Goal: Task Accomplishment & Management: Complete application form

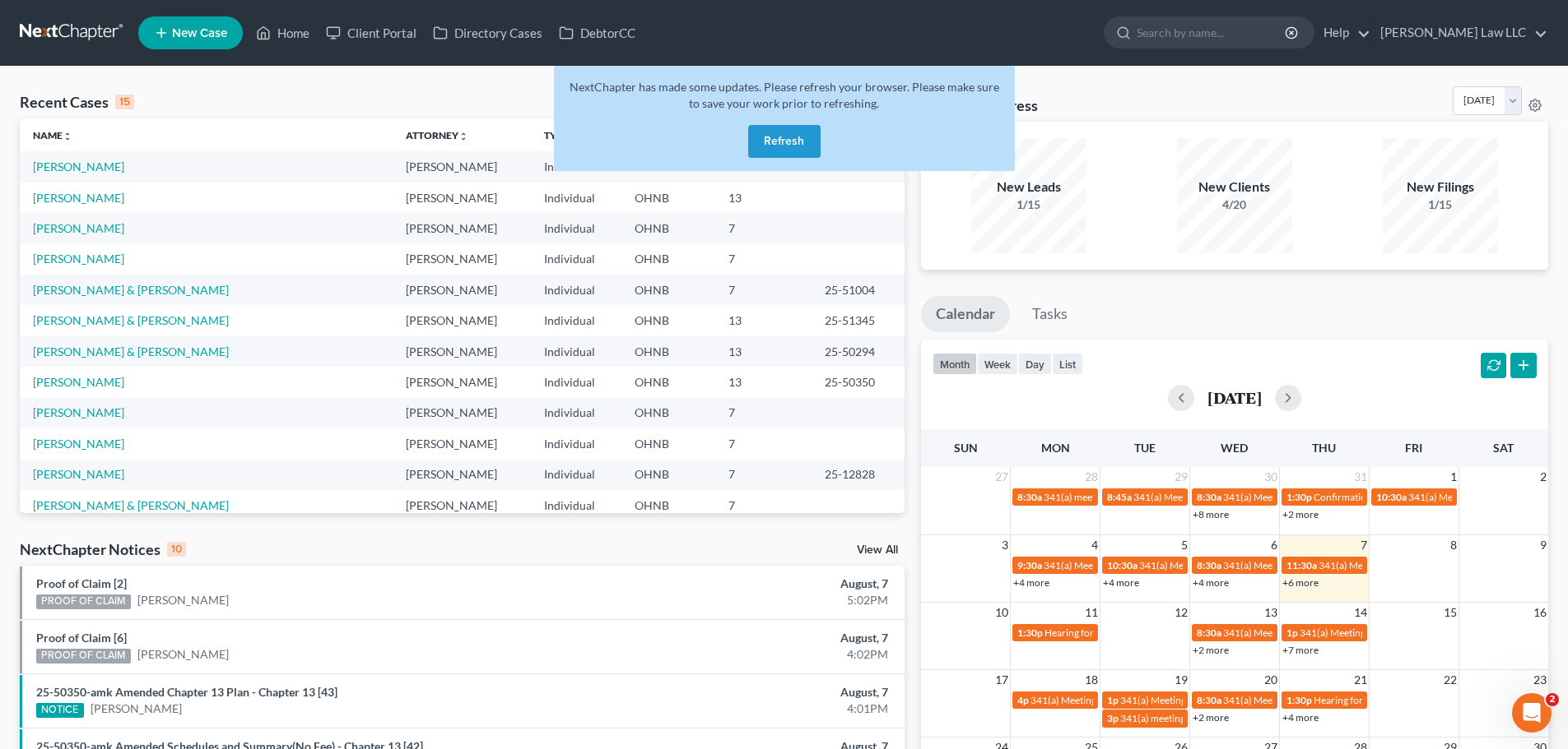
click at [778, 143] on button "Refresh" at bounding box center [784, 140] width 72 height 33
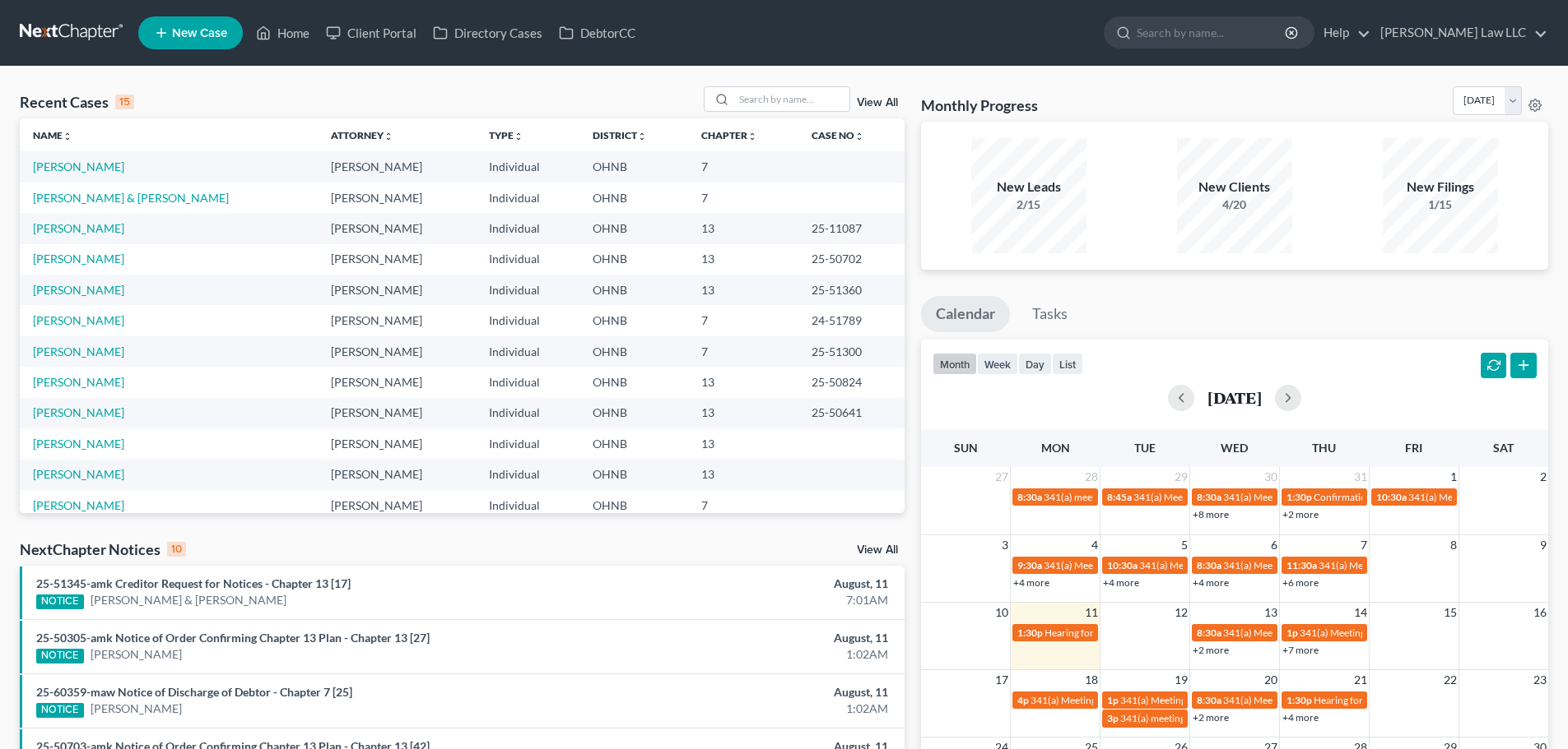
click at [51, 40] on link at bounding box center [72, 33] width 105 height 30
click at [79, 477] on link "[PERSON_NAME]" at bounding box center [78, 474] width 91 height 14
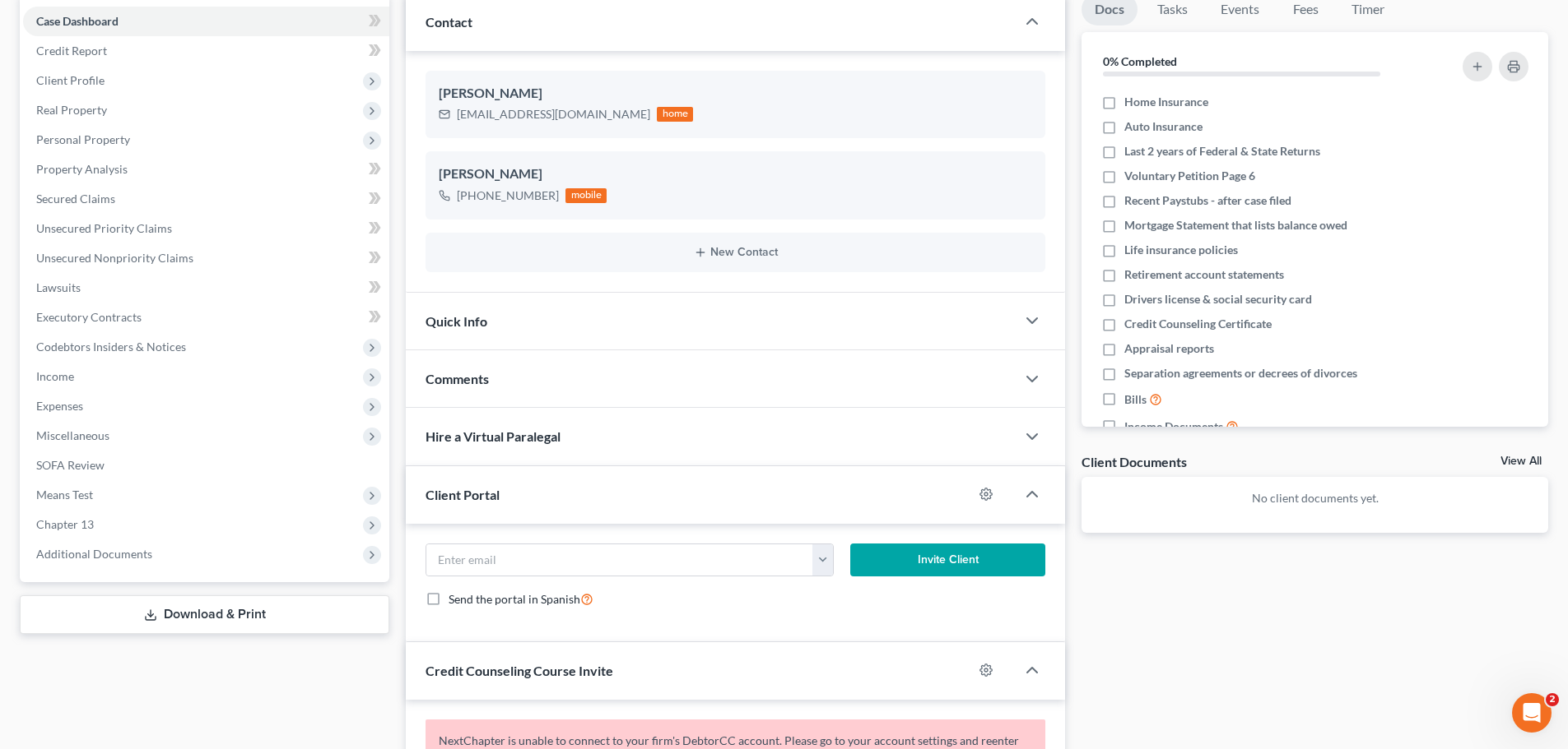
scroll to position [246, 0]
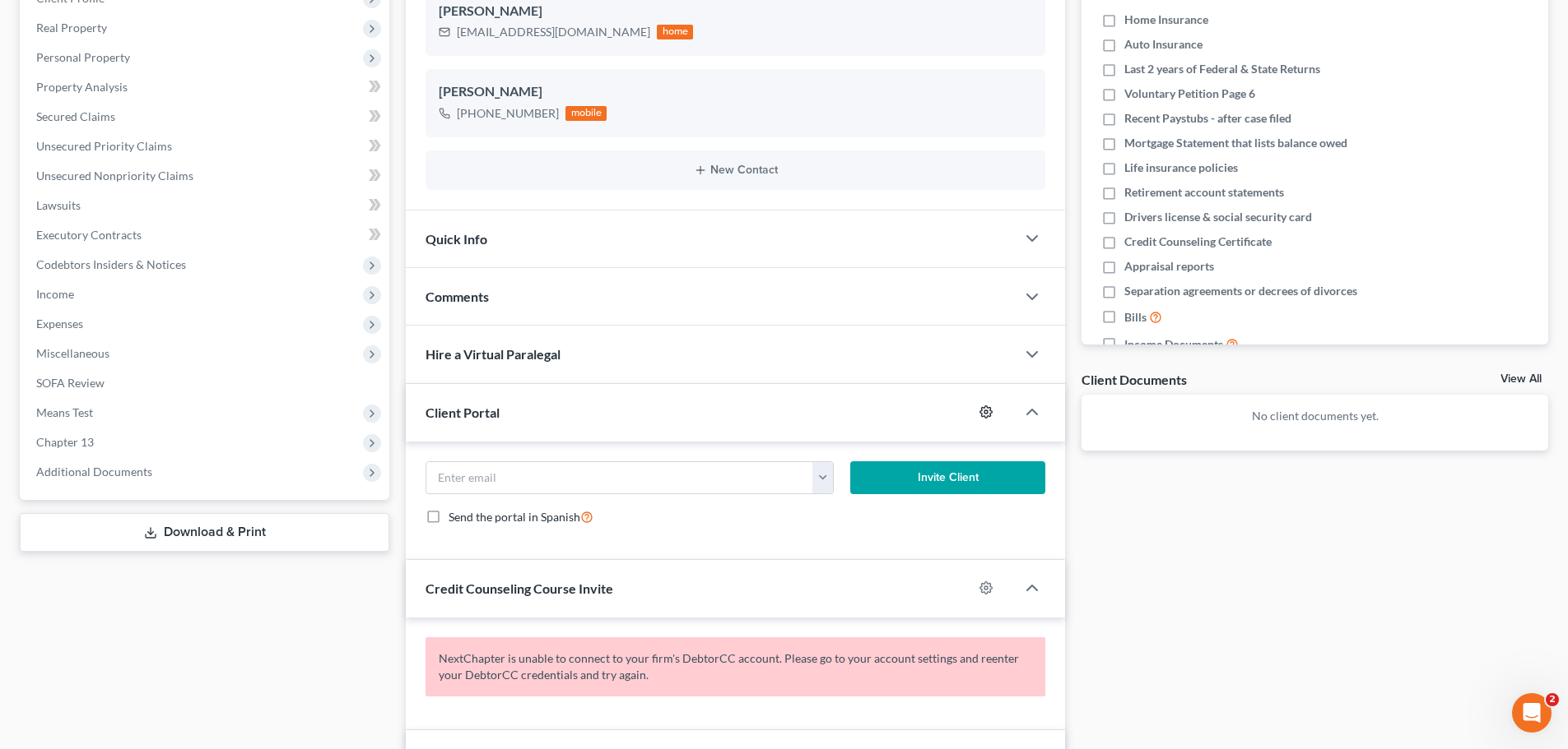
click at [988, 411] on icon "button" at bounding box center [985, 412] width 13 height 13
select select "0"
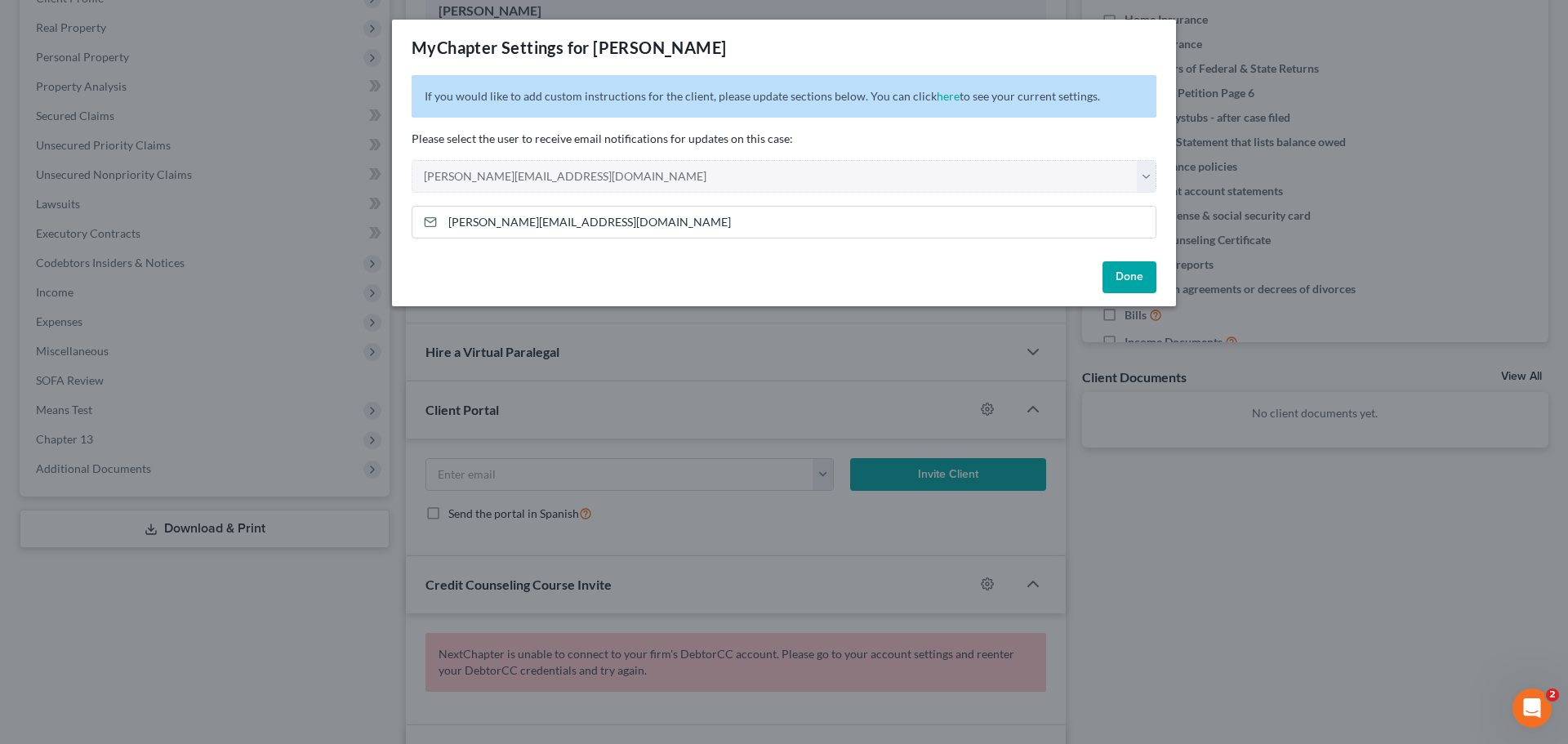
click at [1126, 280] on button "Done" at bounding box center [1129, 277] width 54 height 32
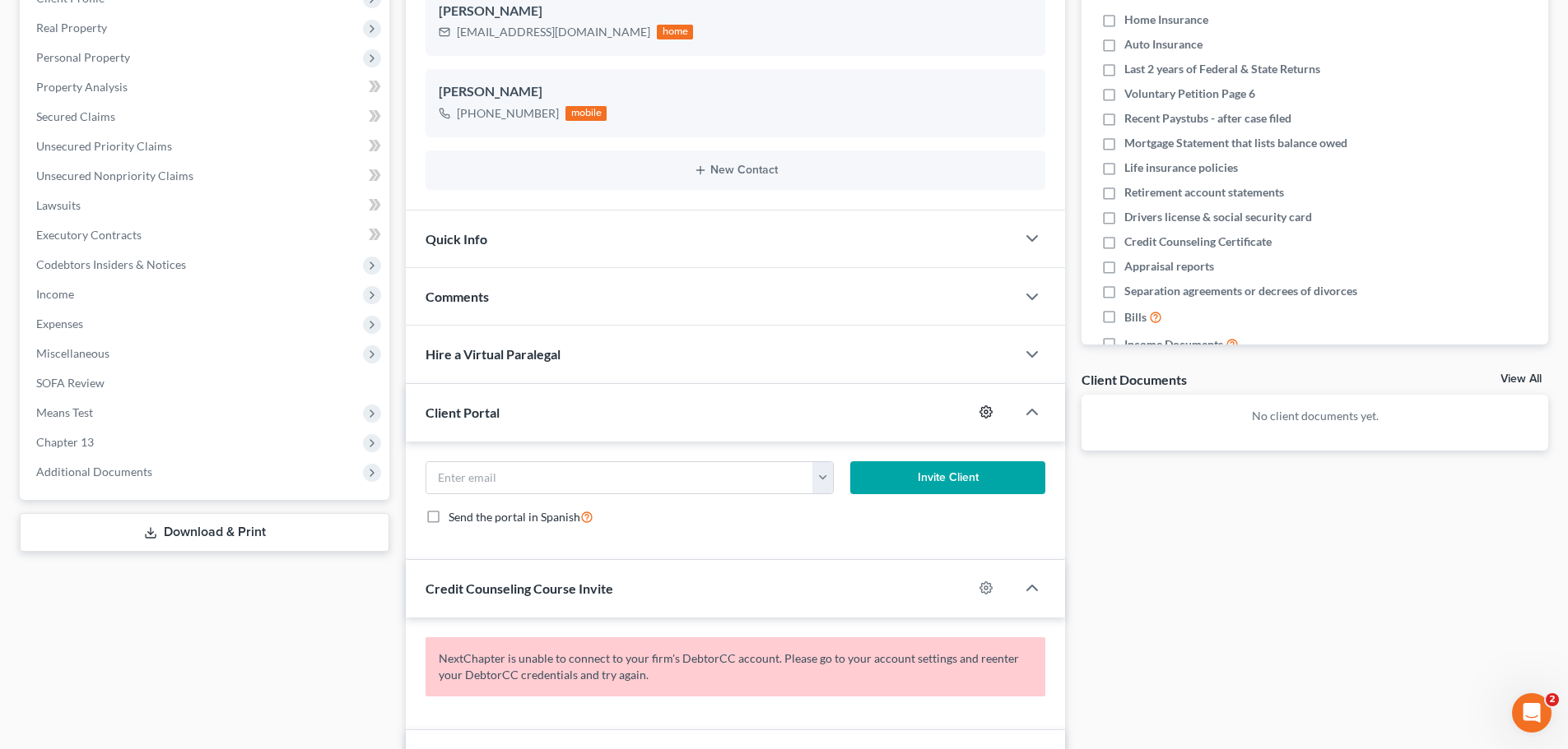
click at [983, 413] on icon "button" at bounding box center [985, 412] width 13 height 13
select select "0"
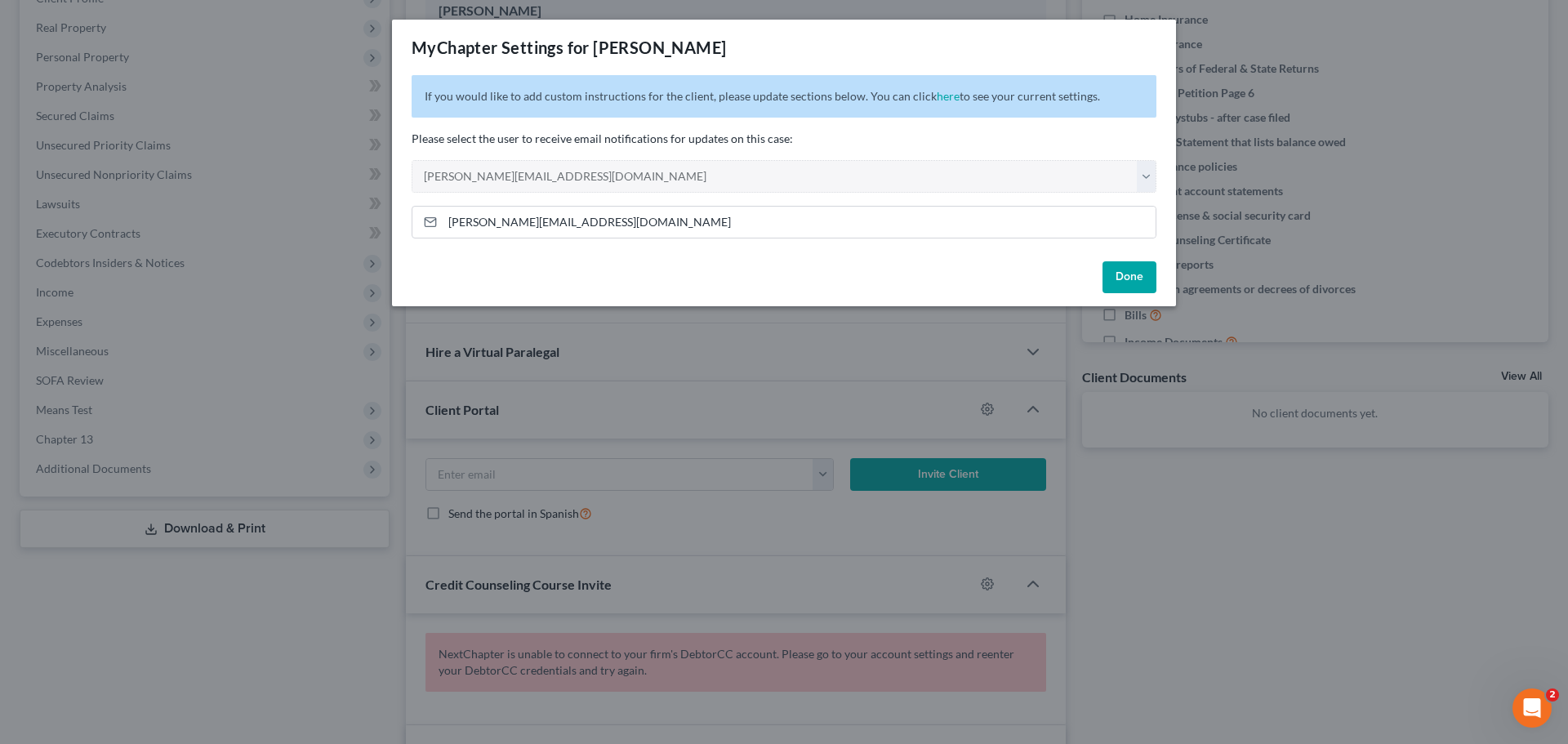
click at [1244, 501] on div "MyChapter Settings for [PERSON_NAME] If you would like to add custom instructio…" at bounding box center [784, 372] width 1568 height 744
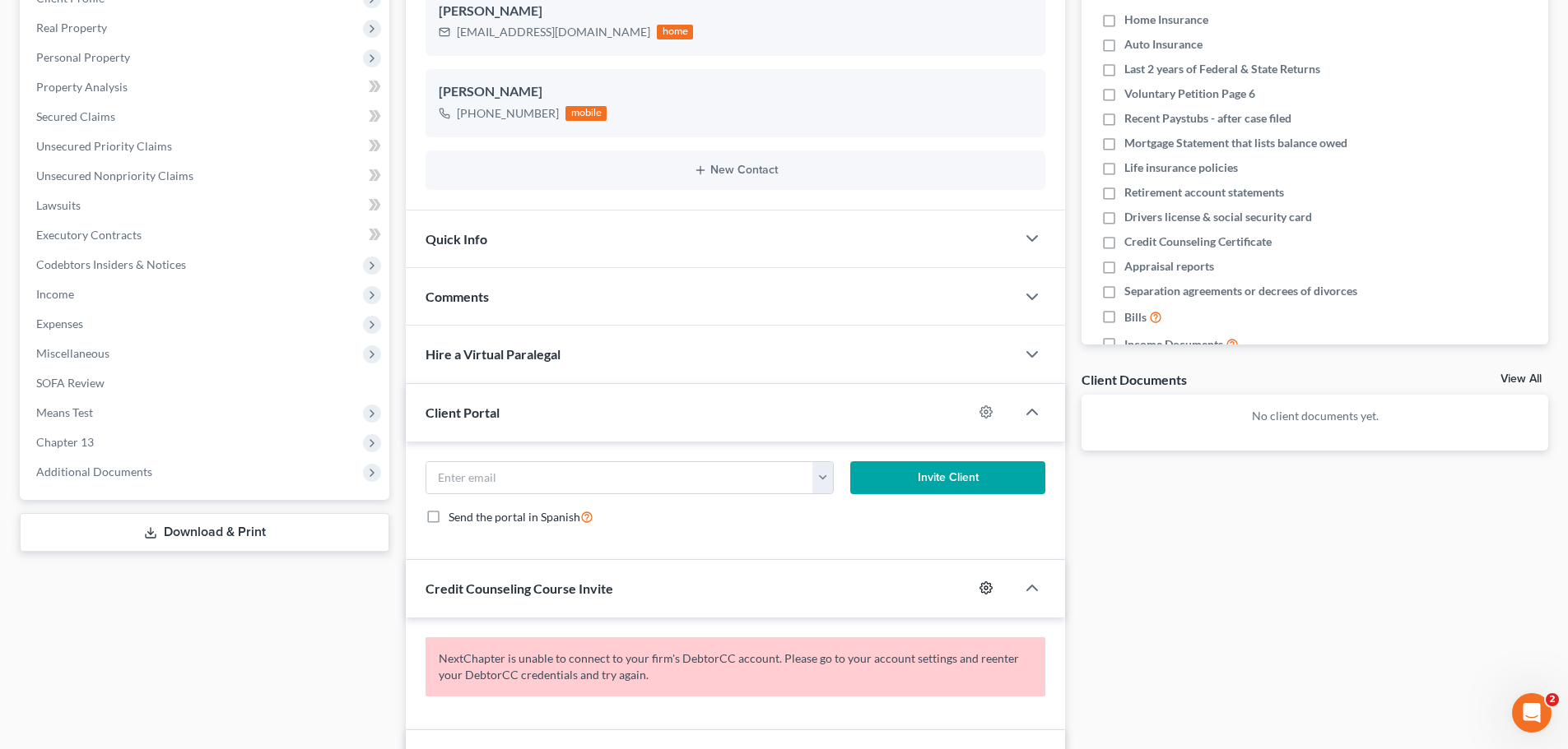
click at [987, 593] on icon "button" at bounding box center [985, 588] width 13 height 13
select select "0"
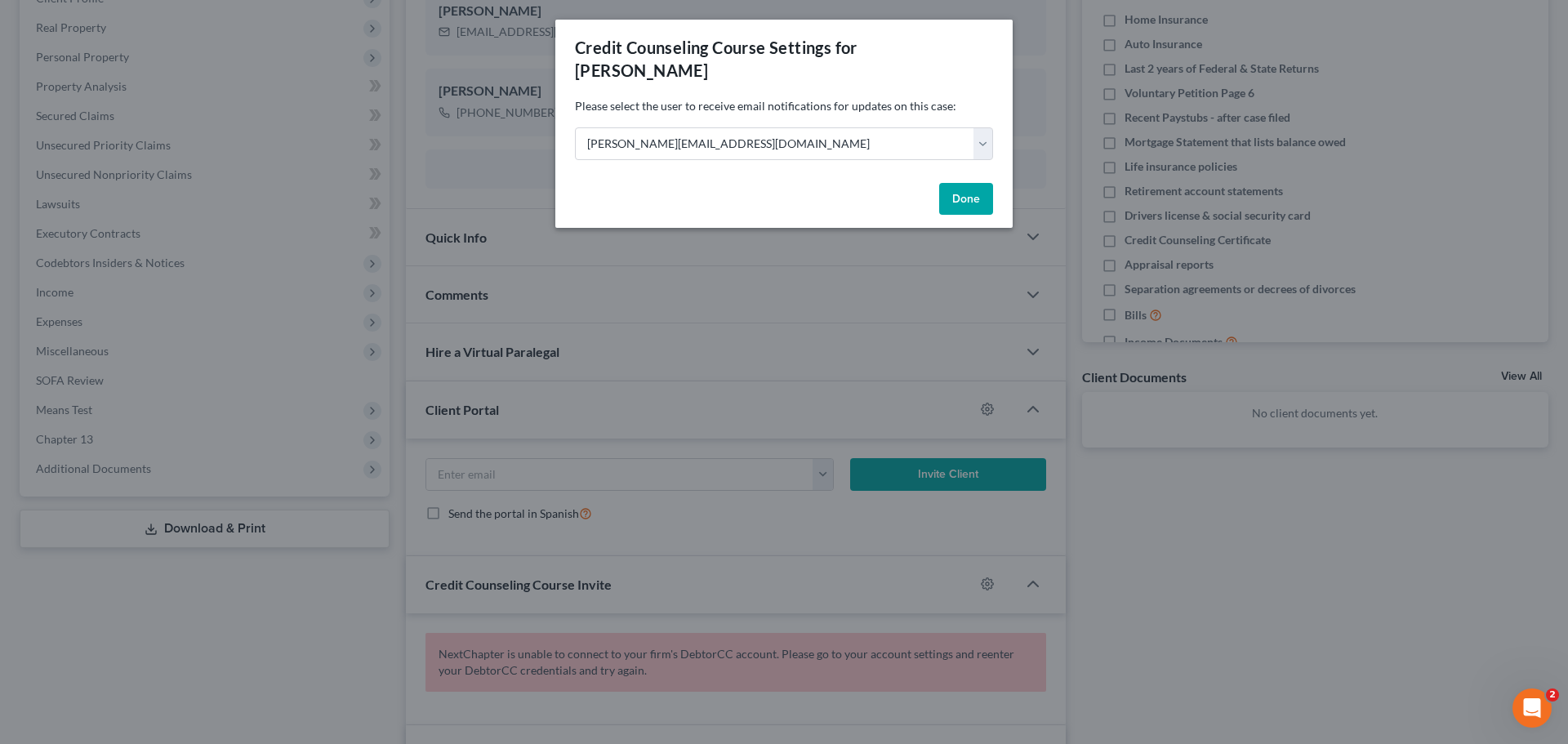
click at [969, 183] on button "Done" at bounding box center [966, 199] width 54 height 32
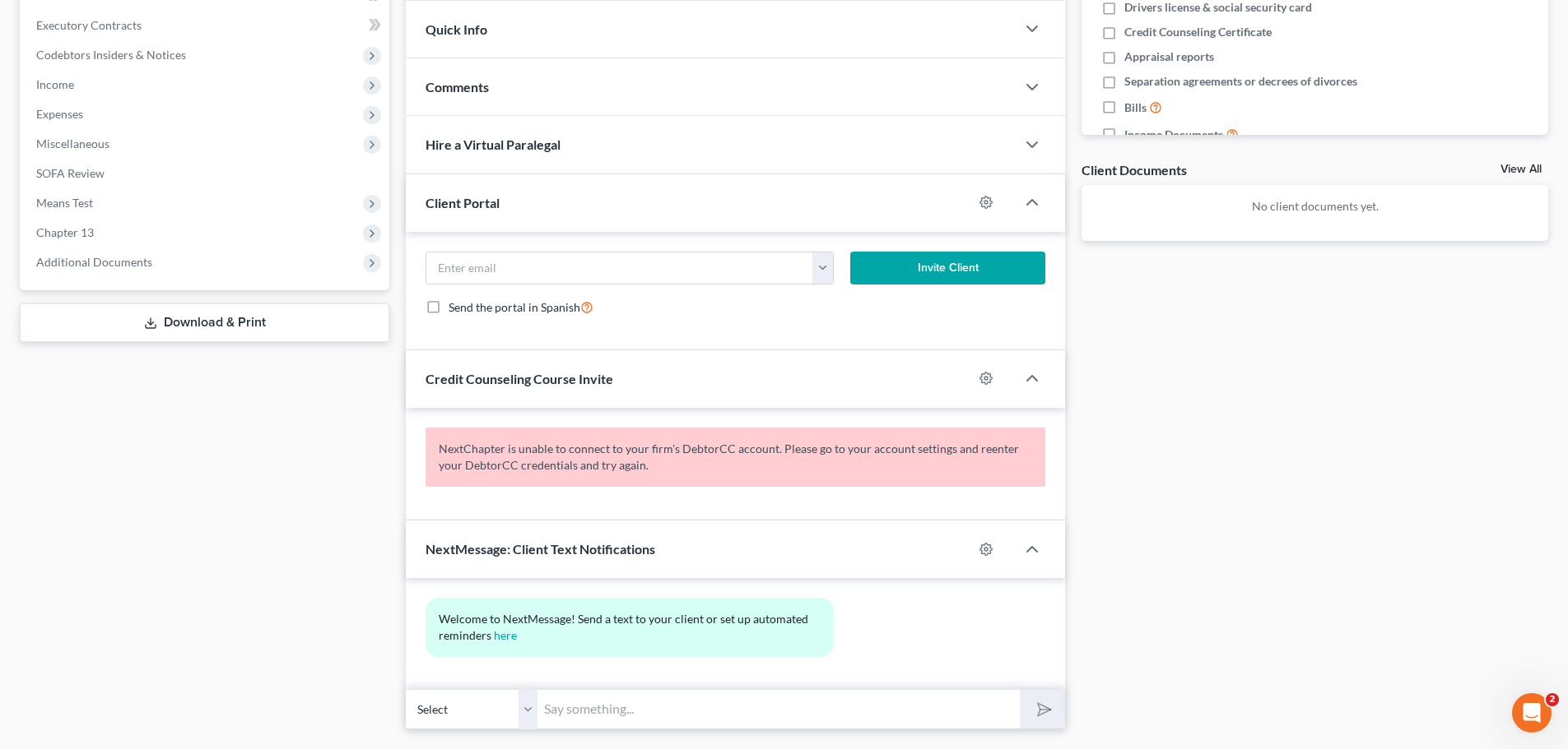
scroll to position [500, 0]
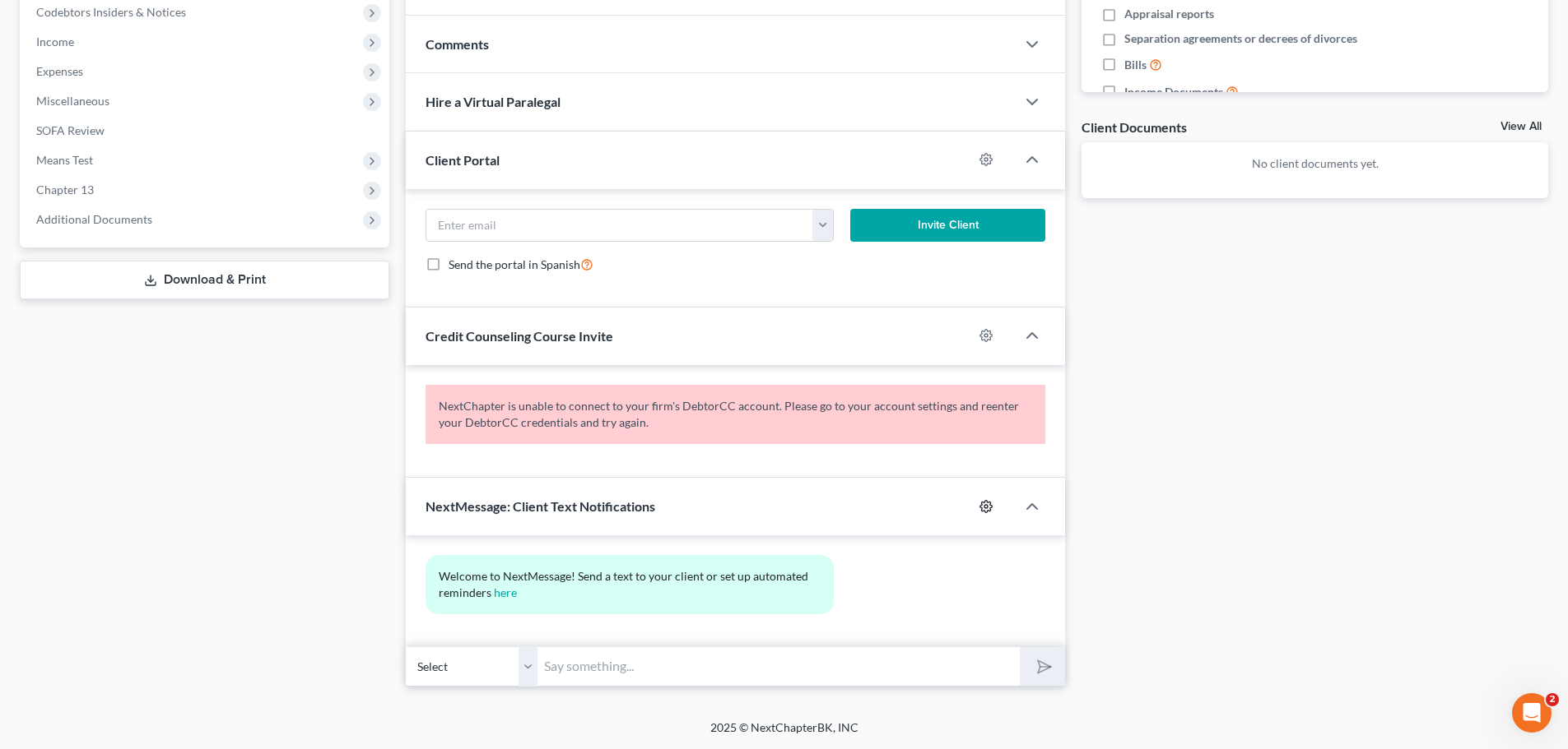
click at [985, 512] on icon "button" at bounding box center [986, 506] width 12 height 12
select select "0"
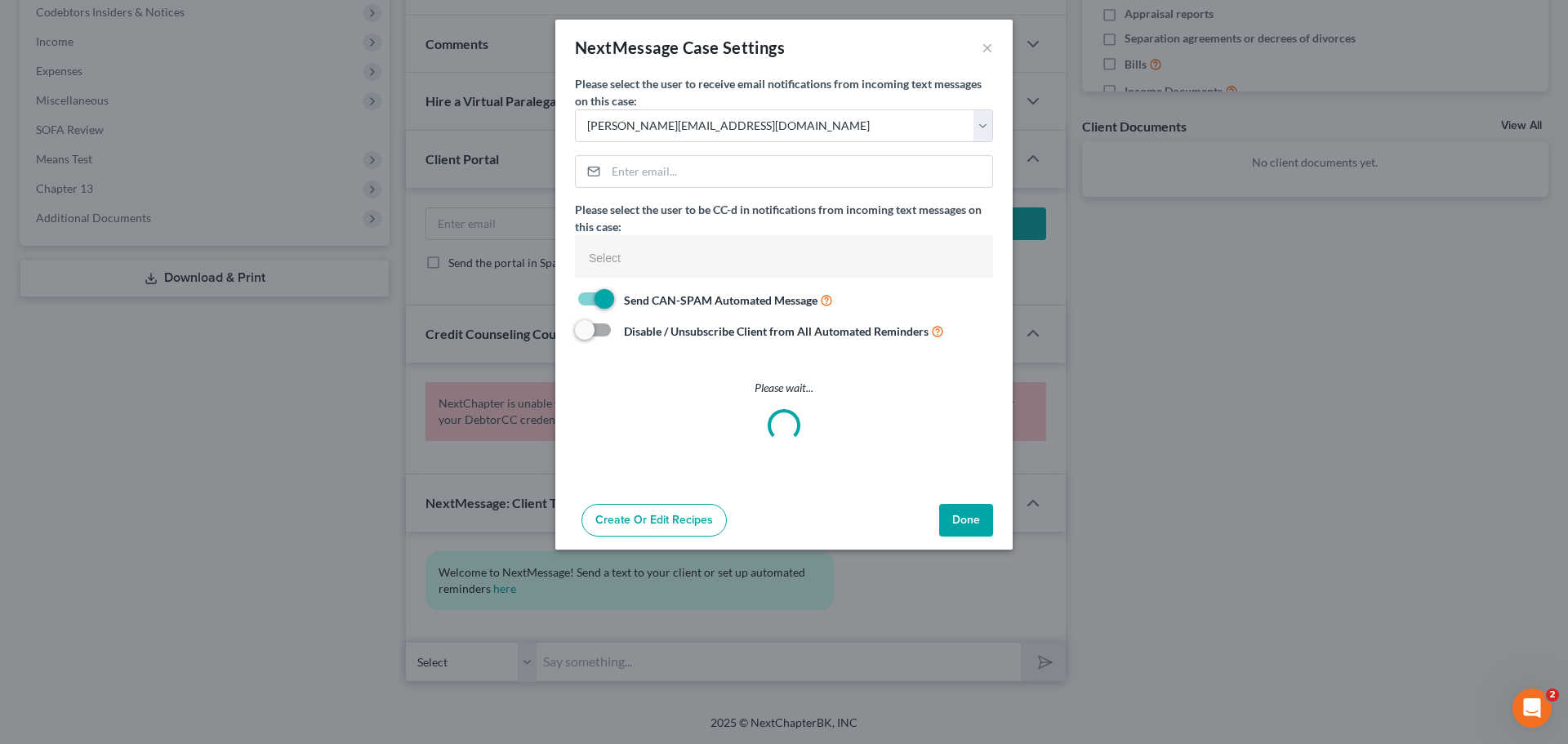
select select
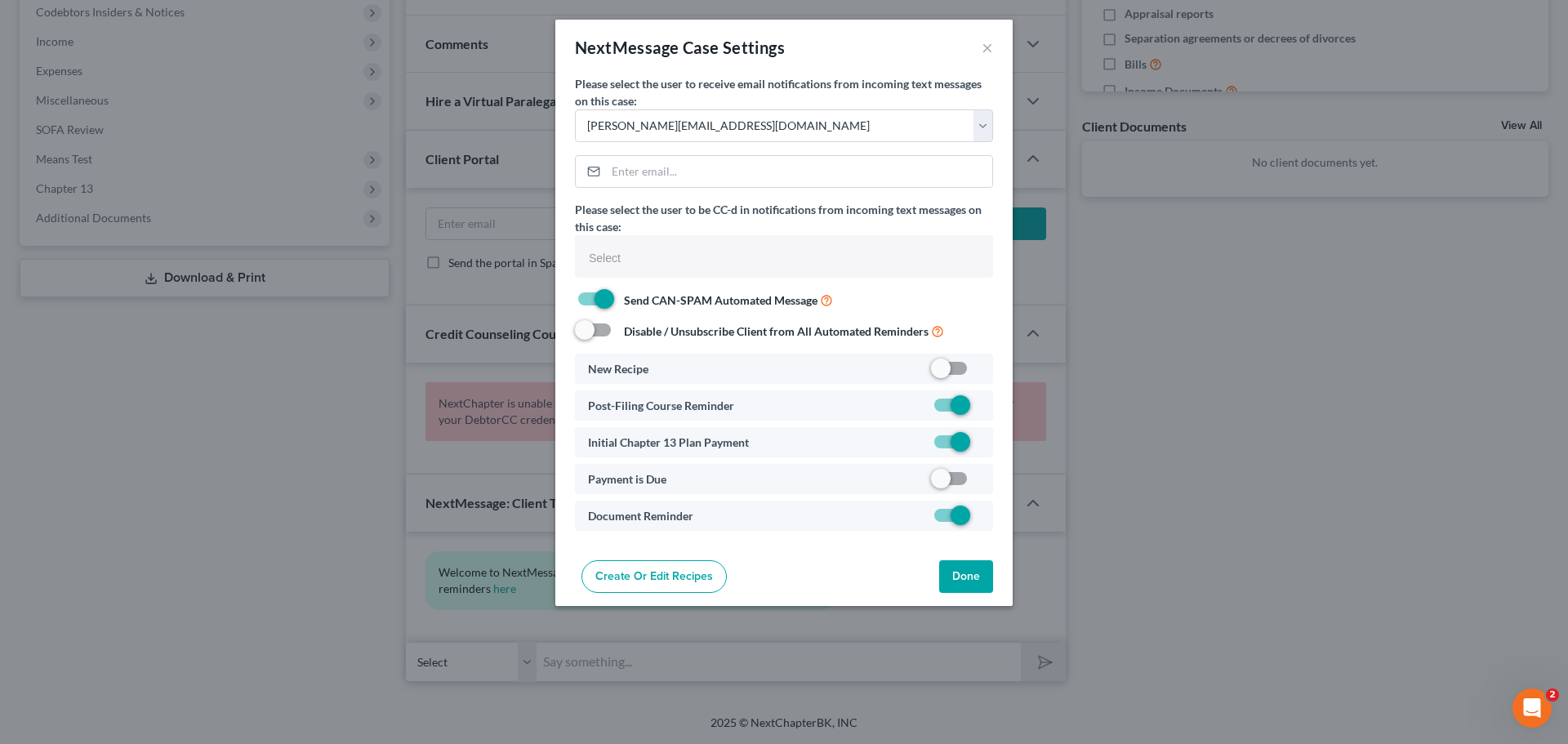
click at [959, 572] on button "Done" at bounding box center [966, 576] width 54 height 32
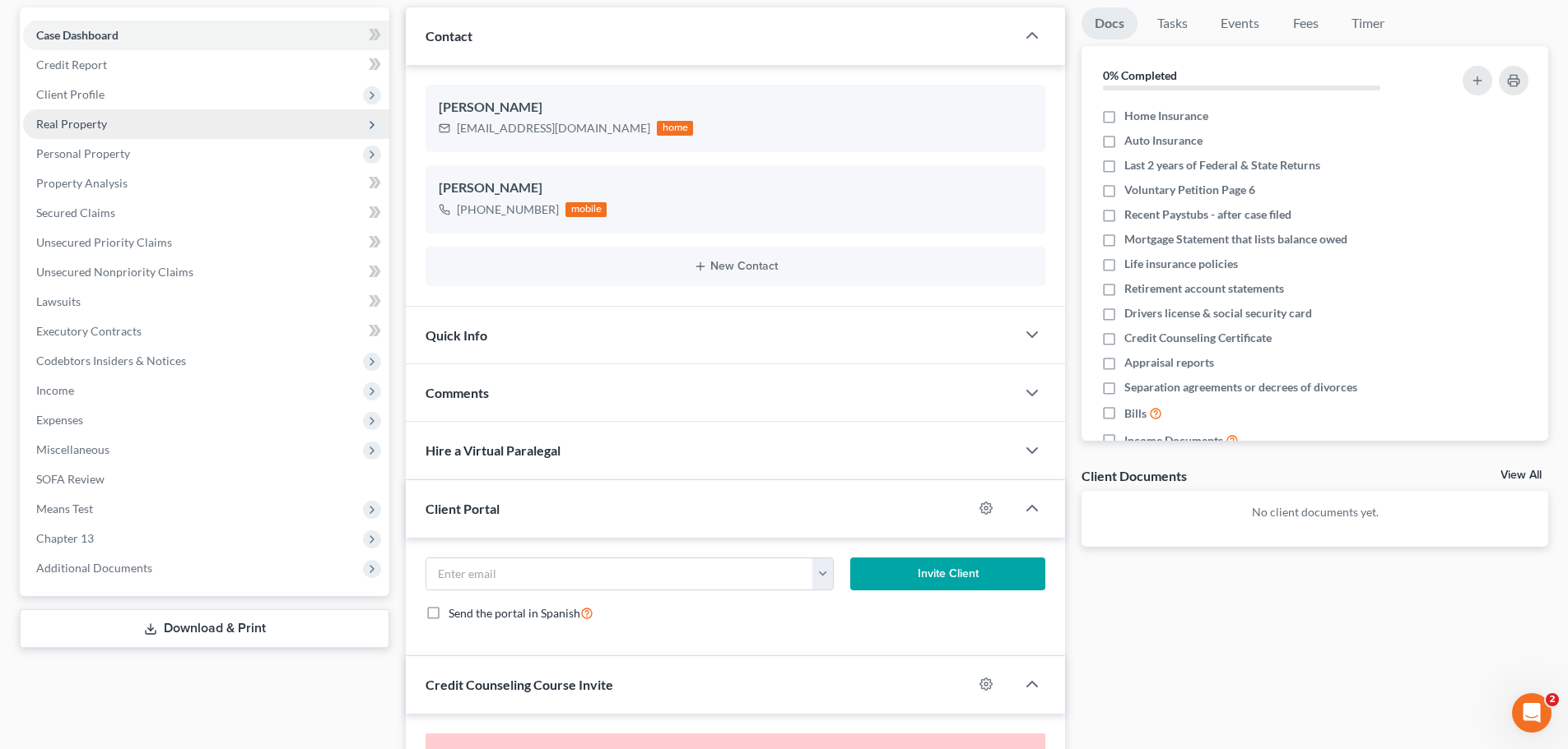
scroll to position [0, 0]
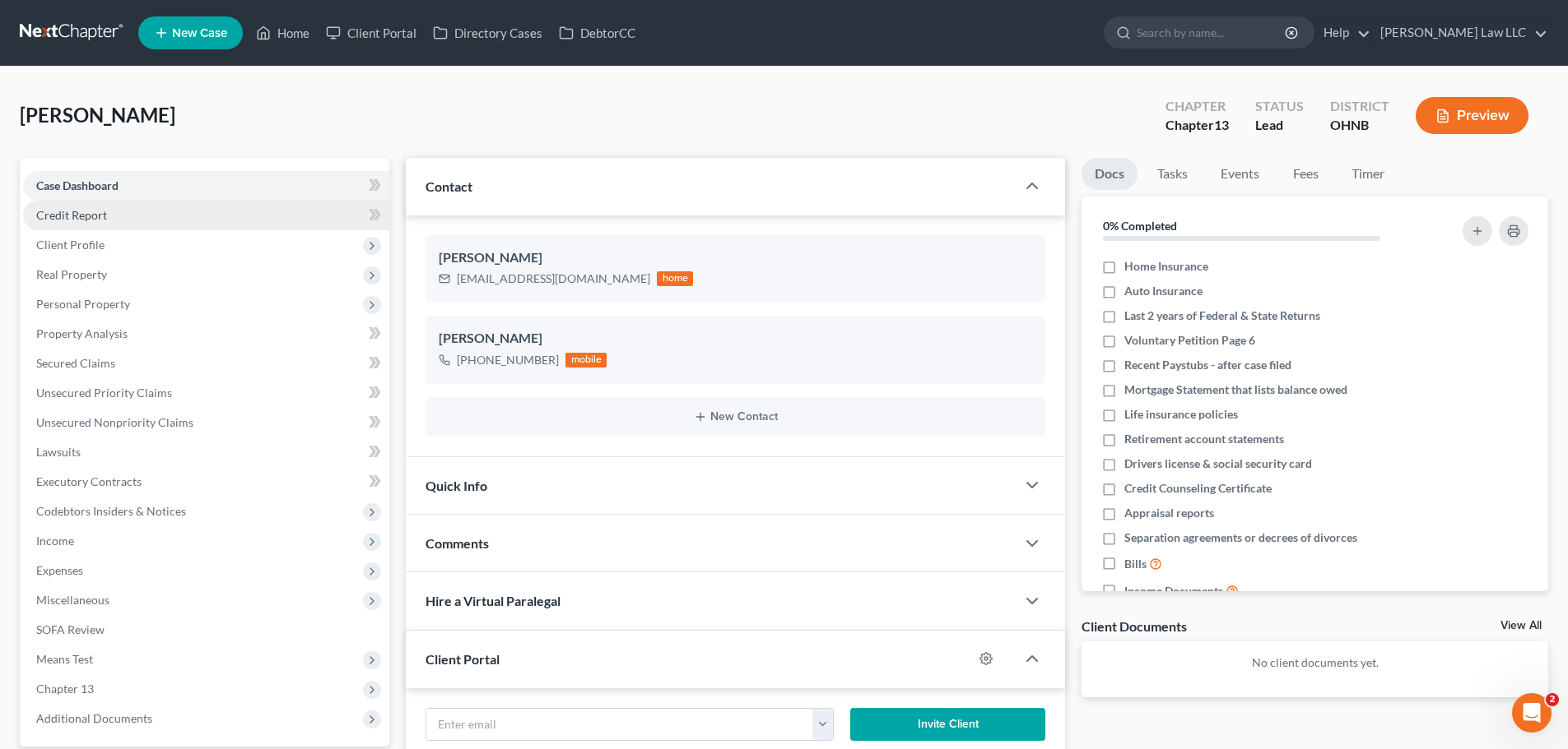
click at [70, 224] on link "Credit Report" at bounding box center [206, 216] width 366 height 30
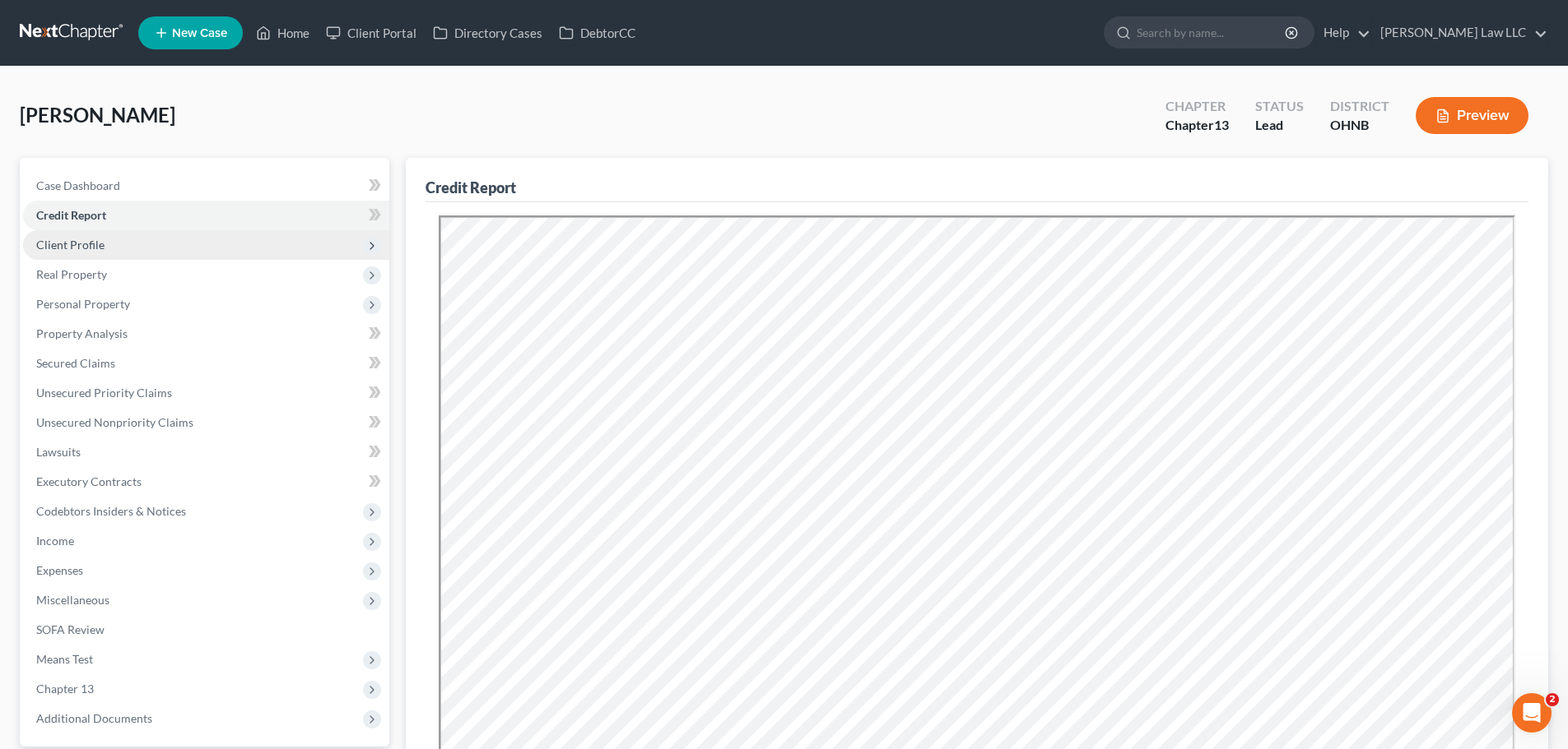
click at [76, 246] on span "Client Profile" at bounding box center [70, 244] width 68 height 14
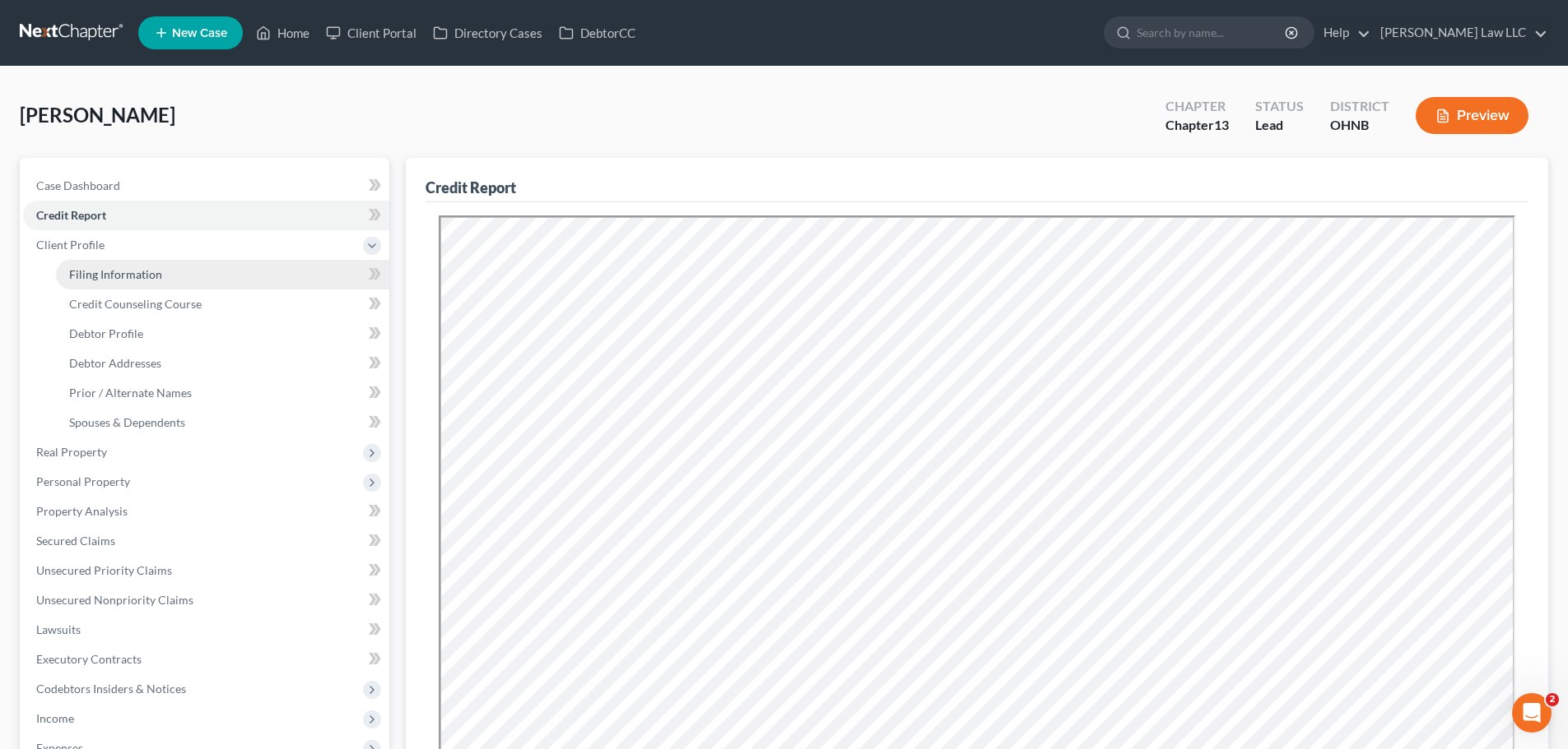
click at [123, 278] on span "Filing Information" at bounding box center [116, 274] width 93 height 14
select select "1"
select select "0"
select select "3"
select select "36"
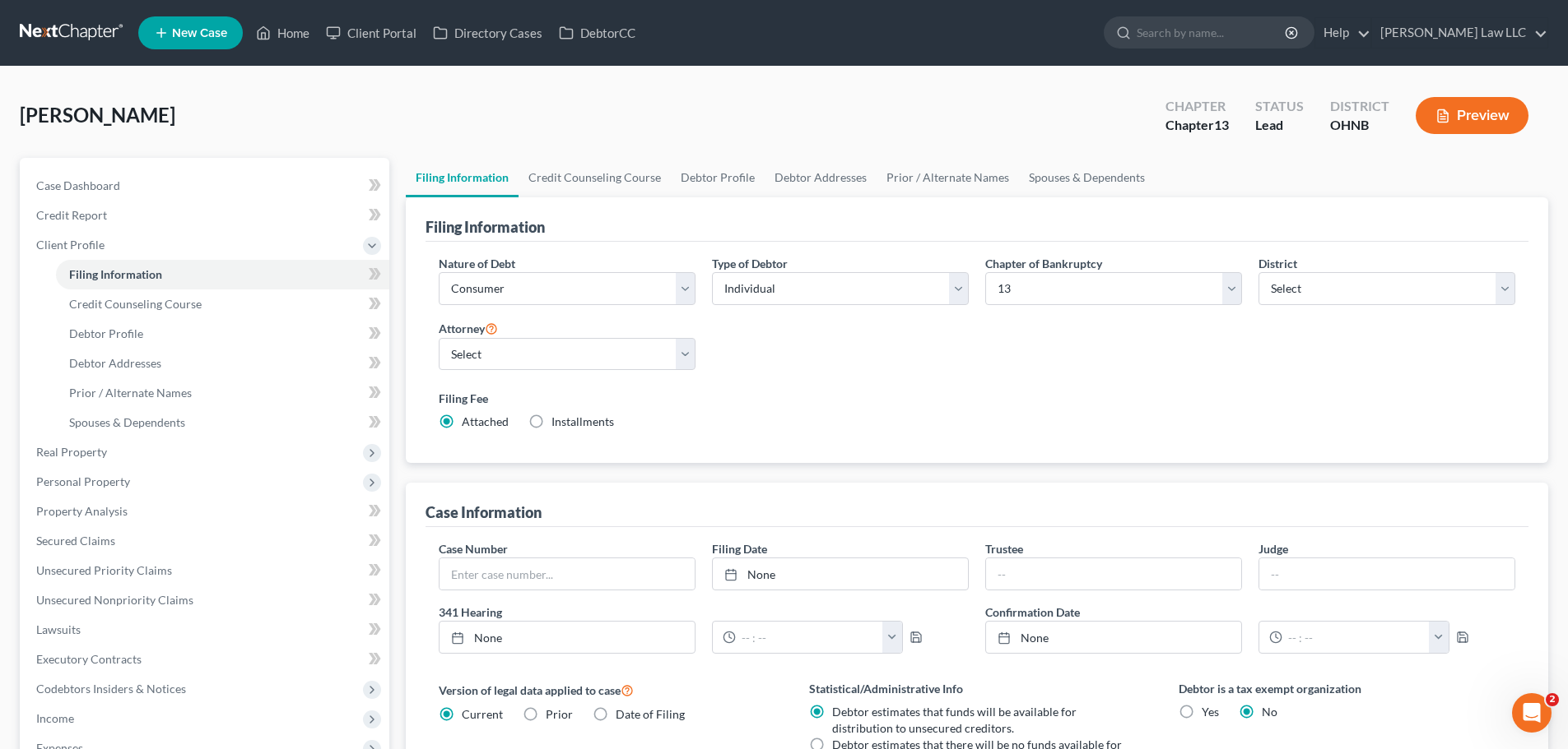
click at [944, 420] on div "Filing Fee Attached Installments Installments" at bounding box center [976, 410] width 1076 height 41
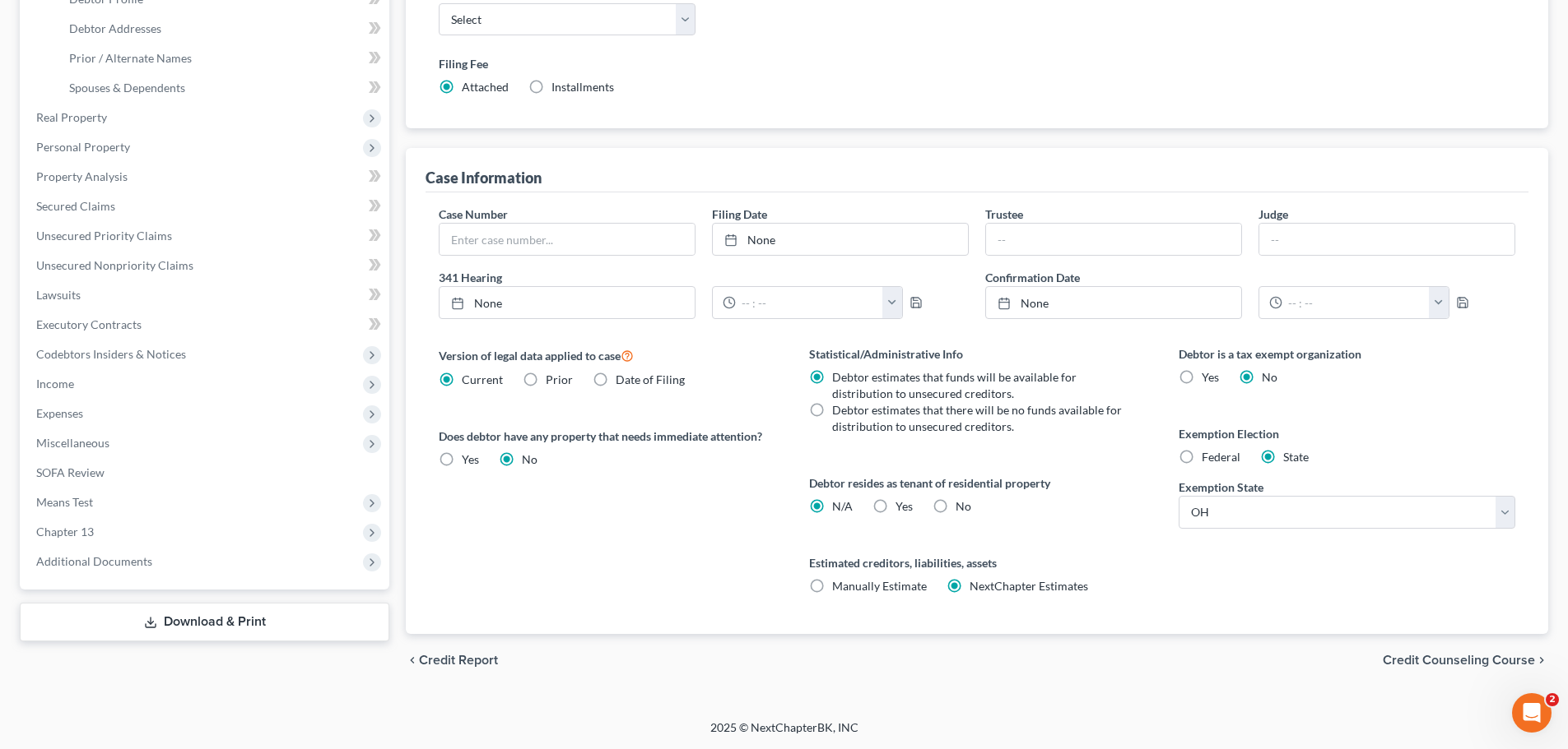
click at [642, 550] on div "Version of legal data applied to case Current Prior Date of Filing Legal data v…" at bounding box center [606, 490] width 369 height 289
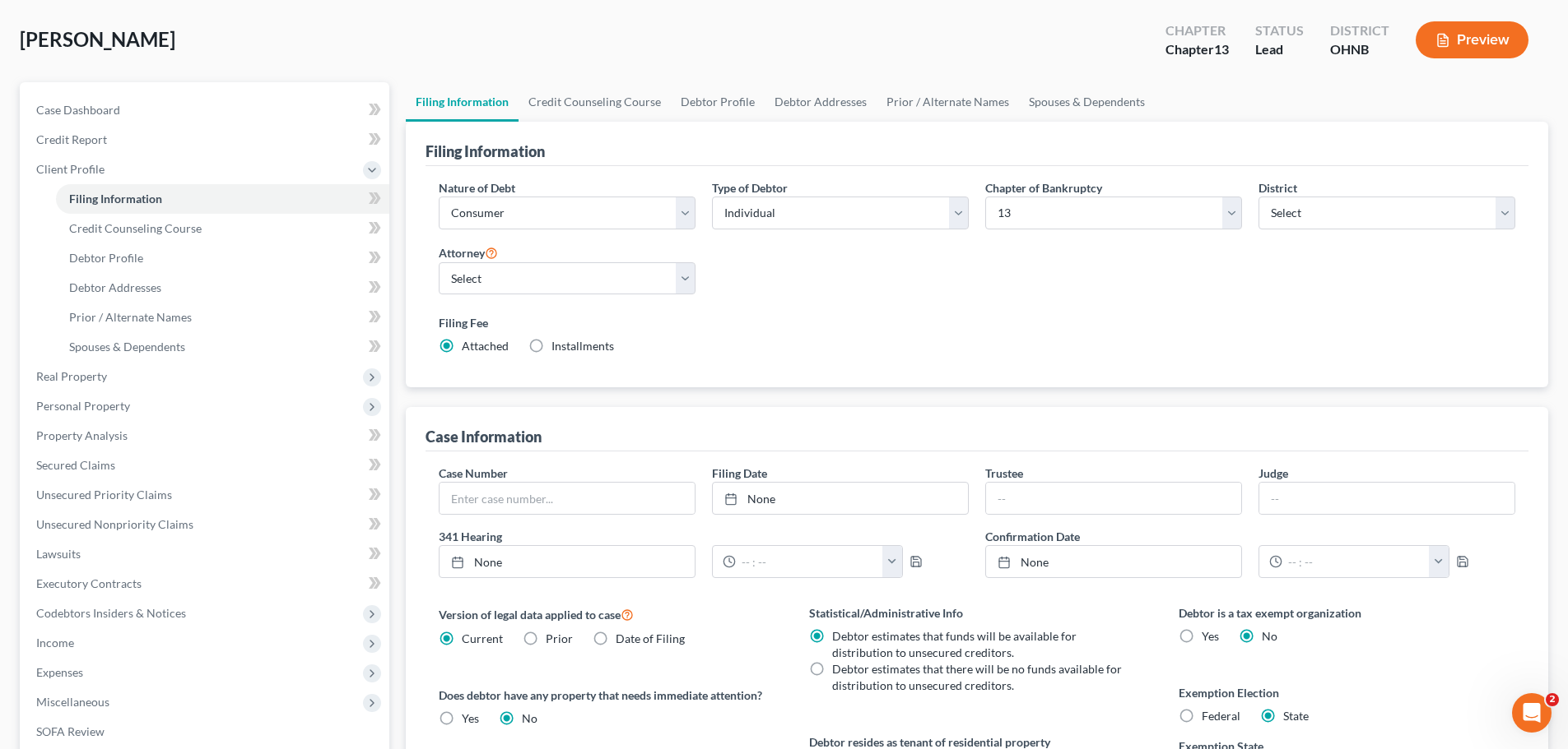
scroll to position [0, 0]
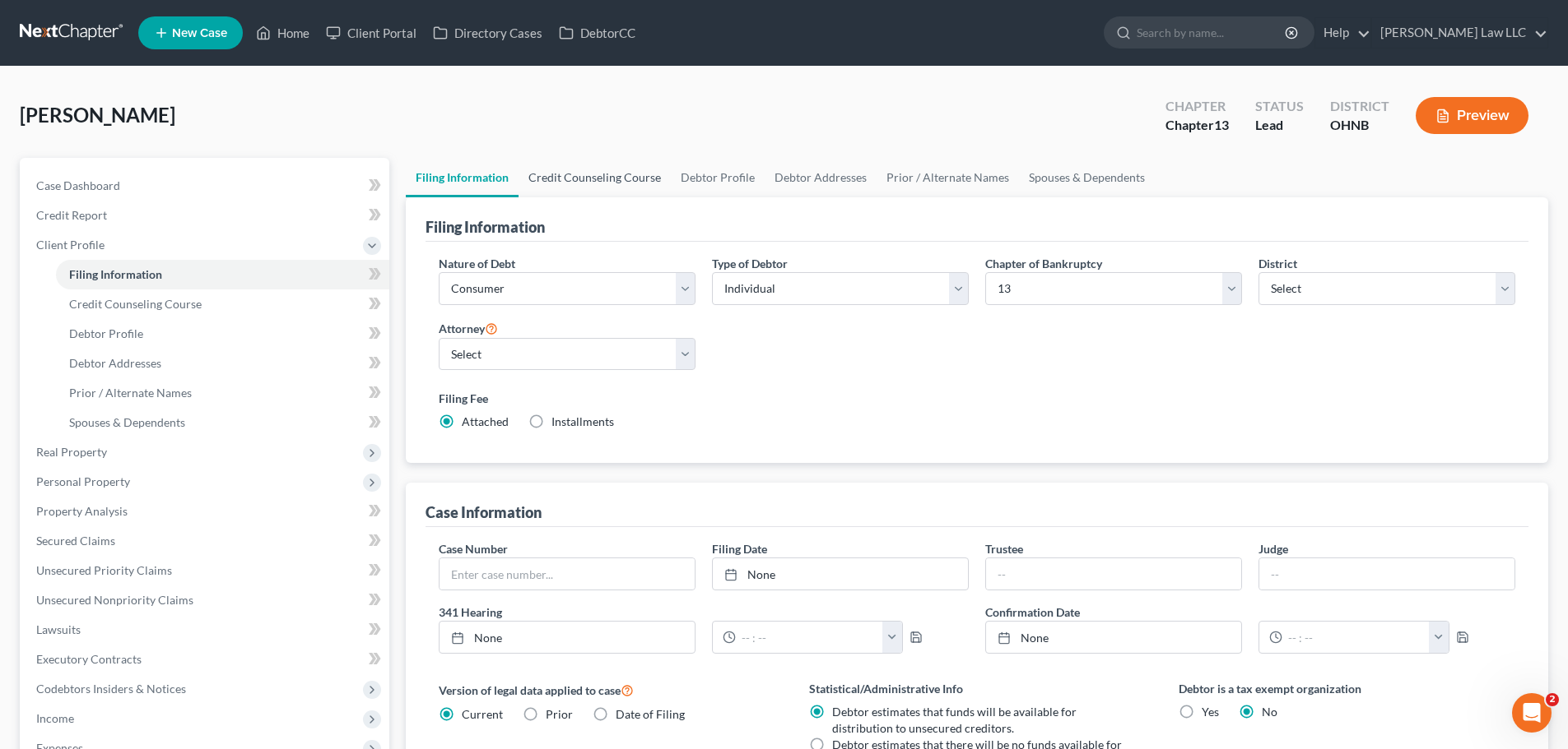
click at [599, 183] on link "Credit Counseling Course" at bounding box center [595, 178] width 152 height 40
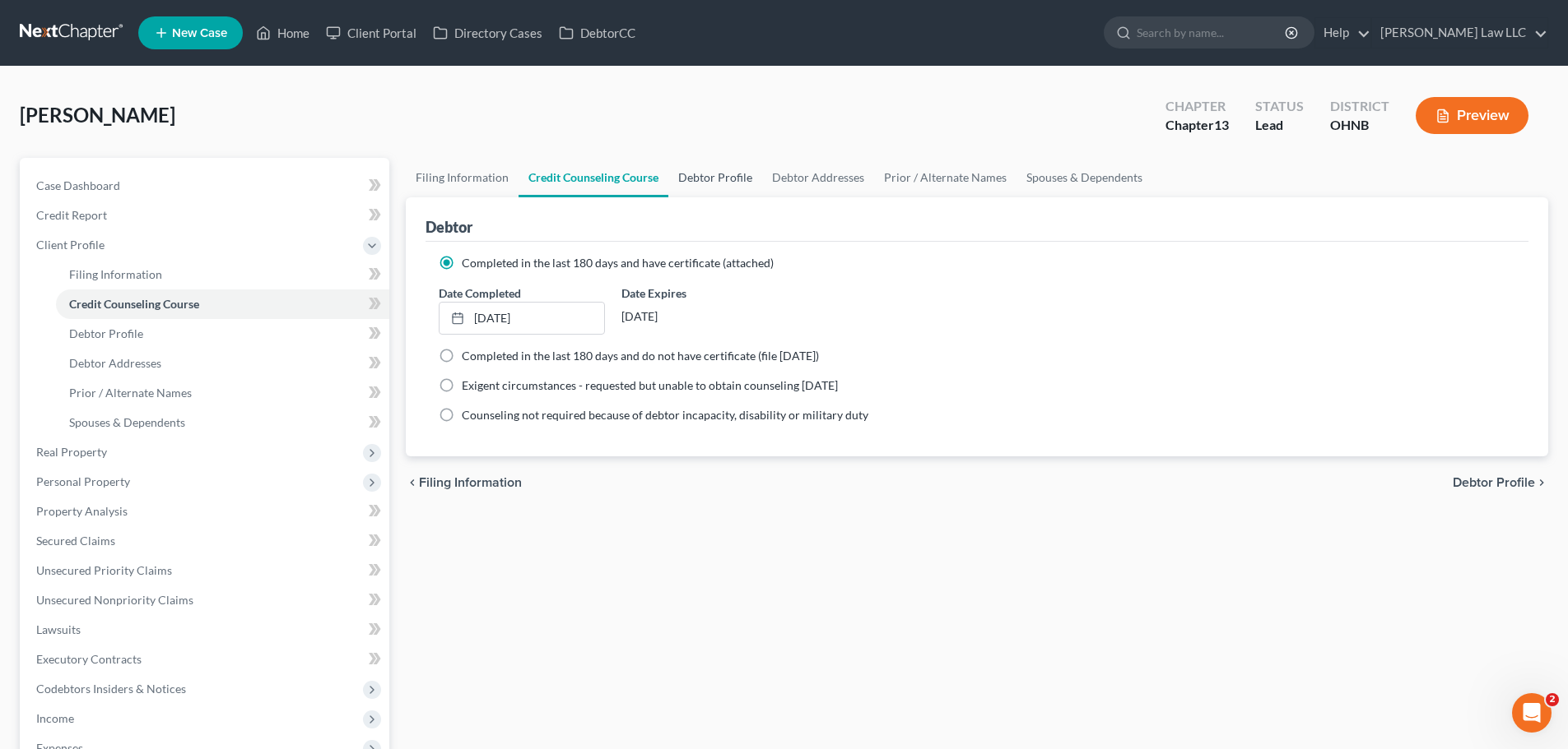
click at [701, 183] on link "Debtor Profile" at bounding box center [715, 178] width 94 height 40
select select "4"
select select "1"
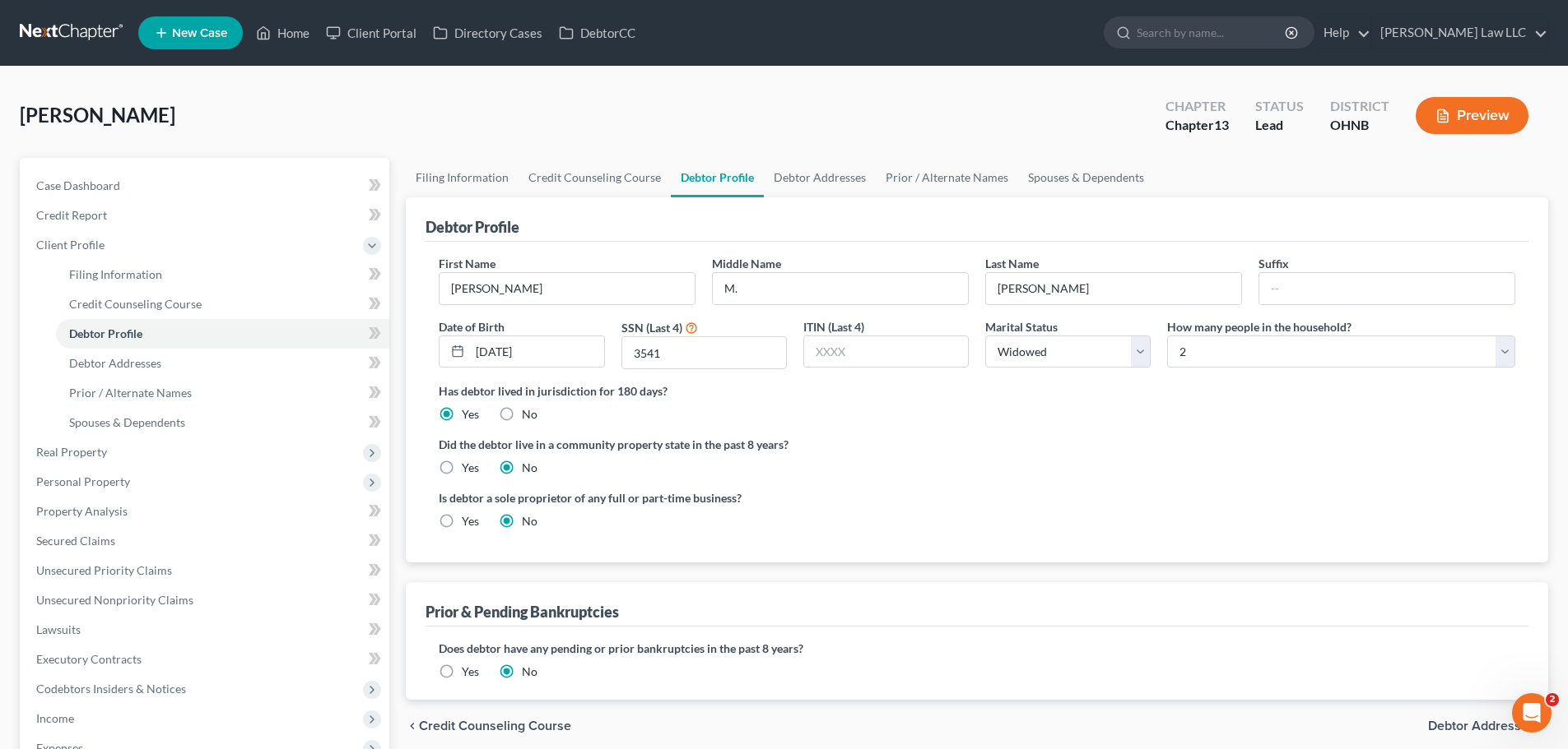
radio input "true"
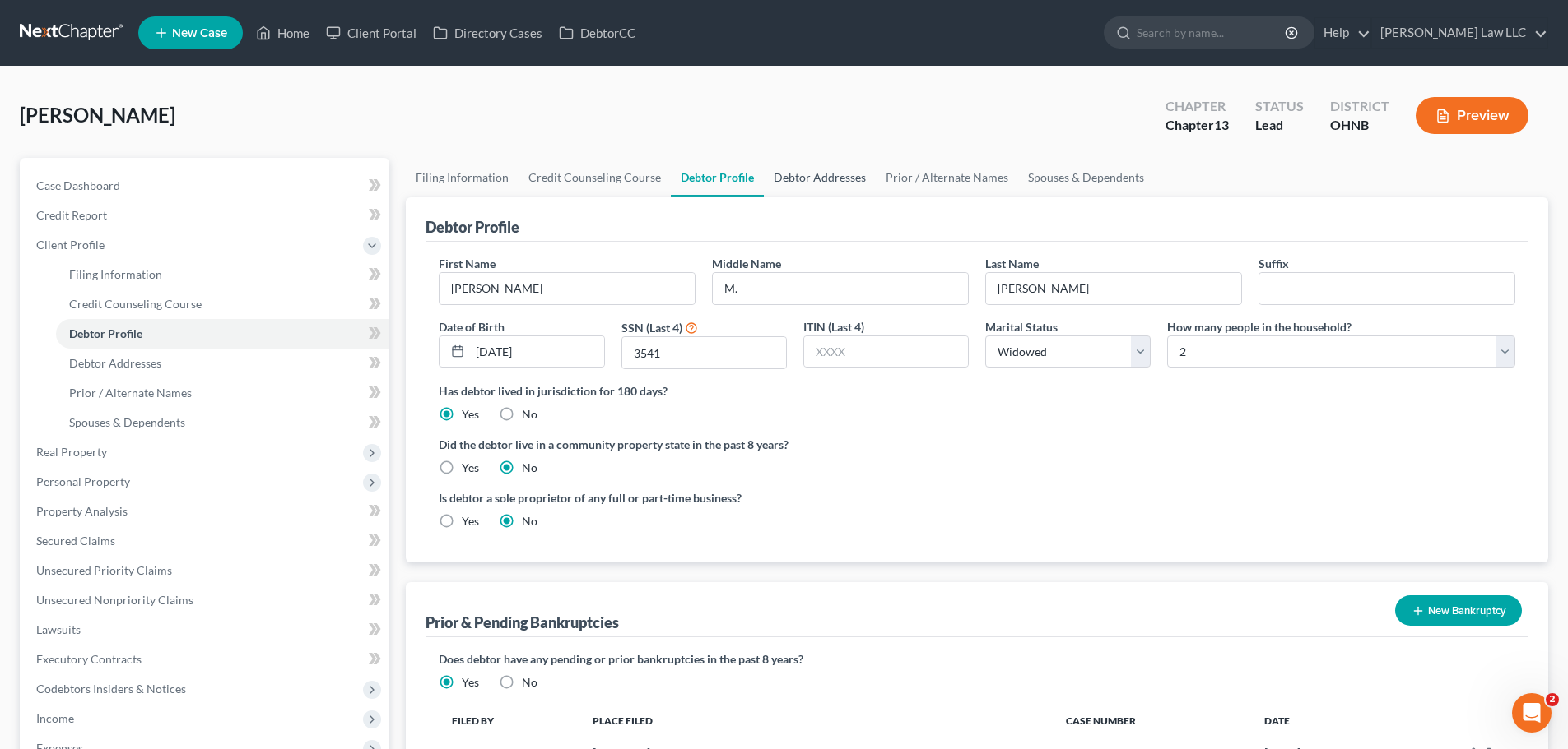
click at [845, 182] on link "Debtor Addresses" at bounding box center [819, 178] width 112 height 40
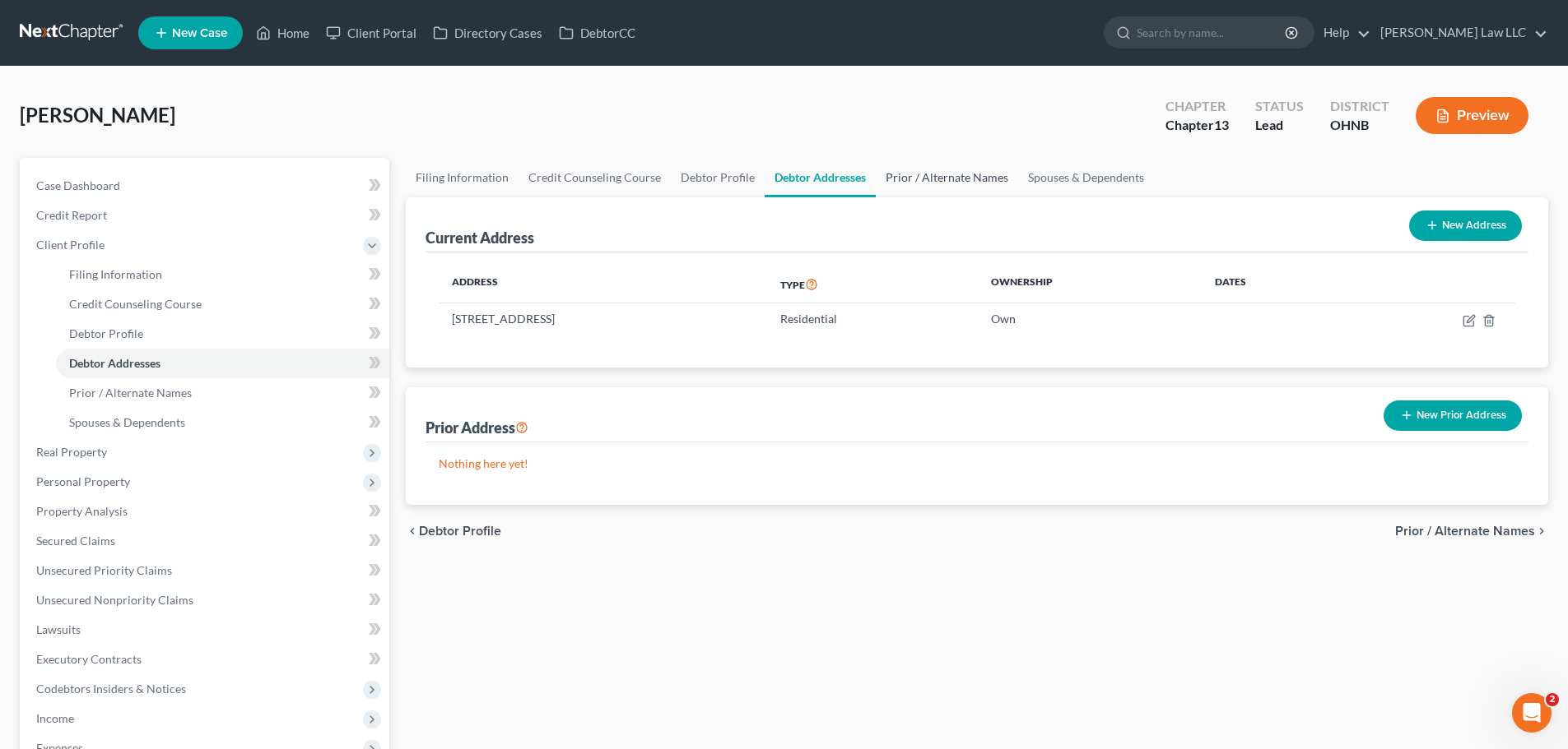
click at [901, 177] on link "Prior / Alternate Names" at bounding box center [947, 178] width 143 height 40
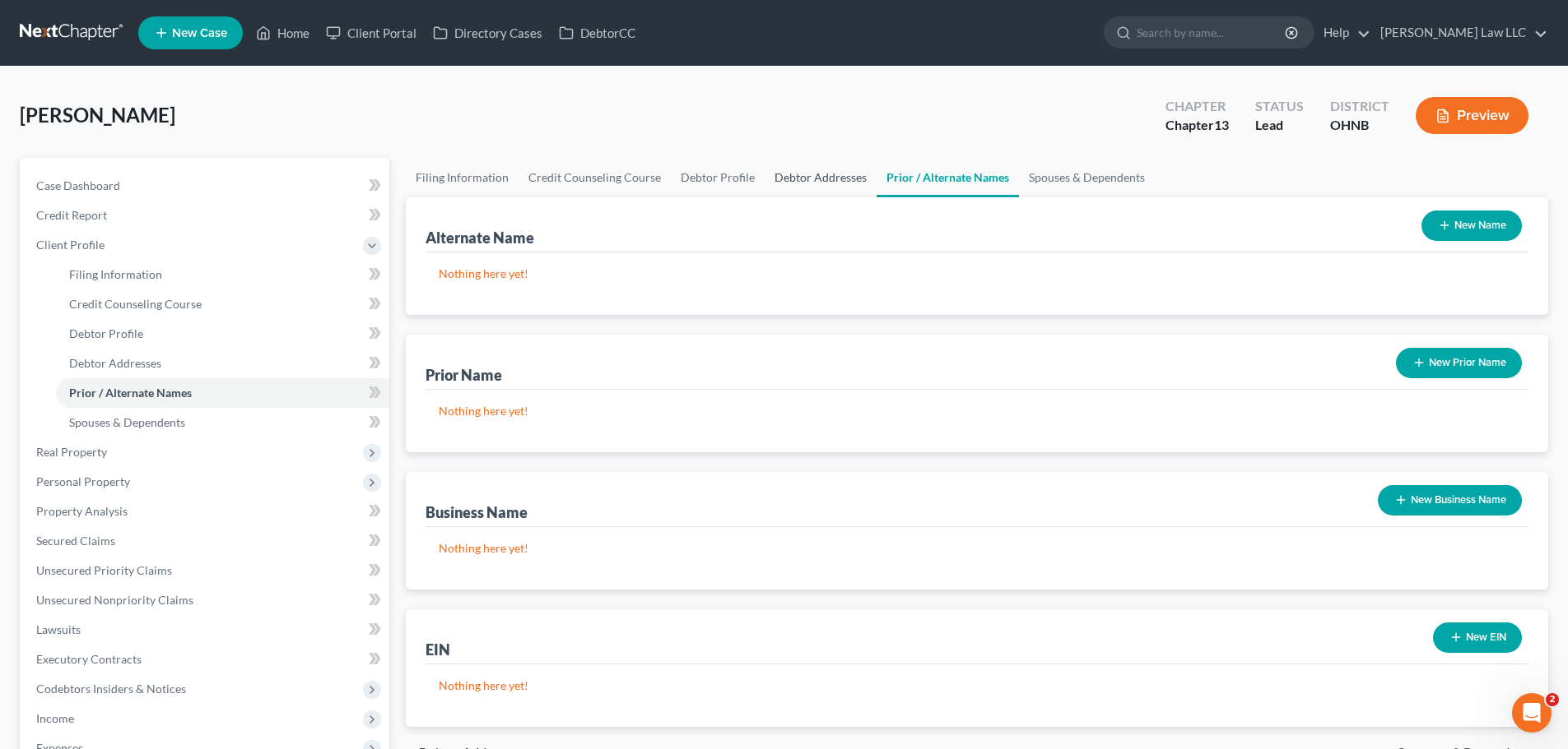
click at [801, 172] on link "Debtor Addresses" at bounding box center [820, 178] width 112 height 40
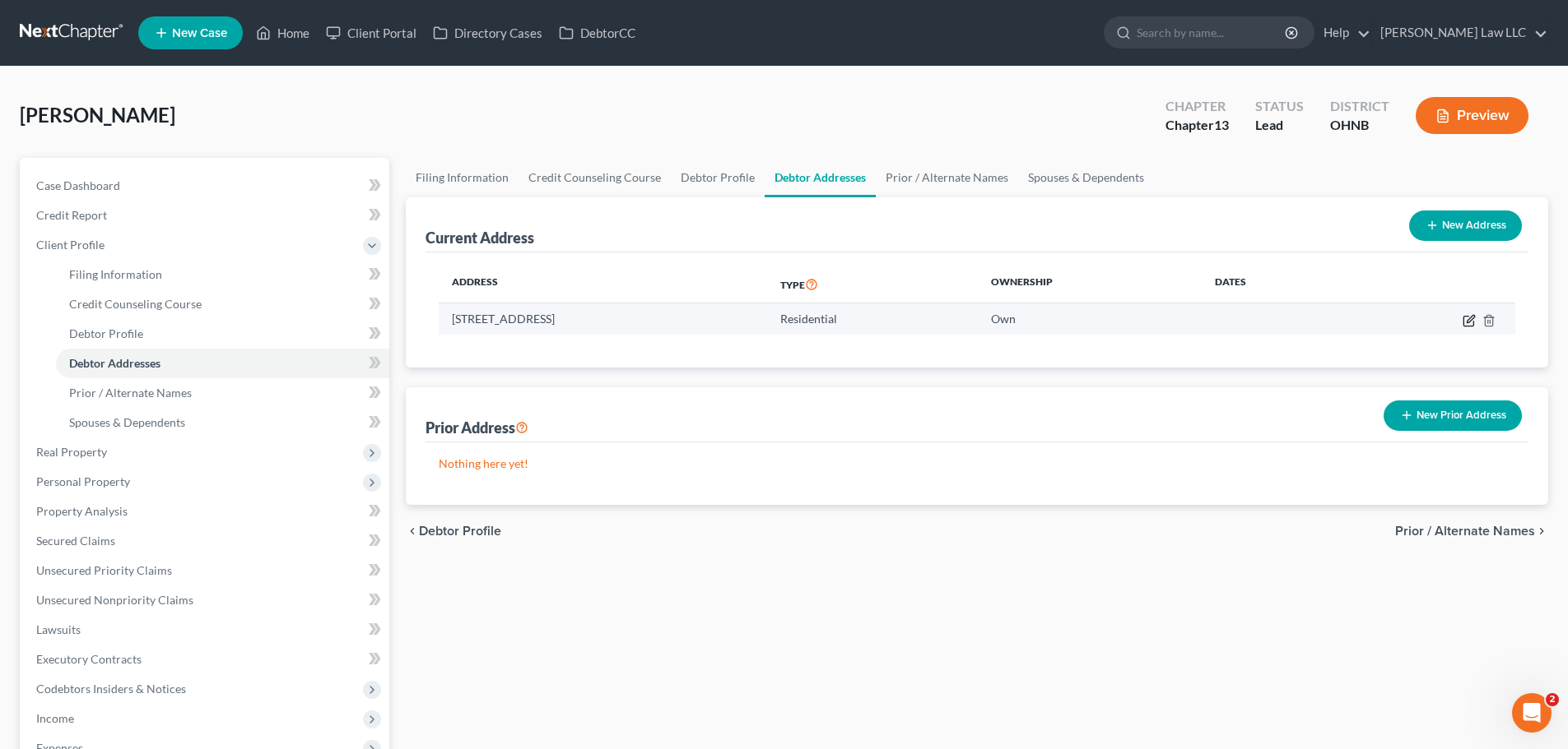
click at [1467, 324] on icon "button" at bounding box center [1468, 321] width 13 height 13
select select "36"
select select "51"
select select "0"
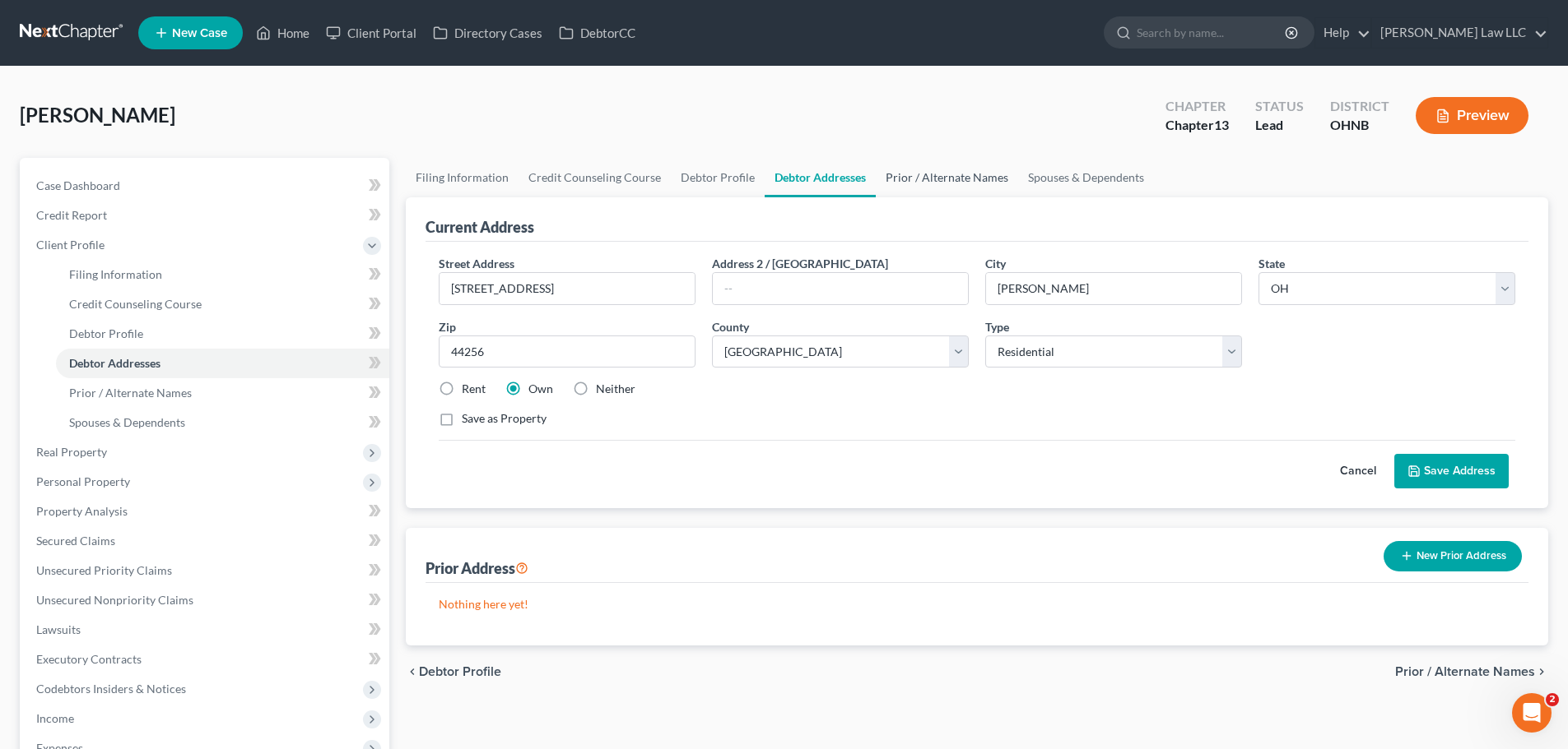
click at [924, 173] on link "Prior / Alternate Names" at bounding box center [947, 178] width 143 height 40
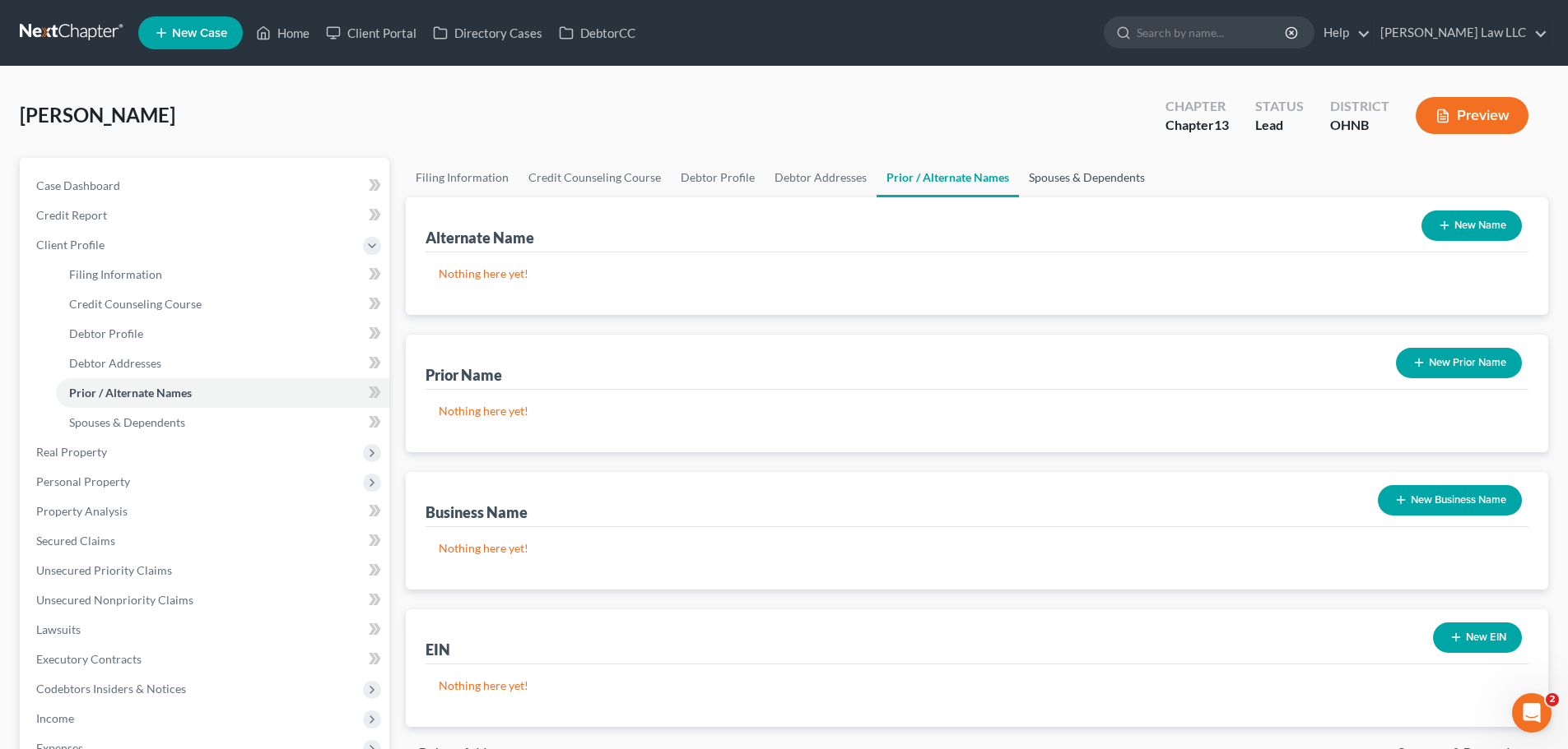
click at [1046, 185] on link "Spouses & Dependents" at bounding box center [1086, 178] width 136 height 40
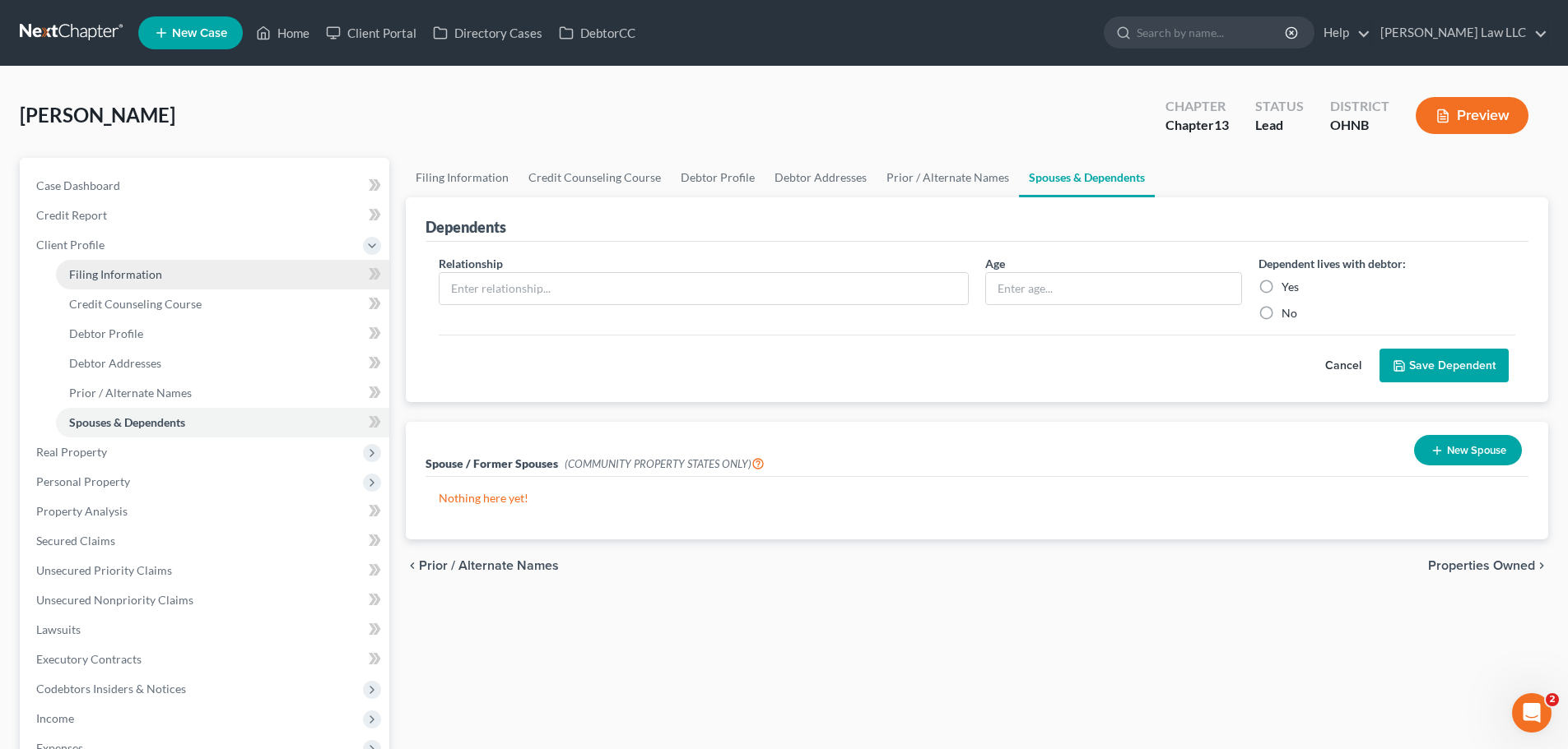
click at [166, 285] on link "Filing Information" at bounding box center [223, 275] width 334 height 30
select select "1"
select select "0"
select select "3"
select select "61"
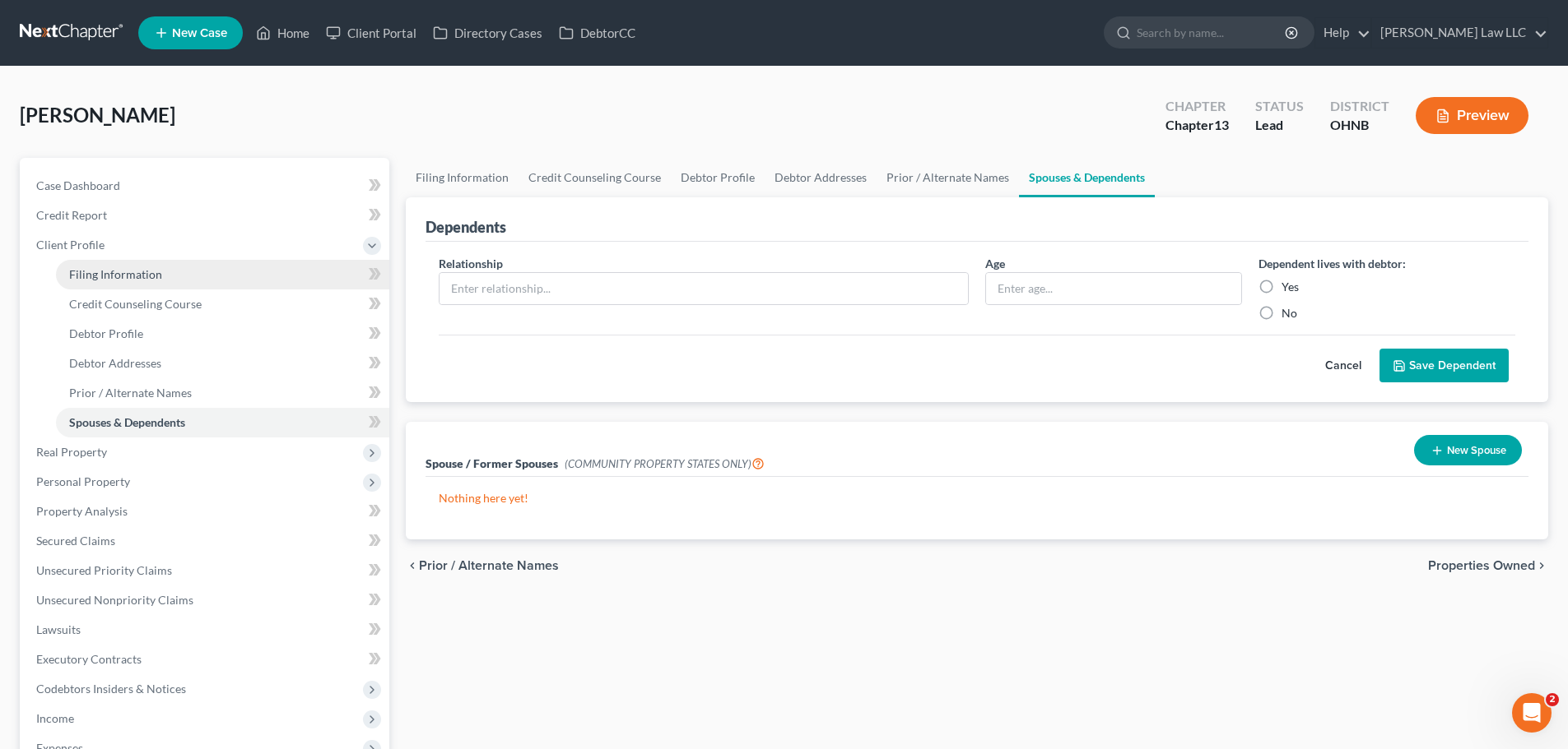
select select "0"
select select "36"
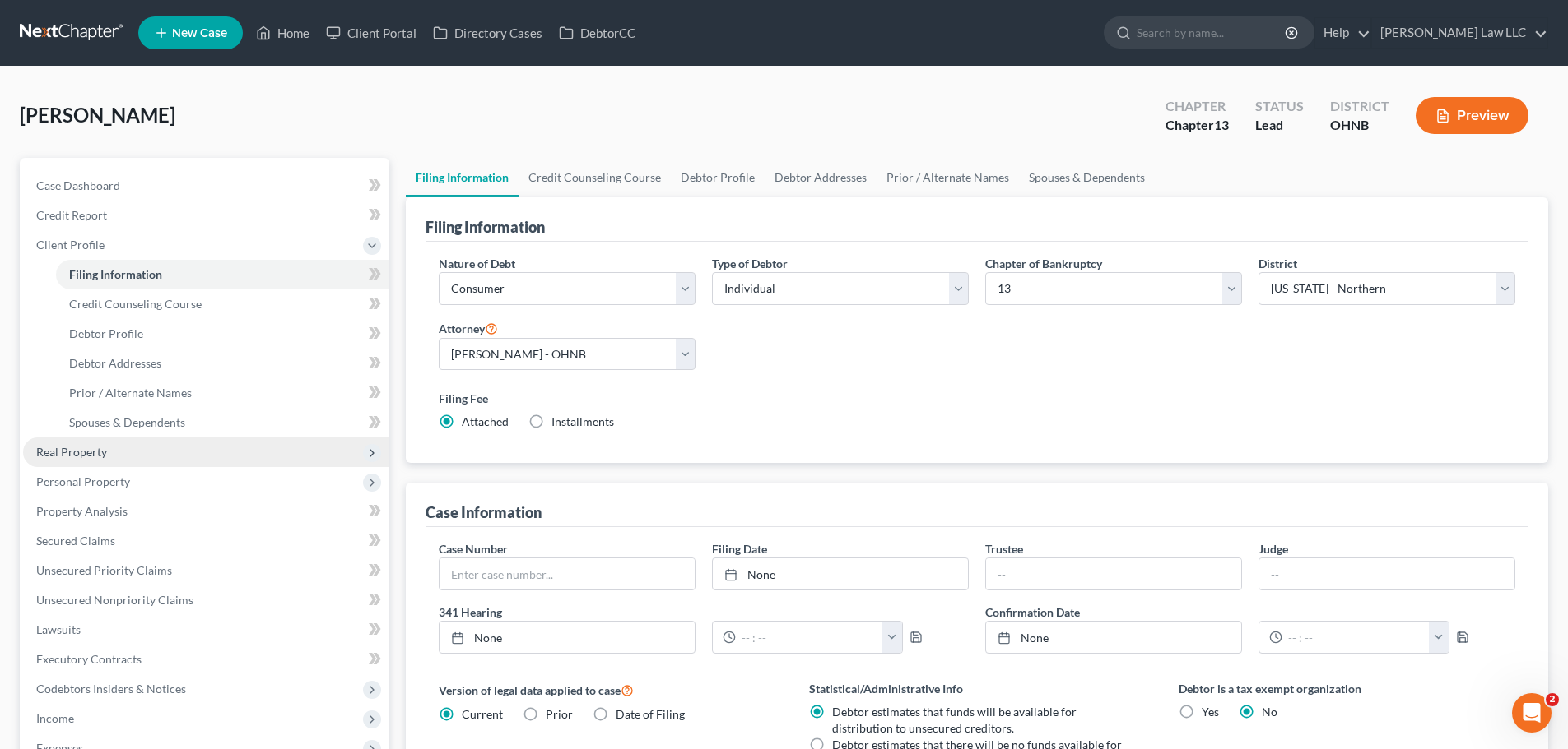
click at [103, 451] on span "Real Property" at bounding box center [71, 452] width 70 height 14
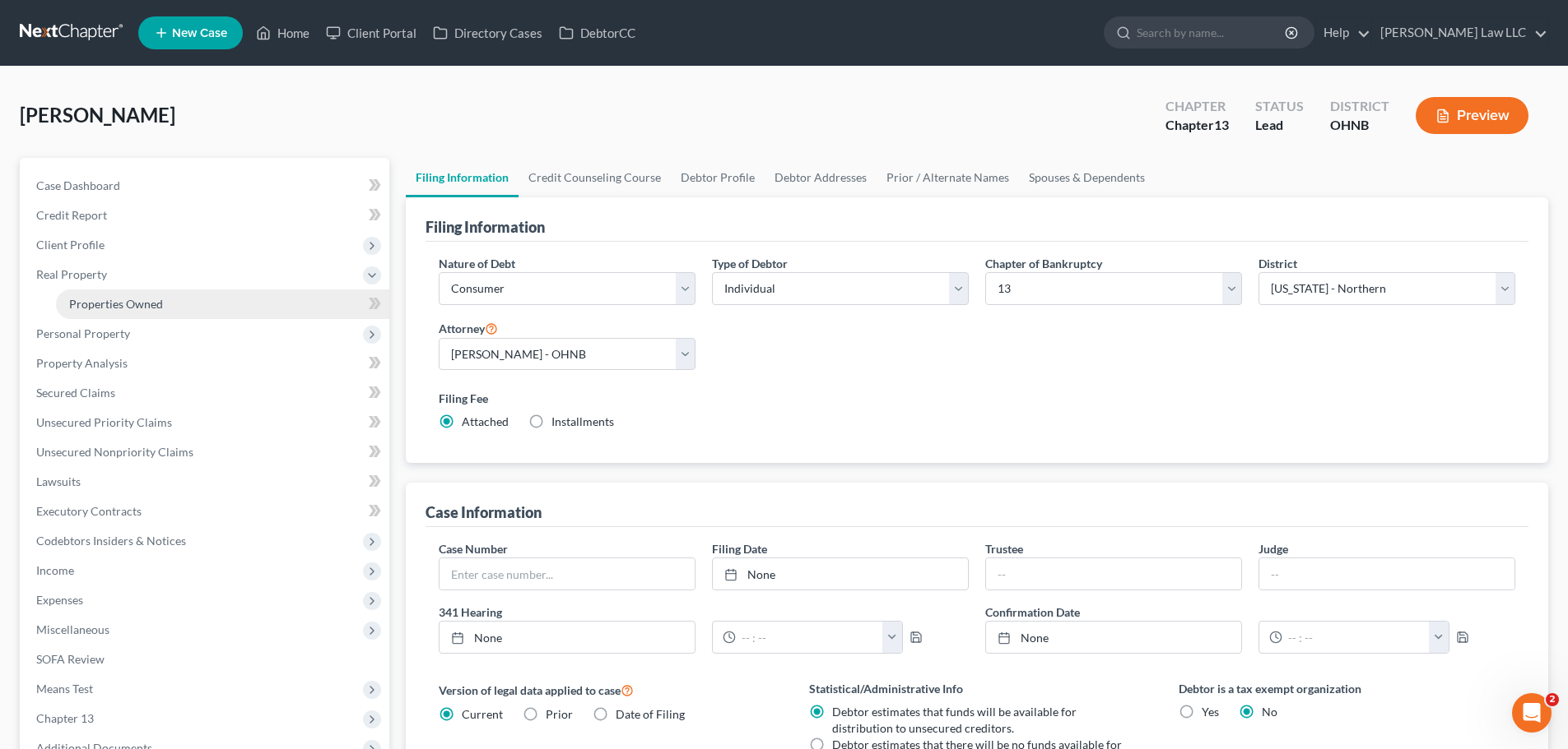
click at [110, 304] on span "Properties Owned" at bounding box center [116, 304] width 94 height 14
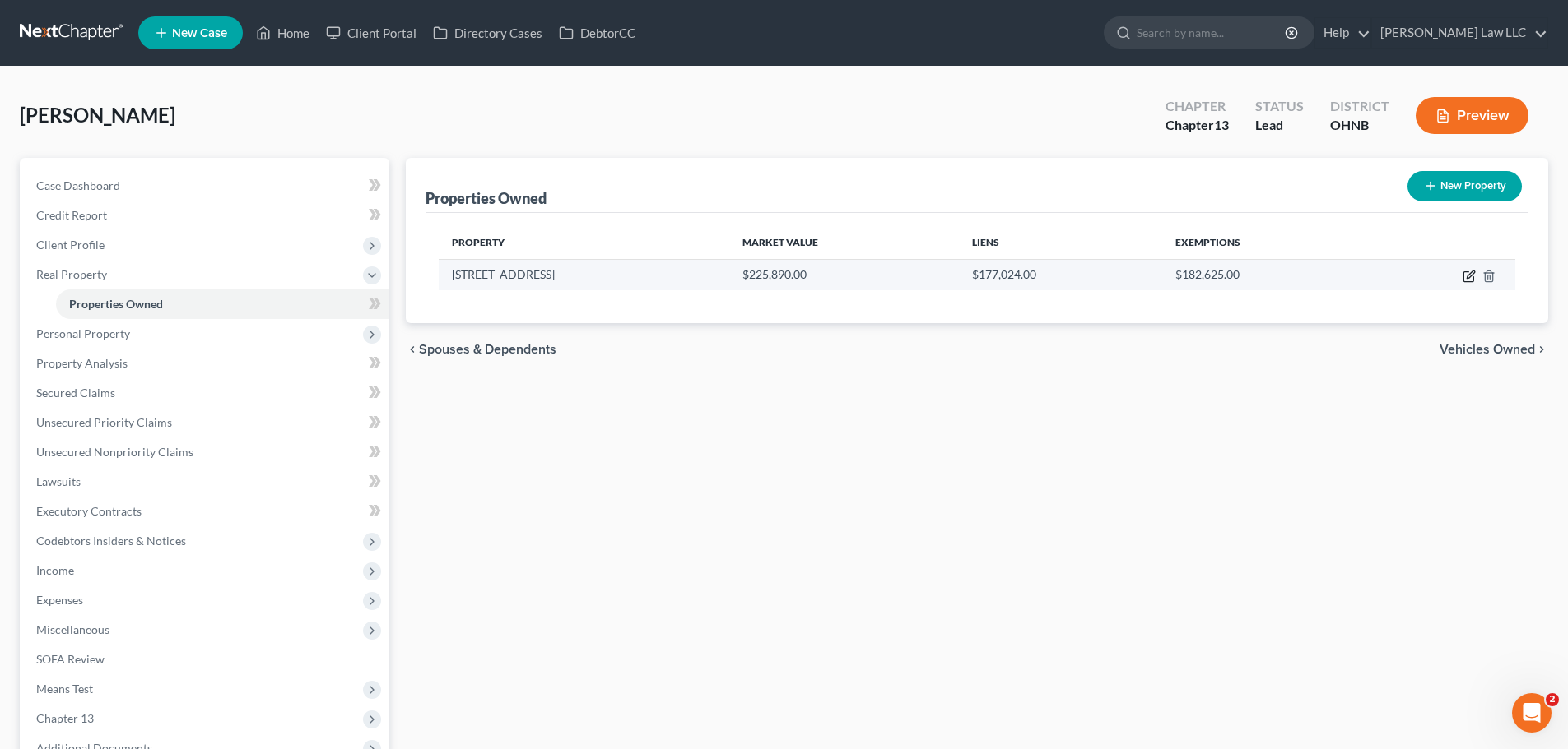
click at [1466, 272] on icon "button" at bounding box center [1468, 277] width 10 height 10
select select "36"
select select "51"
select select "0"
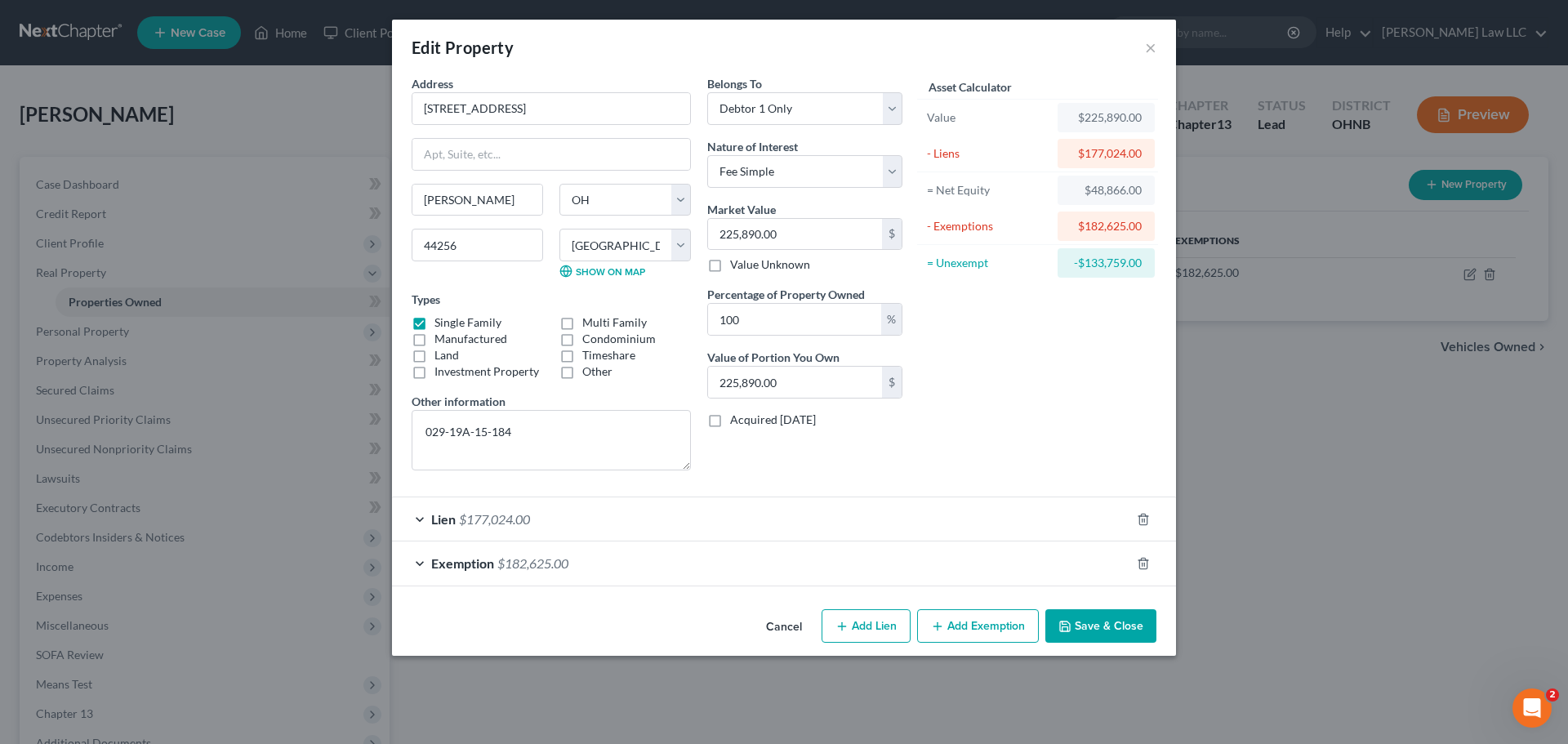
click at [1063, 460] on div "Asset Calculator Value $225,890.00 - Liens $177,024.00 = Net Equity $48,866.00 …" at bounding box center [1037, 279] width 254 height 409
click at [1135, 632] on button "Save & Close" at bounding box center [1100, 626] width 111 height 34
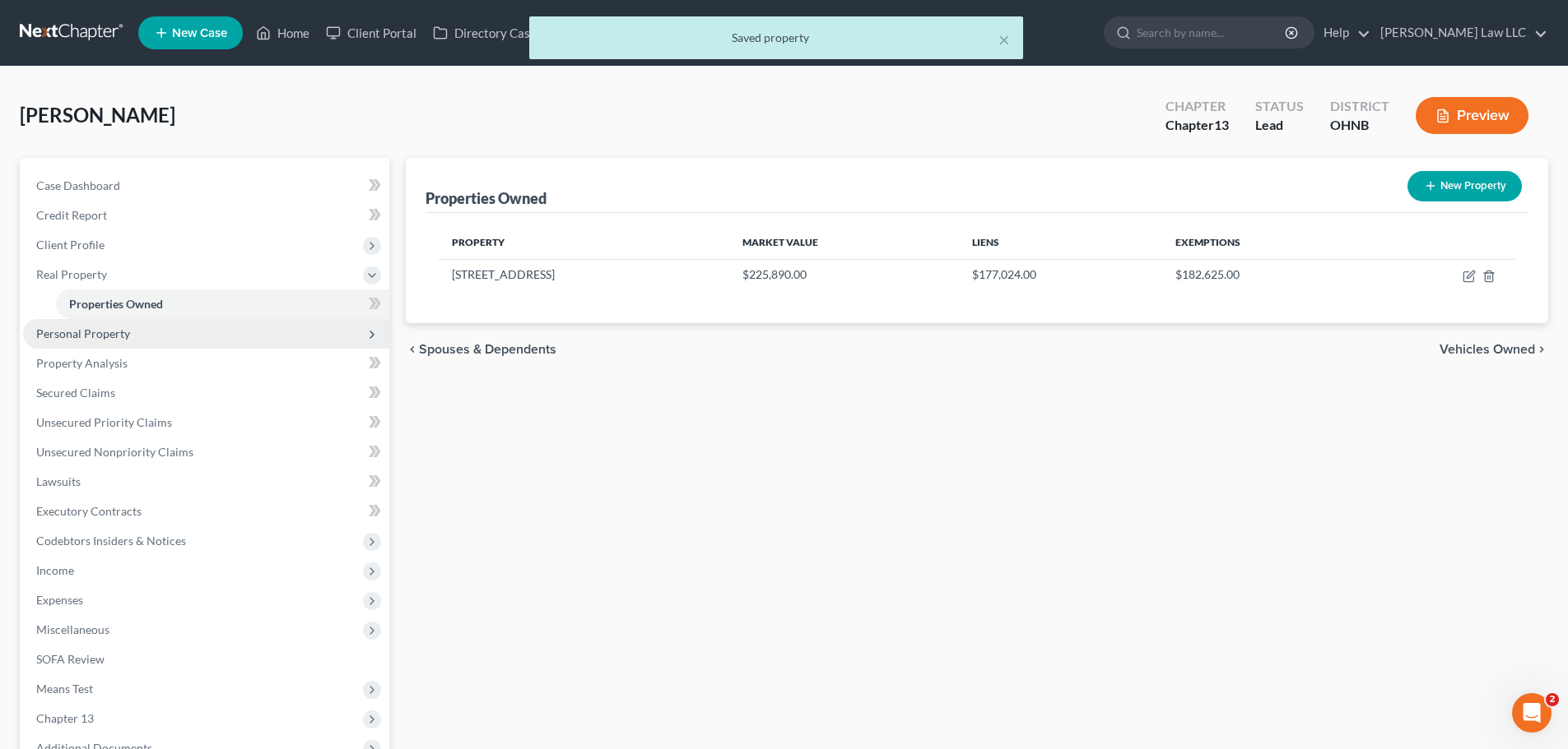
click at [123, 339] on span "Personal Property" at bounding box center [83, 333] width 94 height 14
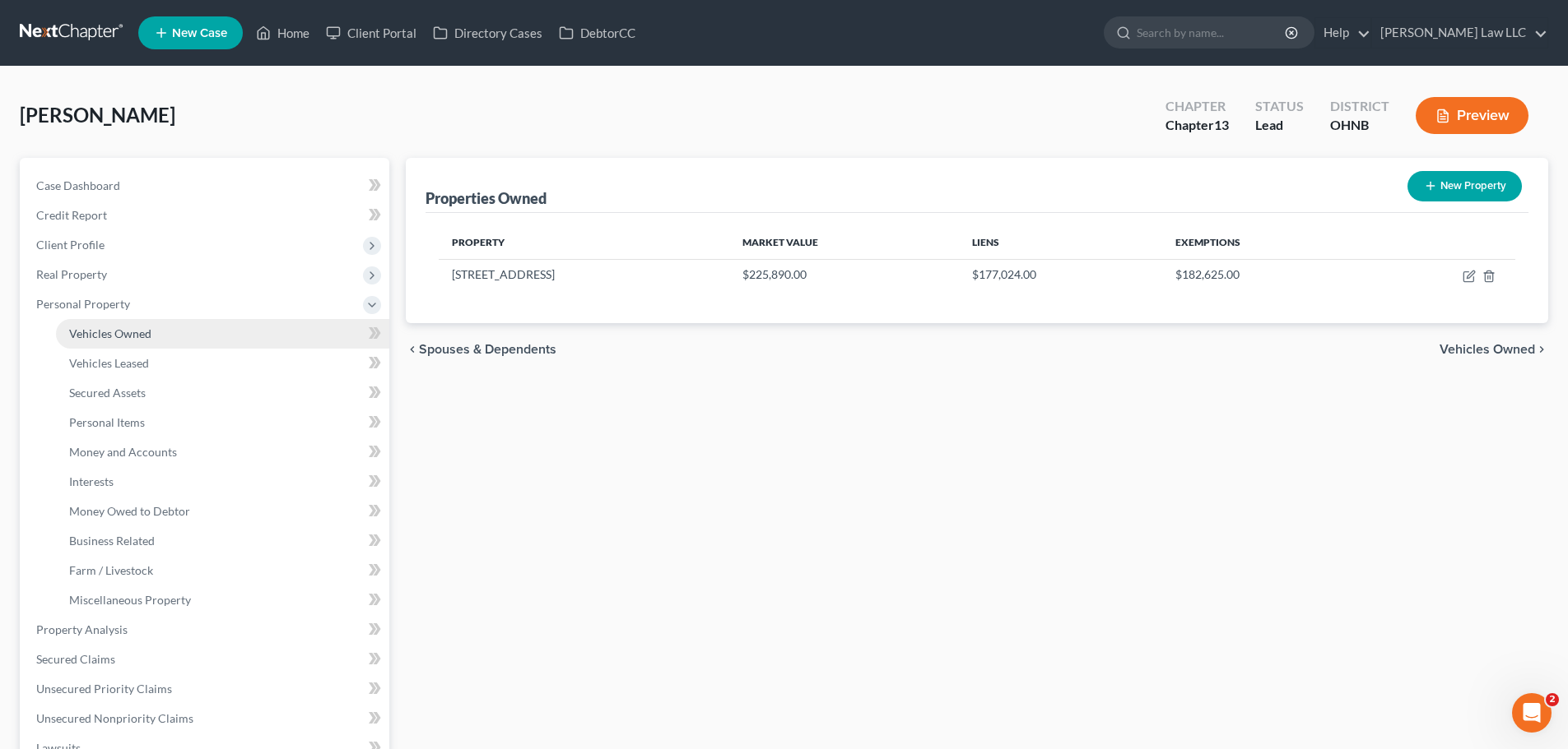
click at [139, 335] on span "Vehicles Owned" at bounding box center [110, 333] width 82 height 14
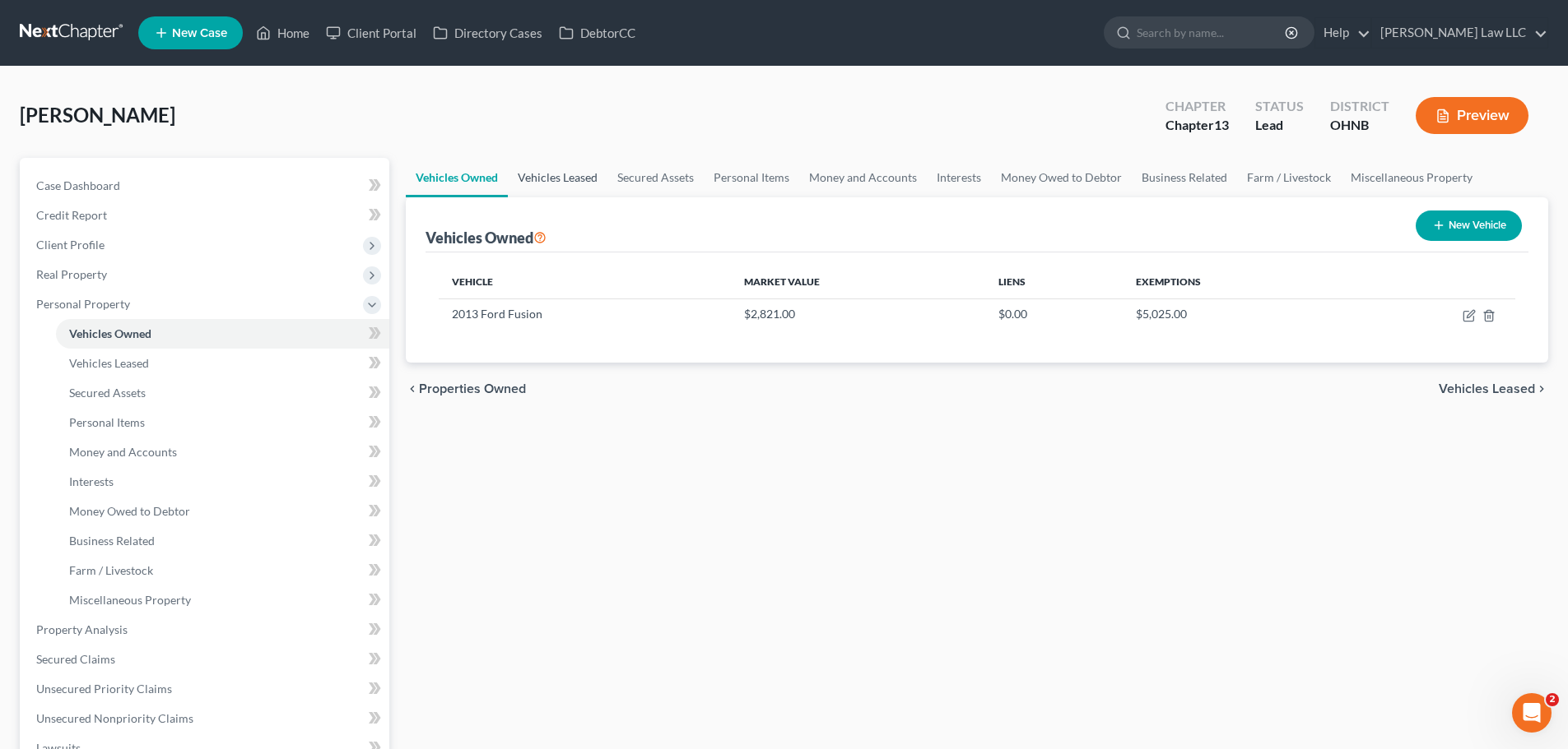
click at [557, 172] on link "Vehicles Leased" at bounding box center [557, 178] width 100 height 40
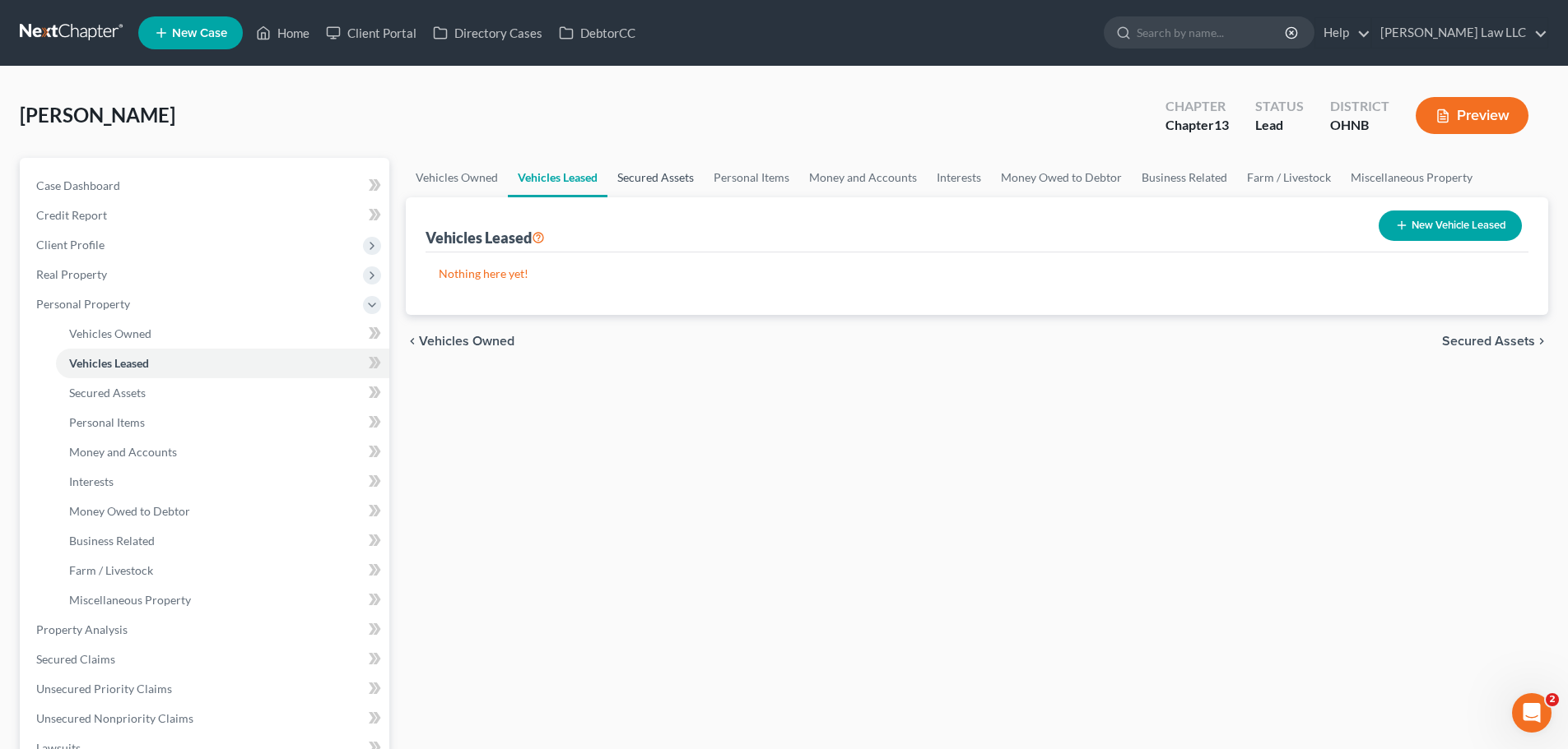
click at [659, 188] on link "Secured Assets" at bounding box center [655, 178] width 96 height 40
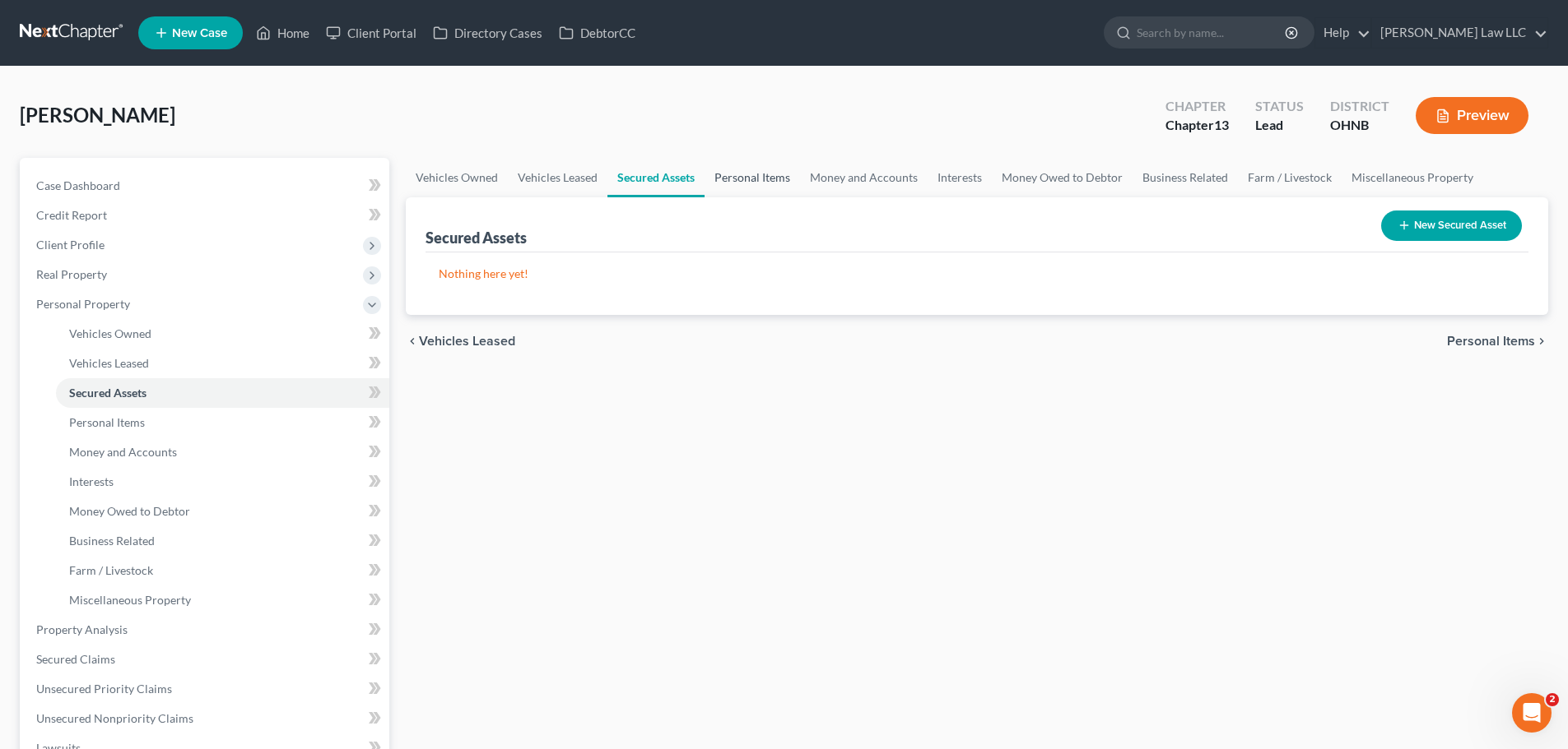
click at [735, 185] on link "Personal Items" at bounding box center [752, 178] width 95 height 40
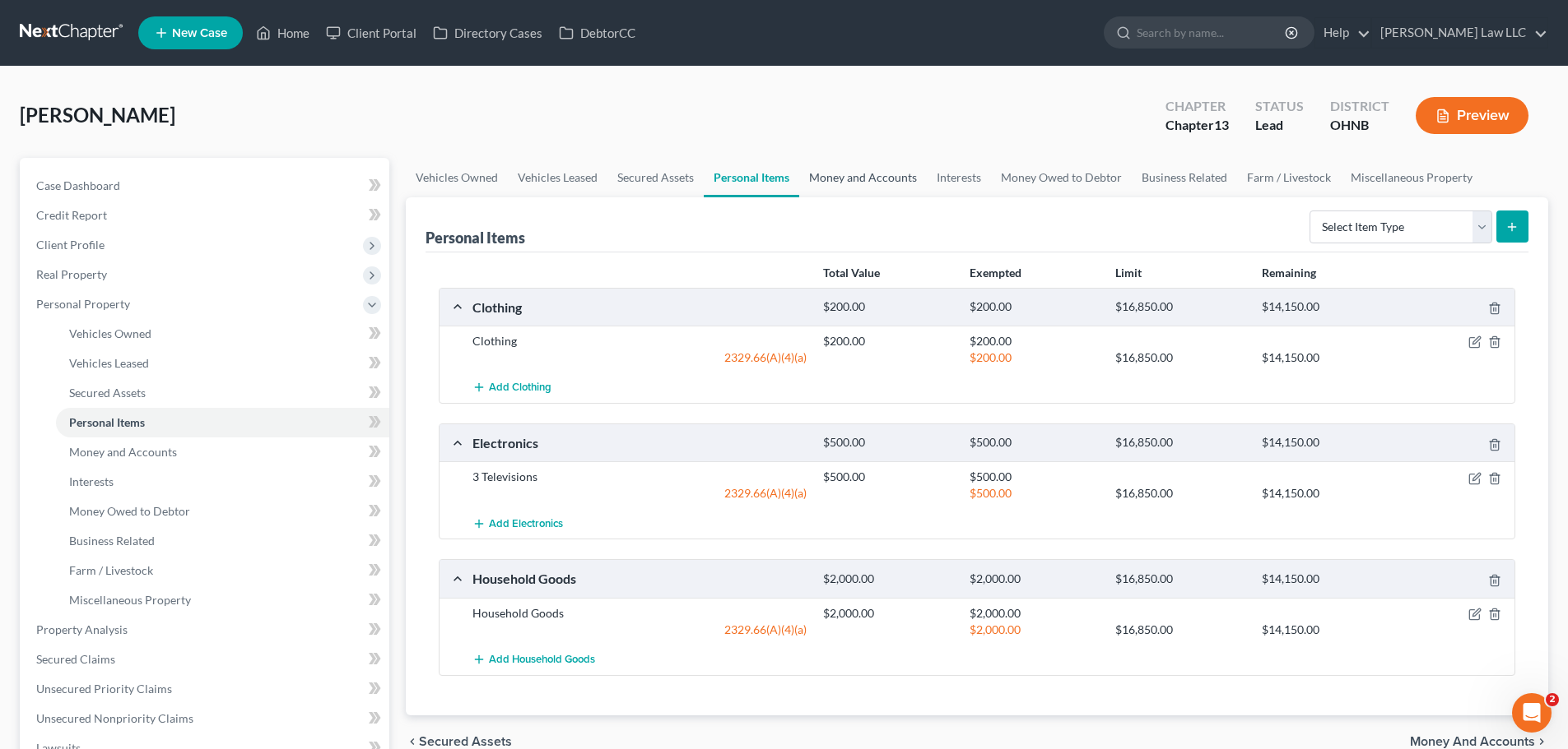
click at [865, 185] on link "Money and Accounts" at bounding box center [862, 178] width 128 height 40
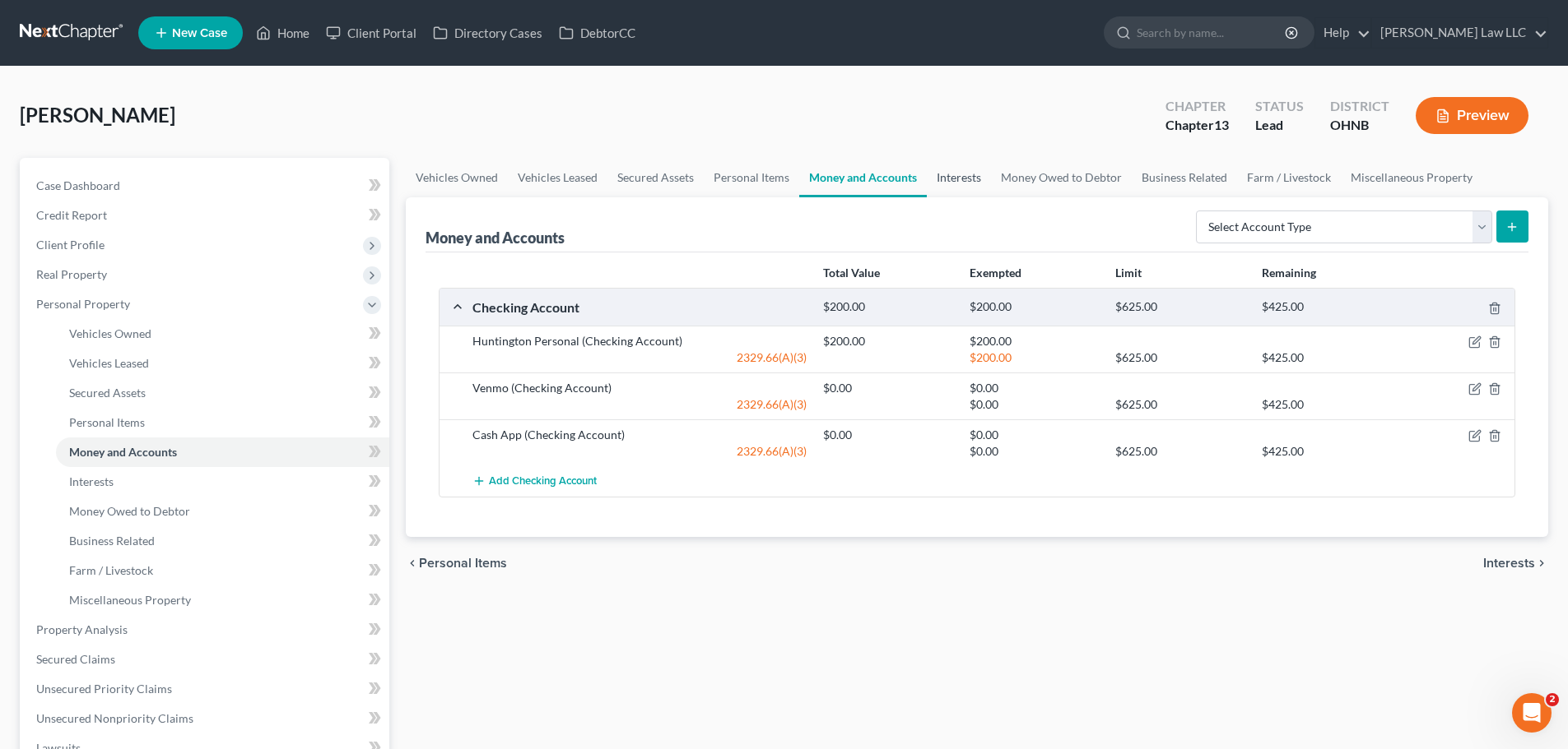
click at [964, 178] on link "Interests" at bounding box center [958, 178] width 64 height 40
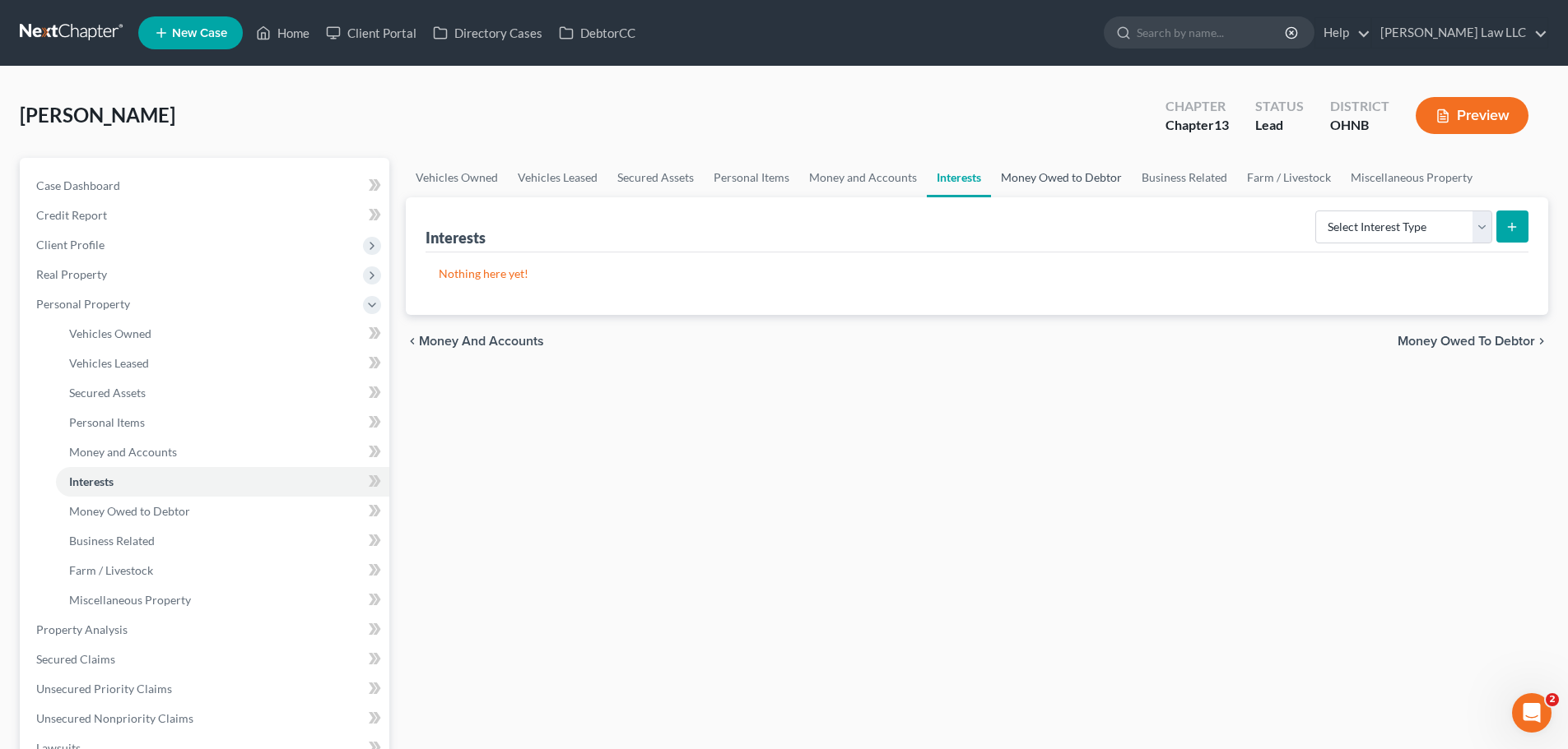
click at [1085, 184] on link "Money Owed to Debtor" at bounding box center [1061, 178] width 141 height 40
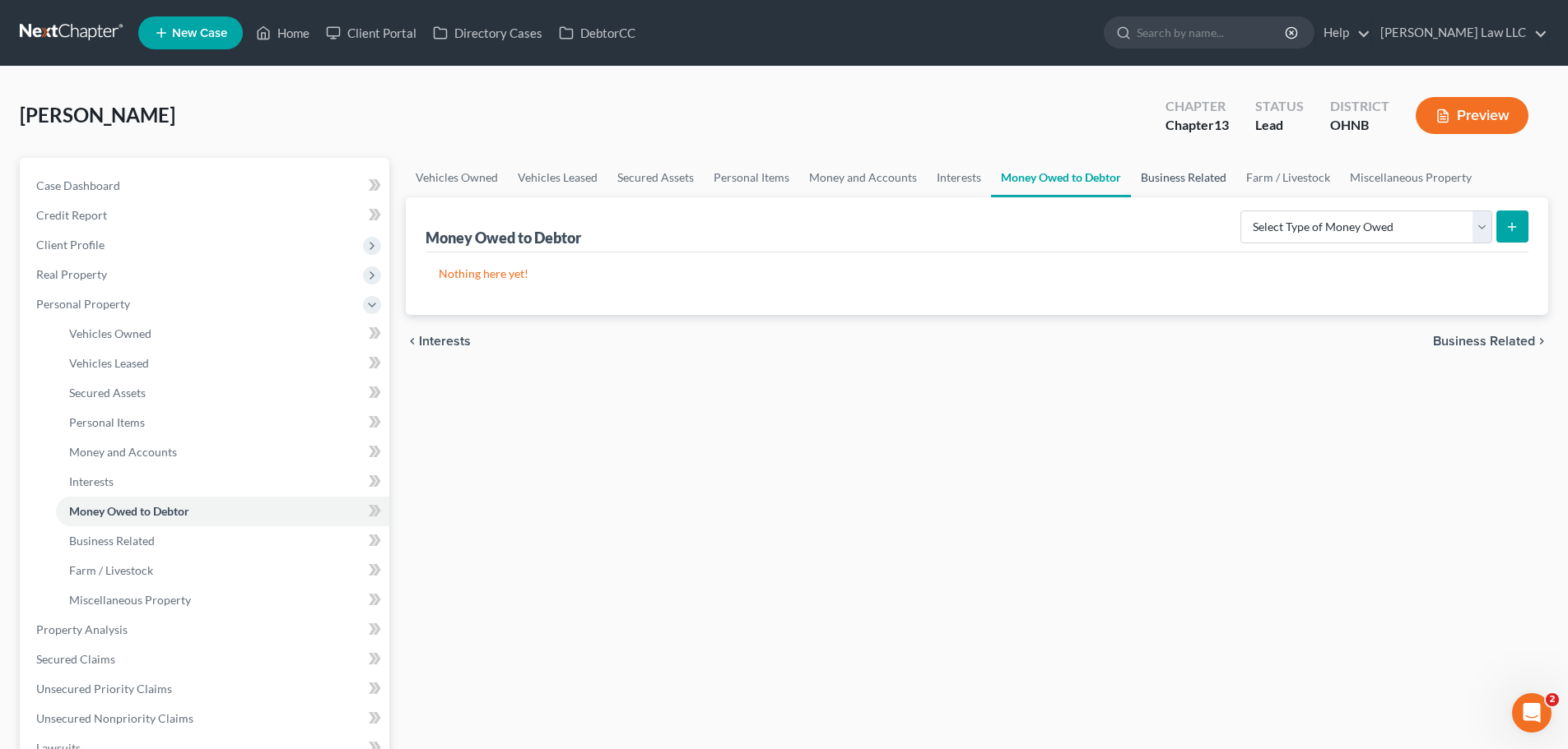
click at [1168, 183] on link "Business Related" at bounding box center [1183, 178] width 105 height 40
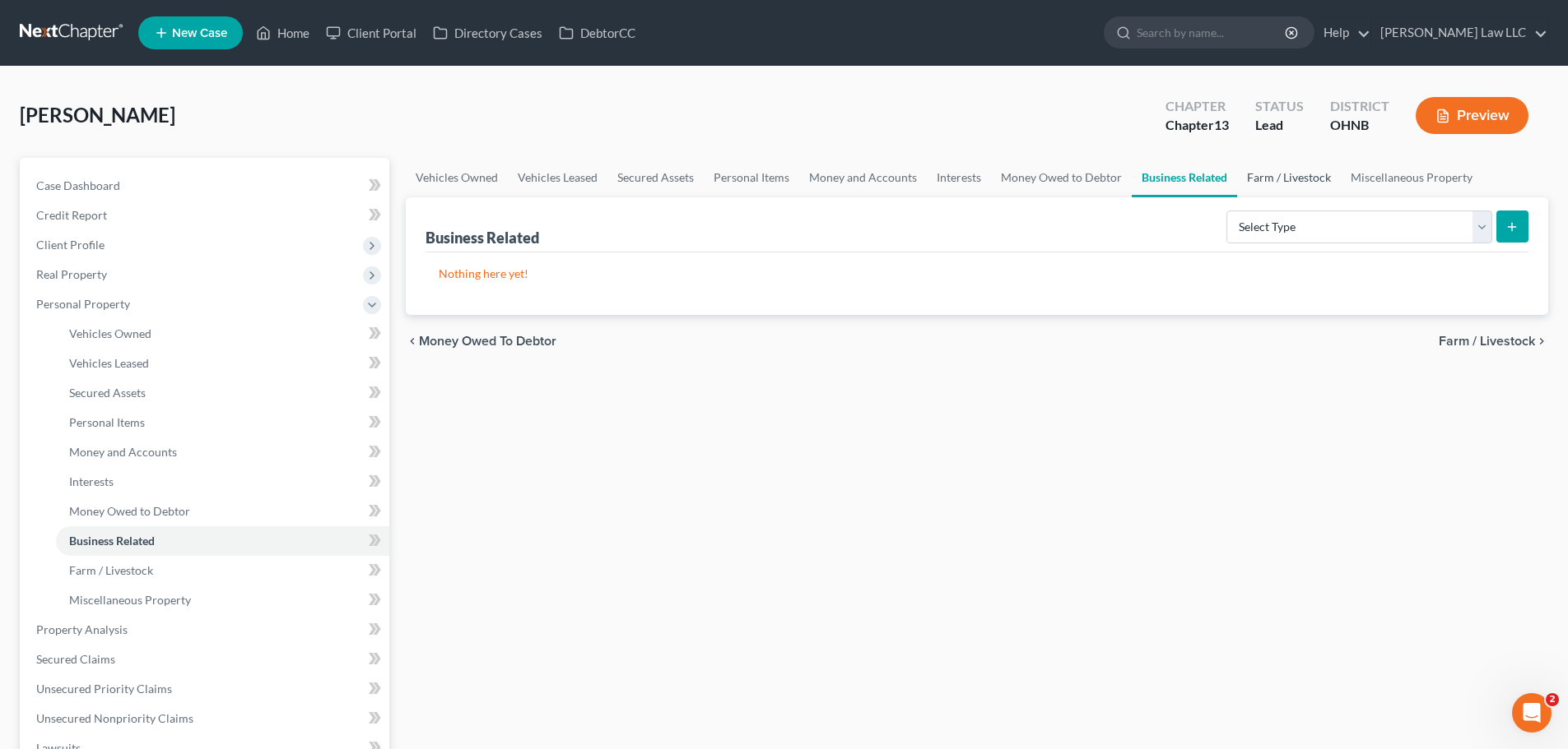
click at [1297, 183] on link "Farm / Livestock" at bounding box center [1289, 178] width 104 height 40
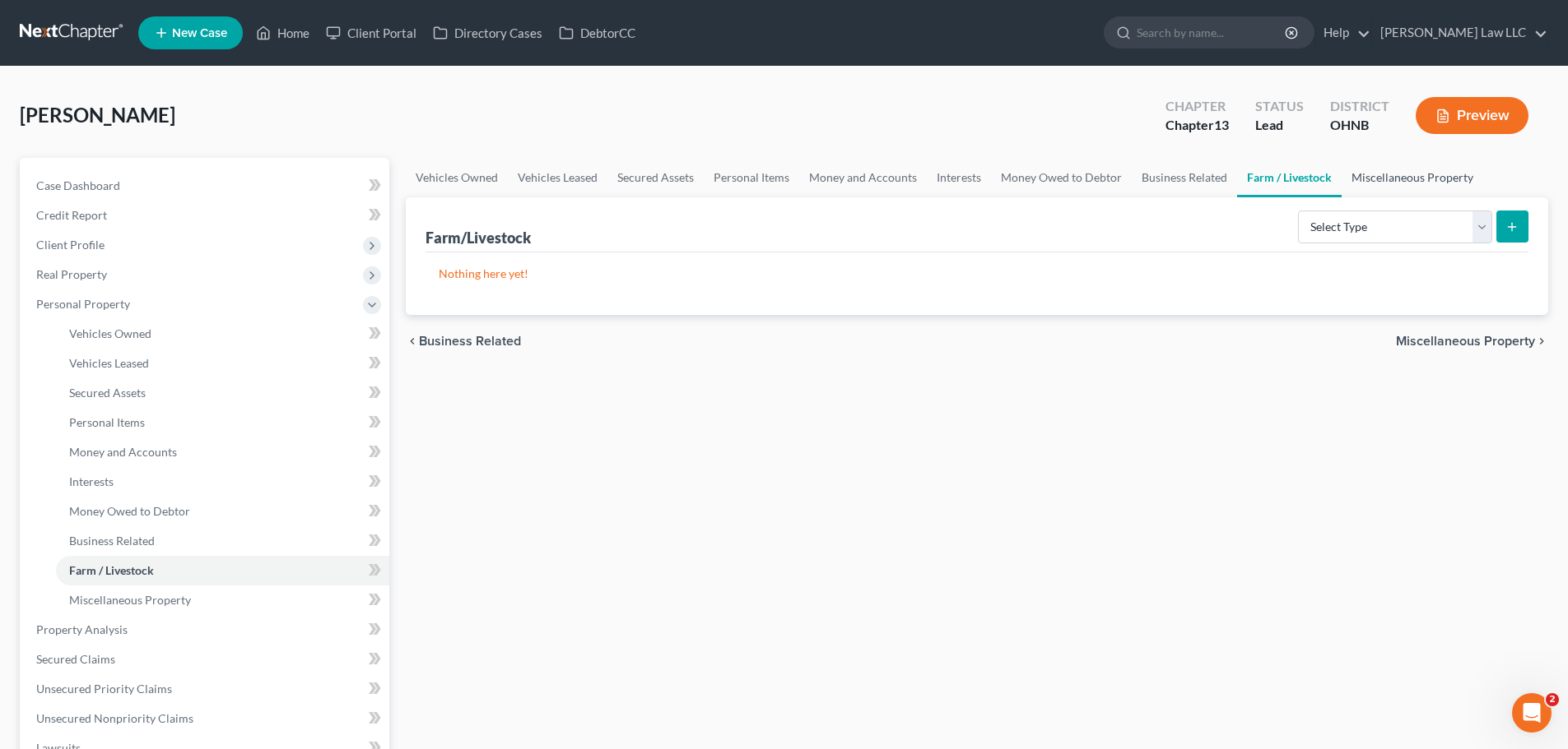
click at [1394, 177] on link "Miscellaneous Property" at bounding box center [1412, 178] width 142 height 40
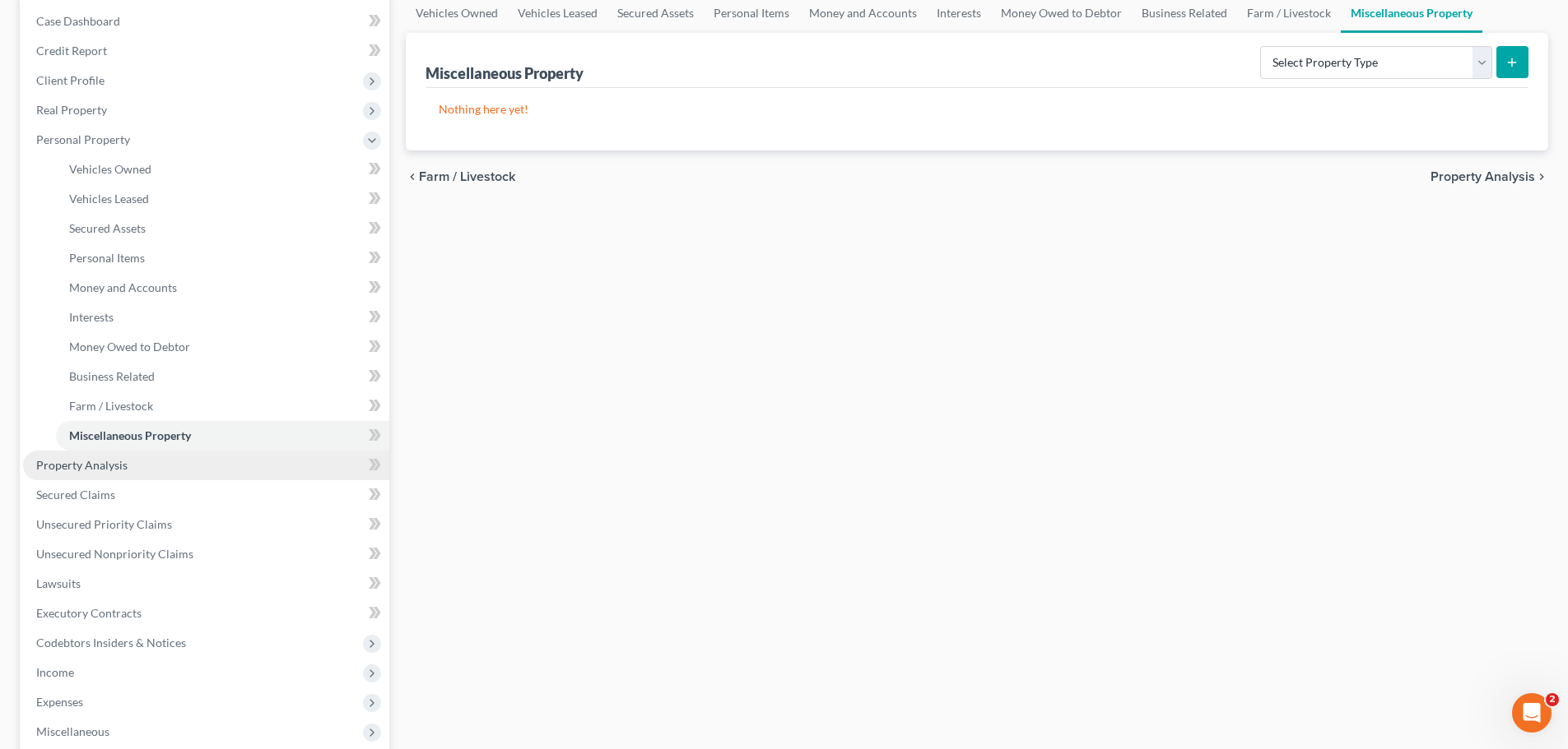
click at [123, 468] on span "Property Analysis" at bounding box center [82, 465] width 91 height 14
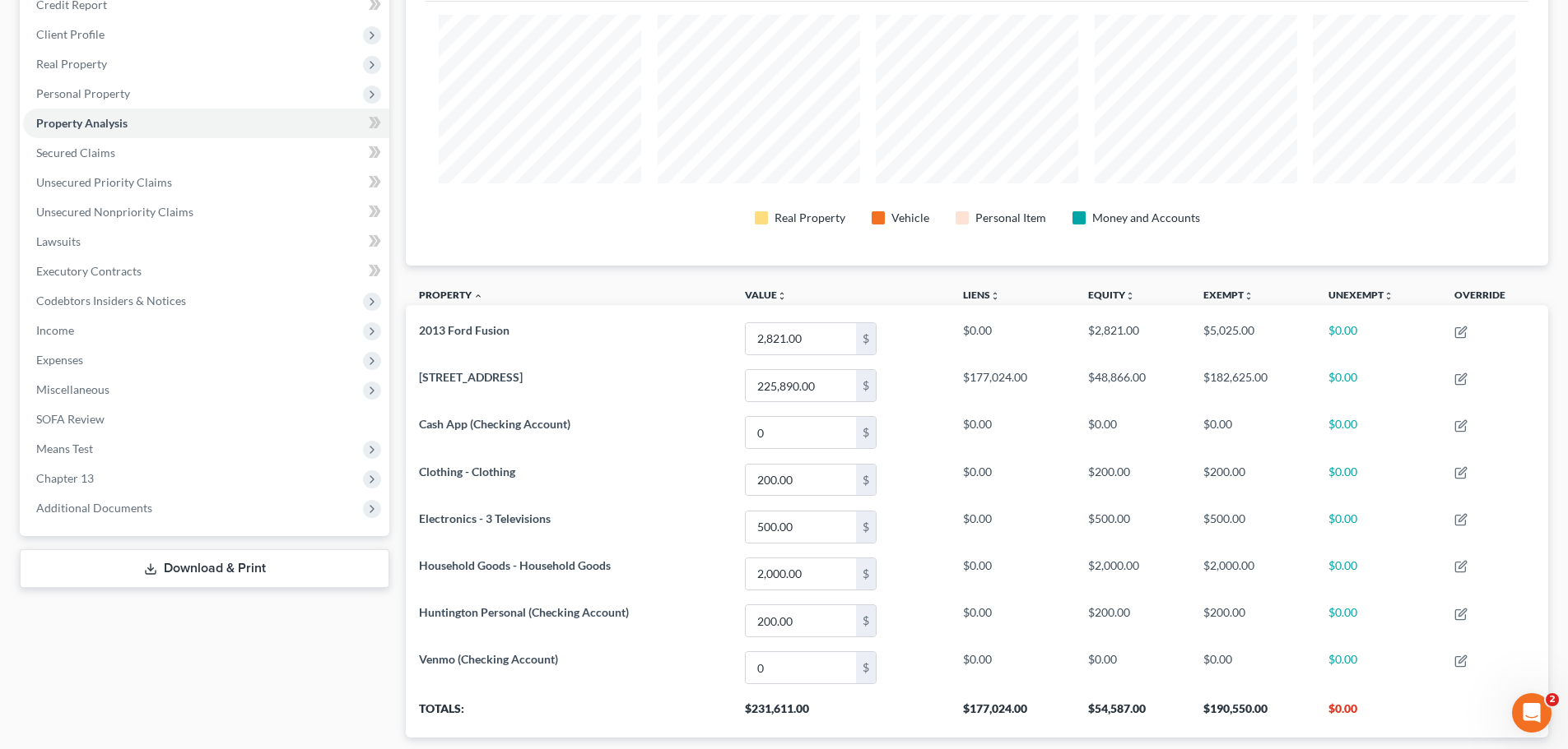
scroll to position [67, 0]
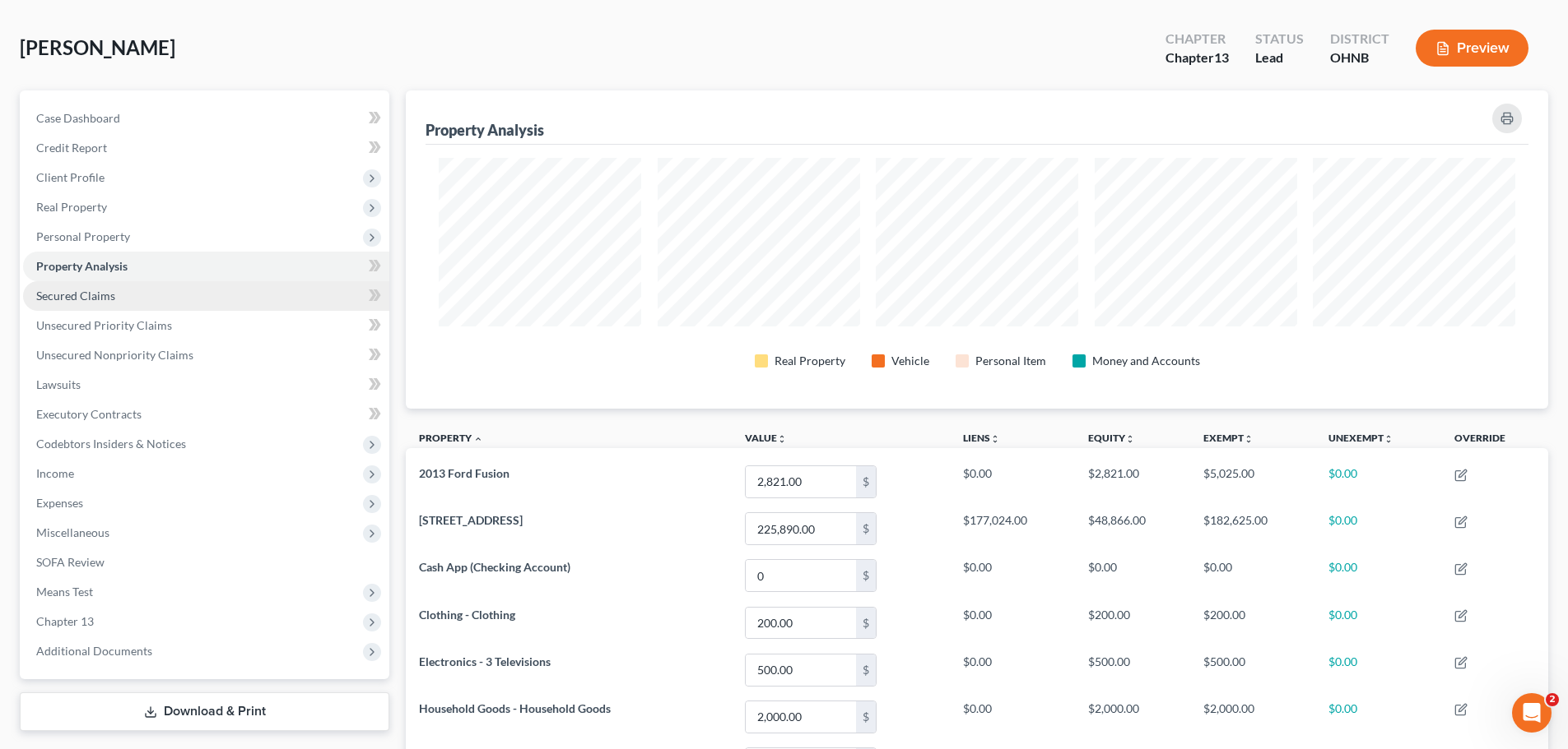
click at [99, 297] on span "Secured Claims" at bounding box center [76, 296] width 79 height 14
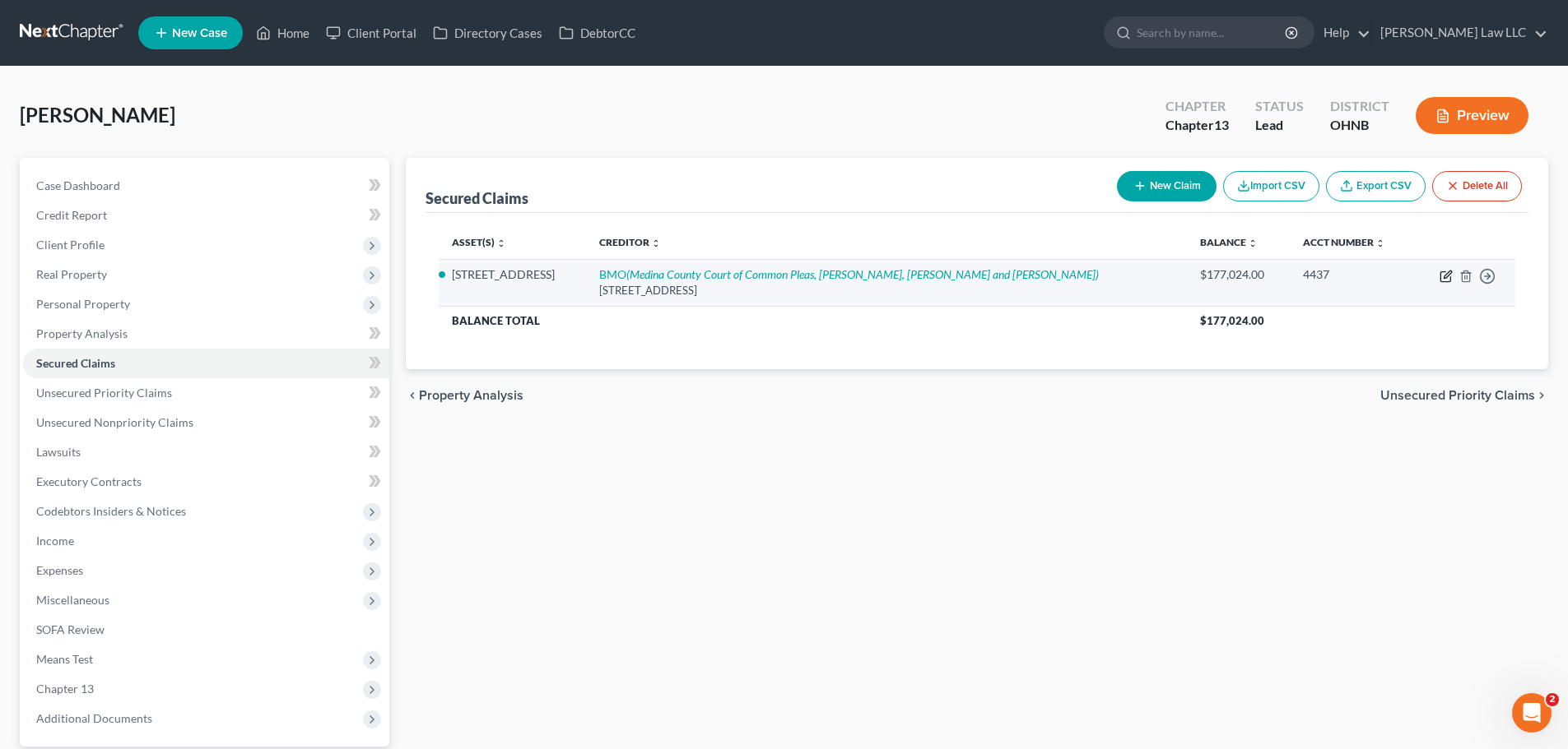
click at [1442, 279] on icon "button" at bounding box center [1445, 276] width 13 height 13
select select "14"
select select "2"
select select "0"
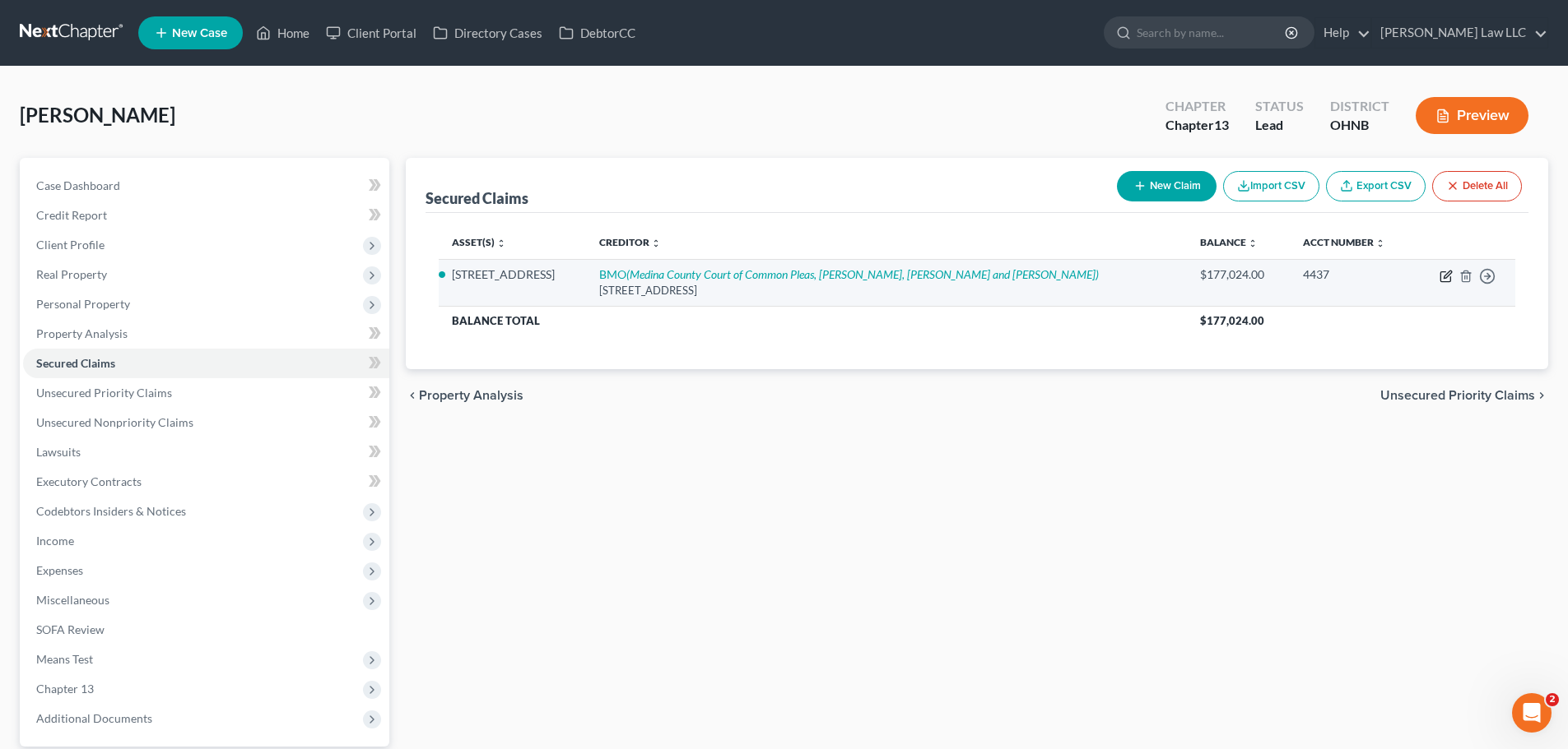
select select "0"
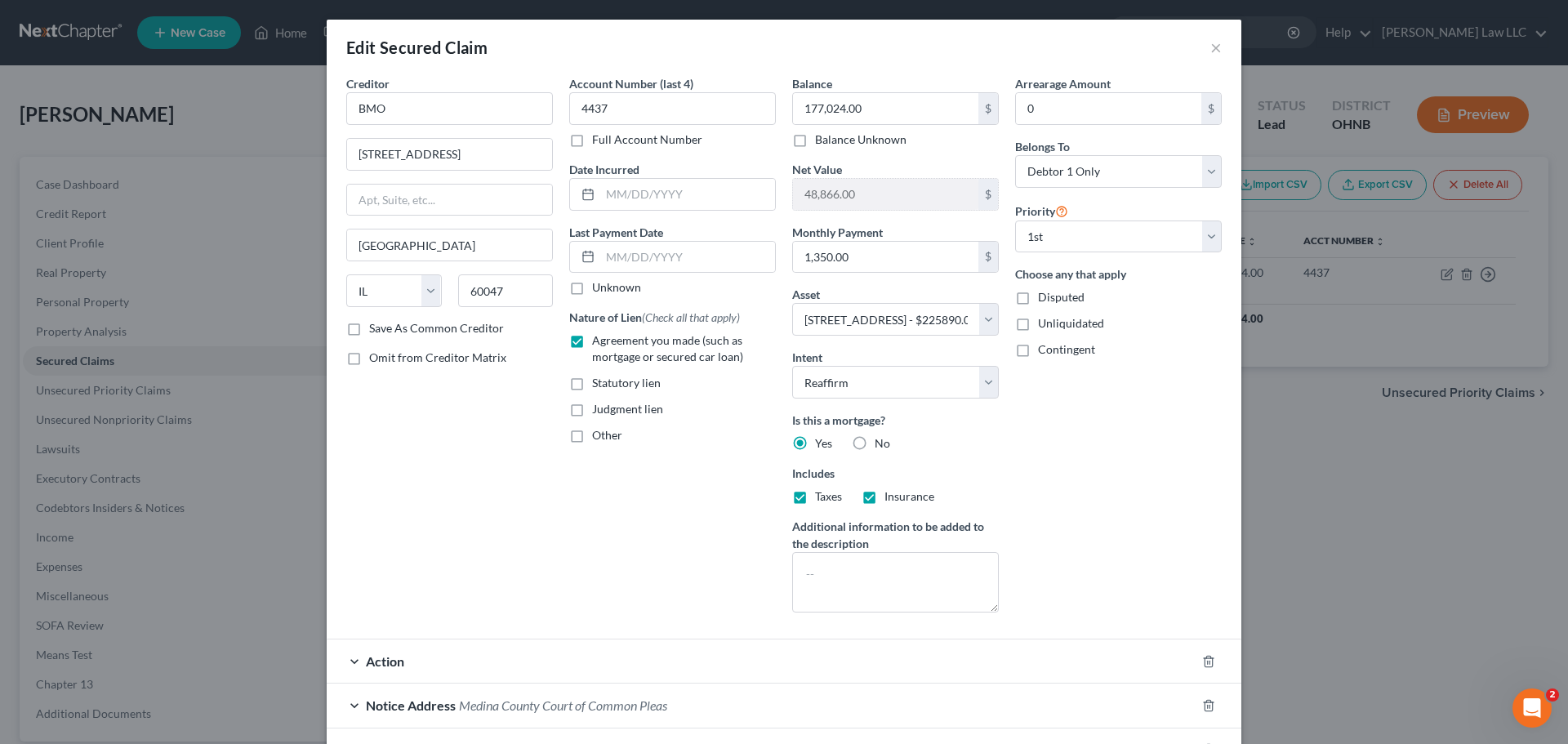
click at [623, 587] on div "Account Number (last 4) 4437 Full Account Number Date Incurred Last Payment Dat…" at bounding box center [672, 350] width 223 height 550
click at [1214, 44] on button "×" at bounding box center [1216, 47] width 12 height 20
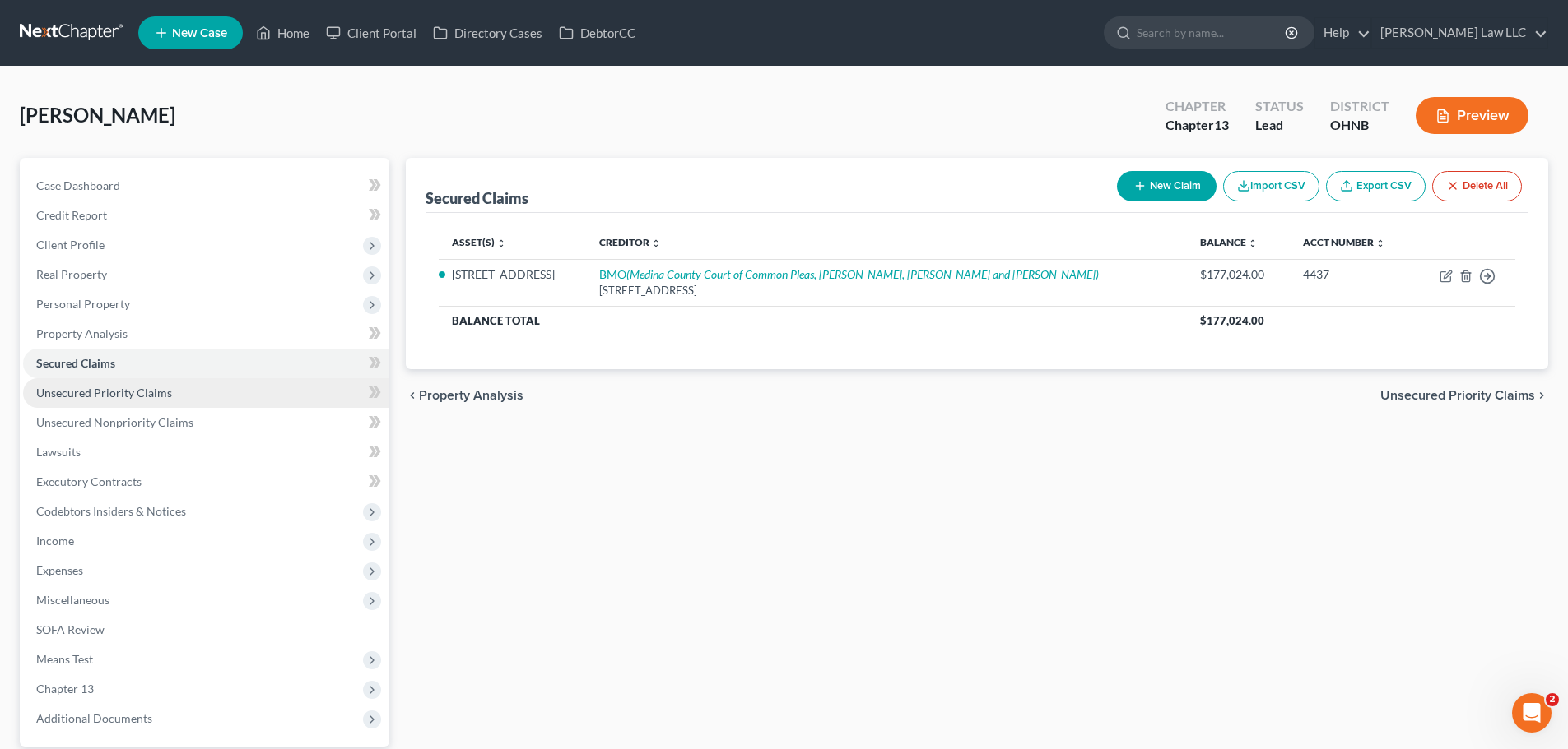
click at [143, 403] on link "Unsecured Priority Claims" at bounding box center [206, 393] width 366 height 30
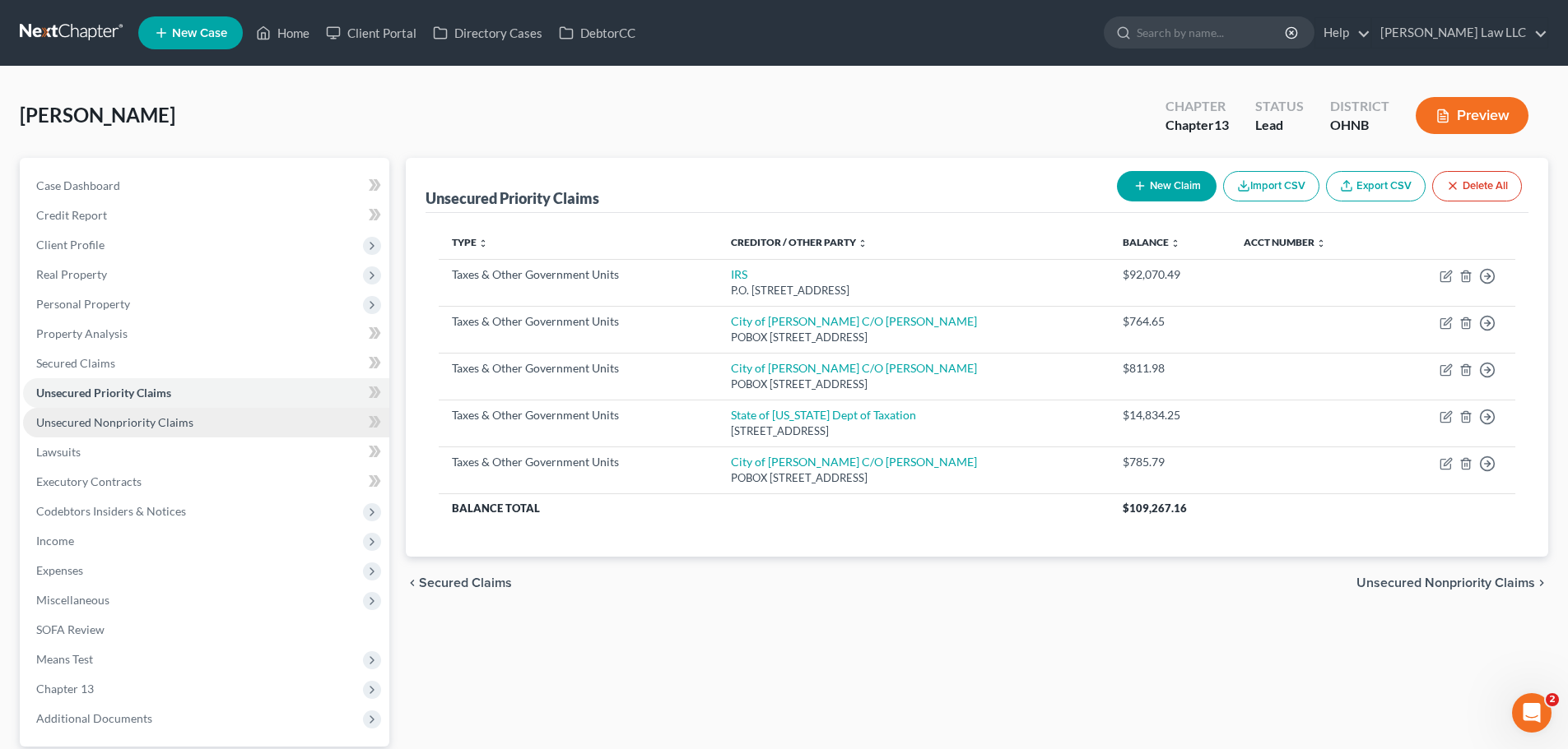
click at [147, 420] on span "Unsecured Nonpriority Claims" at bounding box center [115, 422] width 157 height 14
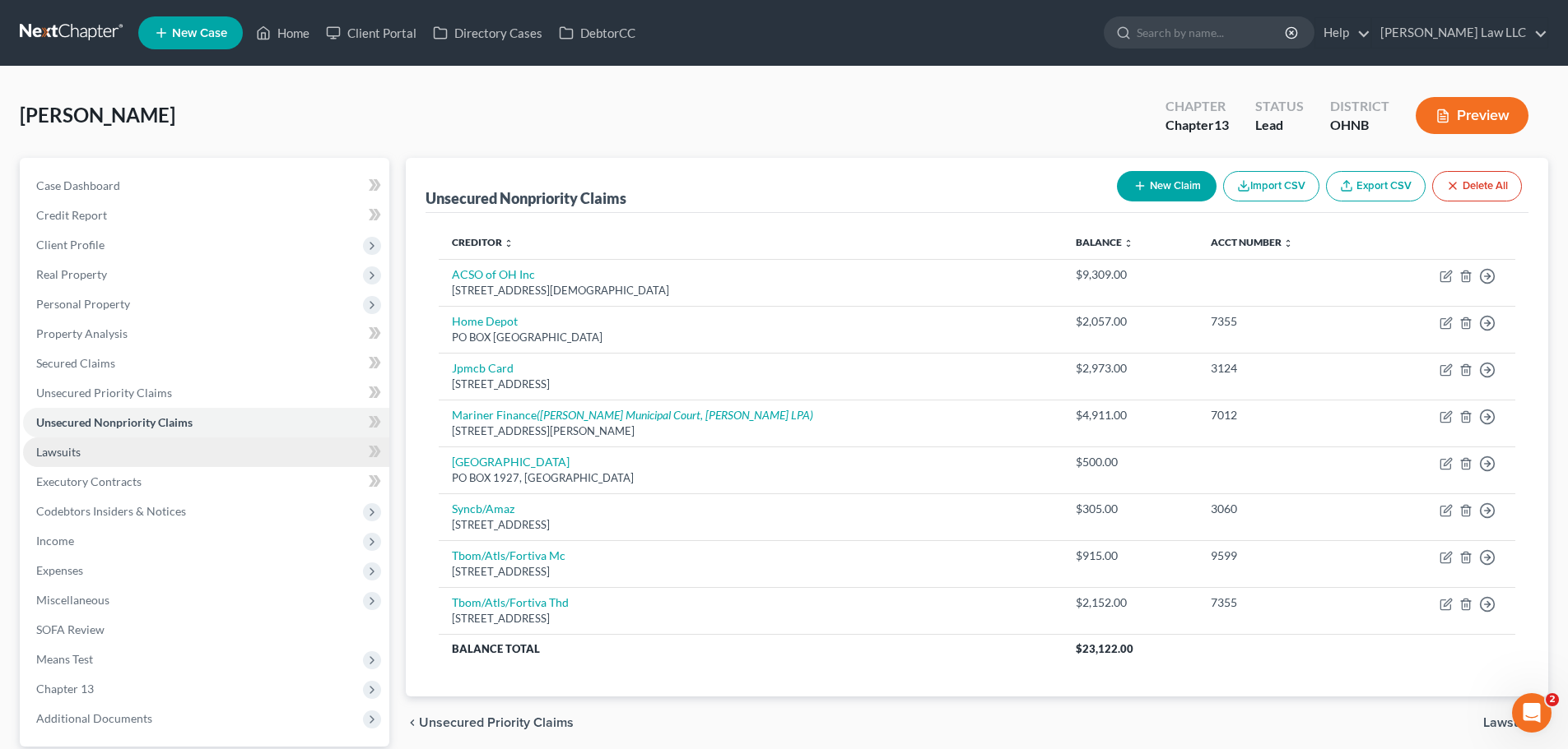
click at [109, 449] on link "Lawsuits" at bounding box center [206, 452] width 366 height 30
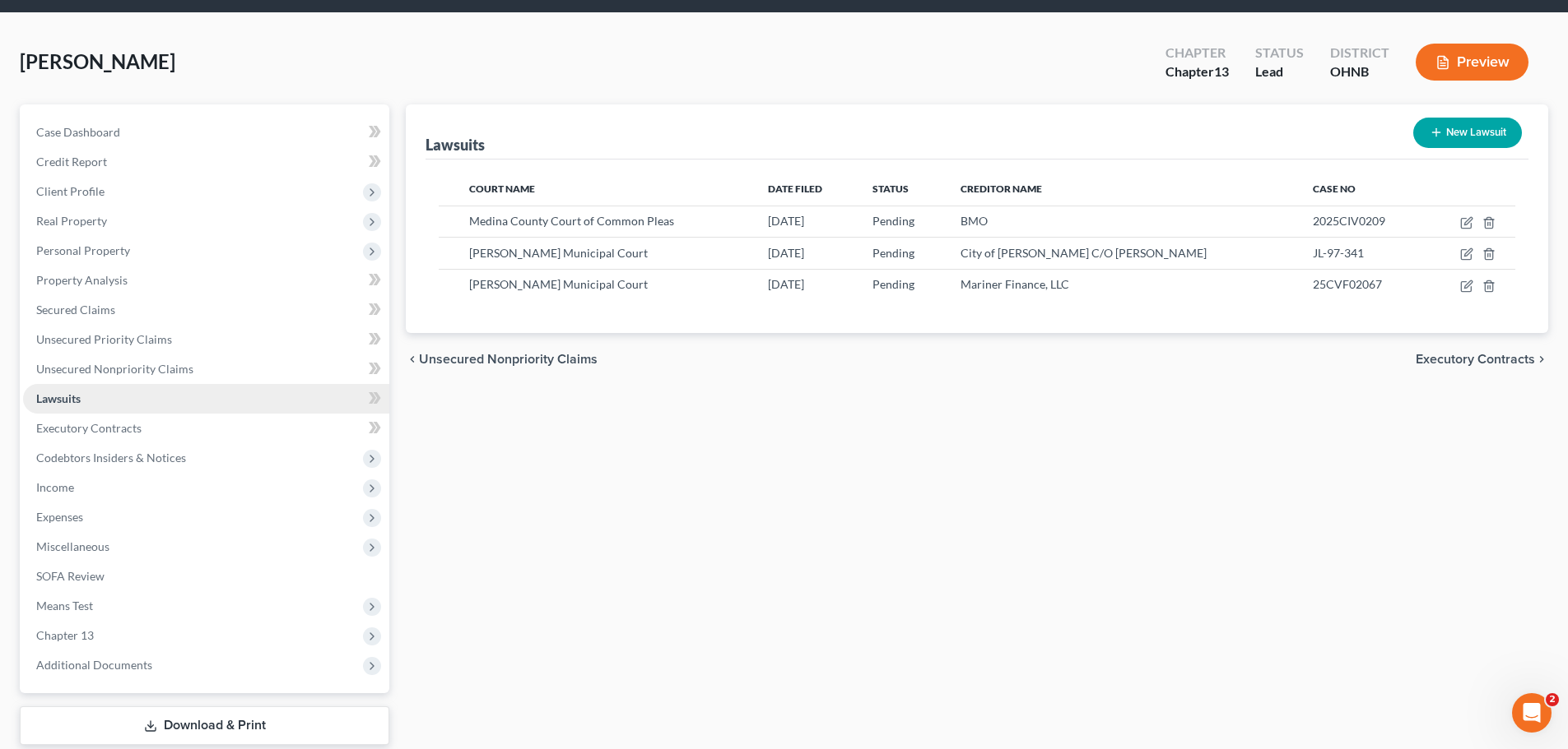
scroll to position [82, 0]
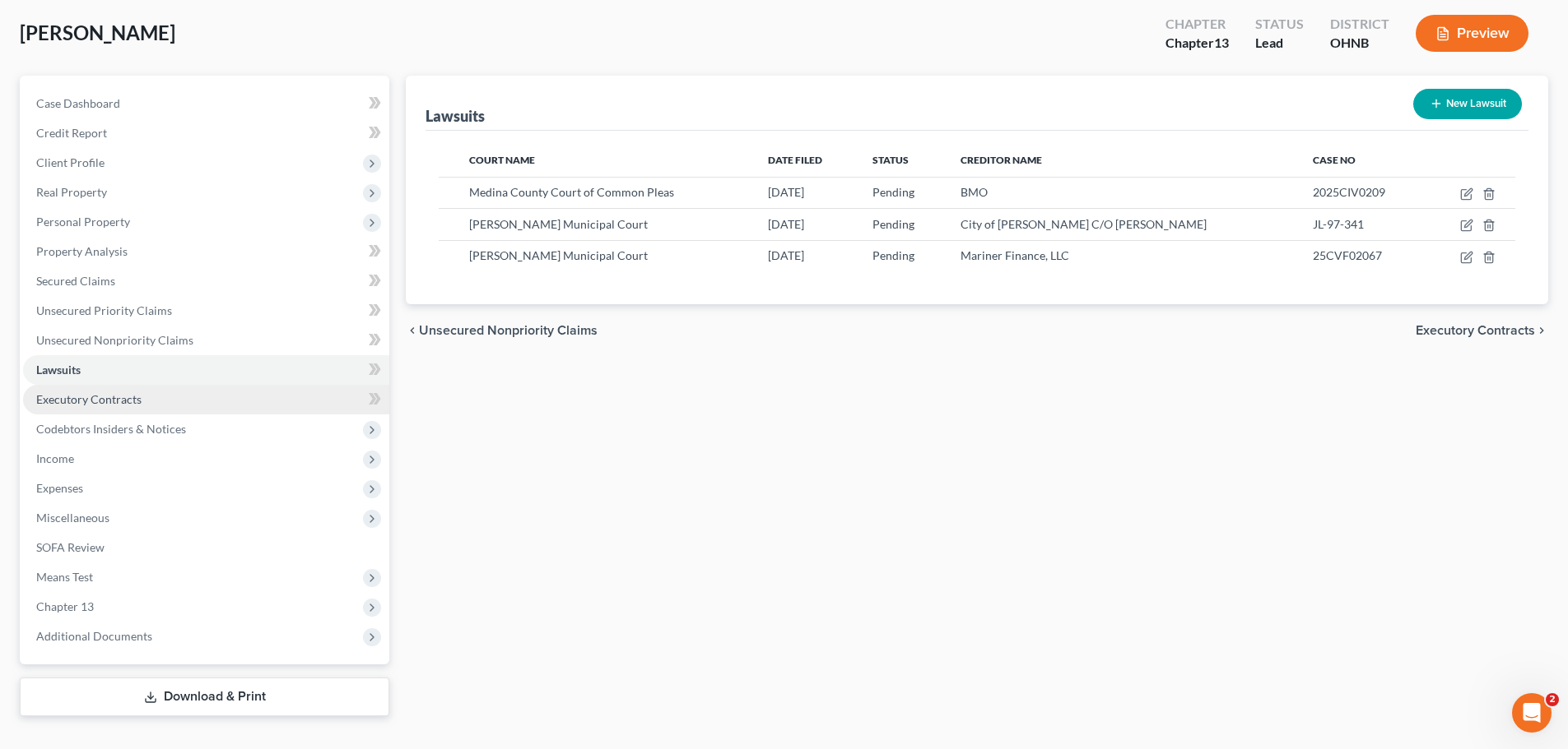
click at [131, 401] on span "Executory Contracts" at bounding box center [89, 400] width 105 height 14
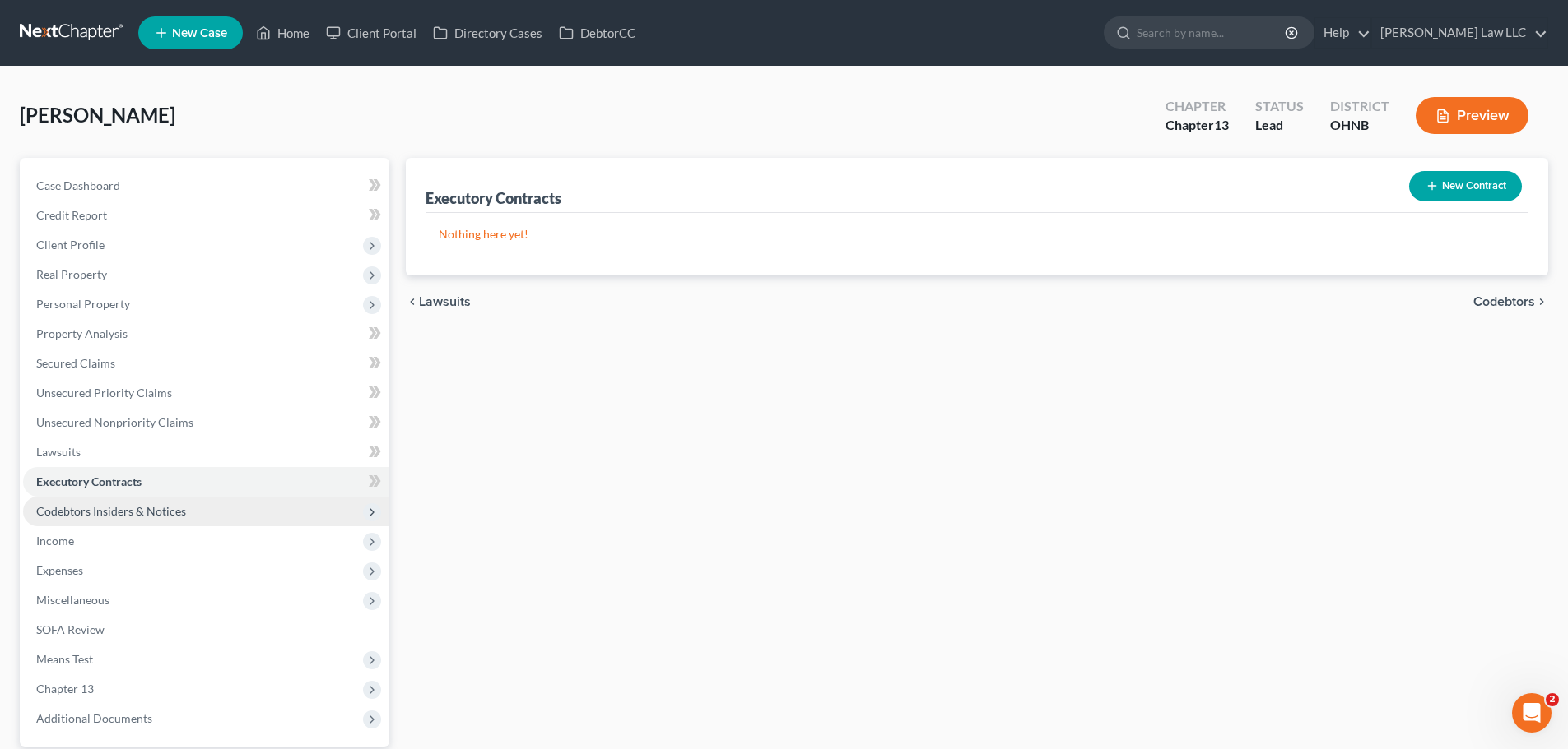
click at [148, 515] on span "Codebtors Insiders & Notices" at bounding box center [111, 512] width 149 height 14
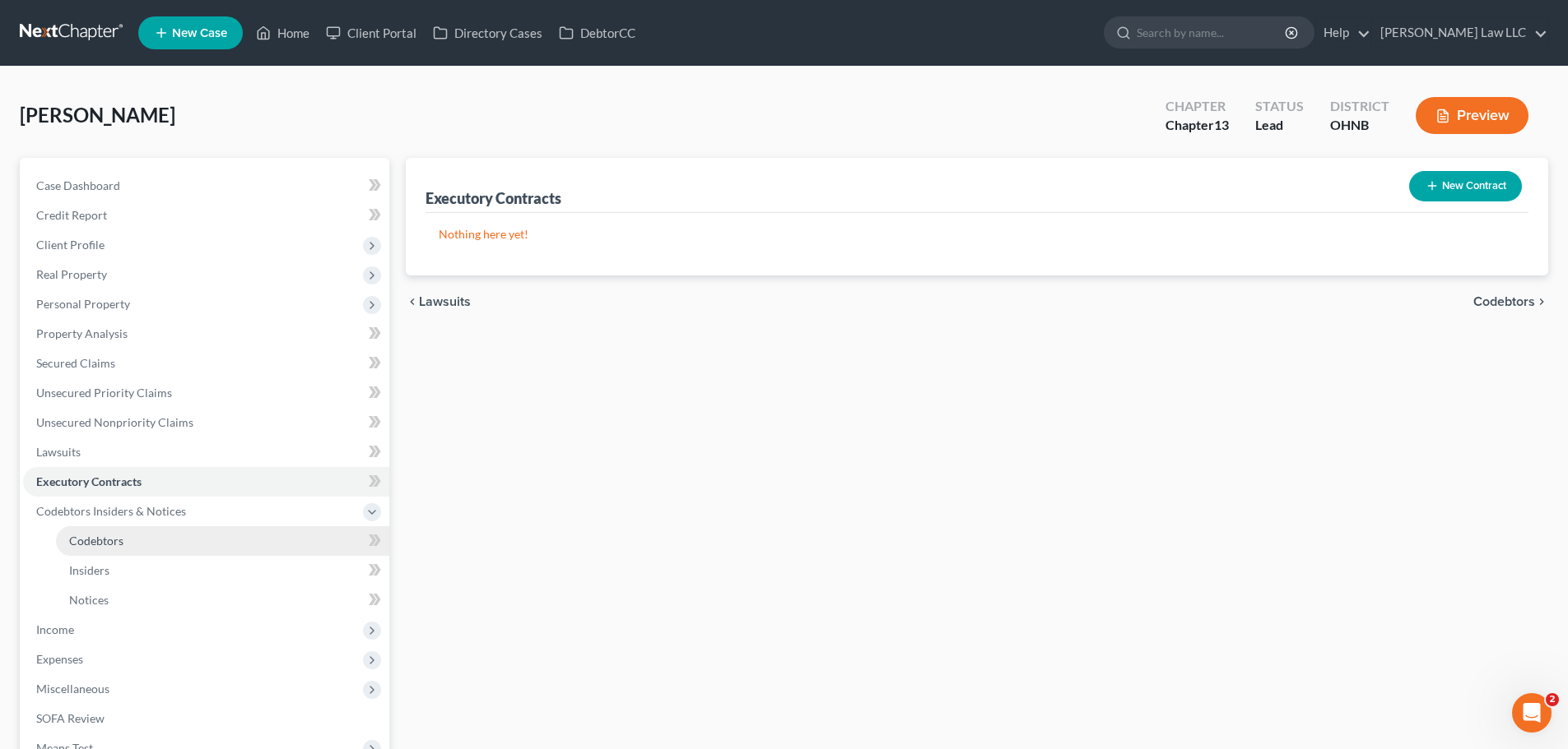
click at [139, 549] on link "Codebtors" at bounding box center [223, 541] width 334 height 30
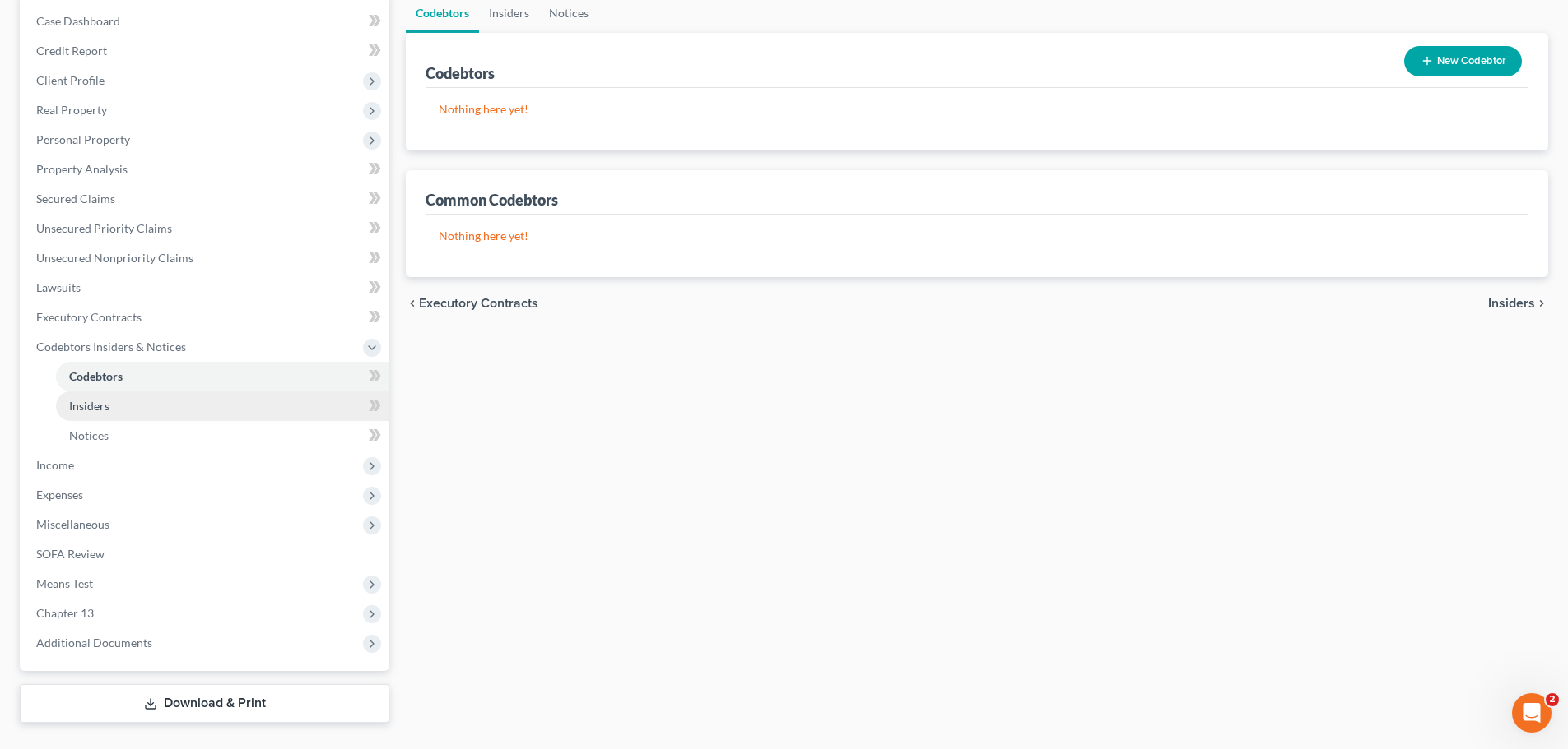
click at [125, 408] on link "Insiders" at bounding box center [223, 407] width 334 height 30
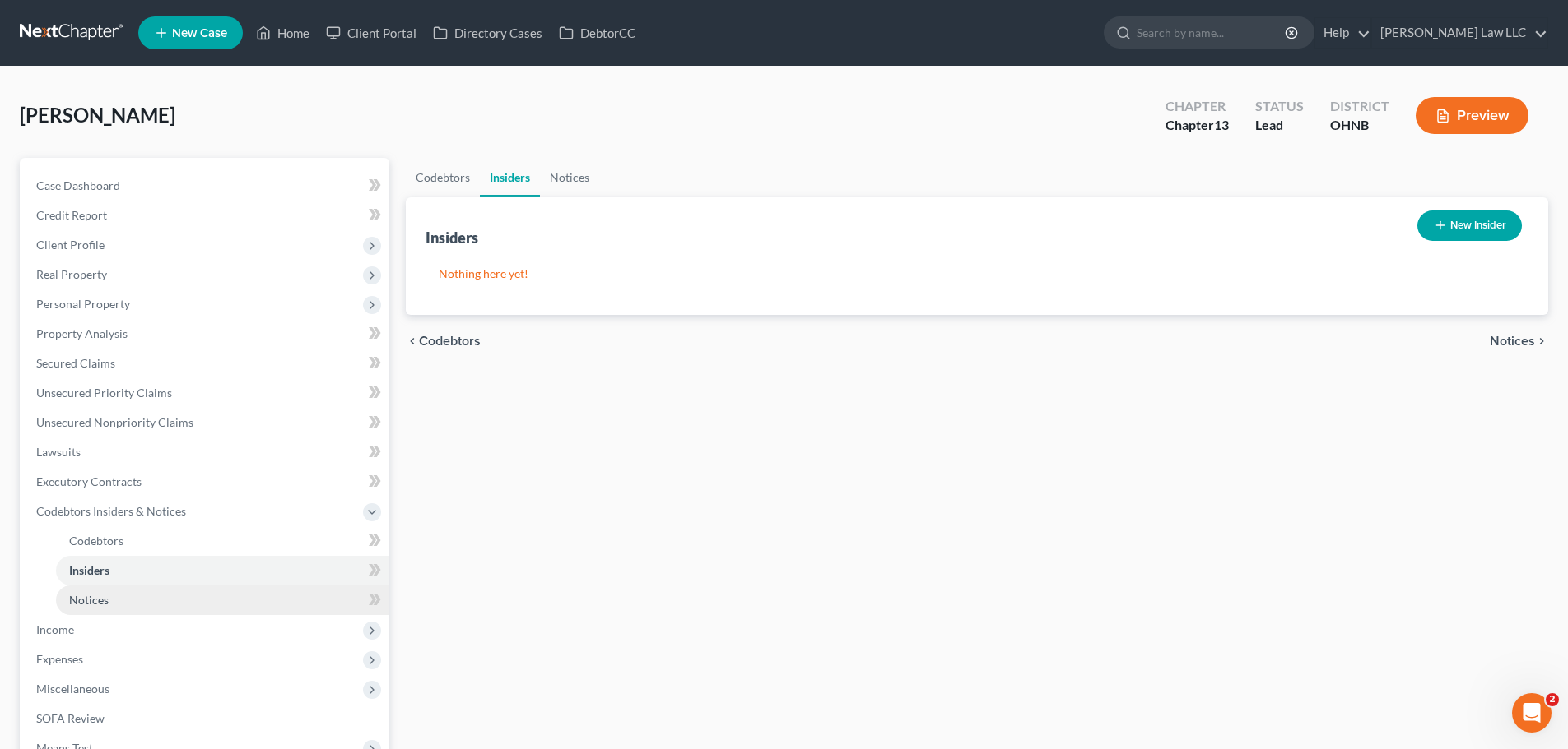
click at [106, 595] on span "Notices" at bounding box center [89, 600] width 40 height 14
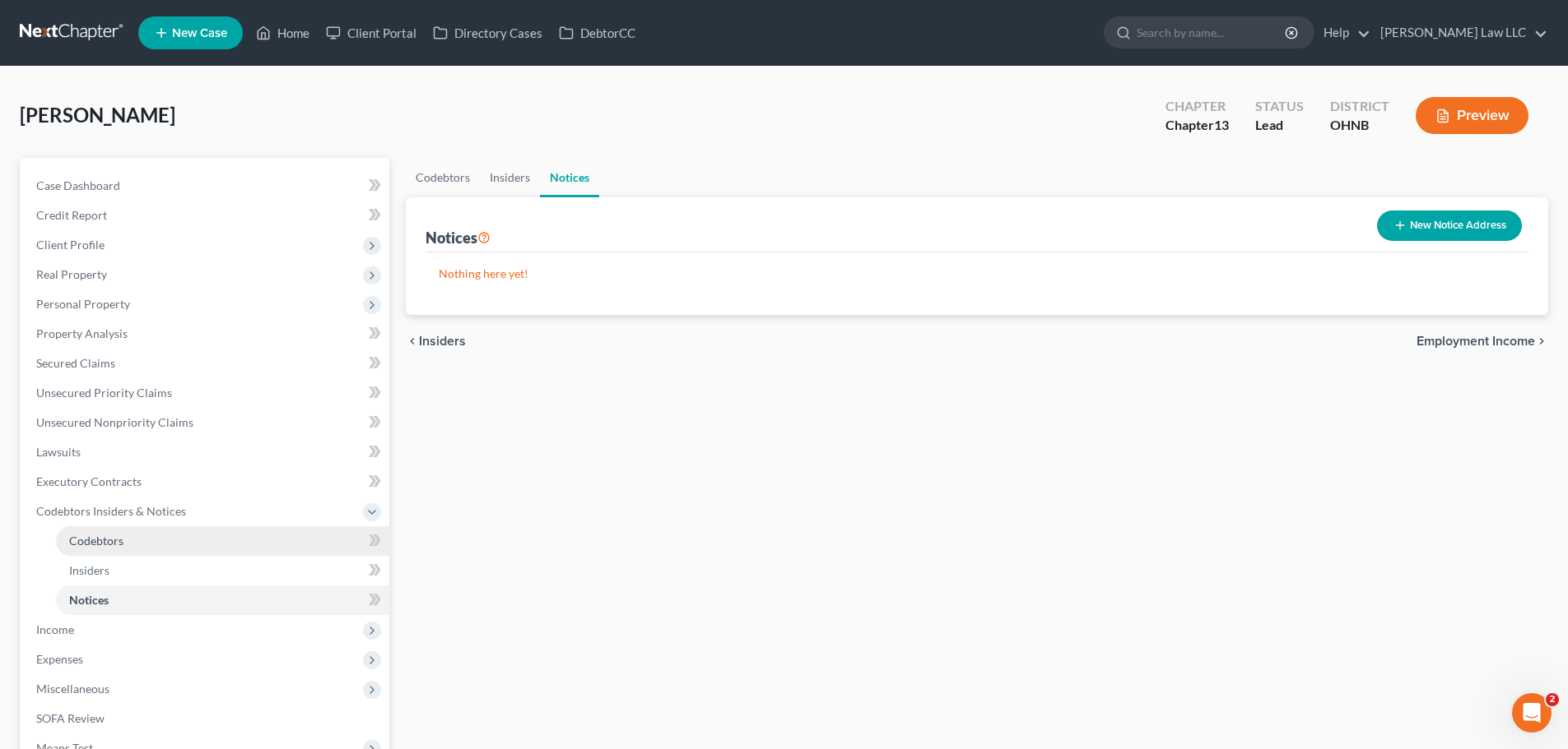
scroll to position [164, 0]
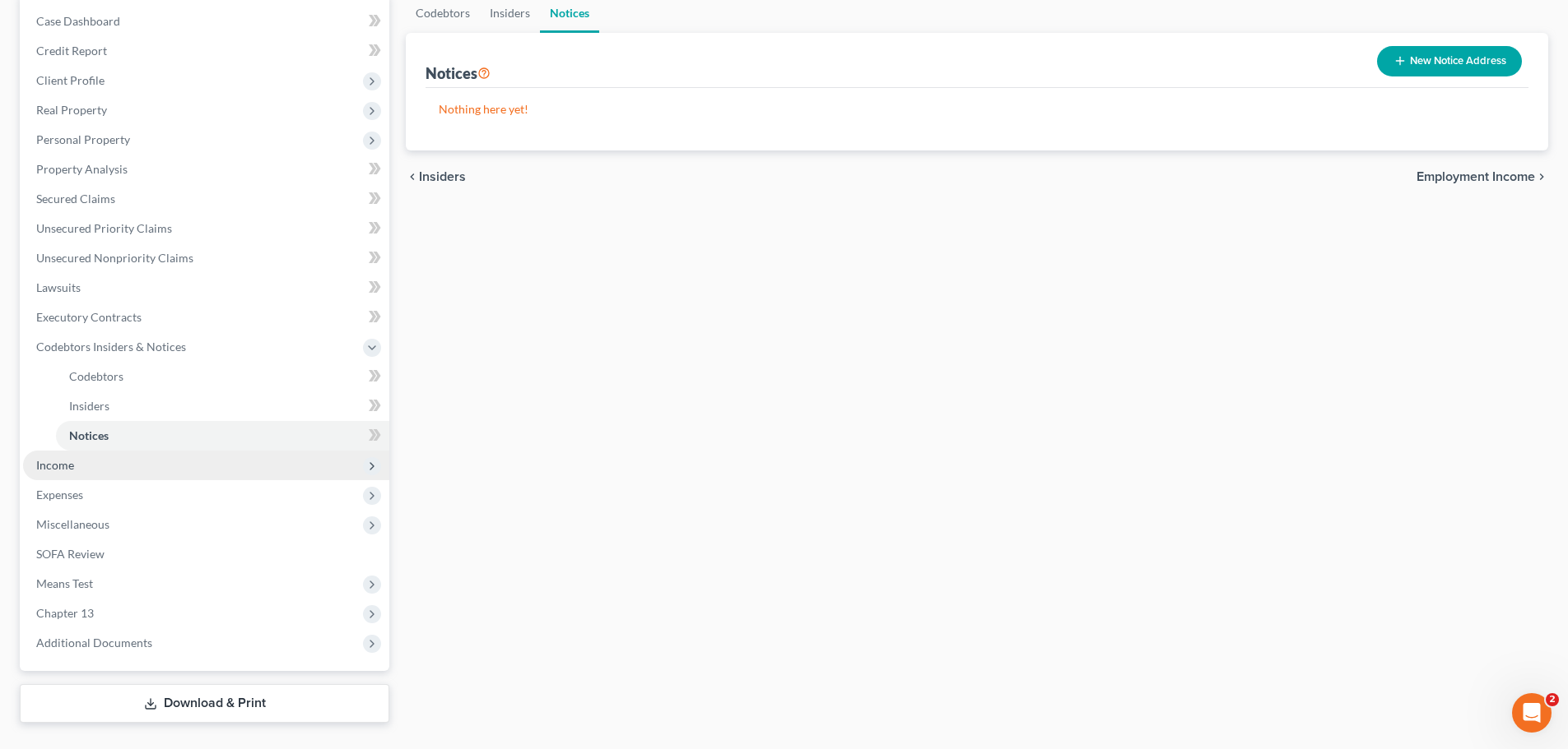
click at [66, 462] on span "Income" at bounding box center [55, 465] width 38 height 14
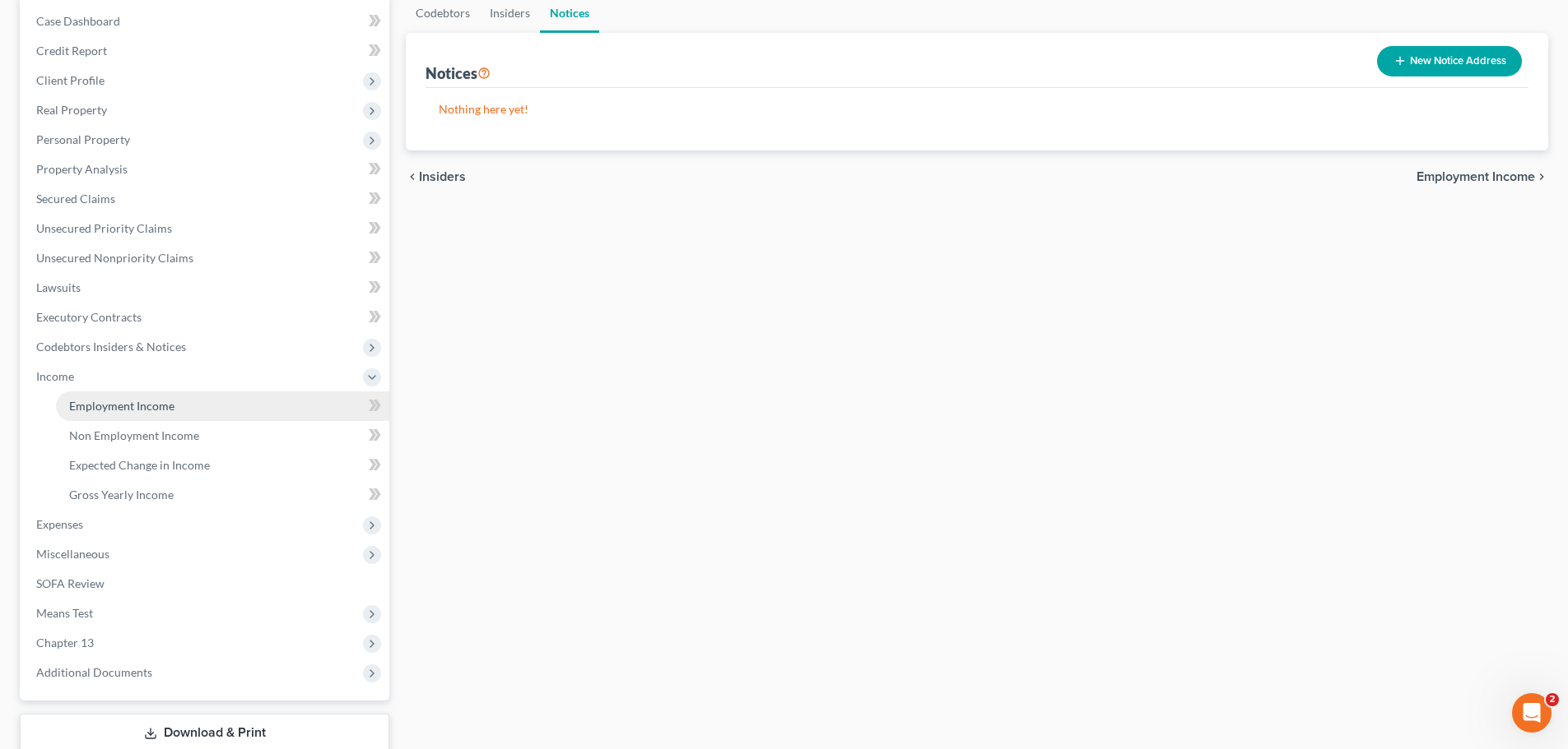
click at [187, 406] on link "Employment Income" at bounding box center [223, 407] width 334 height 30
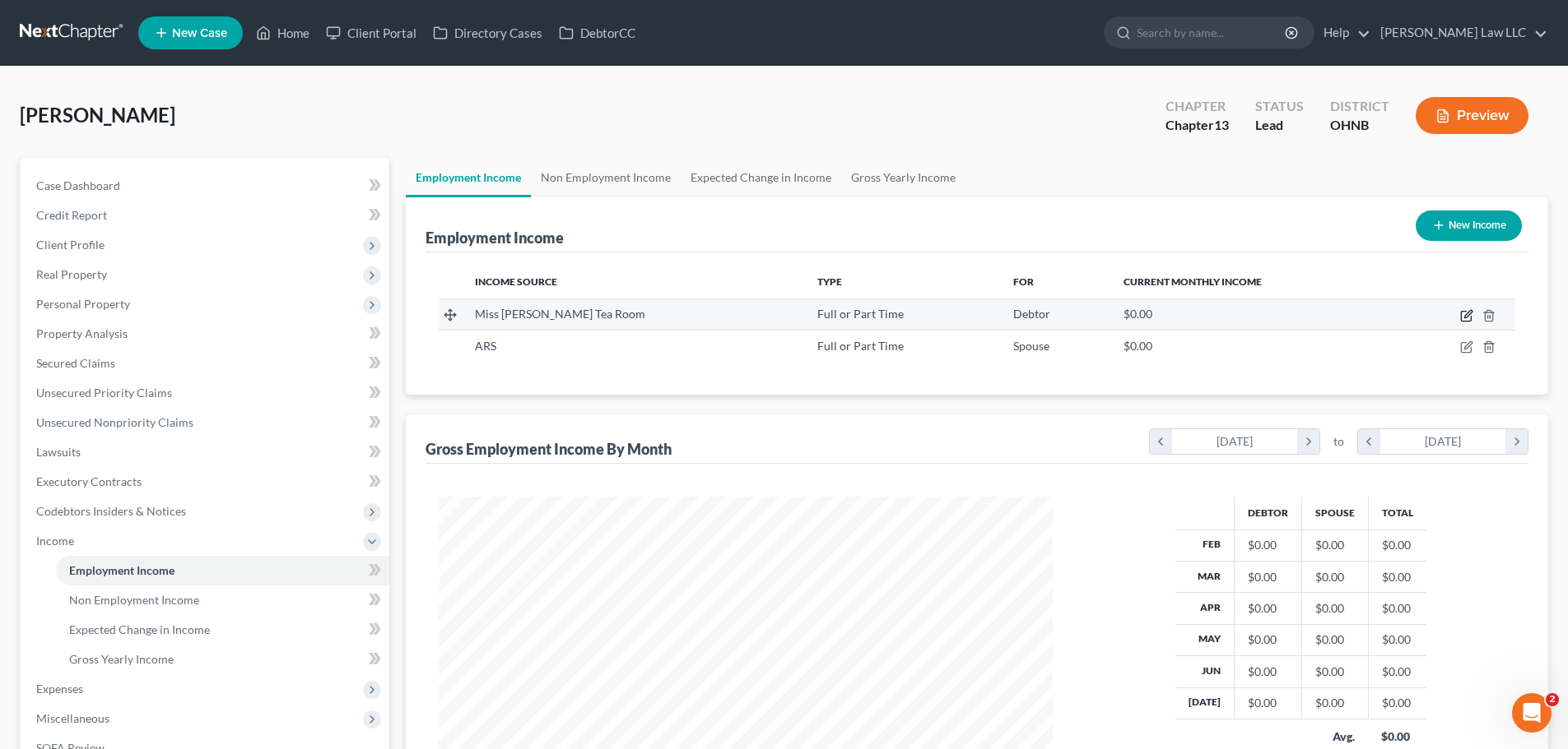
click at [1468, 315] on icon "button" at bounding box center [1466, 316] width 13 height 13
select select "0"
select select "36"
select select "2"
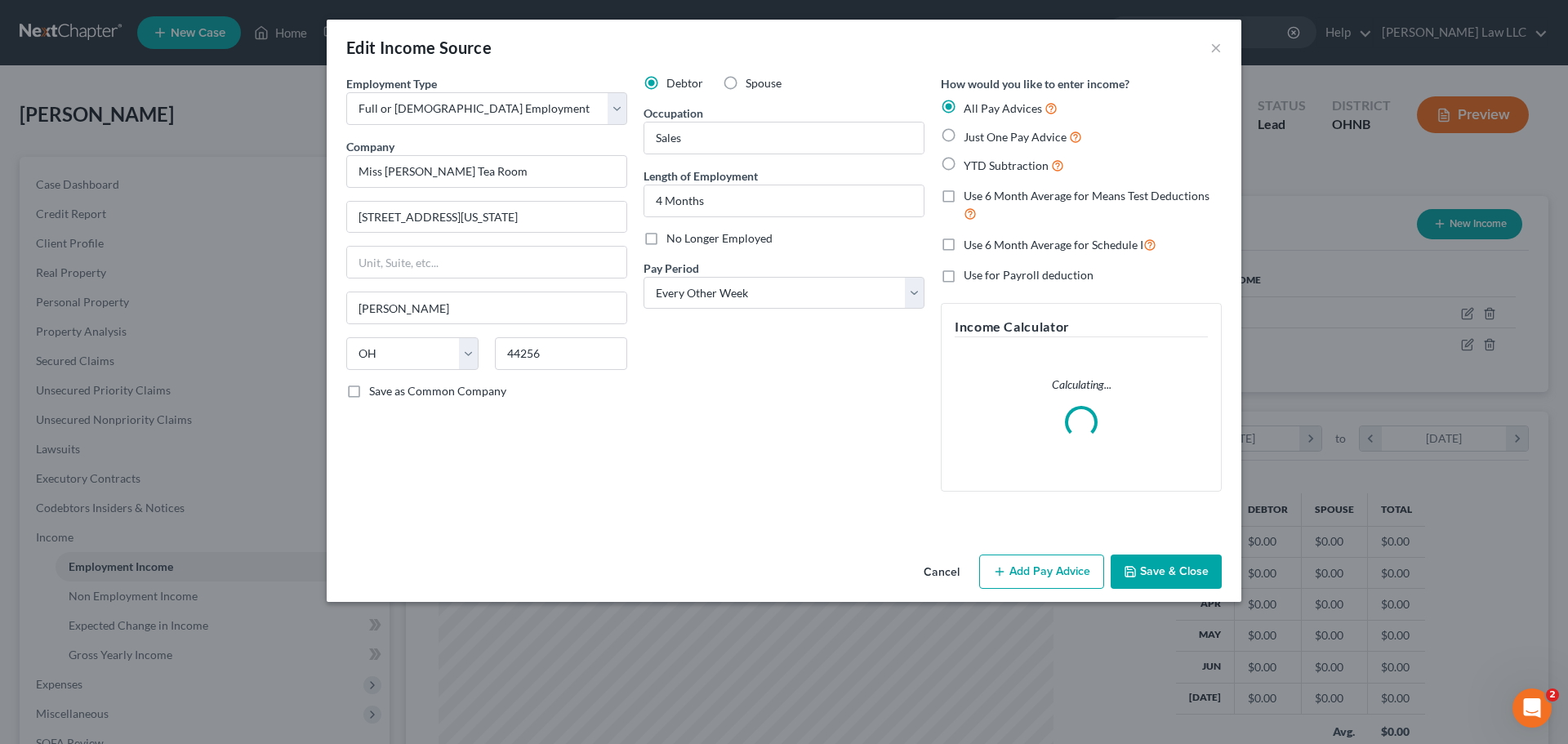
click at [734, 463] on div "Debtor Spouse Occupation Sales Length of Employment 4 Months No Longer Employed…" at bounding box center [784, 289] width 298 height 429
click at [448, 391] on span "Save as Common Company" at bounding box center [438, 391] width 138 height 14
click at [386, 391] on input "Save as Common Company" at bounding box center [380, 388] width 11 height 11
checkbox input "true"
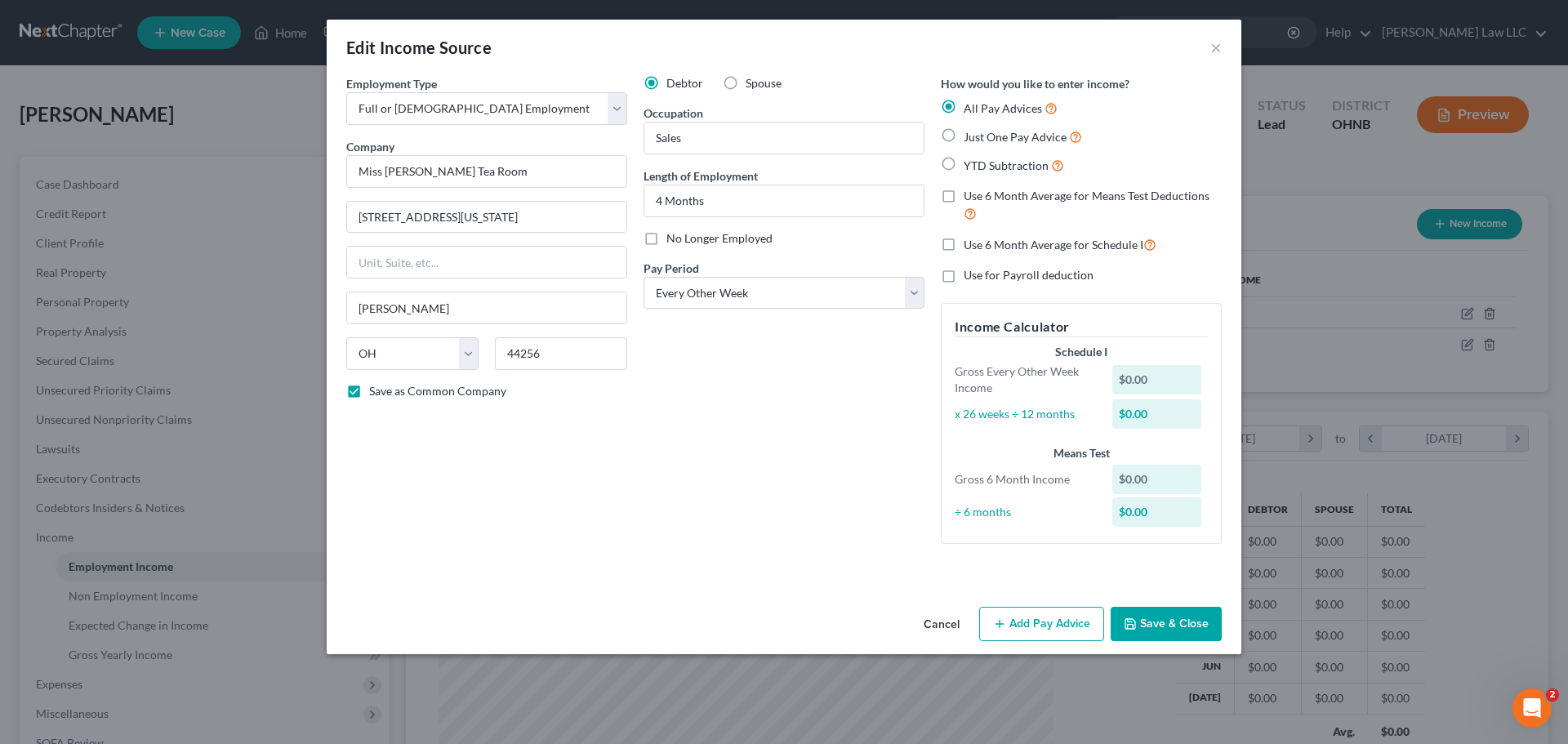
click at [773, 397] on div "Debtor Spouse Occupation Sales Length of Employment 4 Months No Longer Employed…" at bounding box center [784, 315] width 298 height 482
click at [1179, 624] on button "Save & Close" at bounding box center [1166, 624] width 111 height 34
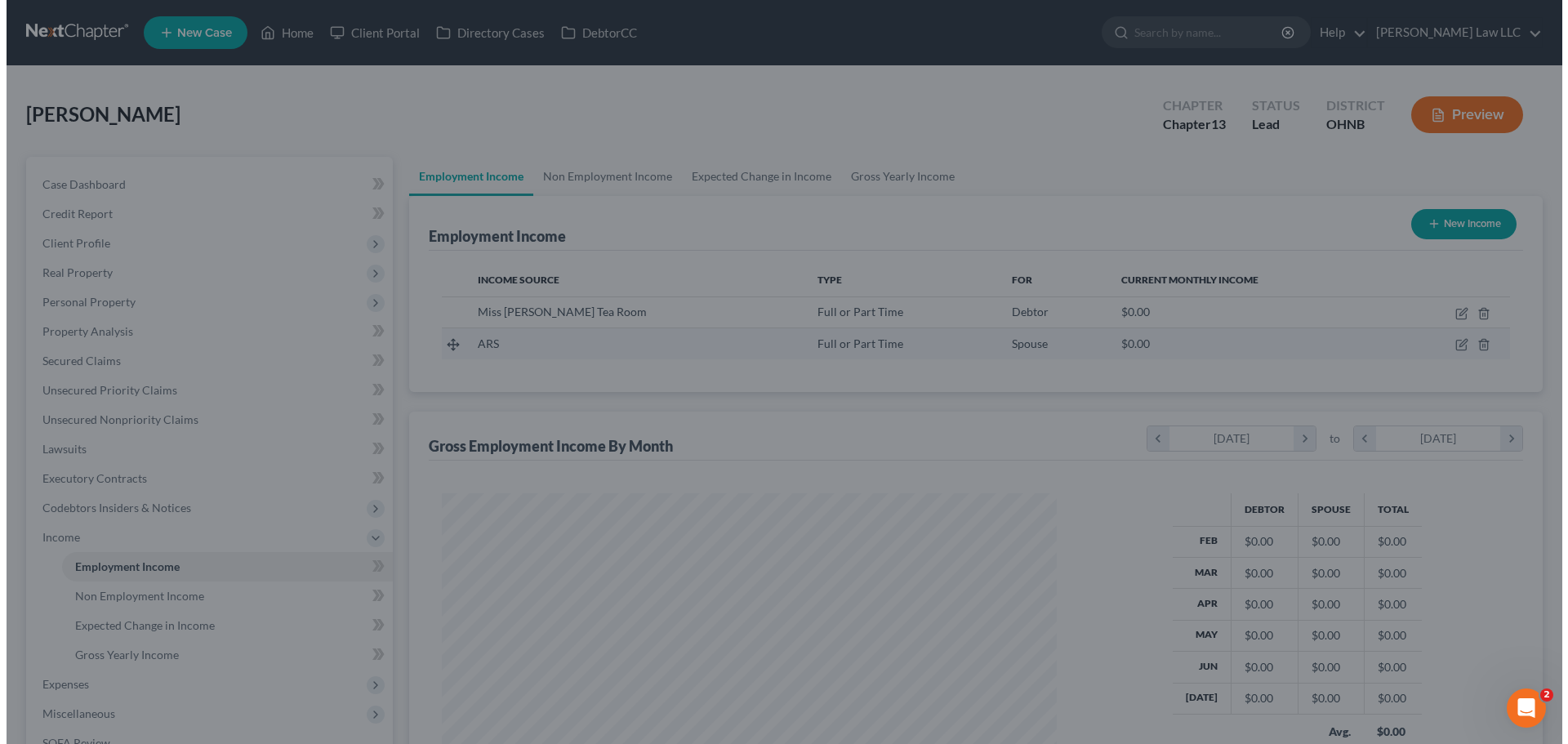
scroll to position [816765, 816118]
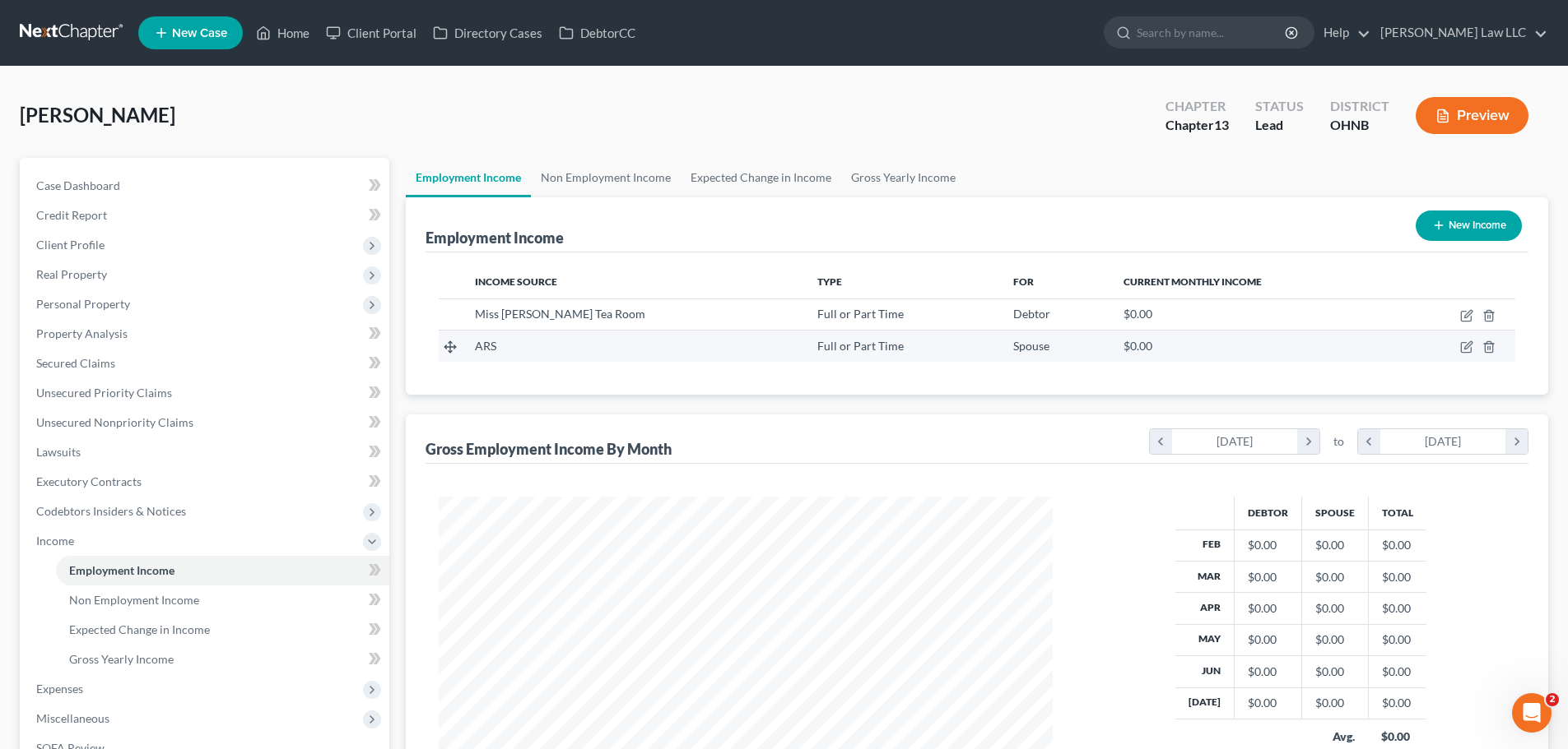
click at [1459, 348] on td at bounding box center [1456, 346] width 119 height 32
click at [1465, 348] on icon "button" at bounding box center [1467, 345] width 7 height 7
select select "0"
select select "44"
select select "3"
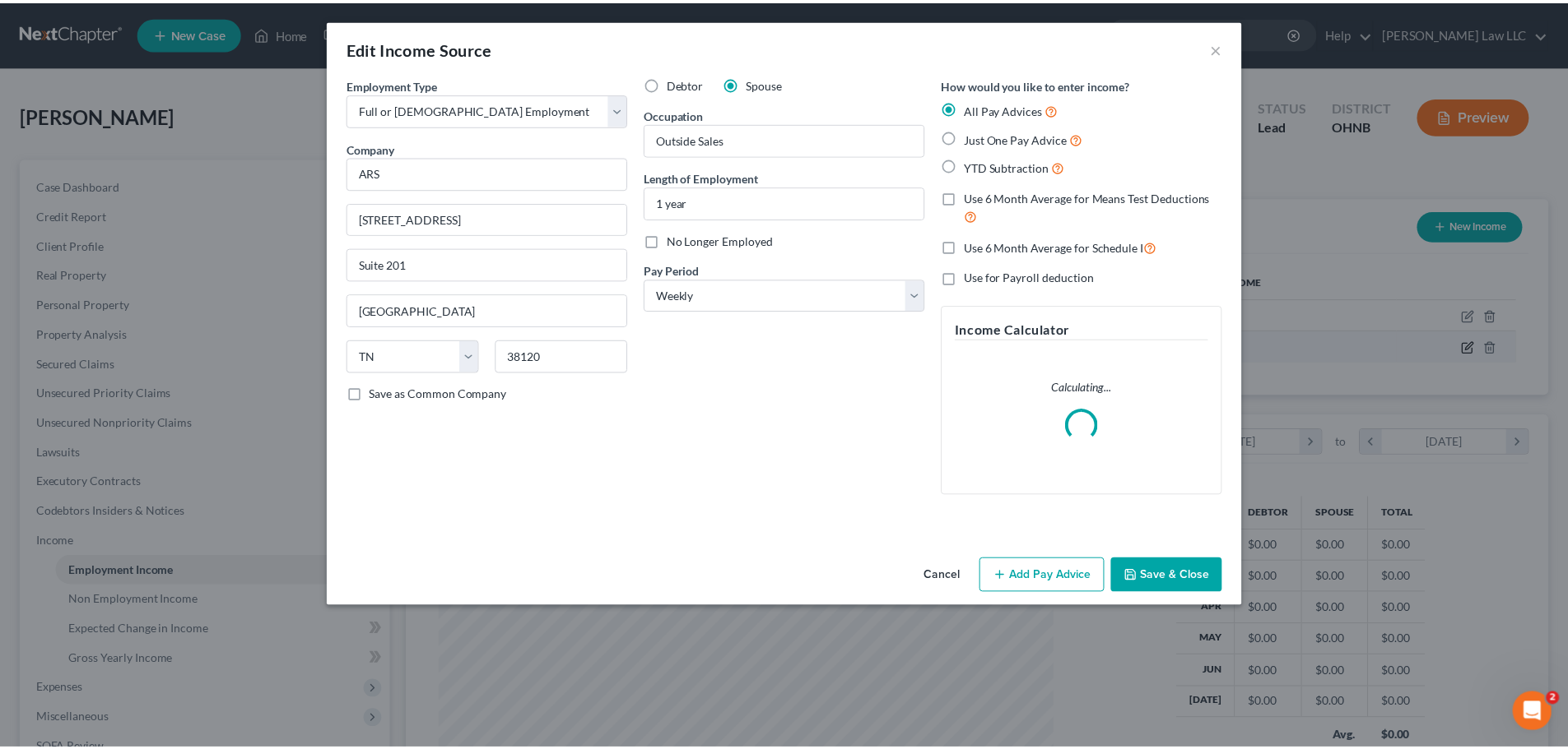
scroll to position [310, 652]
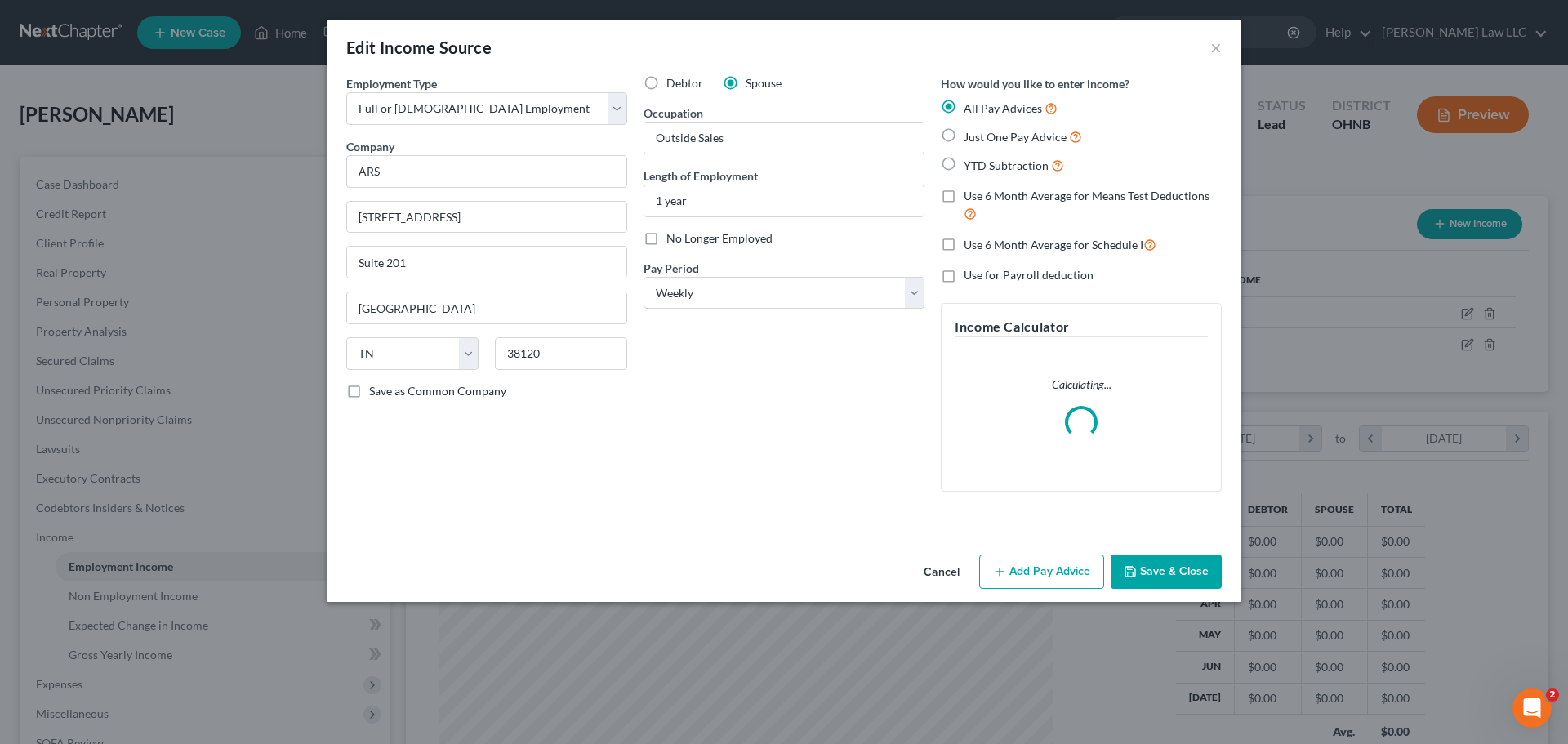
click at [719, 418] on div "Debtor Spouse Occupation Outside Sales Length of Employment 1 year No Longer Em…" at bounding box center [784, 289] width 298 height 429
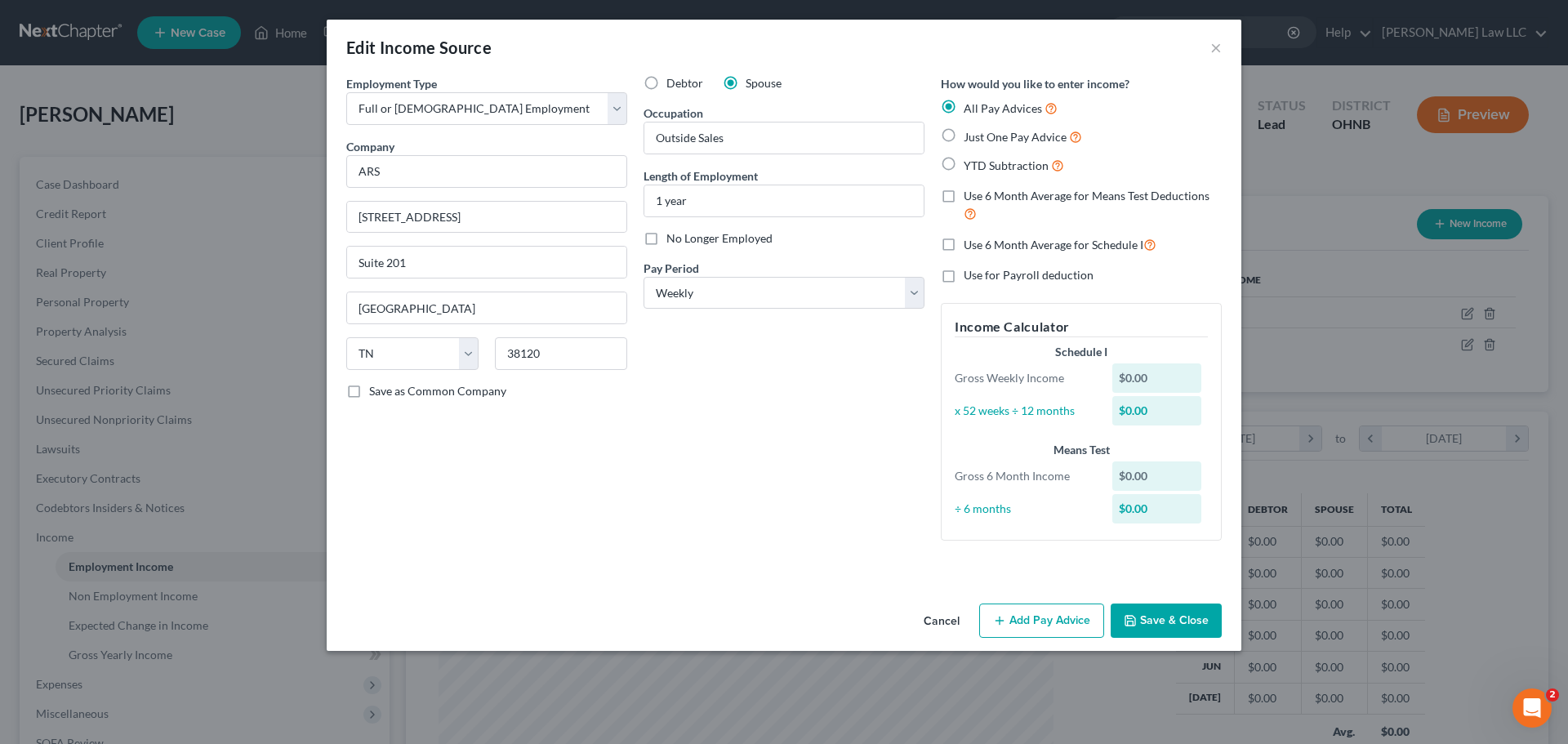
click at [1193, 622] on button "Save & Close" at bounding box center [1166, 620] width 111 height 34
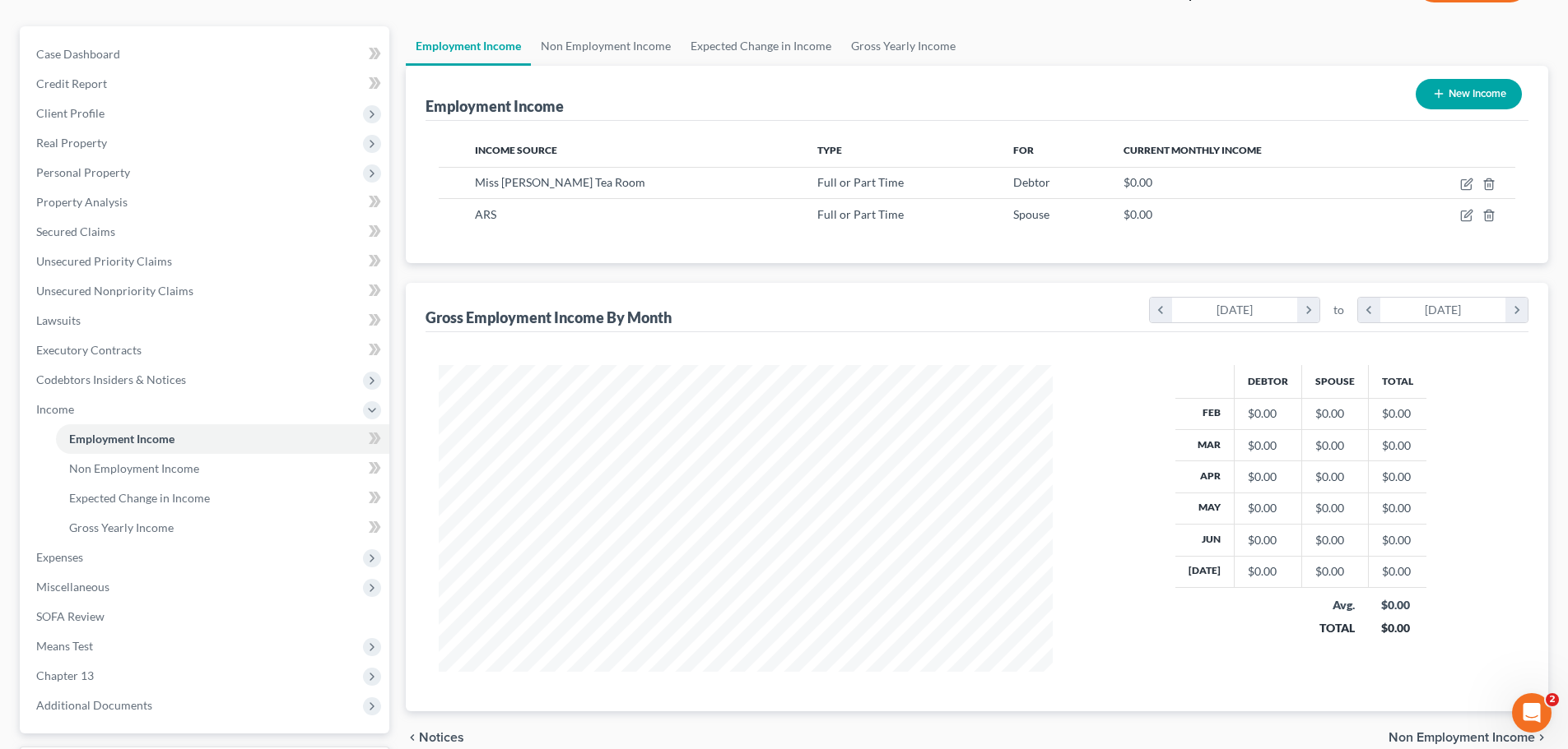
scroll to position [231, 0]
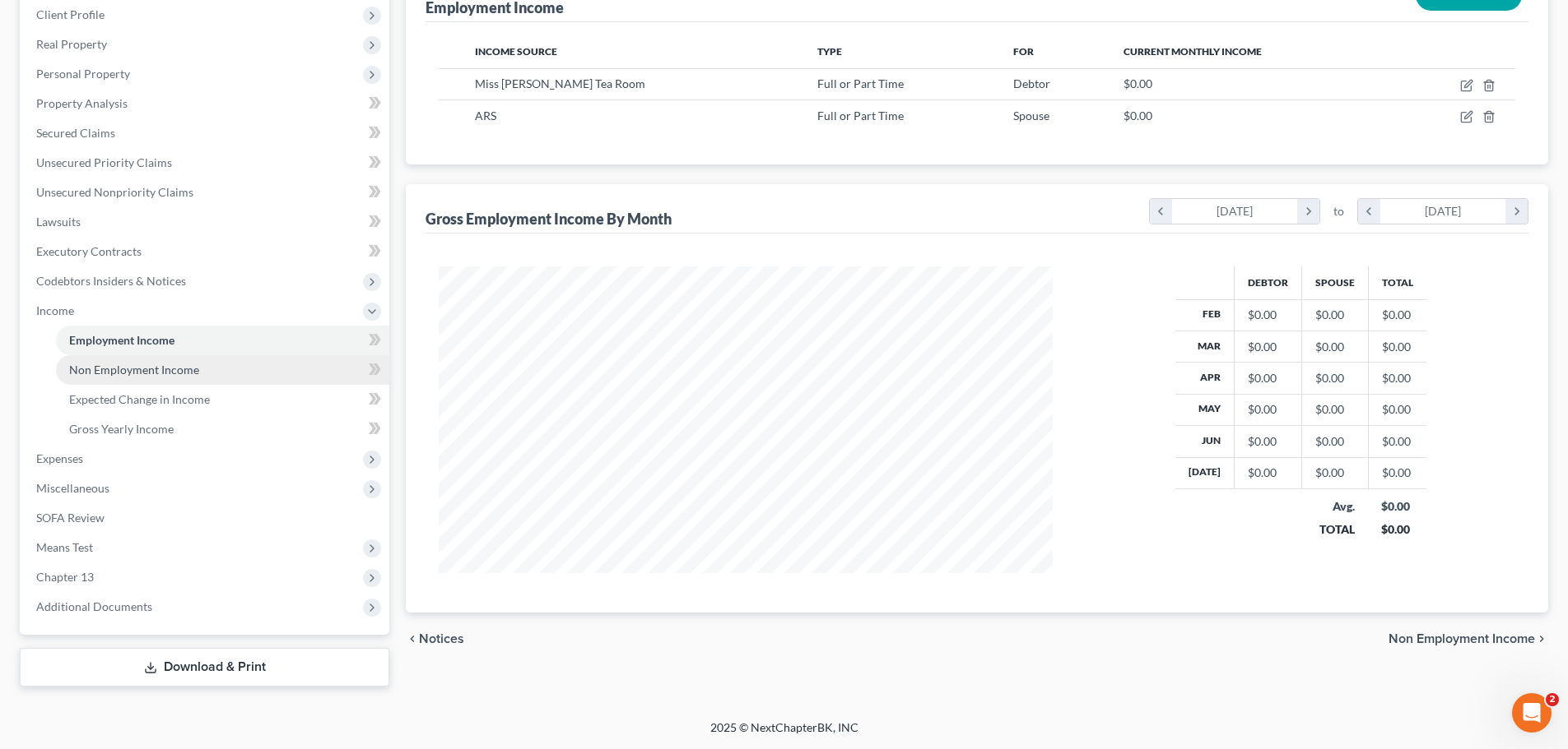
click at [147, 367] on span "Non Employment Income" at bounding box center [134, 370] width 130 height 14
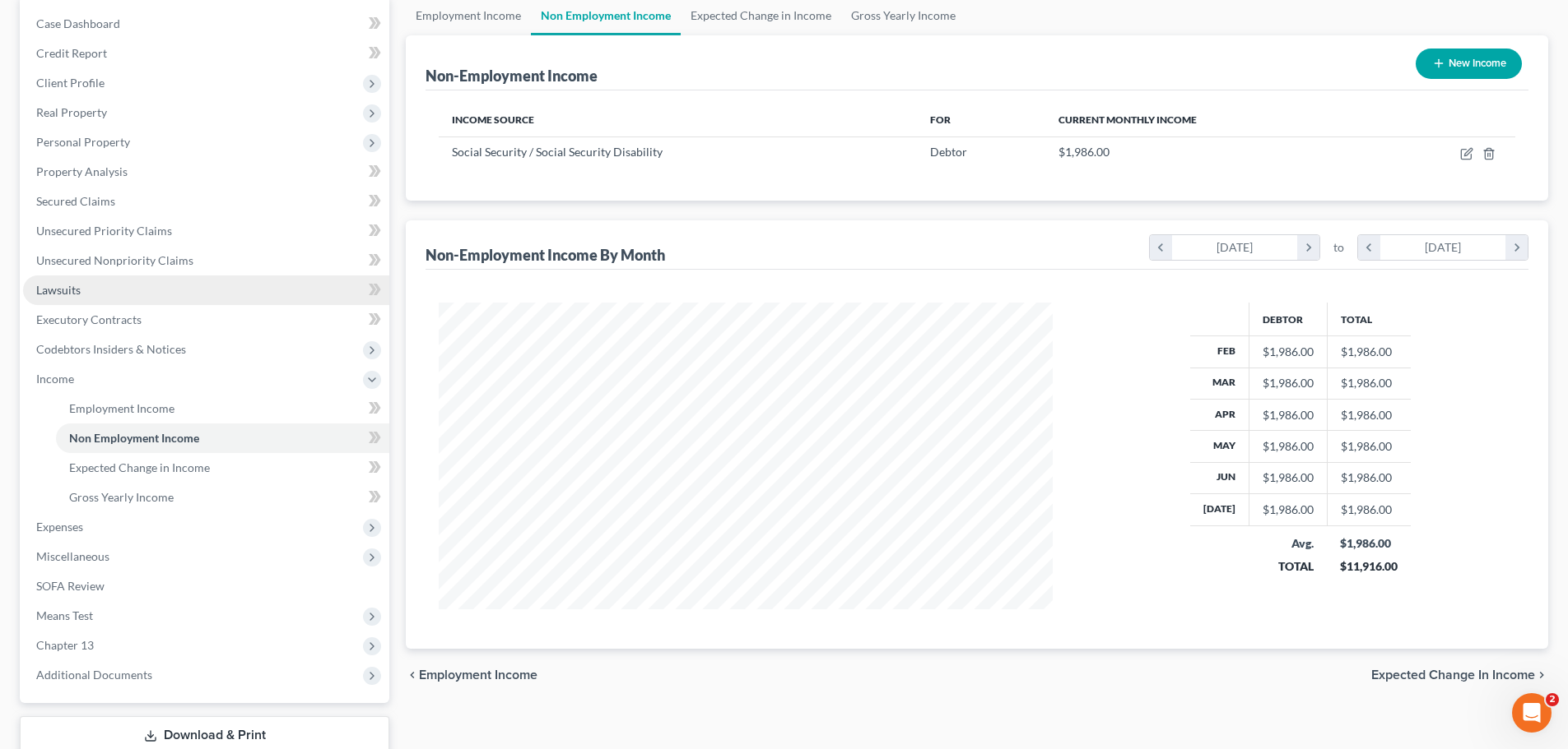
scroll to position [164, 0]
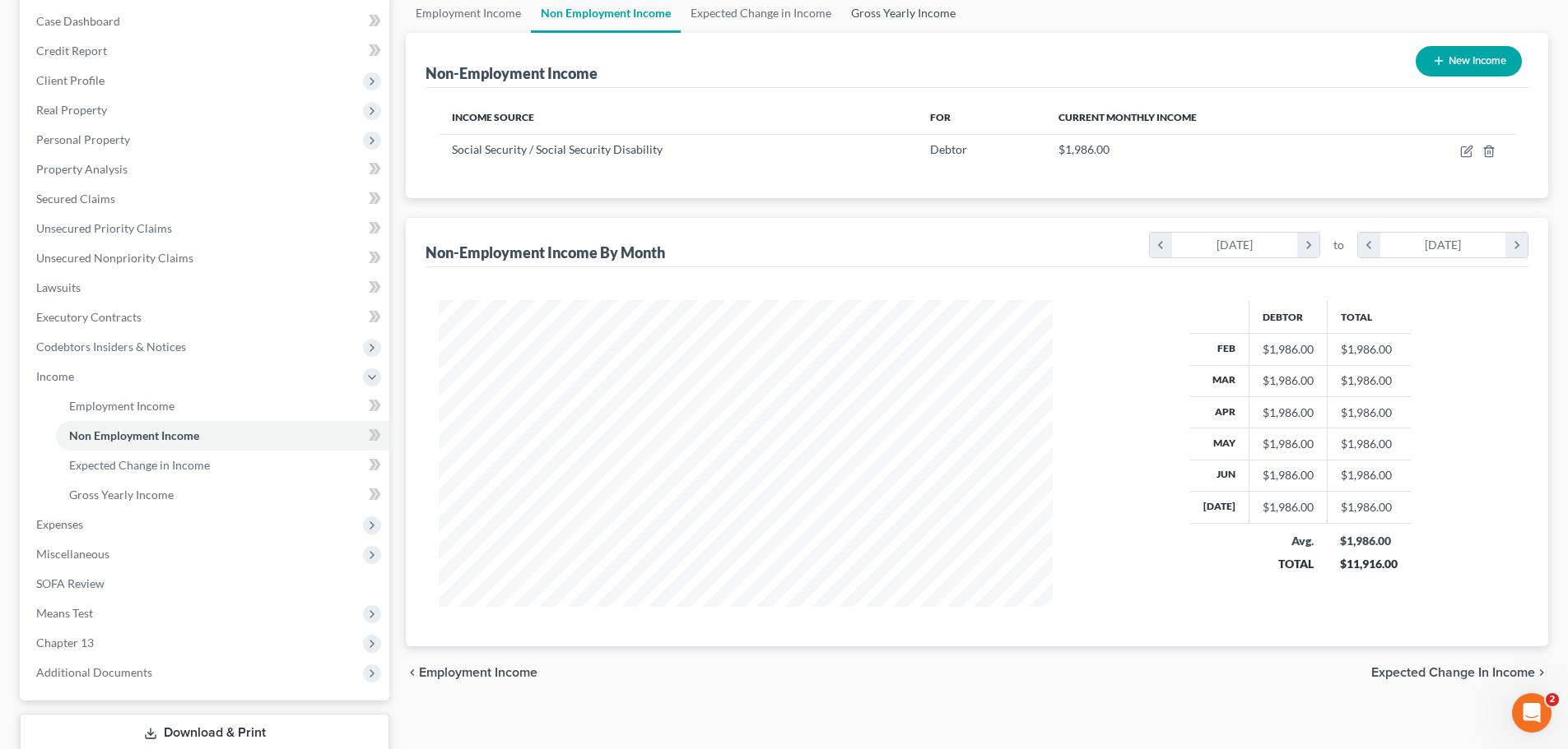
click at [896, 17] on link "Gross Yearly Income" at bounding box center [904, 13] width 125 height 40
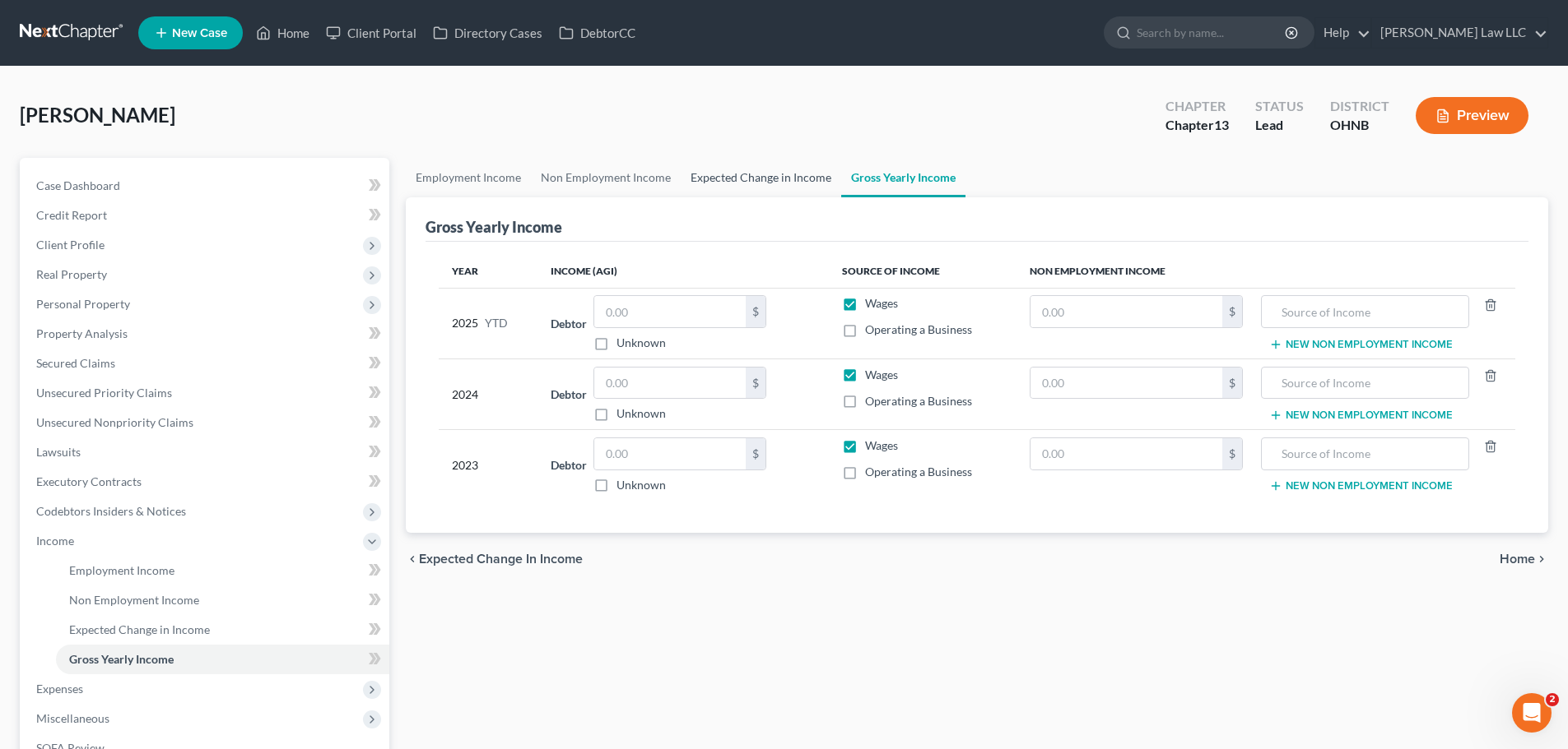
click at [790, 187] on link "Expected Change in Income" at bounding box center [761, 178] width 160 height 40
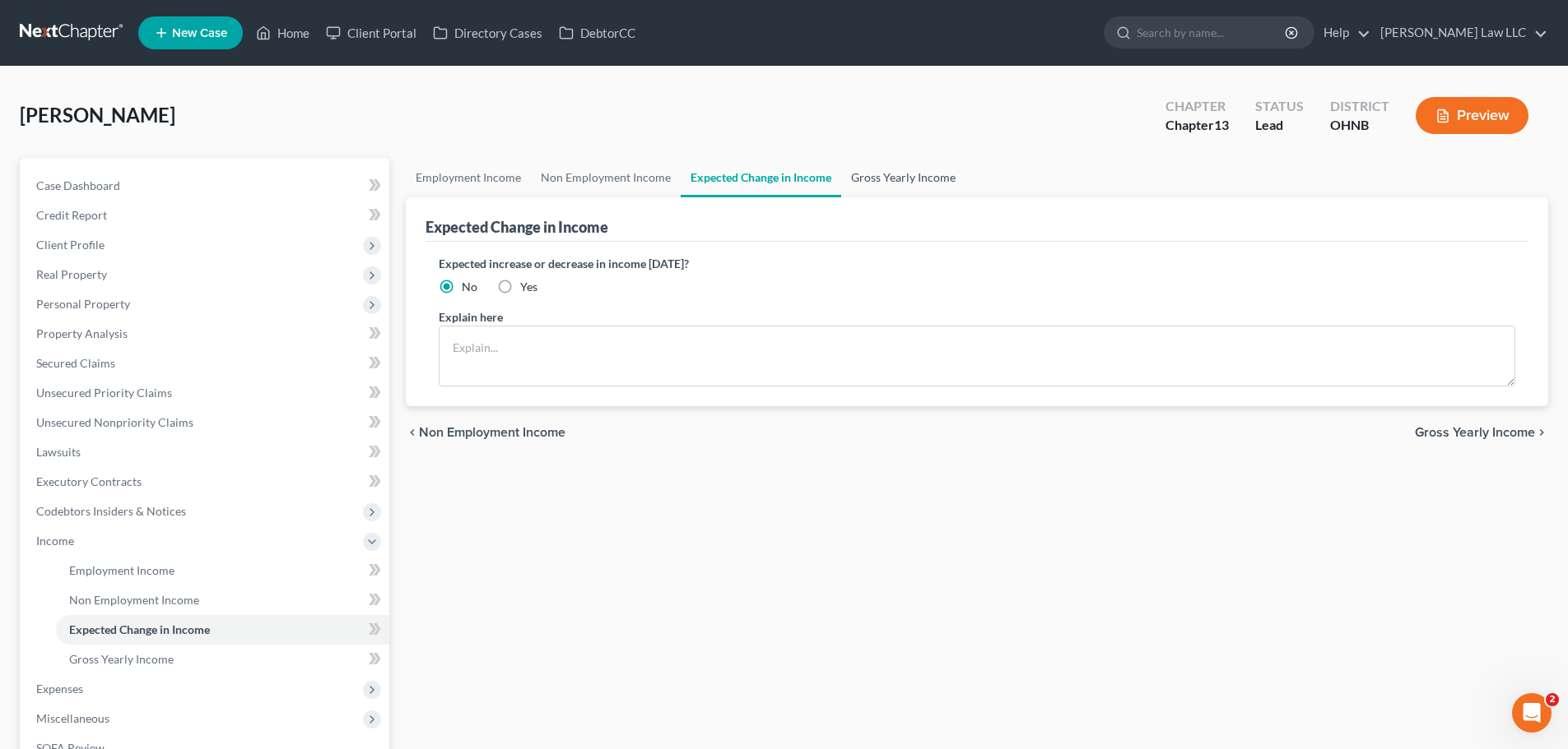
click at [896, 182] on link "Gross Yearly Income" at bounding box center [904, 178] width 125 height 40
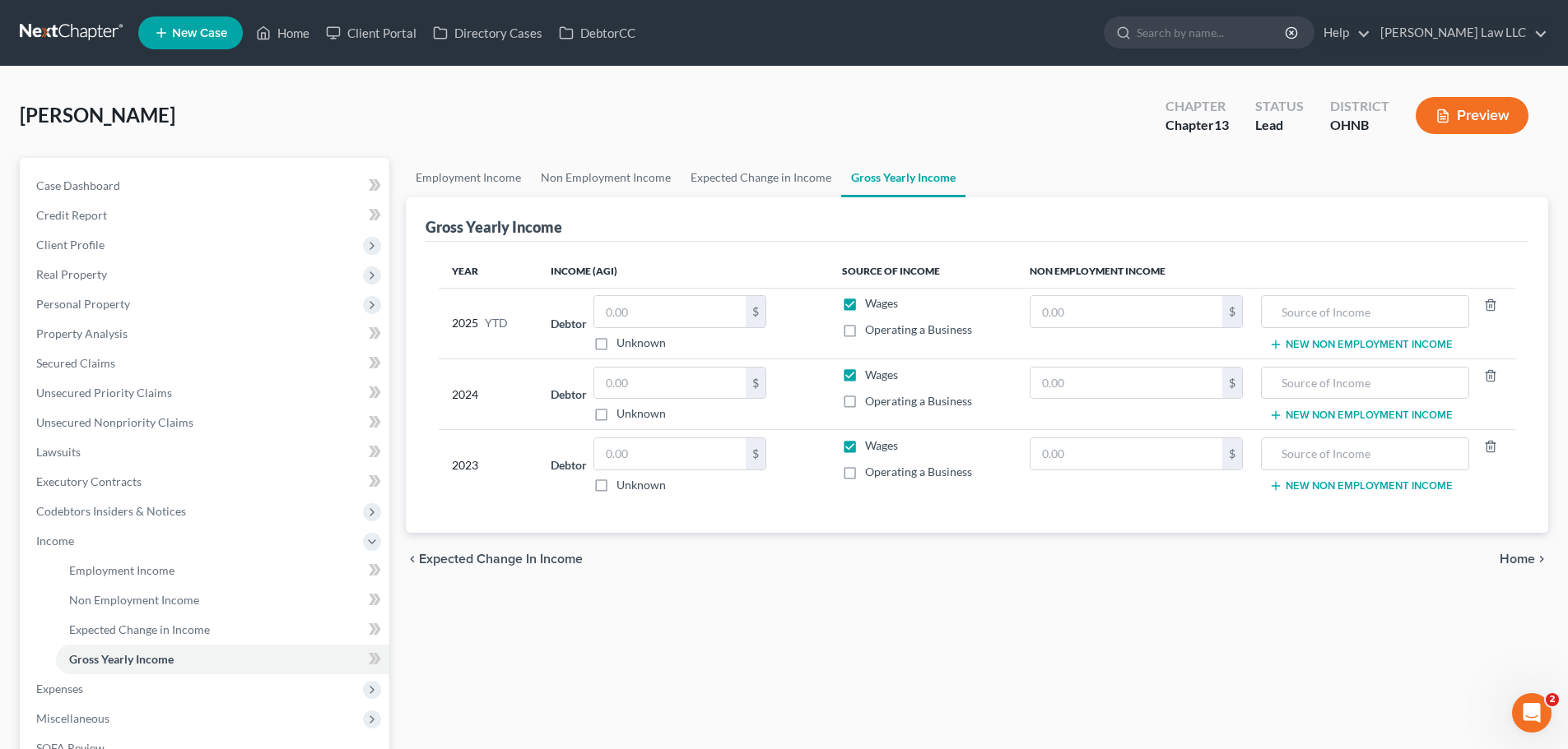
click at [865, 305] on label "Wages" at bounding box center [881, 303] width 33 height 17
click at [871, 305] on input "Wages" at bounding box center [876, 300] width 11 height 11
checkbox input "false"
click at [1096, 307] on input "text" at bounding box center [1127, 312] width 192 height 32
type input "0"
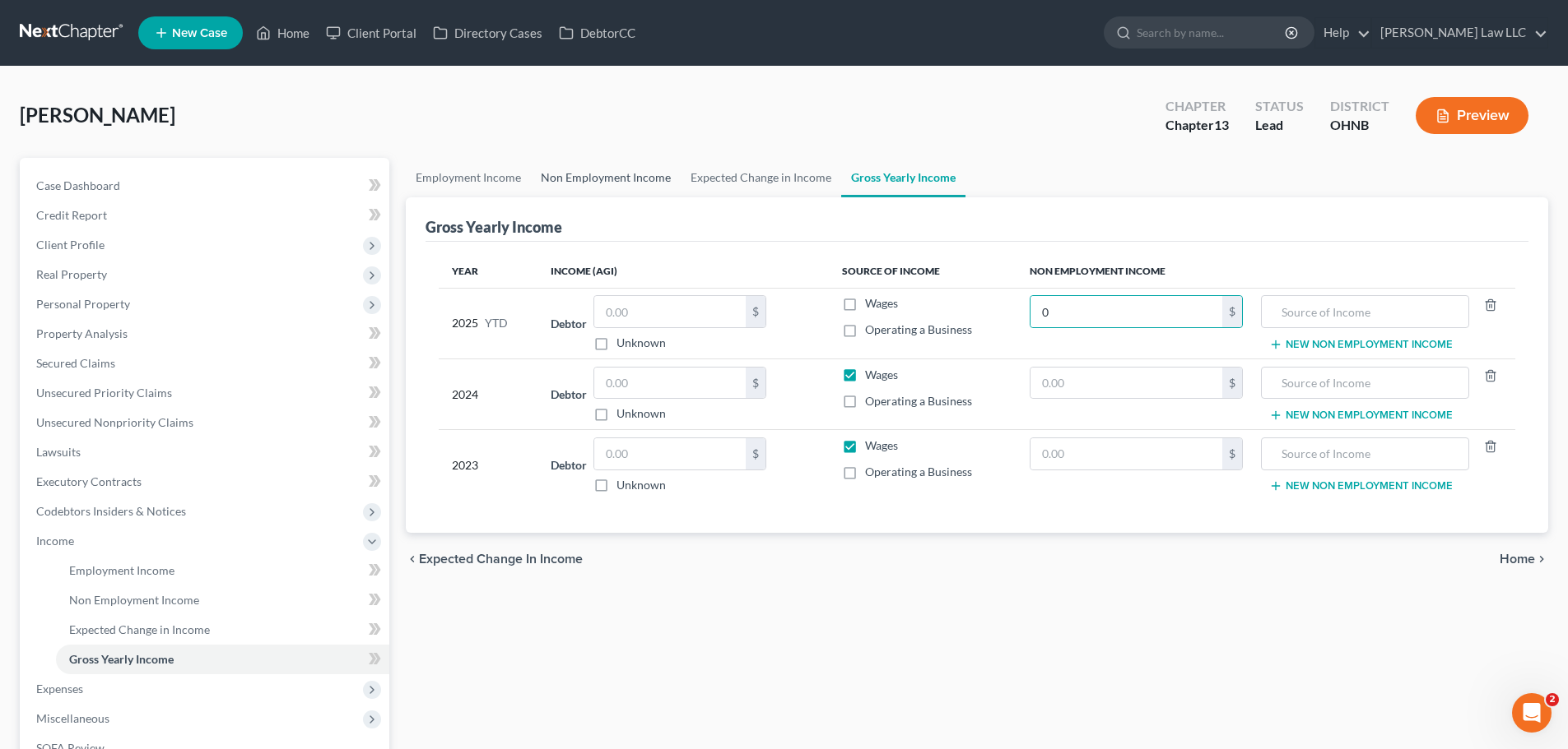
click at [621, 176] on link "Non Employment Income" at bounding box center [605, 178] width 149 height 40
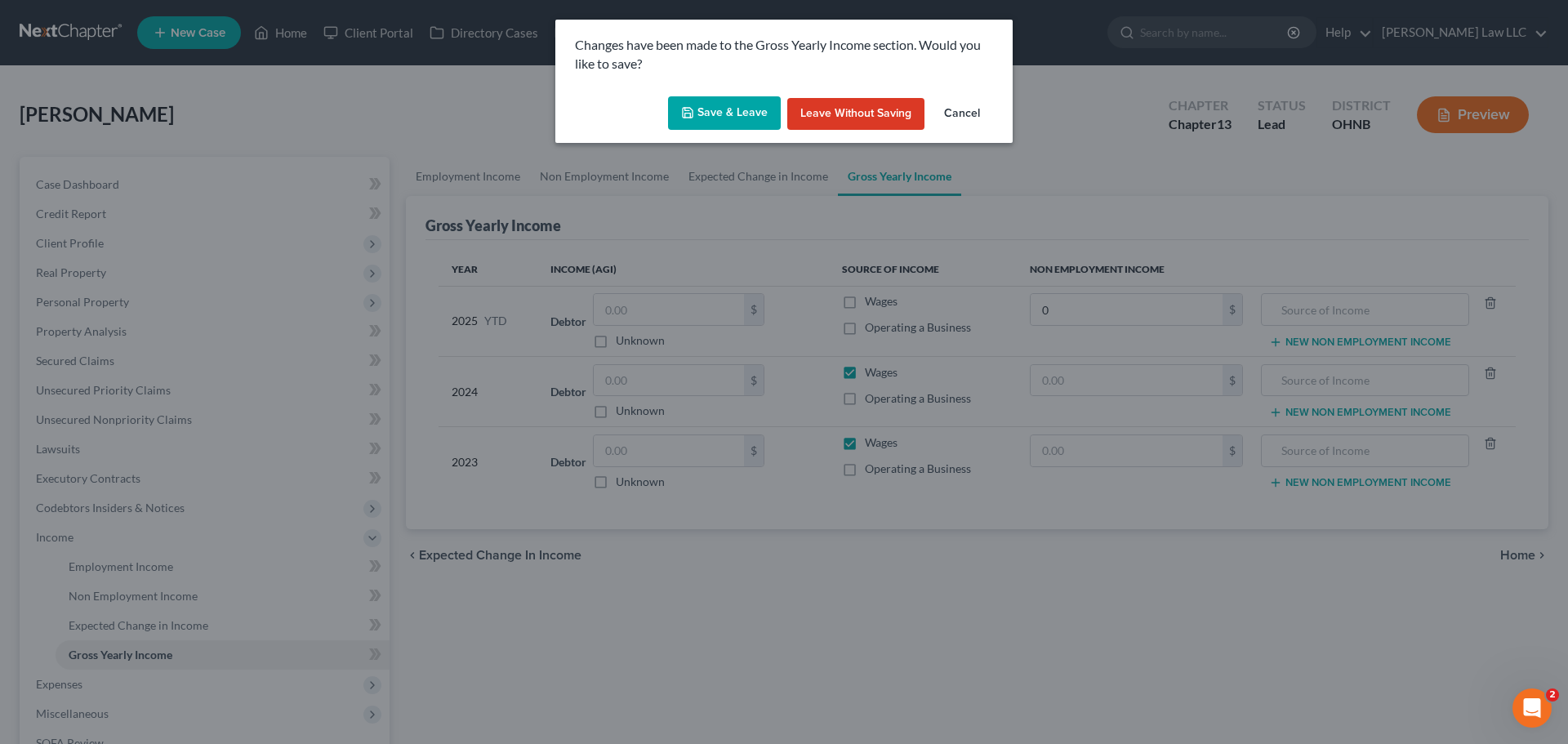
click at [744, 109] on button "Save & Leave" at bounding box center [724, 113] width 113 height 34
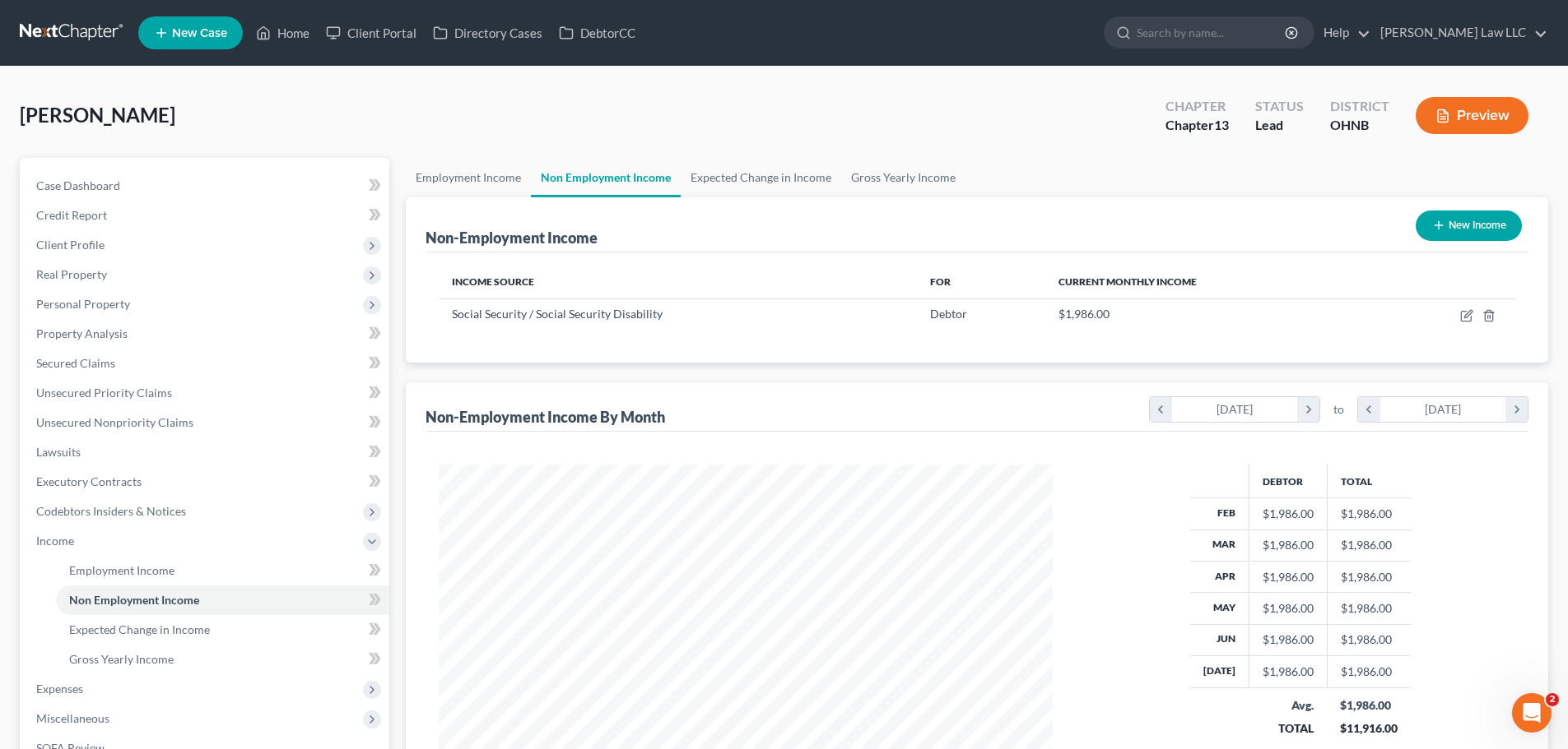
scroll to position [307, 646]
click at [881, 183] on link "Gross Yearly Income" at bounding box center [904, 178] width 125 height 40
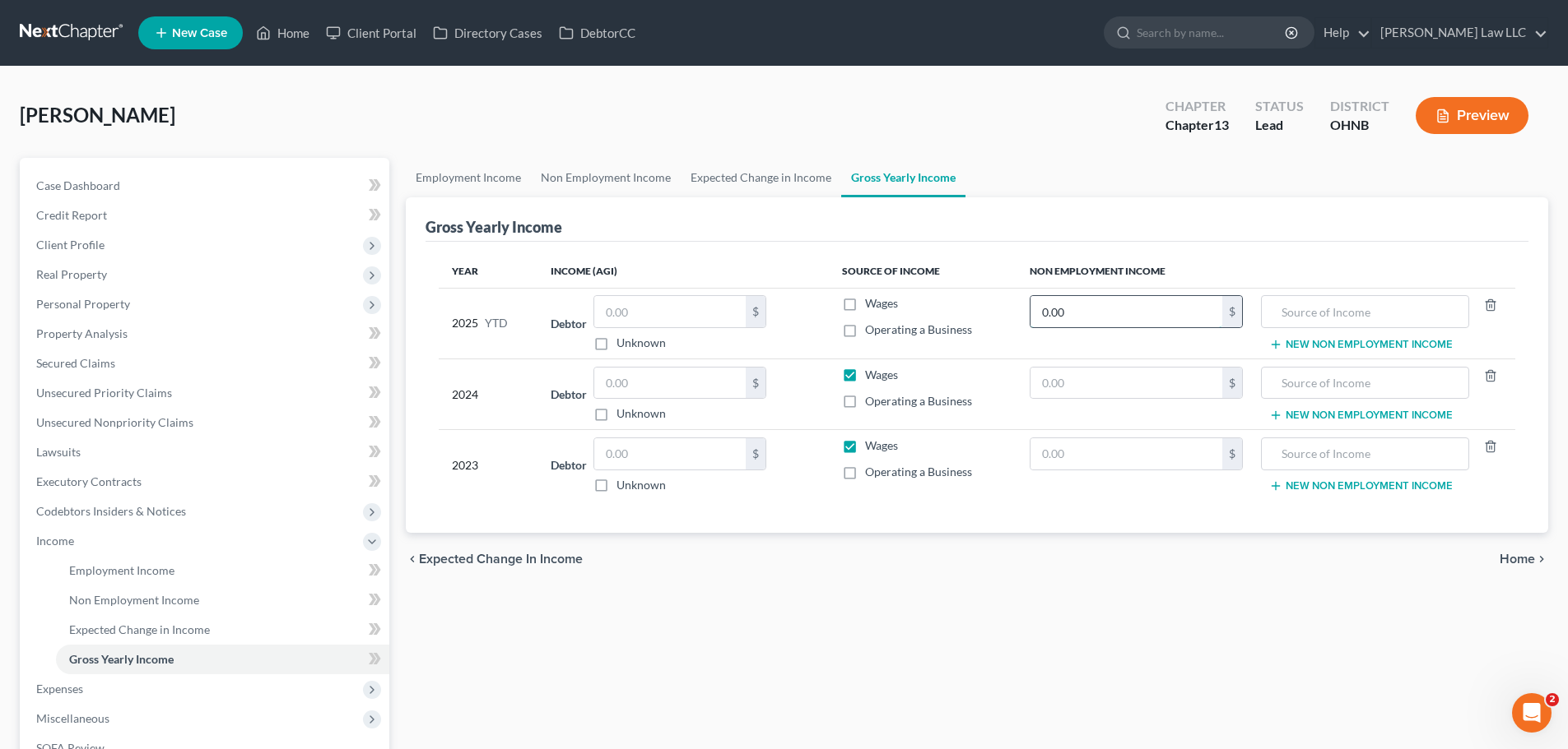
click at [1169, 313] on input "0.00" at bounding box center [1127, 312] width 192 height 32
type input "15,888"
click at [1342, 320] on input "text" at bounding box center [1364, 312] width 189 height 32
type input "s"
type input "SS"
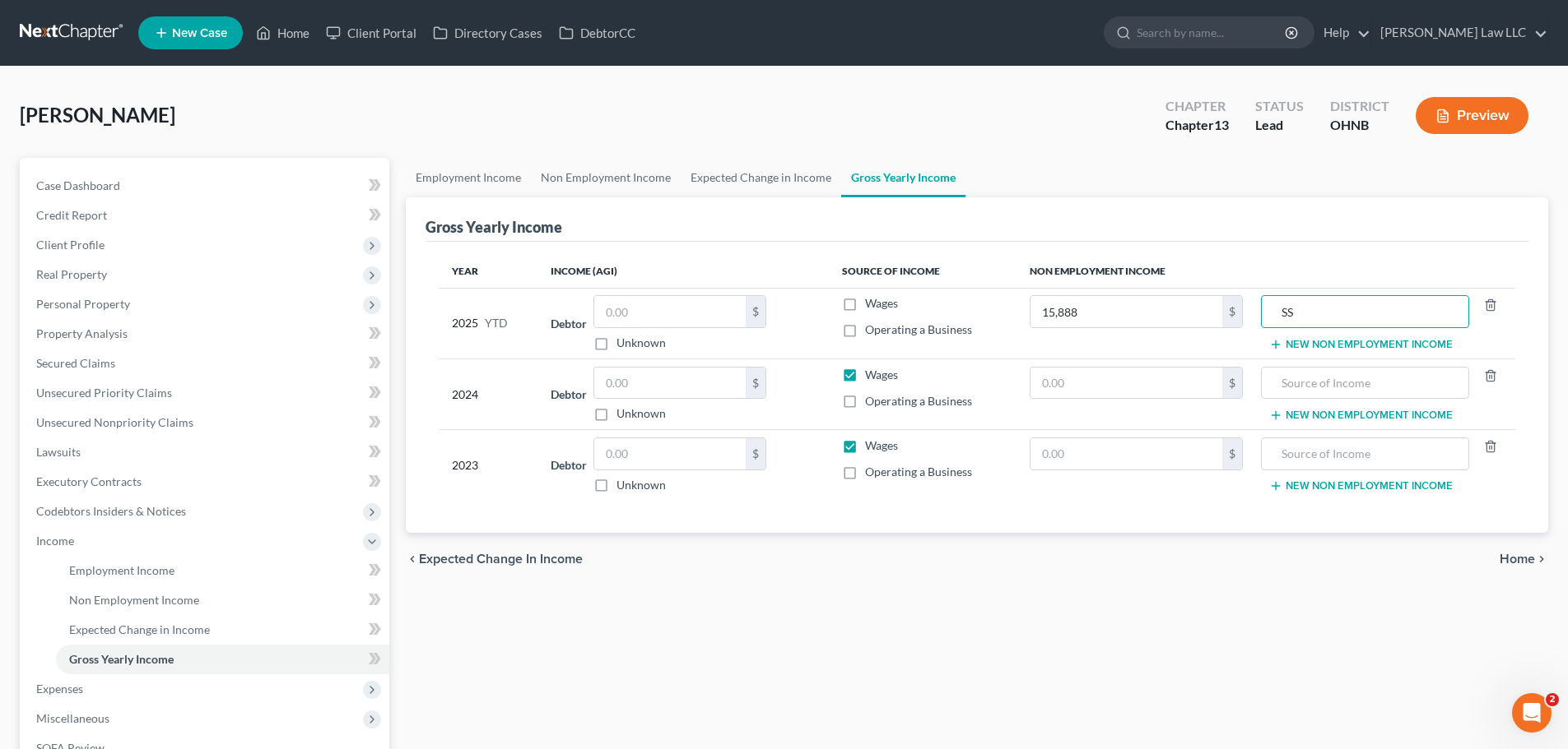
click at [1196, 226] on div "Gross Yearly Income" at bounding box center [977, 220] width 1103 height 45
click at [617, 342] on label "Unknown" at bounding box center [641, 342] width 49 height 17
click at [623, 342] on input "Unknown" at bounding box center [628, 339] width 11 height 11
checkbox input "true"
type input "0.00"
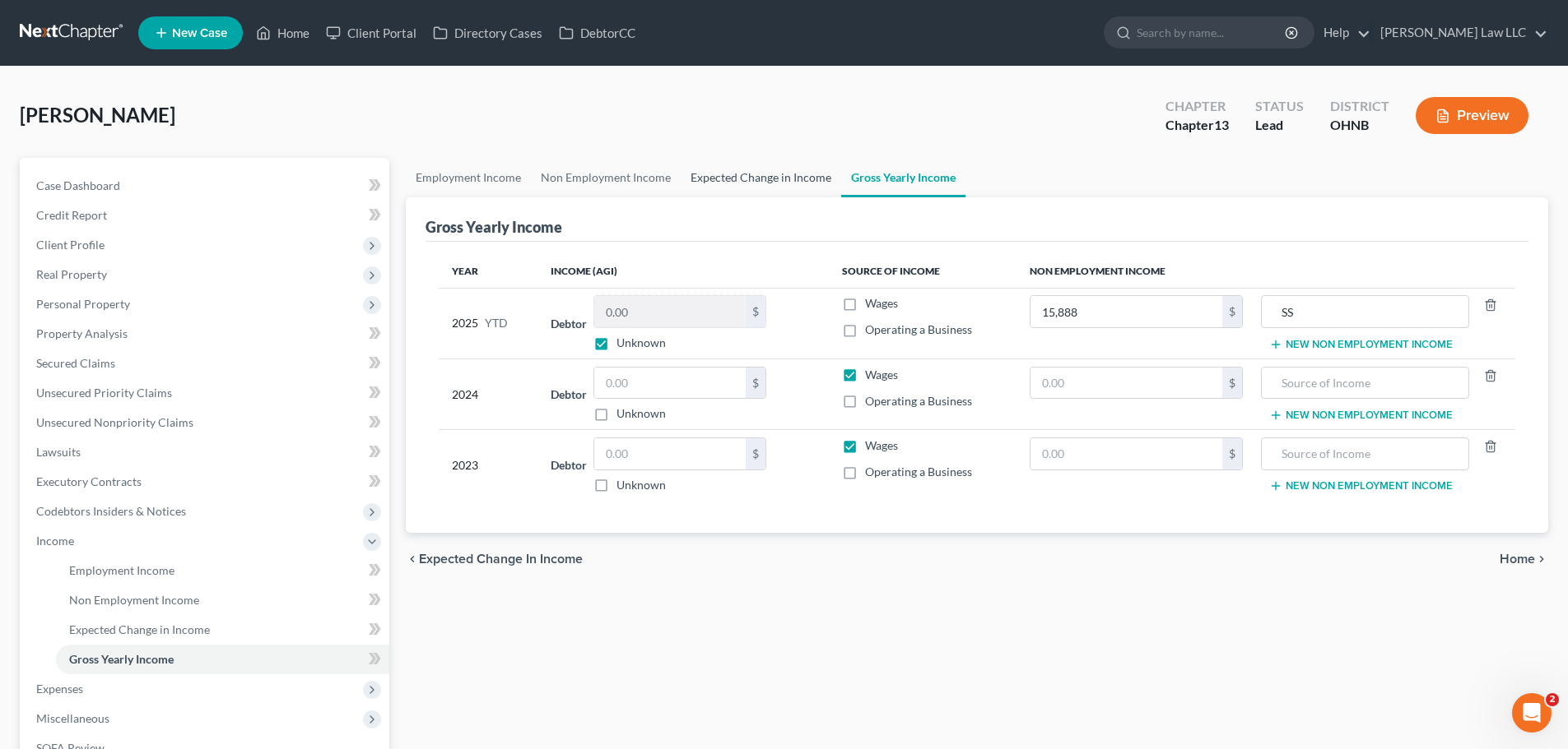
click at [785, 174] on link "Expected Change in Income" at bounding box center [761, 178] width 160 height 40
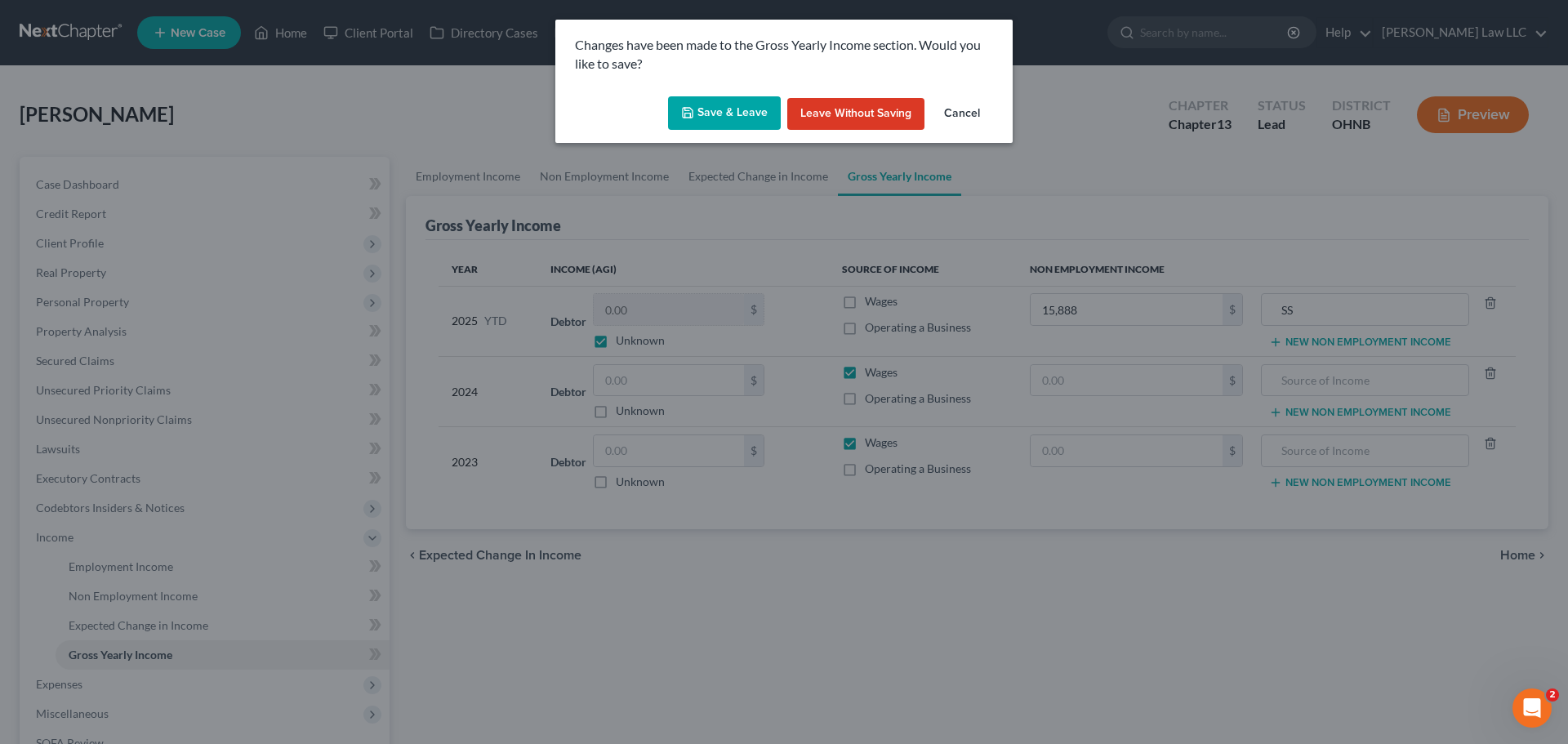
click at [710, 114] on button "Save & Leave" at bounding box center [724, 113] width 113 height 34
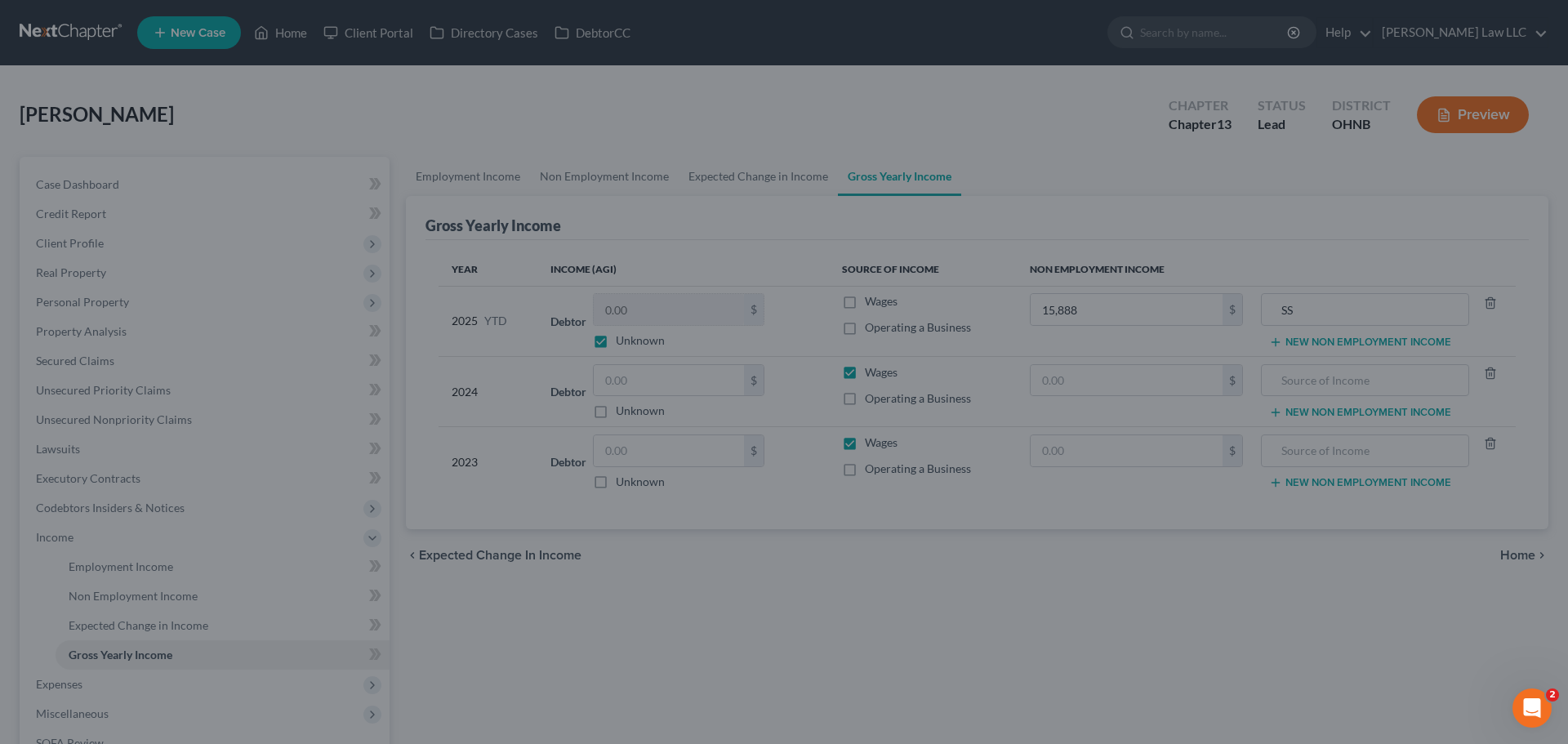
type input "15,888.00"
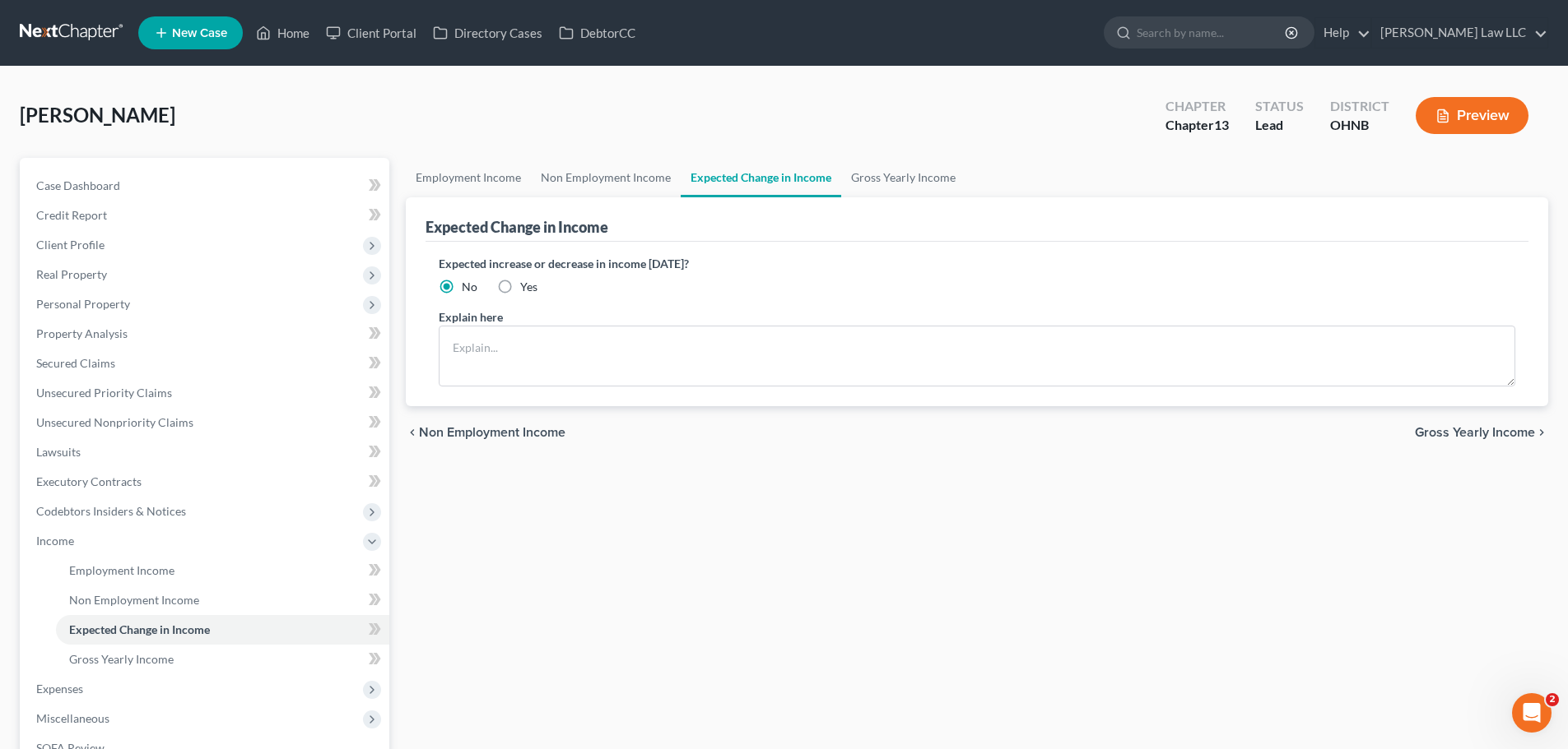
click at [600, 175] on div at bounding box center [784, 374] width 1568 height 749
click at [475, 179] on link "Employment Income" at bounding box center [468, 178] width 125 height 40
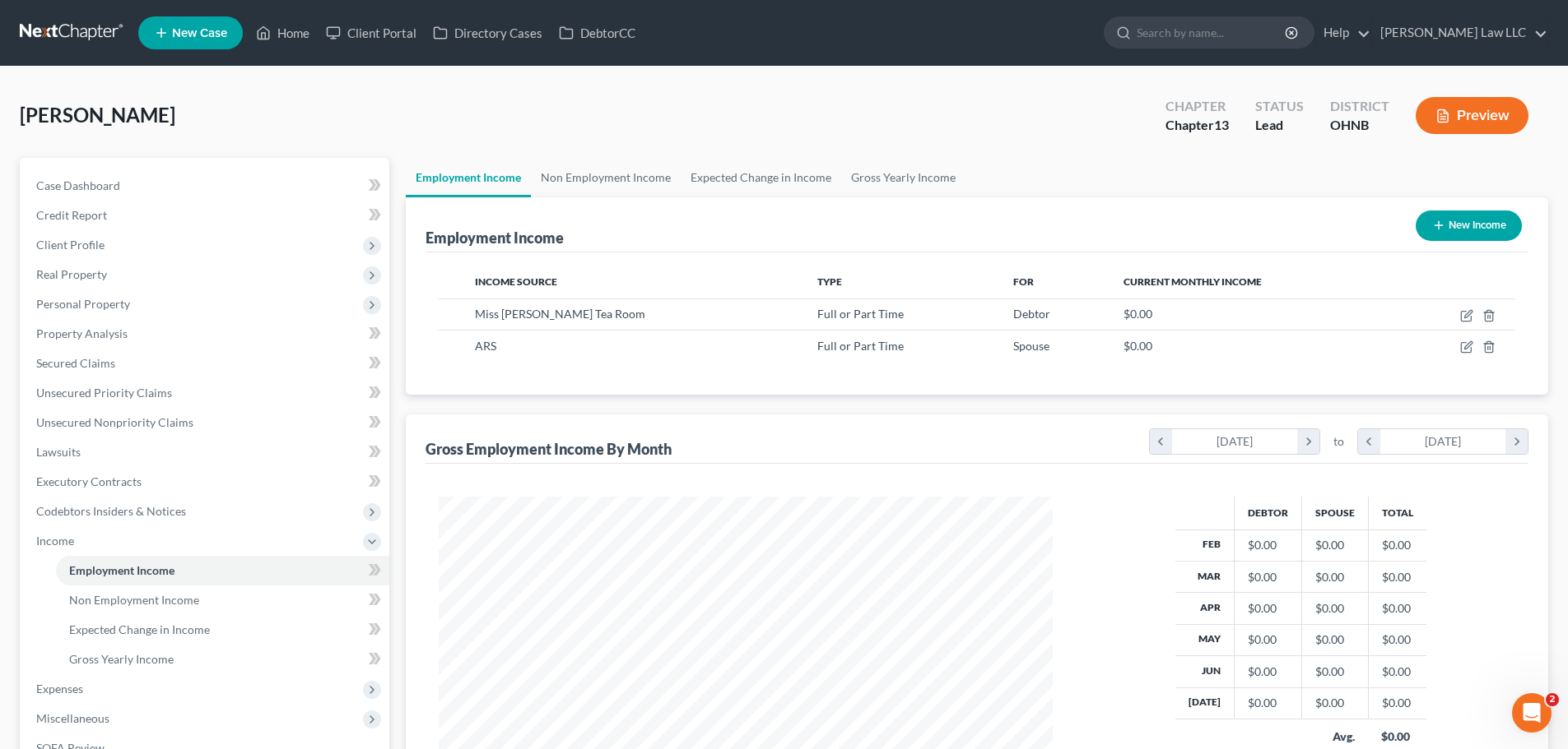
scroll to position [307, 646]
click at [614, 178] on link "Non Employment Income" at bounding box center [605, 178] width 149 height 40
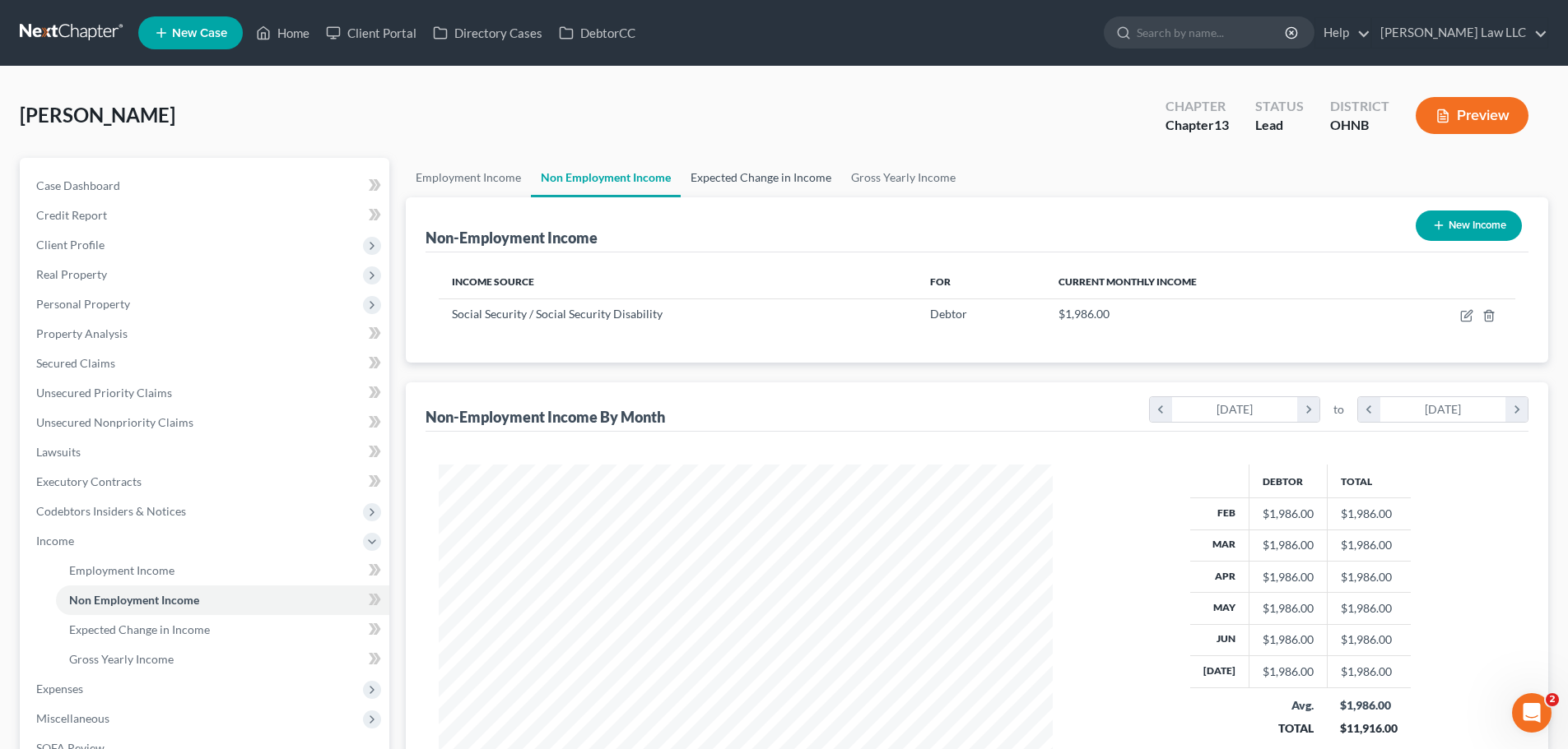
scroll to position [307, 646]
click at [900, 180] on link "Gross Yearly Income" at bounding box center [904, 178] width 125 height 40
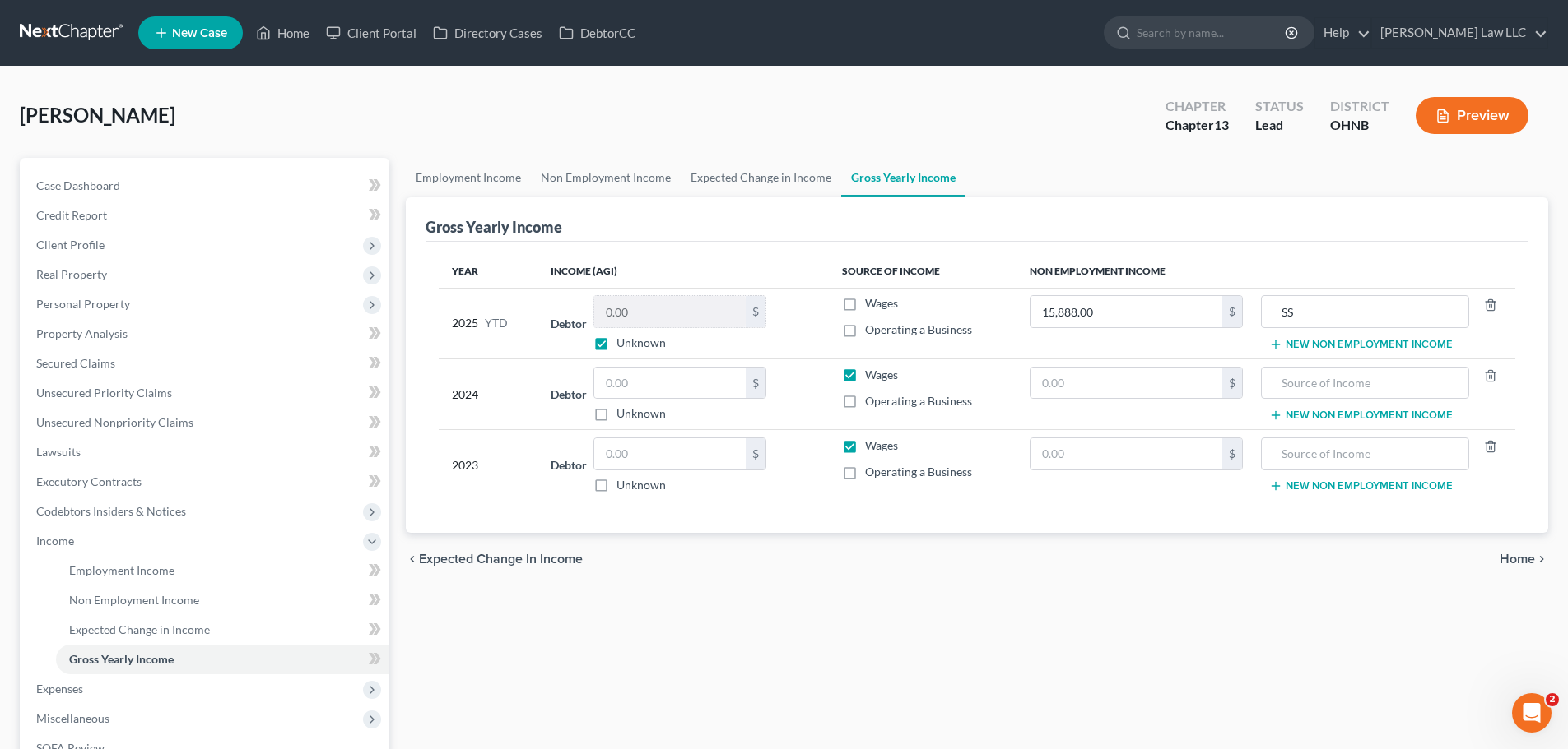
click at [1009, 119] on div "[PERSON_NAME] Upgraded Chapter Chapter 13 Status Lead District [GEOGRAPHIC_DATA…" at bounding box center [784, 122] width 1528 height 71
click at [711, 617] on div "Employment Income Non Employment Income Expected Change in Income Gross Yearly …" at bounding box center [977, 537] width 1159 height 759
click at [130, 427] on span "Unsecured Nonpriority Claims" at bounding box center [115, 422] width 157 height 14
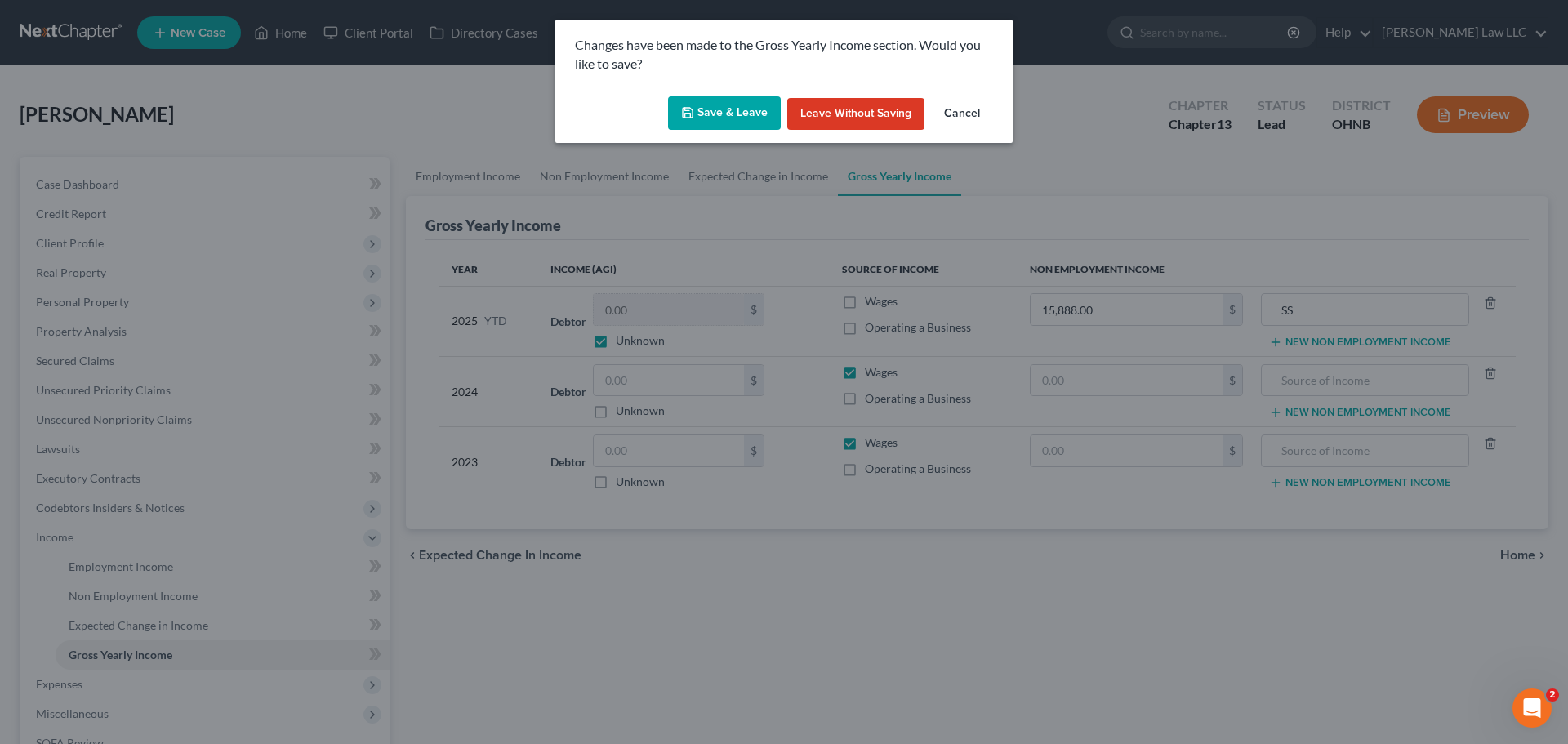
click at [720, 120] on button "Save & Leave" at bounding box center [724, 113] width 113 height 34
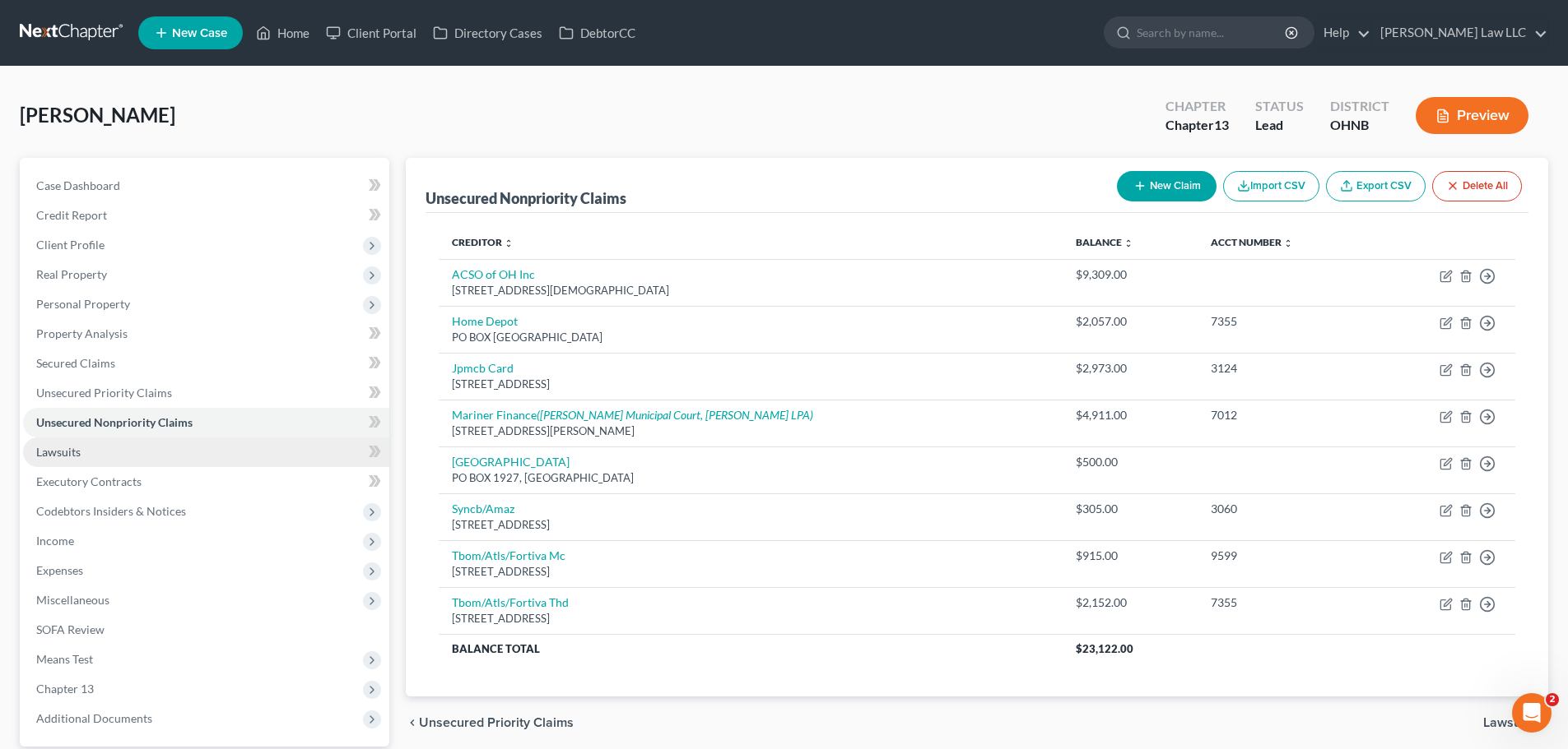
click at [137, 460] on link "Lawsuits" at bounding box center [206, 452] width 366 height 30
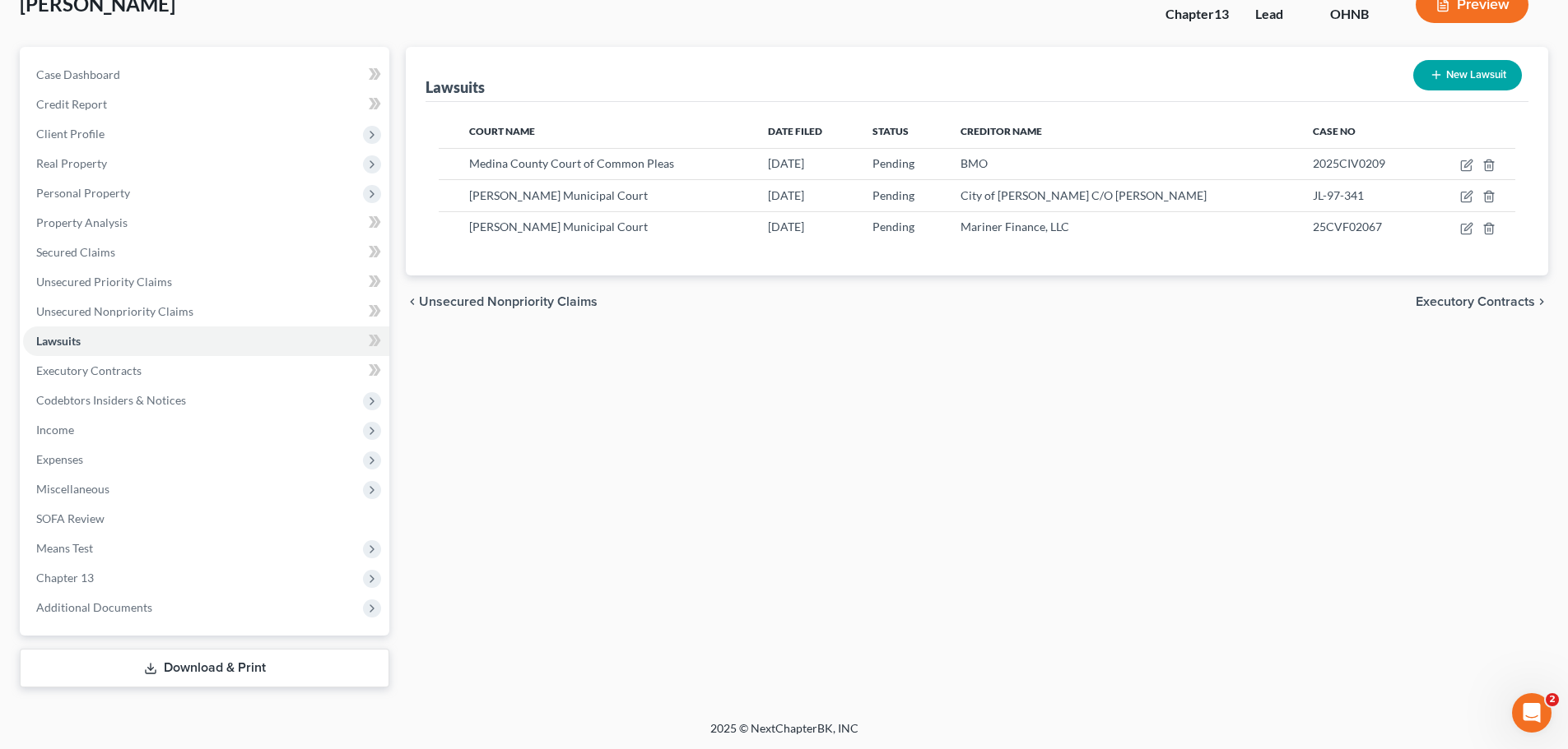
scroll to position [112, 0]
click at [115, 606] on span "Additional Documents" at bounding box center [94, 607] width 116 height 14
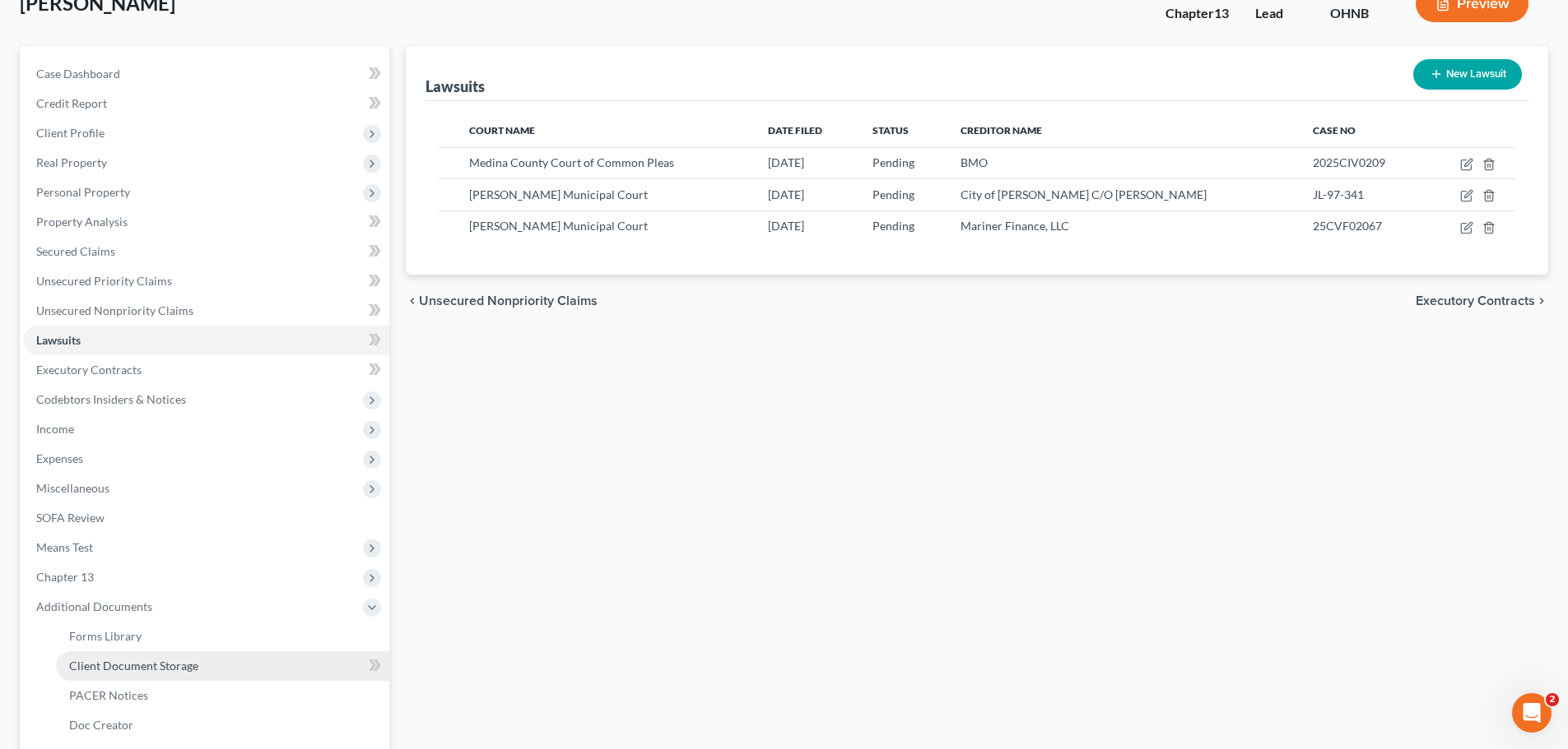
click at [158, 660] on span "Client Document Storage" at bounding box center [134, 666] width 130 height 14
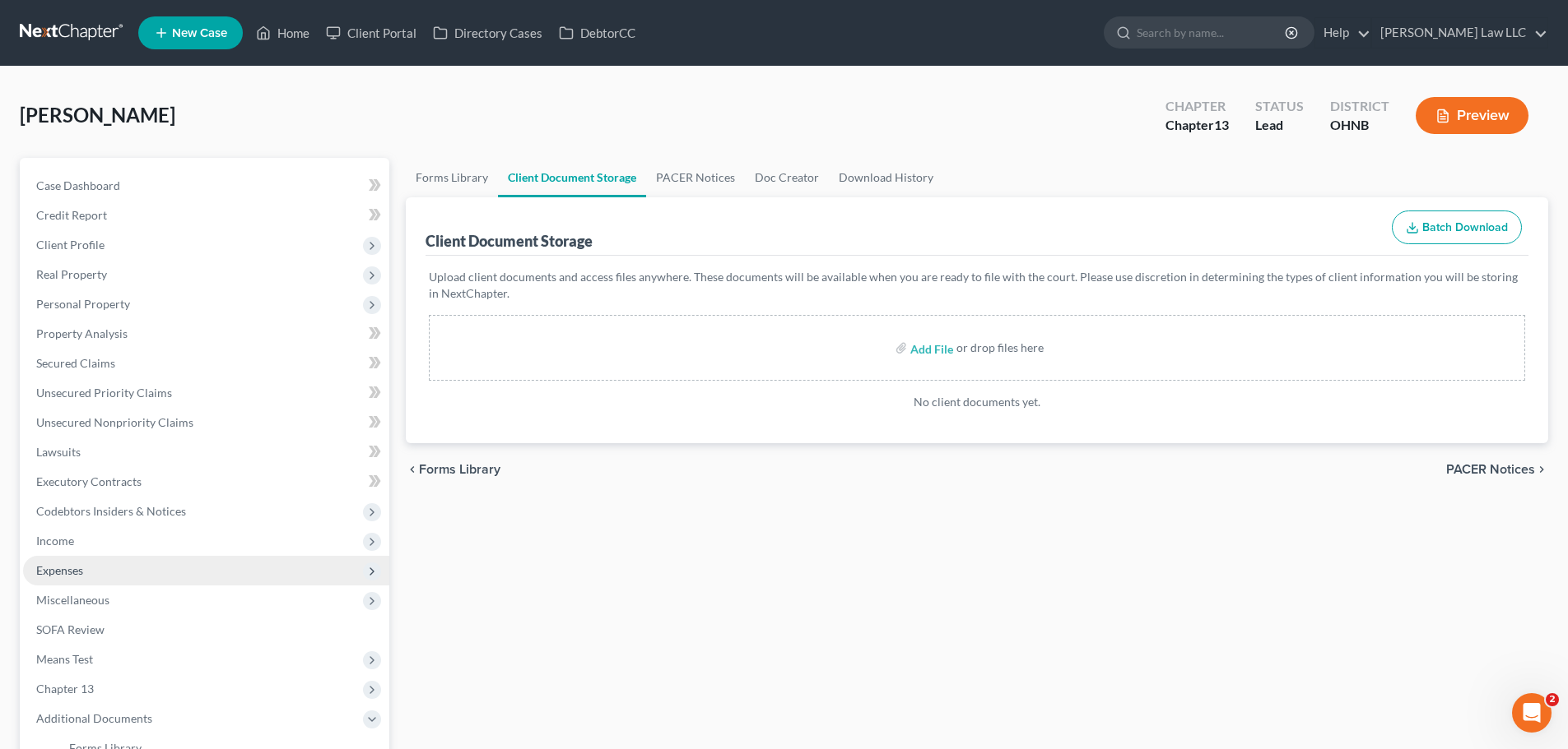
click at [71, 581] on span "Expenses" at bounding box center [206, 571] width 366 height 30
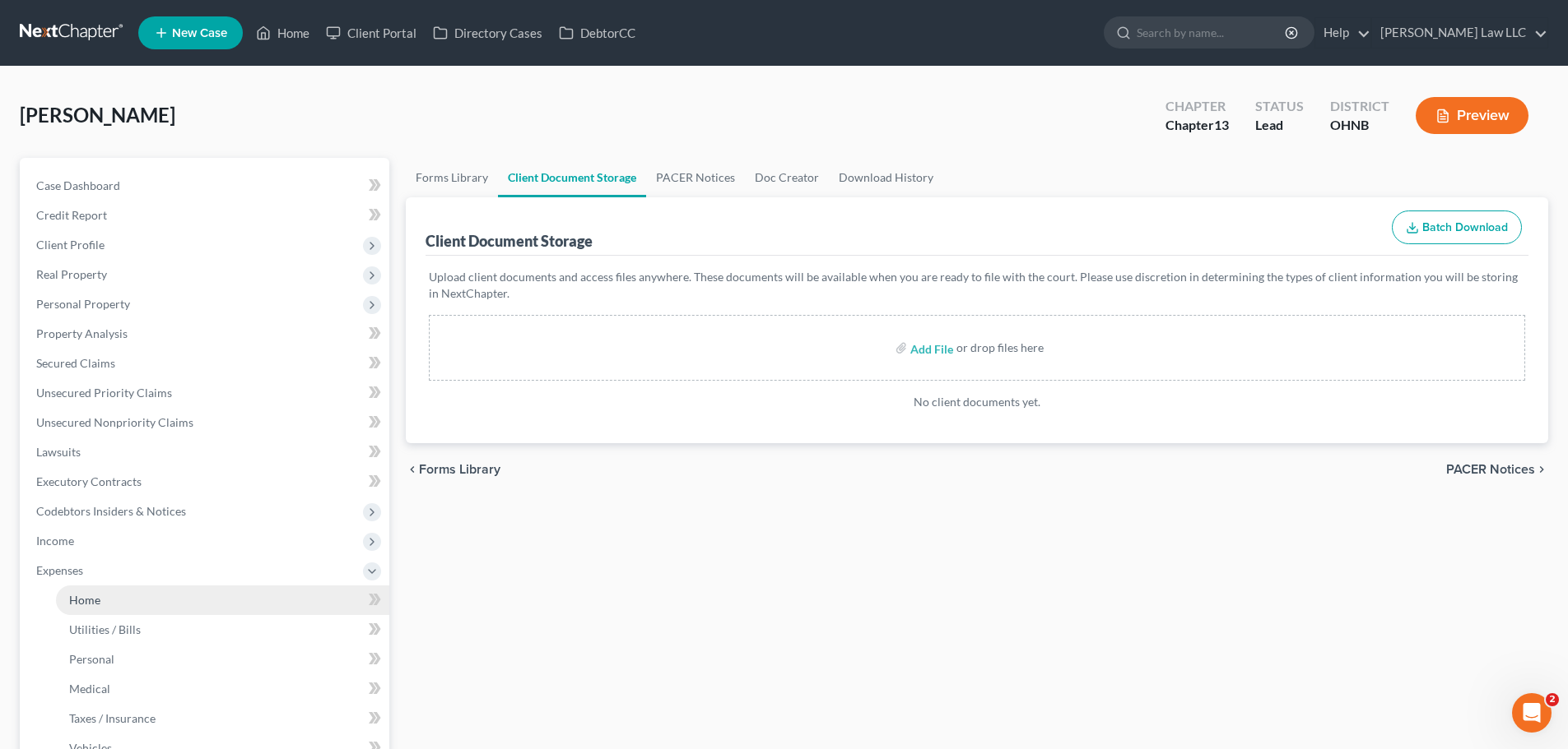
click at [95, 604] on span "Home" at bounding box center [85, 600] width 32 height 14
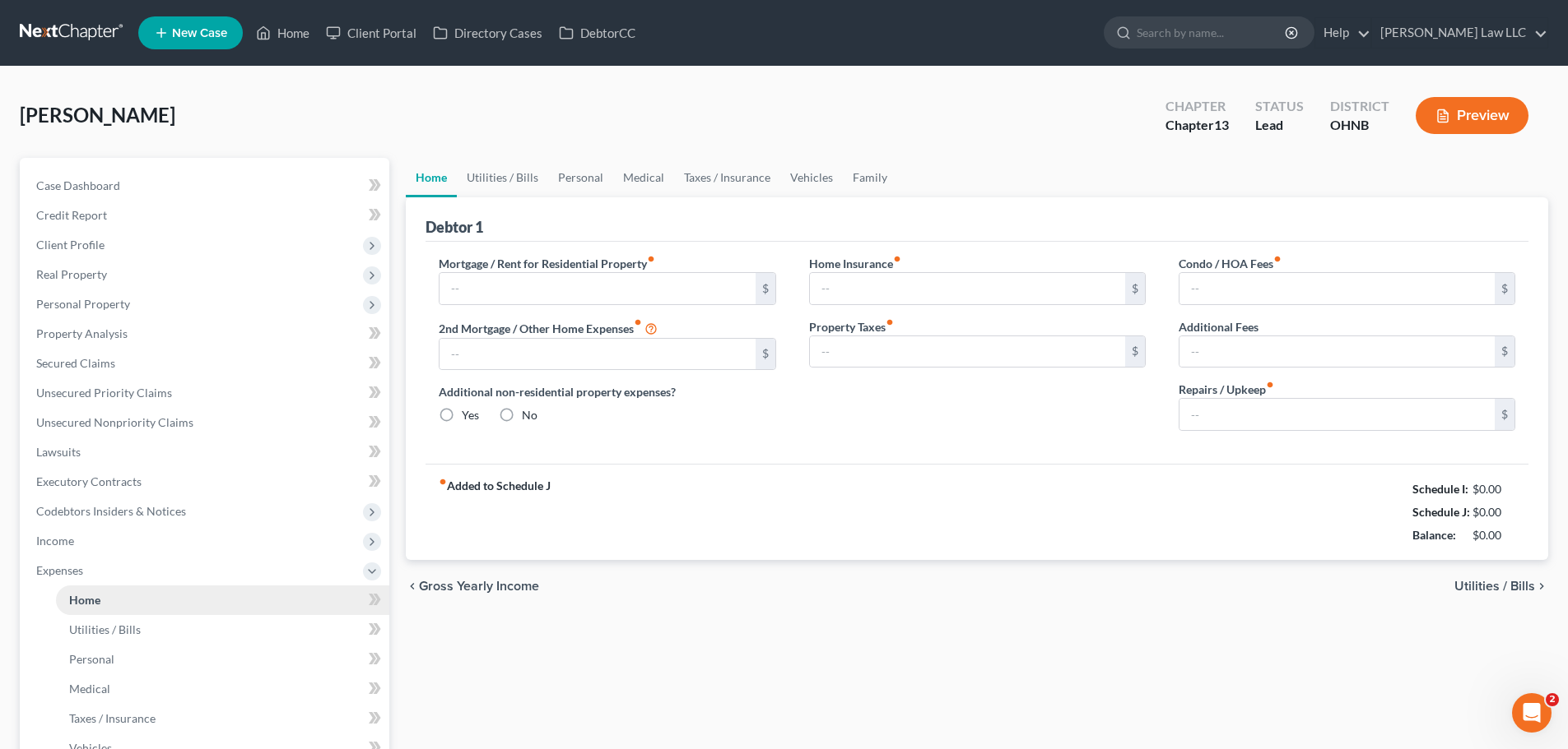
type input "1,350.00"
type input "0.00"
radio input "true"
type input "0.00"
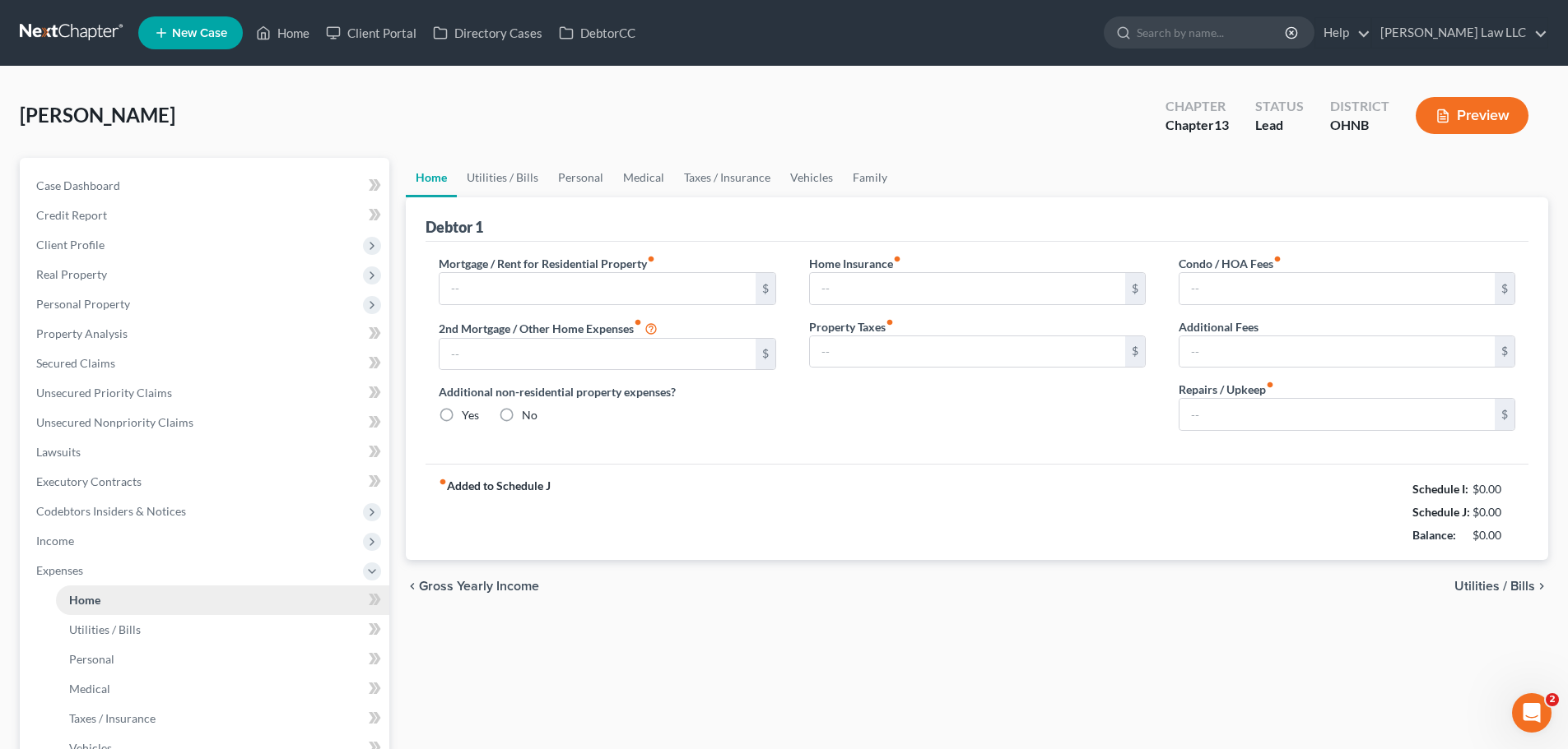
type input "0.00"
type input "75.00"
click at [525, 180] on link "Utilities / Bills" at bounding box center [502, 178] width 91 height 40
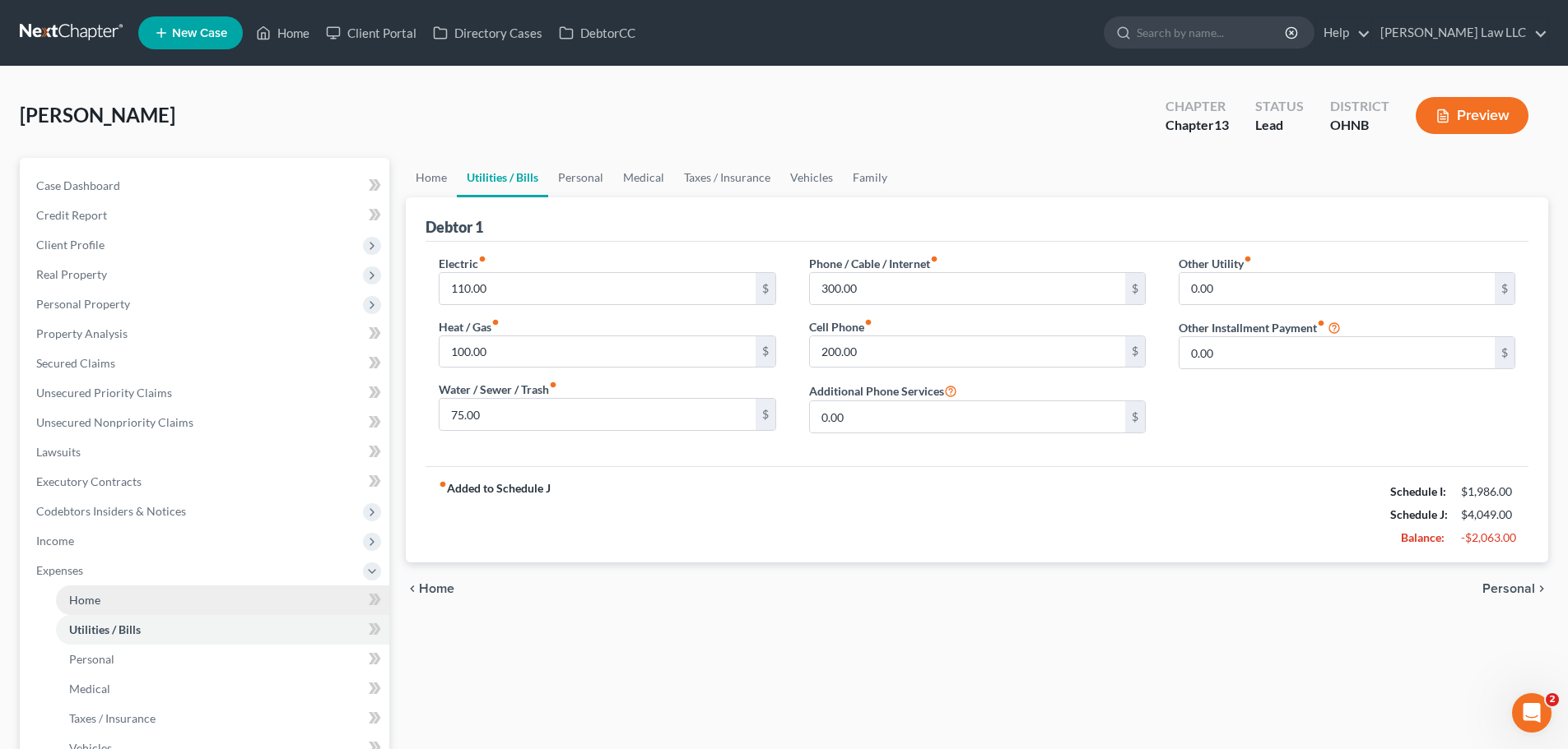
click at [110, 603] on link "Home" at bounding box center [223, 601] width 334 height 30
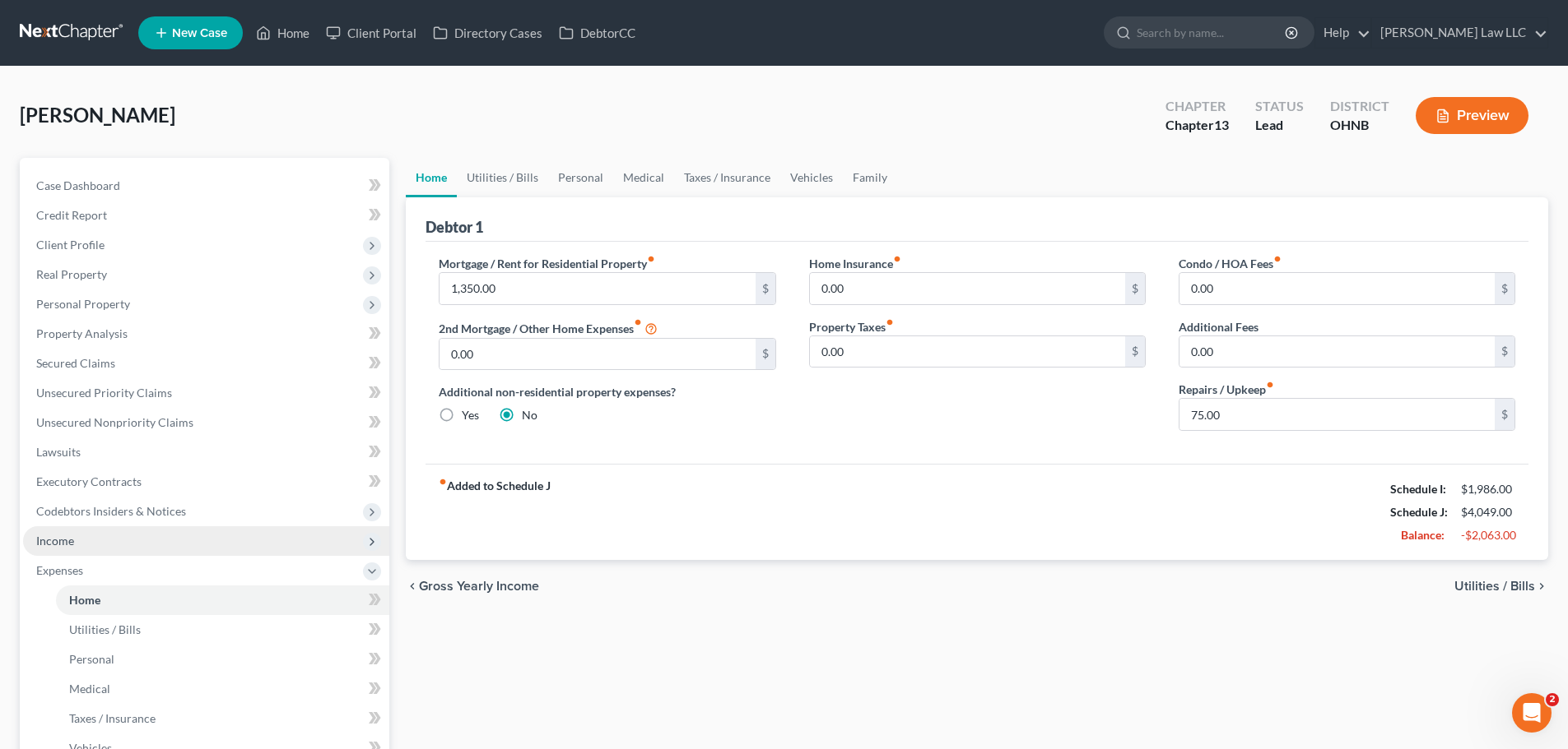
click at [60, 535] on span "Income" at bounding box center [55, 541] width 38 height 14
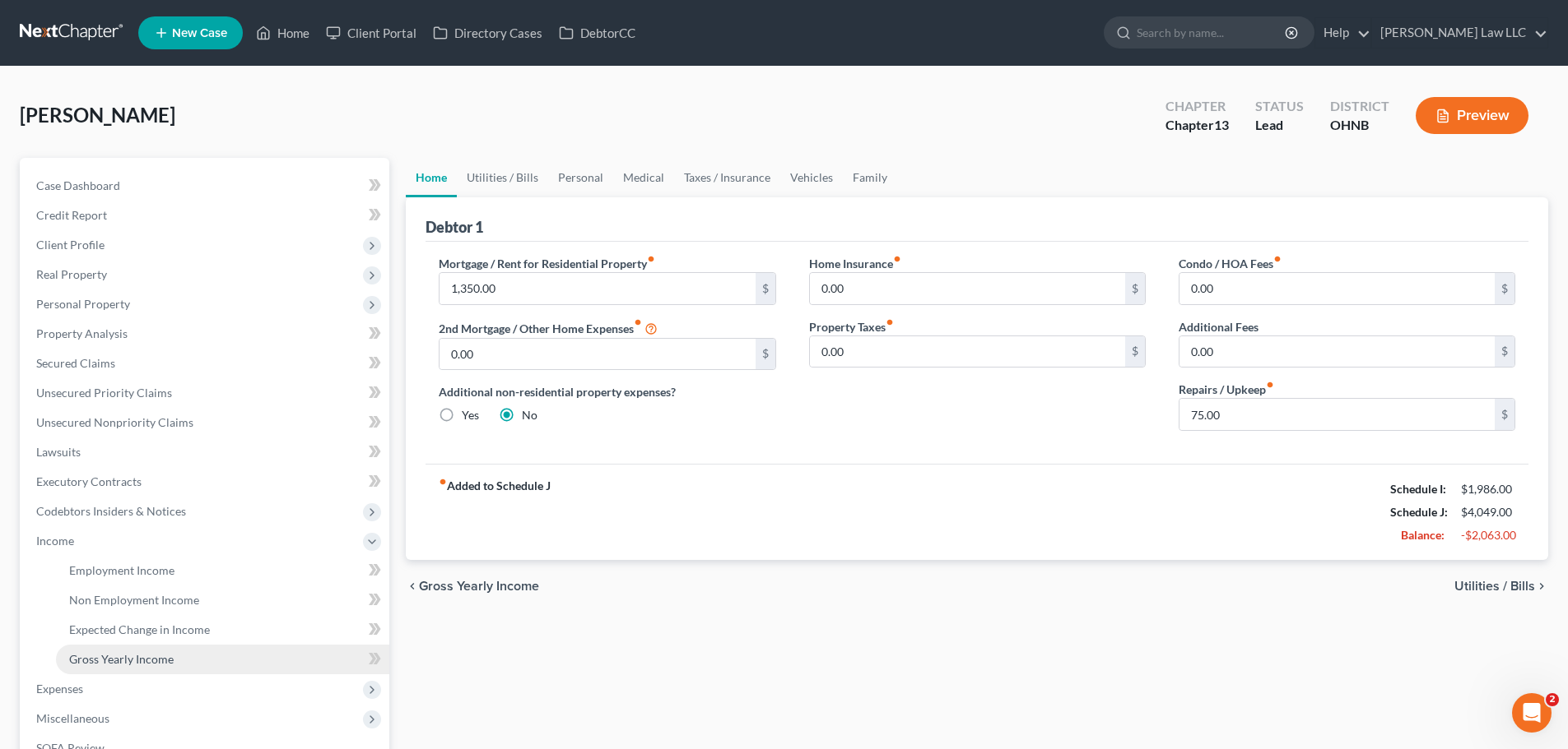
click at [168, 660] on span "Gross Yearly Income" at bounding box center [122, 659] width 105 height 14
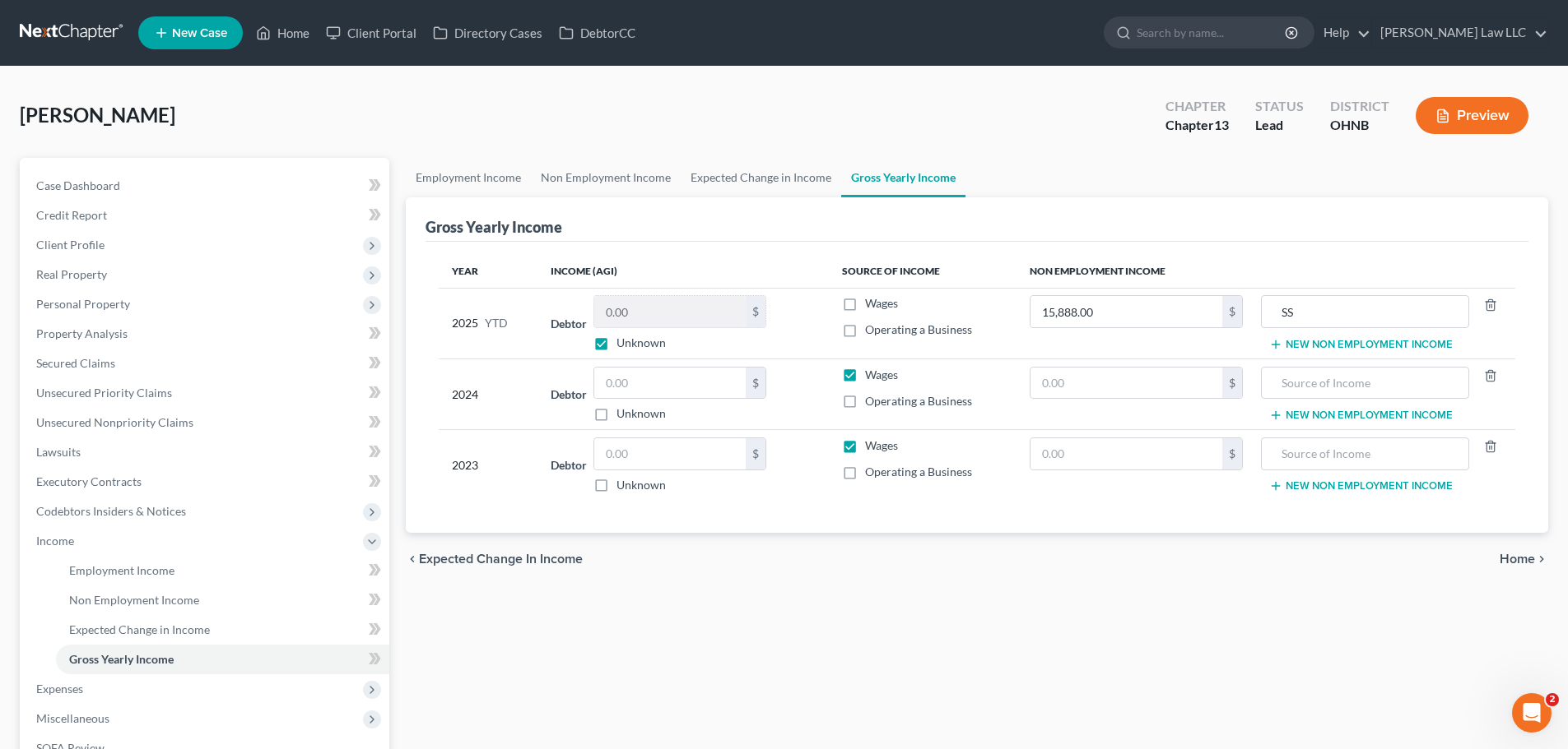
click at [634, 342] on label "Unknown" at bounding box center [641, 342] width 49 height 17
click at [634, 342] on input "Unknown" at bounding box center [628, 339] width 11 height 11
checkbox input "false"
click at [865, 306] on label "Wages" at bounding box center [881, 303] width 33 height 17
click at [871, 306] on input "Wages" at bounding box center [876, 300] width 11 height 11
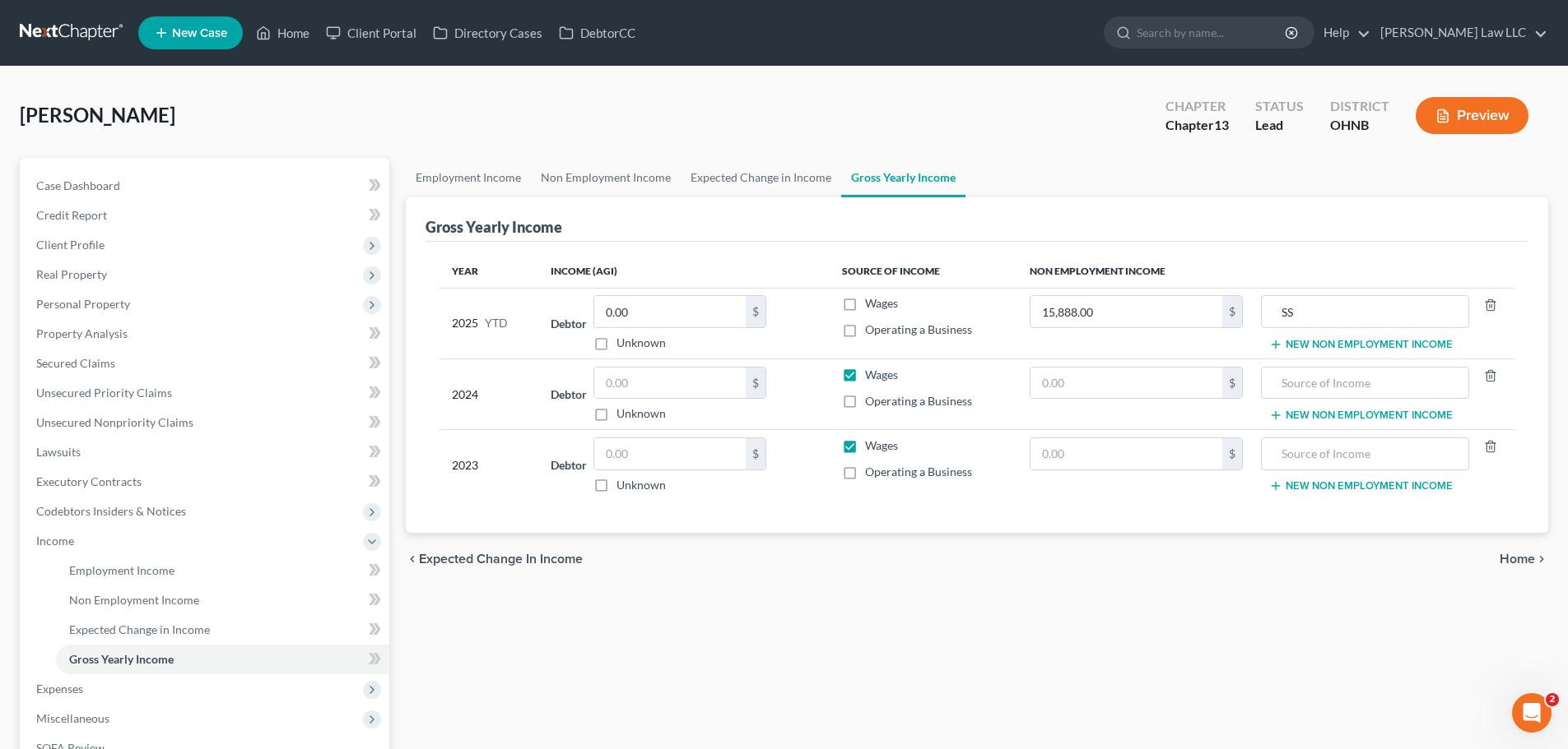
checkbox input "true"
click at [598, 323] on input "0.00" at bounding box center [669, 312] width 151 height 32
type input "2,168.64"
click at [729, 223] on div "Gross Yearly Income" at bounding box center [977, 220] width 1103 height 45
click at [758, 163] on link "Expected Change in Income" at bounding box center [761, 178] width 160 height 40
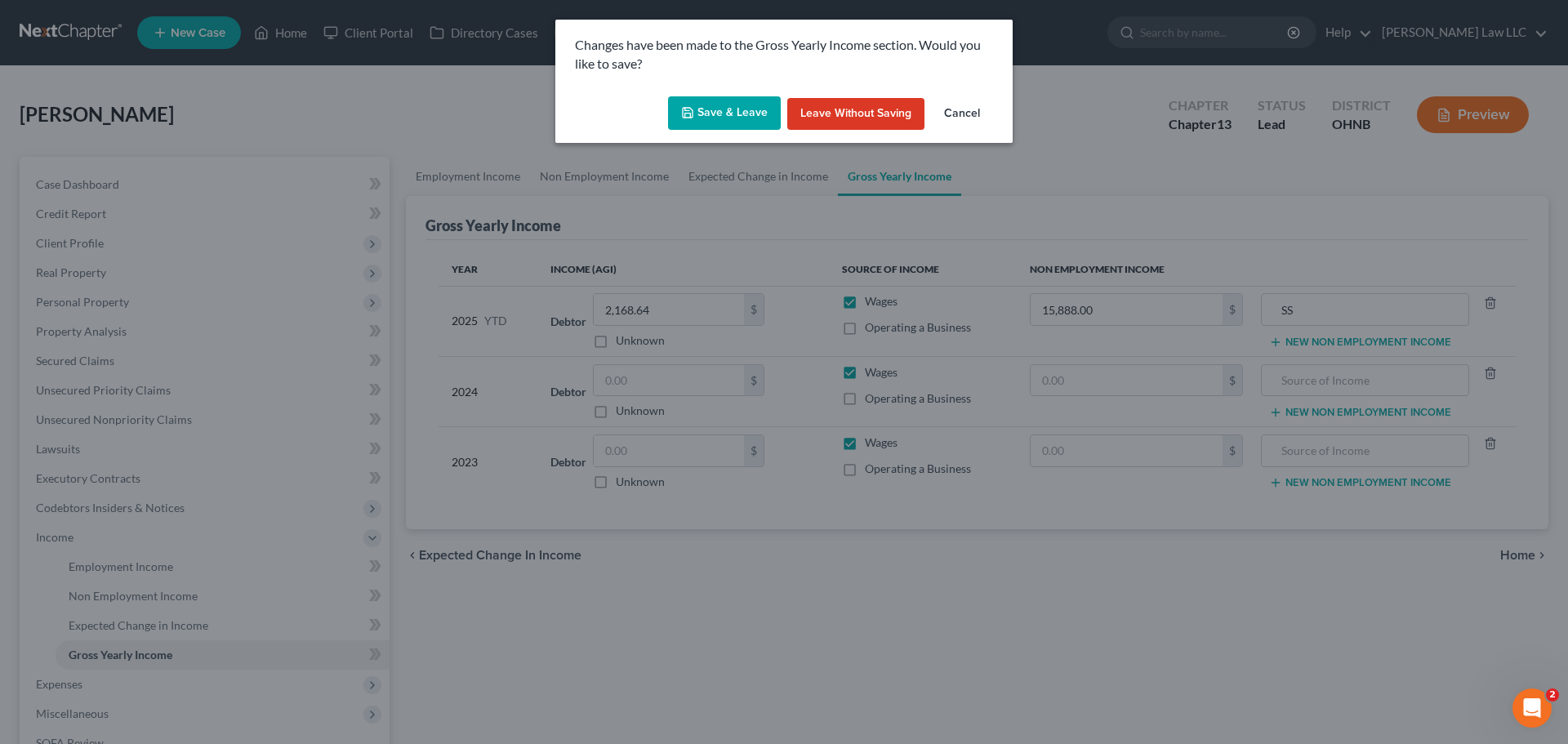
click at [733, 105] on button "Save & Leave" at bounding box center [724, 113] width 113 height 34
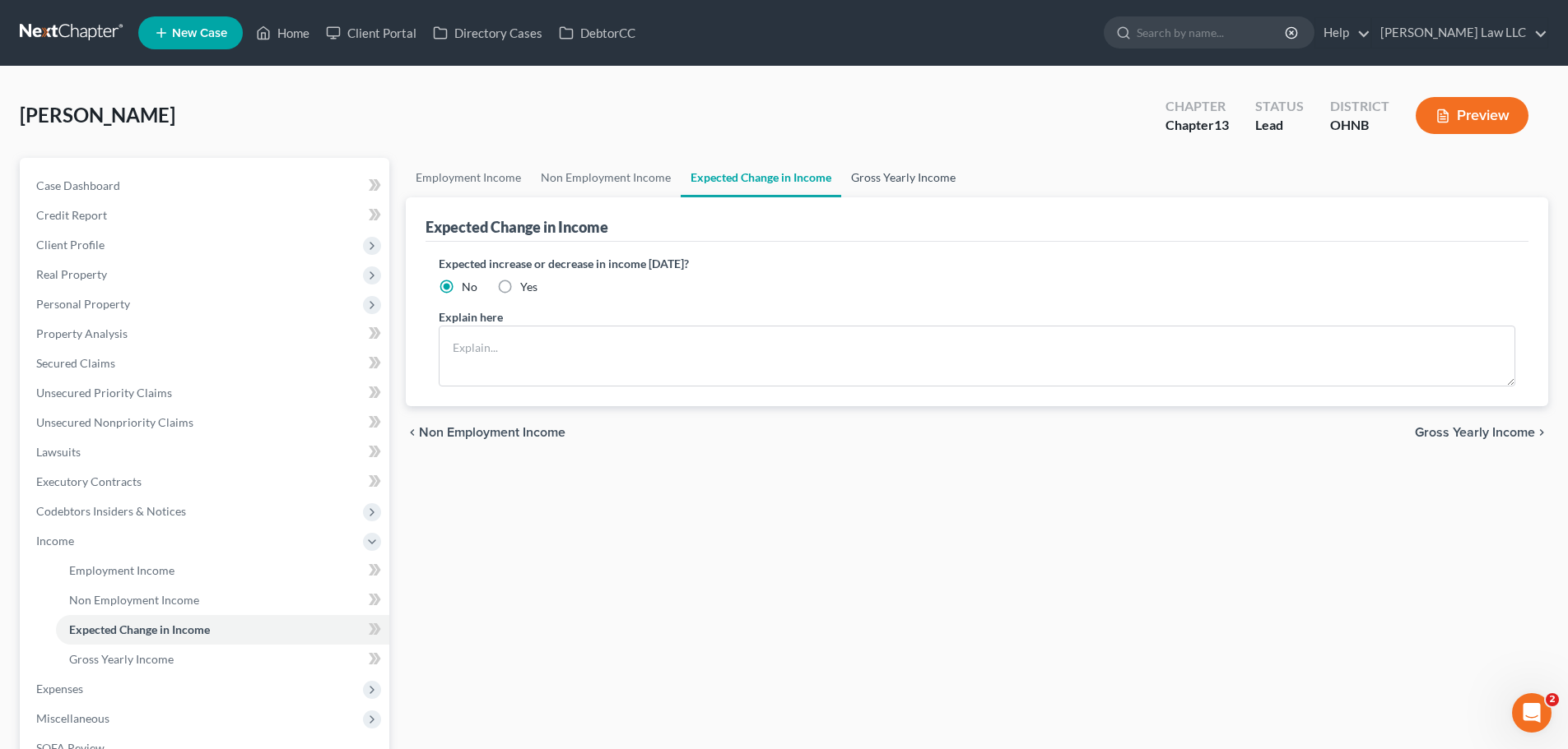
click at [891, 175] on link "Gross Yearly Income" at bounding box center [904, 178] width 125 height 40
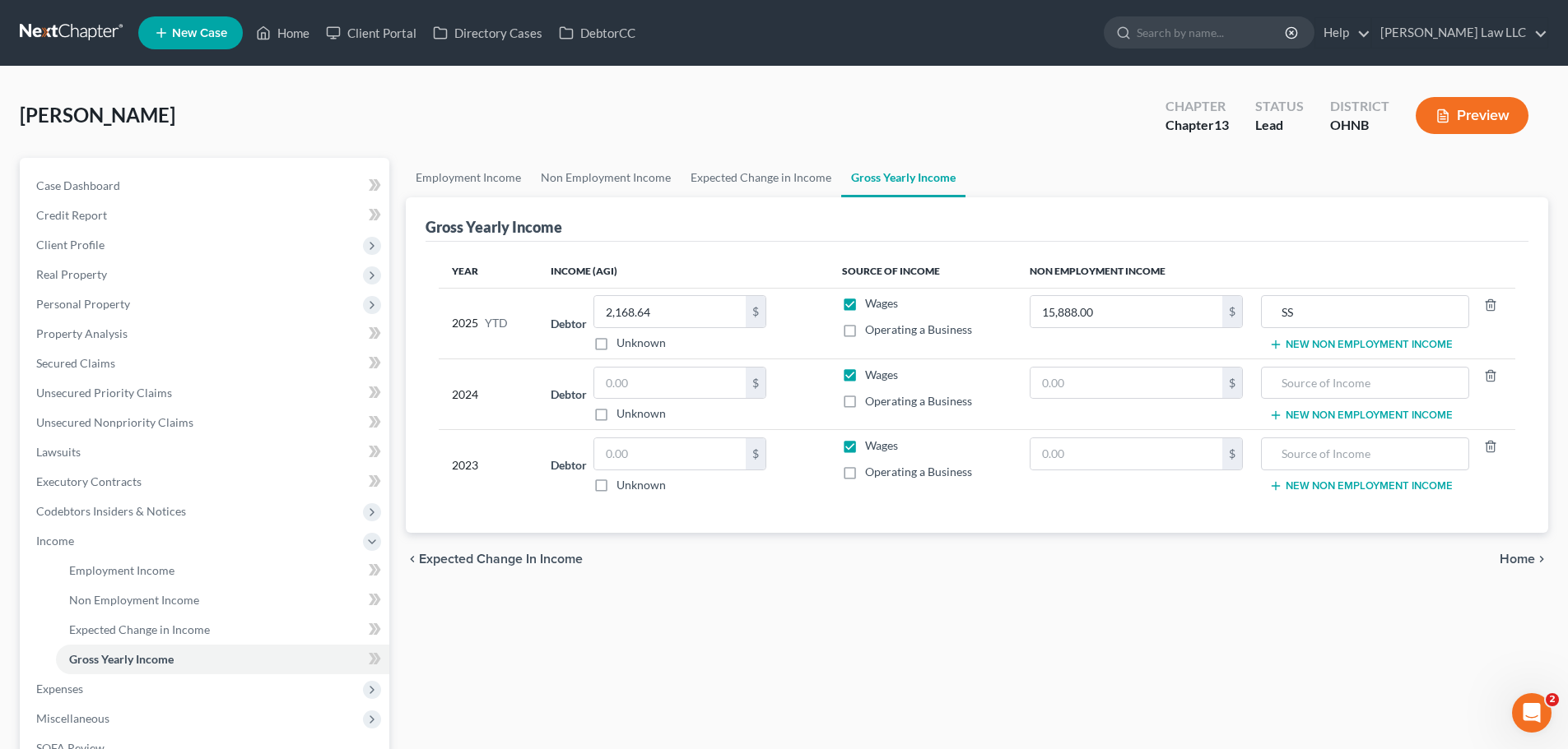
click at [798, 229] on div "Gross Yearly Income" at bounding box center [977, 220] width 1103 height 45
click at [746, 205] on div "Gross Yearly Income" at bounding box center [977, 220] width 1103 height 45
click at [1066, 679] on div "Employment Income Non Employment Income Expected Change in Income Gross Yearly …" at bounding box center [977, 537] width 1159 height 759
click at [96, 456] on link "Lawsuits" at bounding box center [206, 452] width 366 height 30
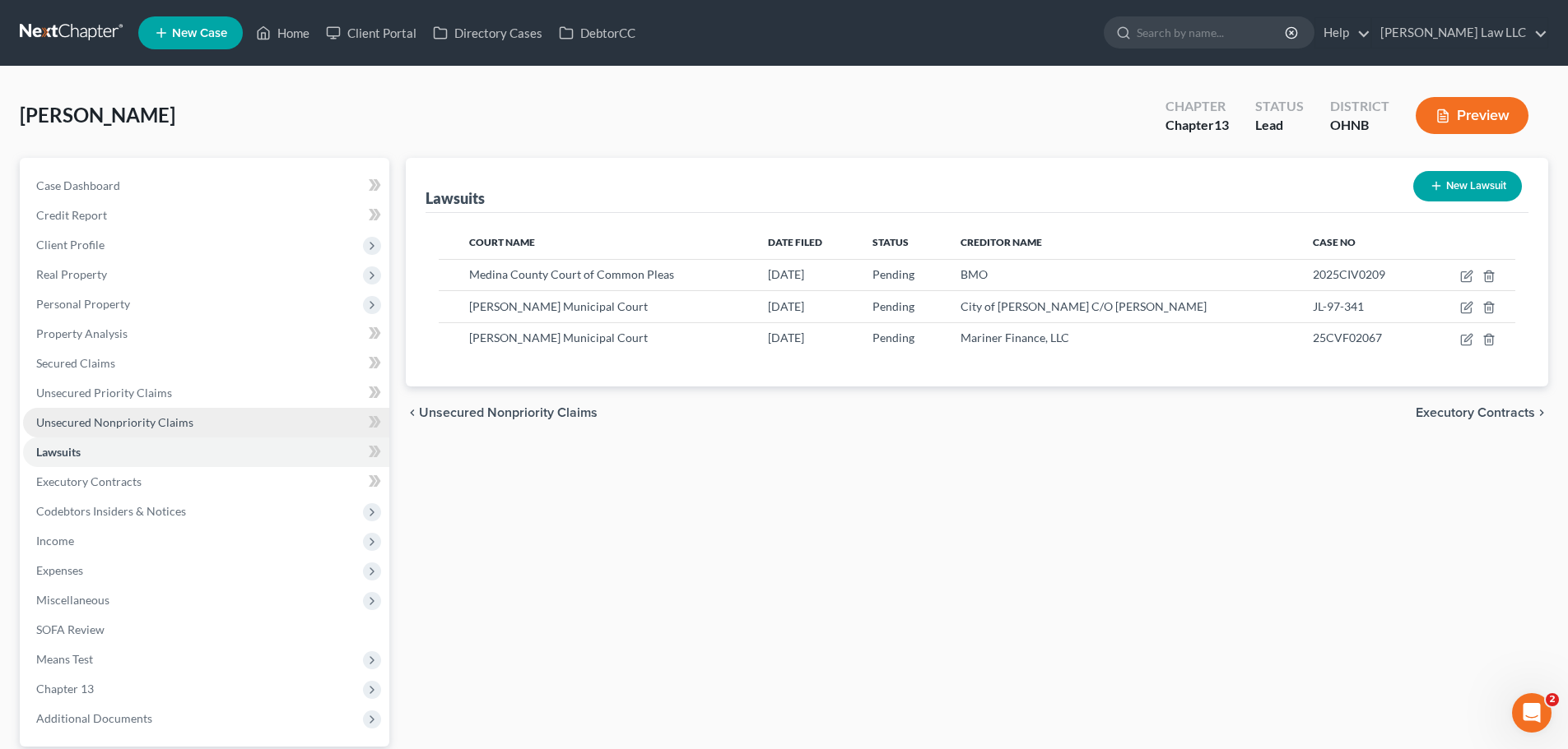
click at [153, 426] on span "Unsecured Nonpriority Claims" at bounding box center [115, 422] width 157 height 14
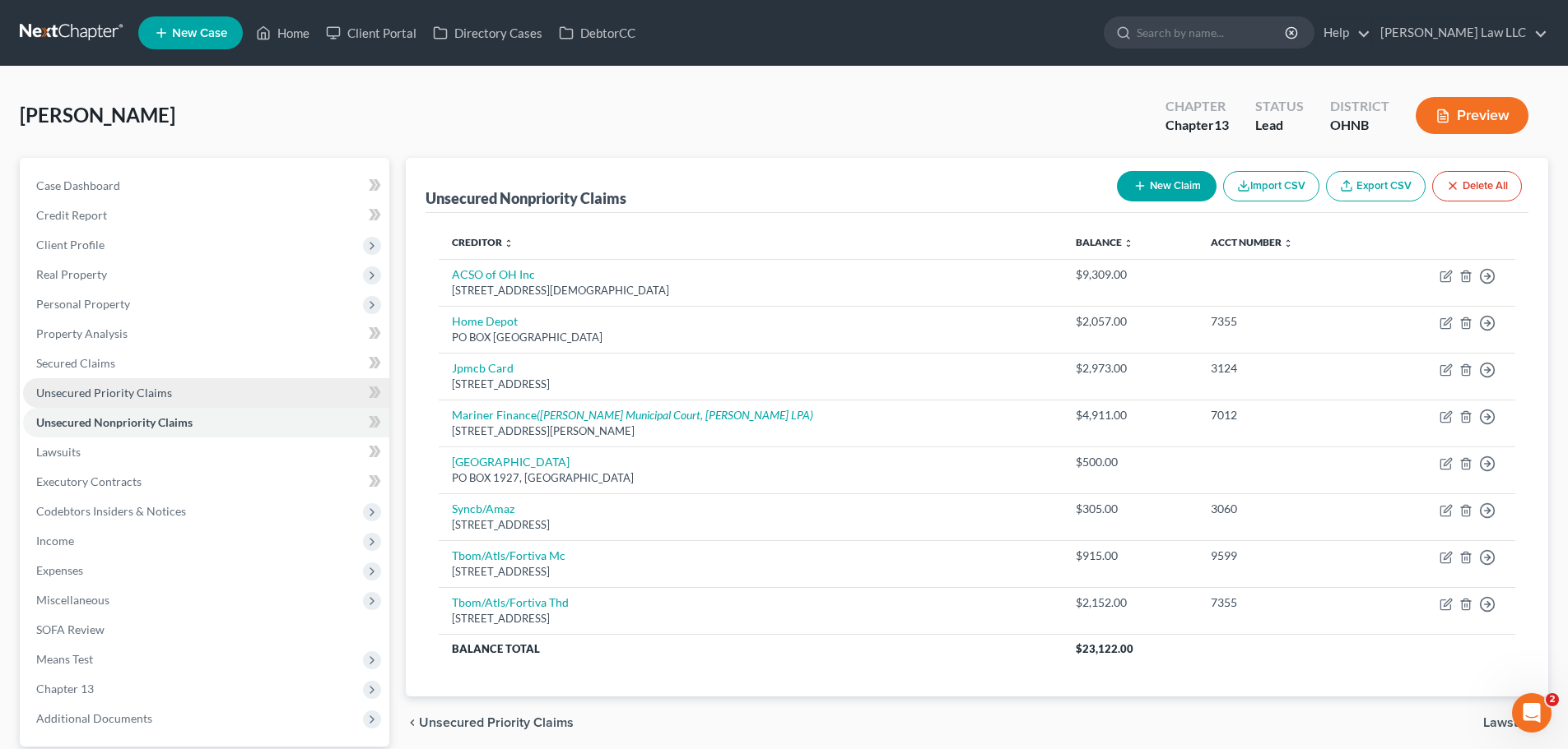
click at [164, 391] on span "Unsecured Priority Claims" at bounding box center [104, 393] width 136 height 14
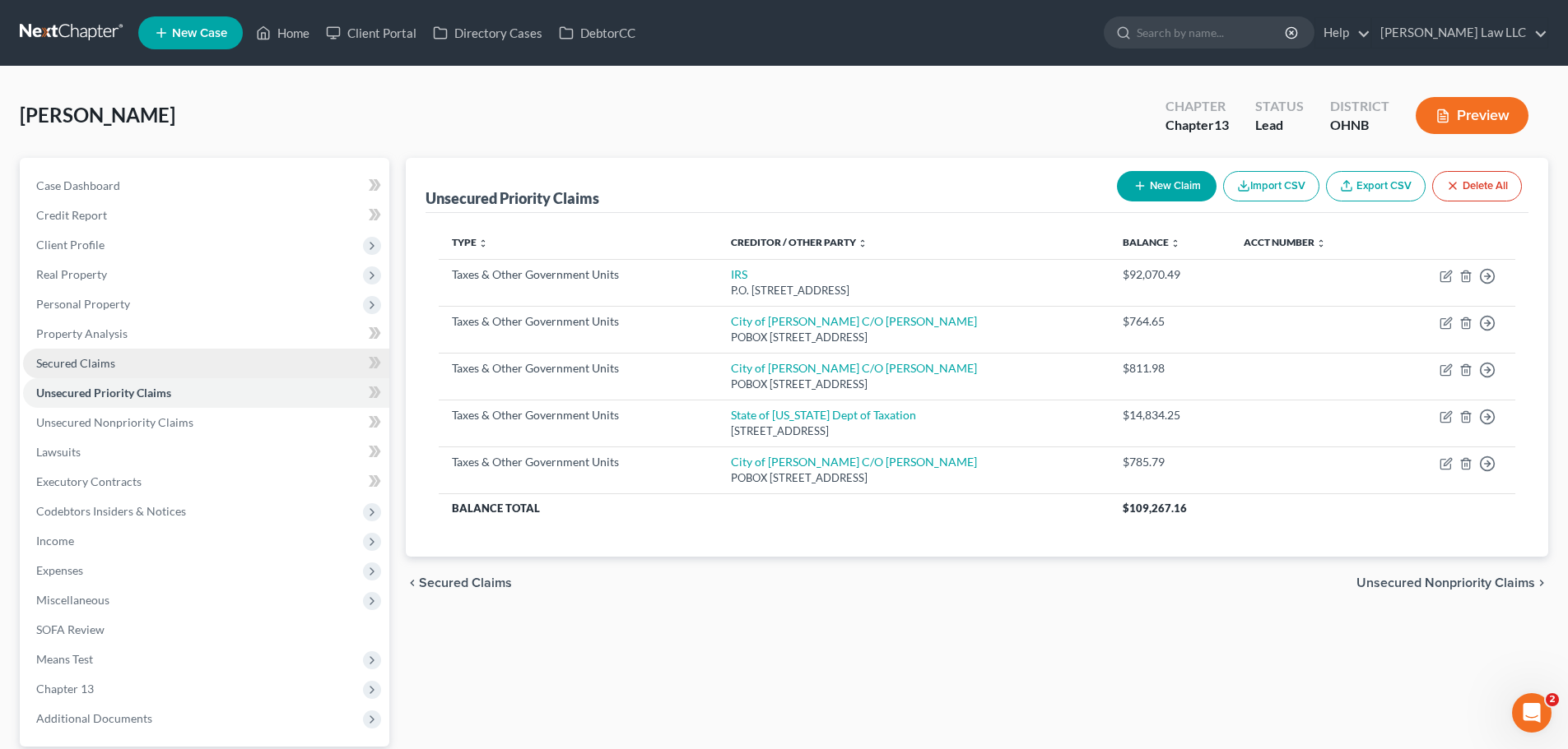
click at [90, 361] on span "Secured Claims" at bounding box center [76, 363] width 79 height 14
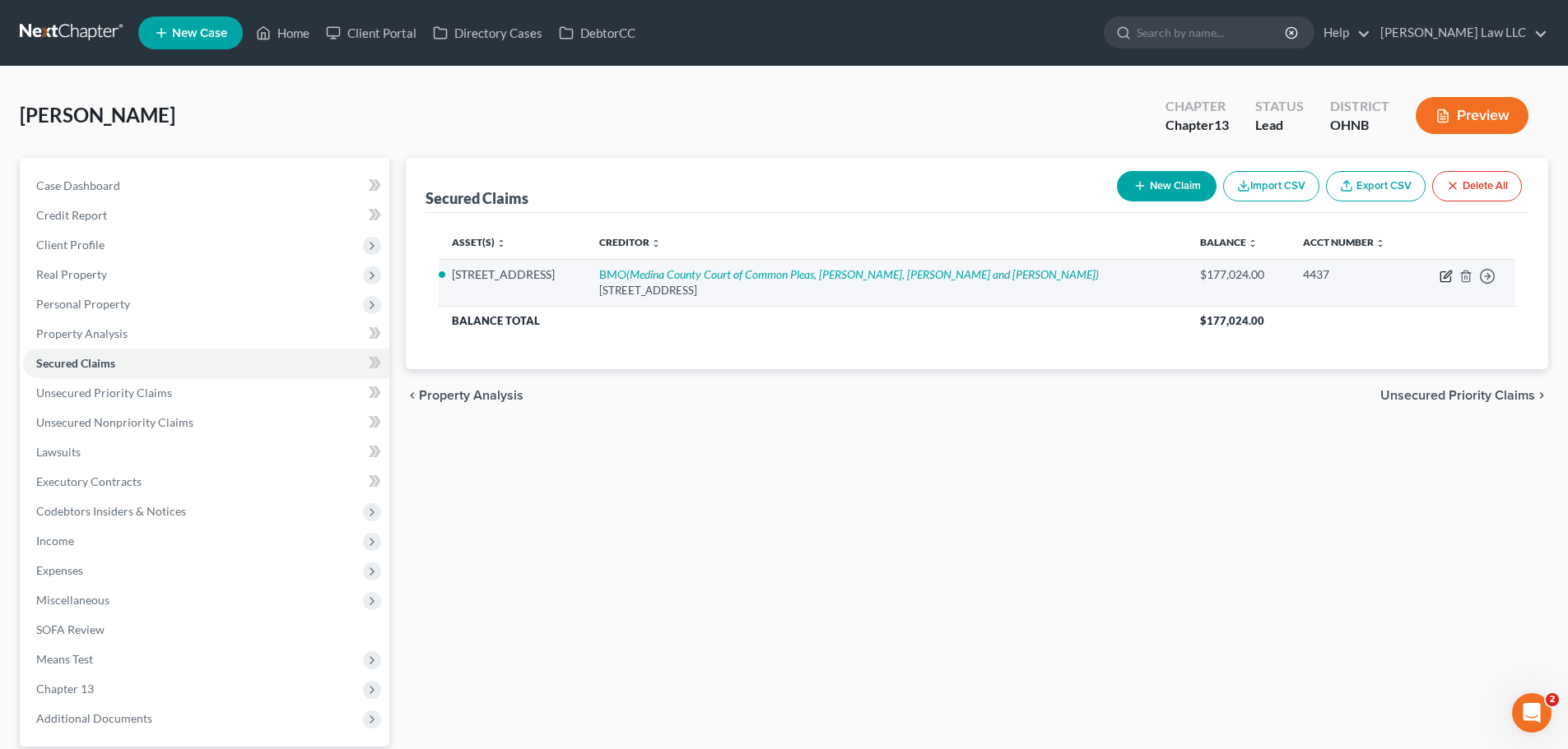
click at [1443, 274] on icon "button" at bounding box center [1445, 276] width 13 height 13
select select "14"
select select "2"
select select "0"
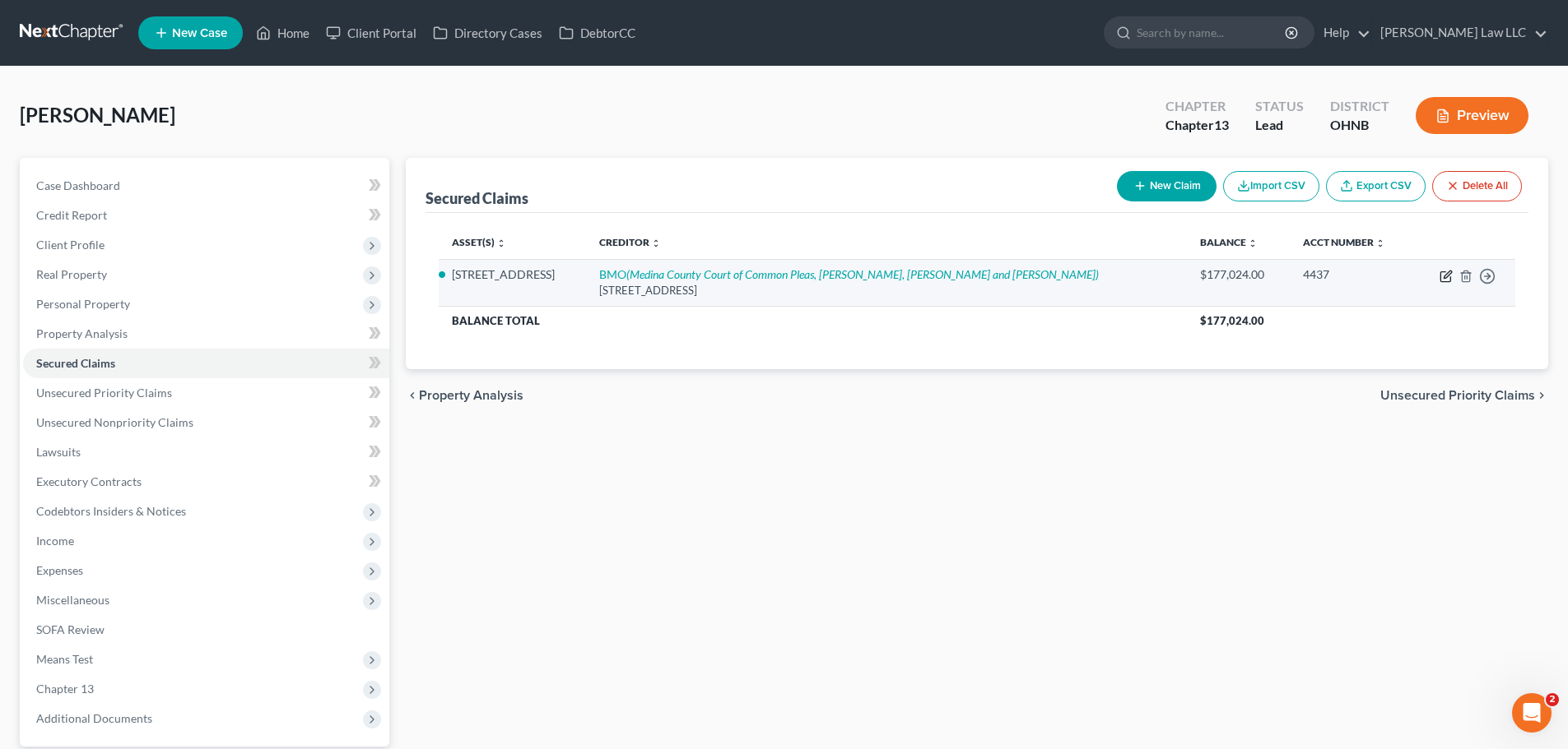
select select "0"
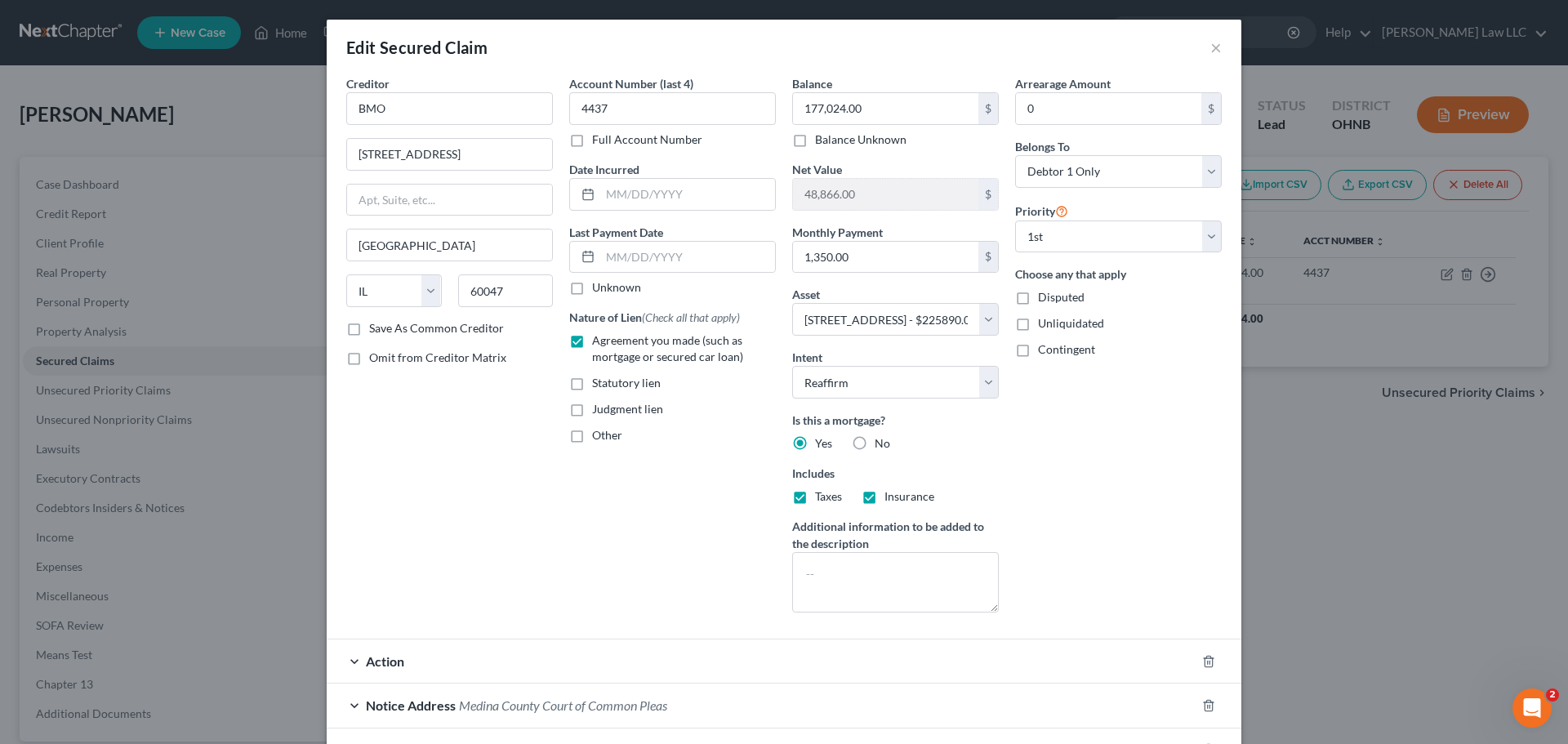
click at [485, 524] on div "Creditor * BMO [GEOGRAPHIC_DATA] [US_STATE][GEOGRAPHIC_DATA] [GEOGRAPHIC_DATA] …" at bounding box center [449, 350] width 223 height 550
click at [1056, 110] on input "0" at bounding box center [1108, 109] width 186 height 31
type input "7,044.65"
click at [861, 67] on div "Edit Secured Claim ×" at bounding box center [784, 47] width 915 height 56
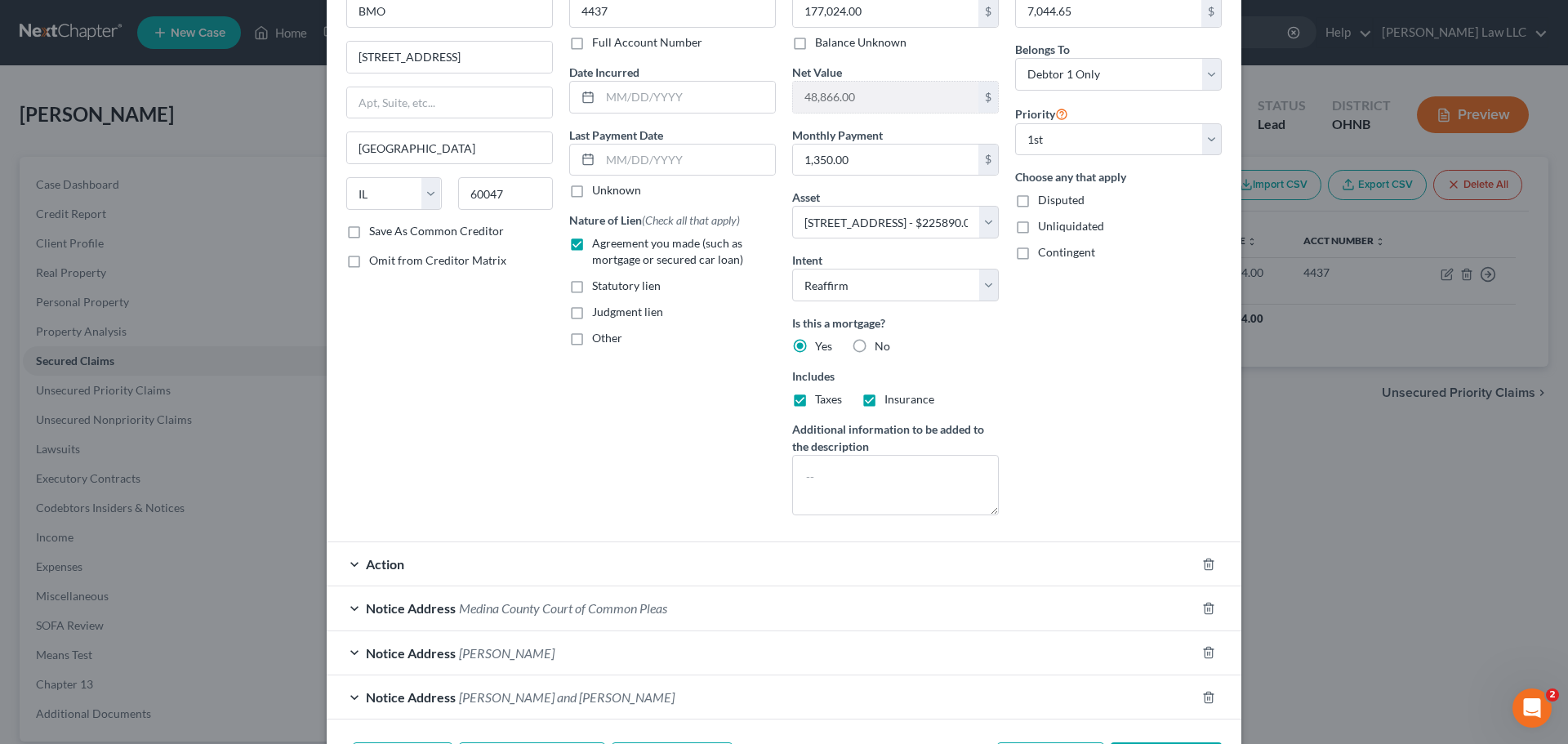
scroll to position [176, 0]
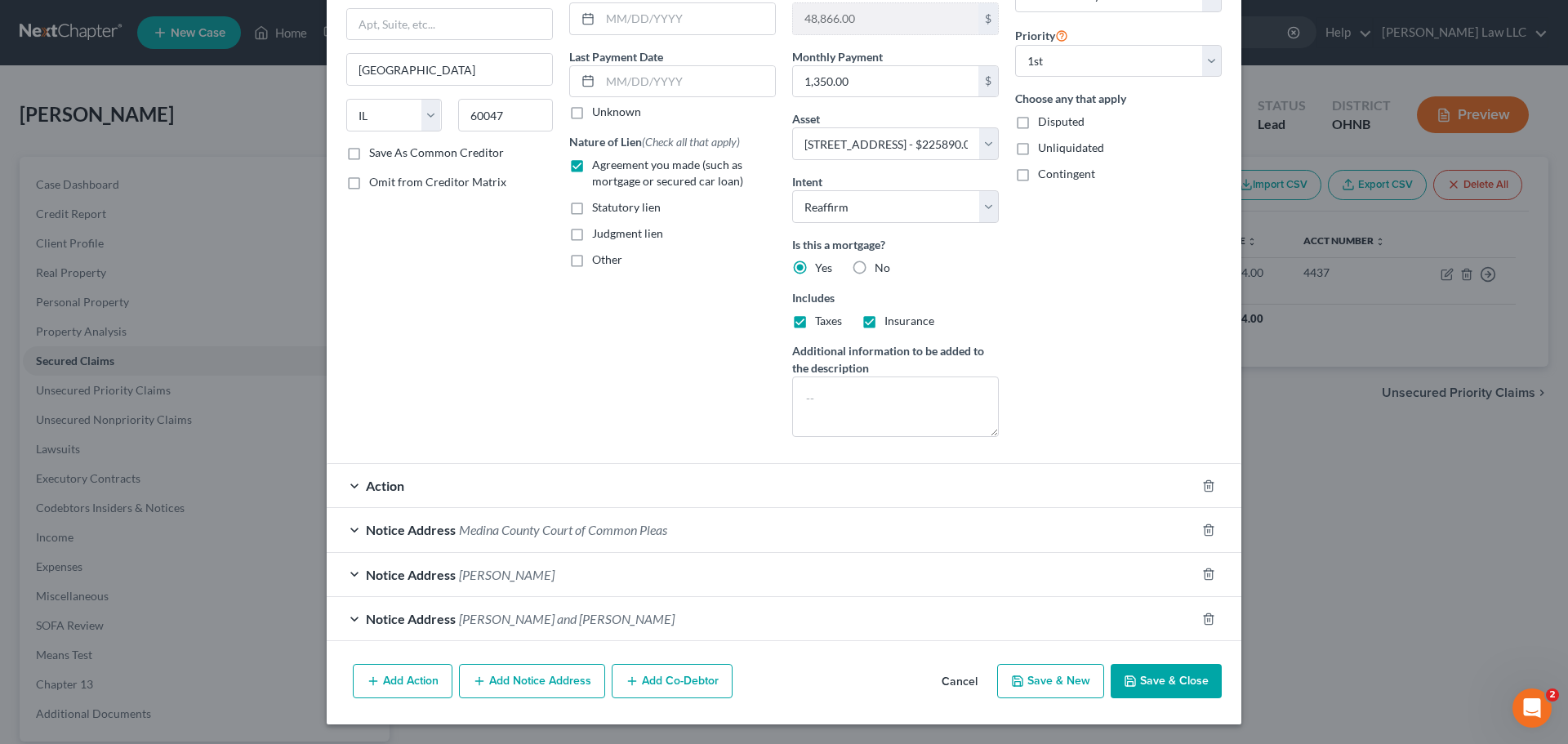
click at [1185, 683] on button "Save & Close" at bounding box center [1166, 681] width 111 height 34
select select
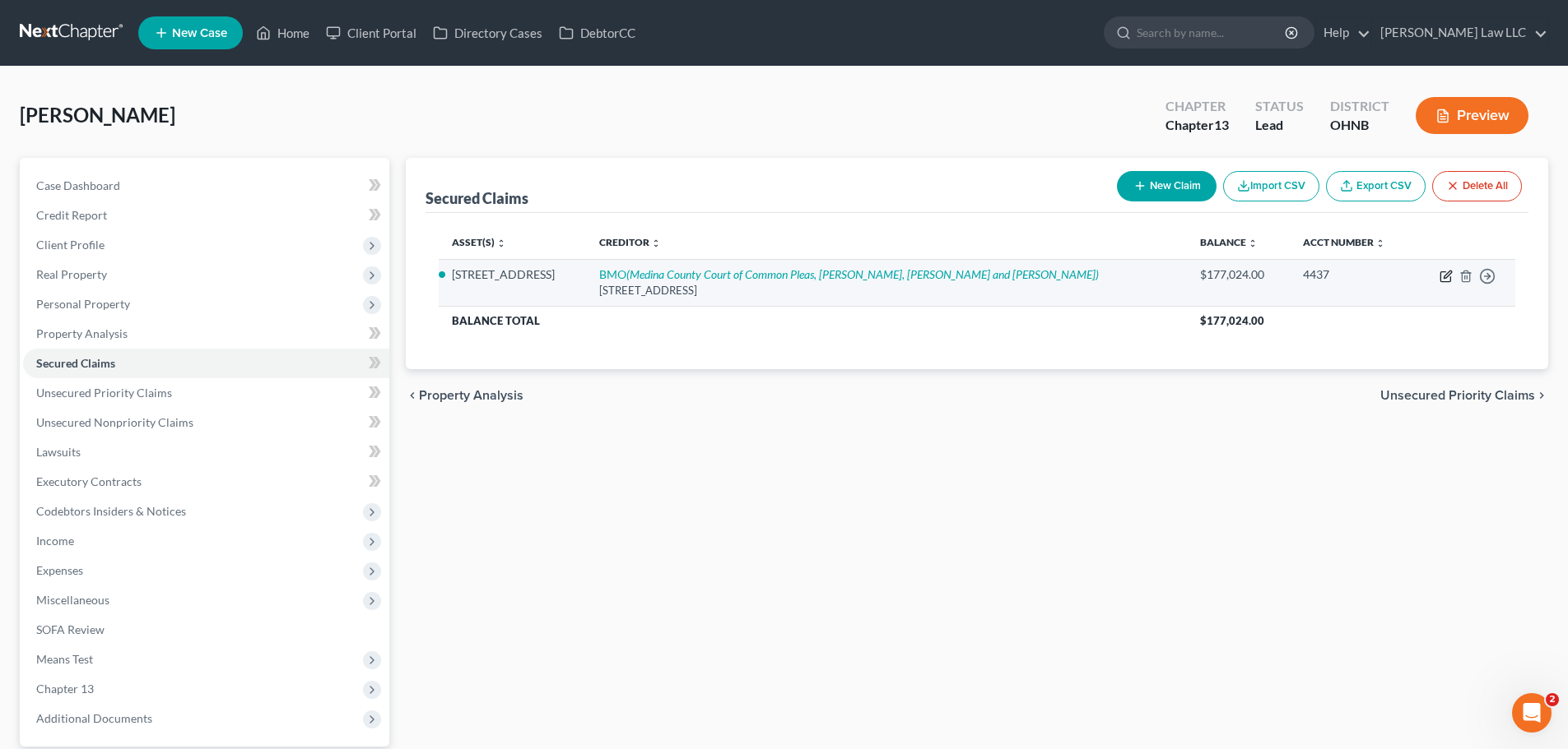
click at [1443, 272] on icon "button" at bounding box center [1445, 277] width 10 height 10
select select "14"
select select "2"
select select "0"
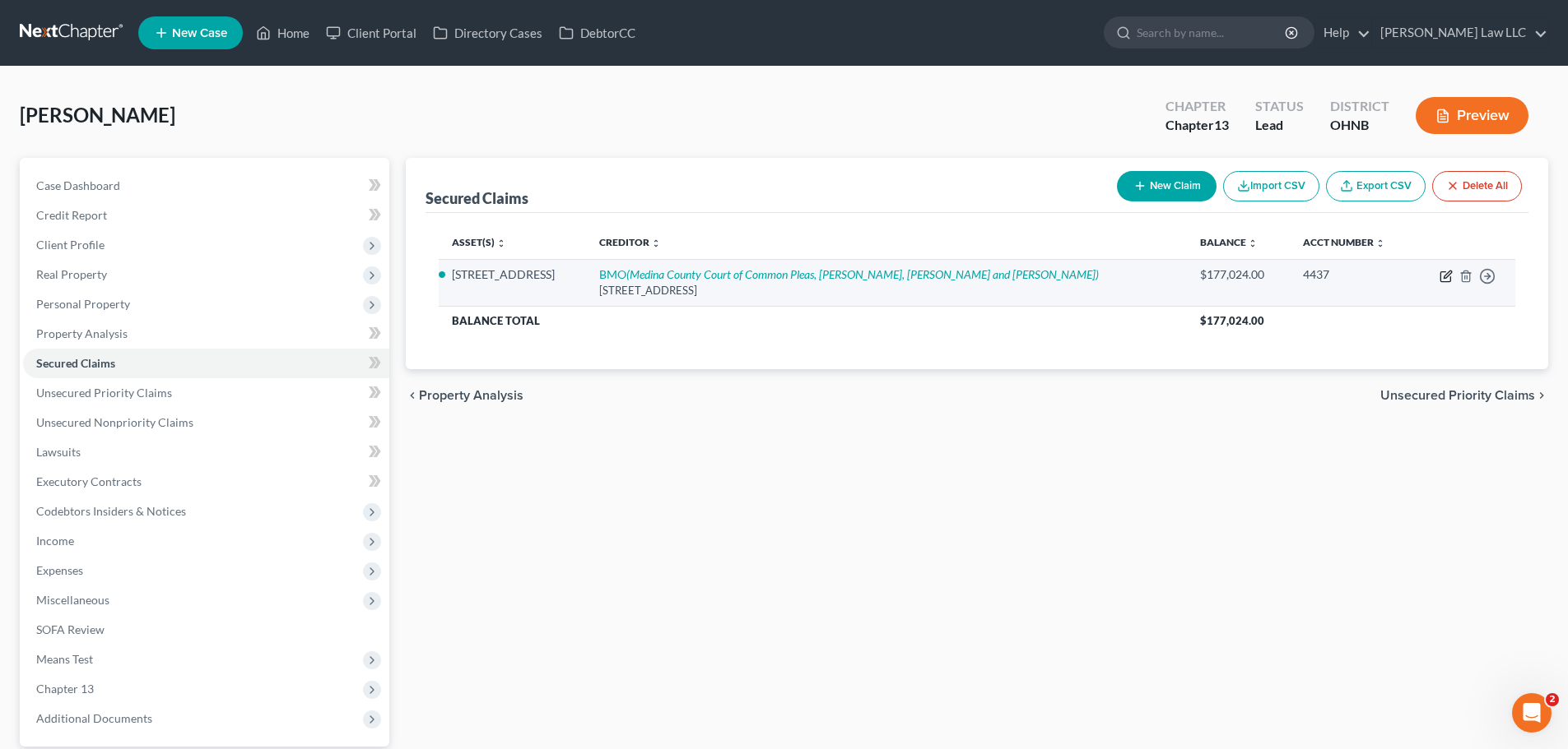
select select "0"
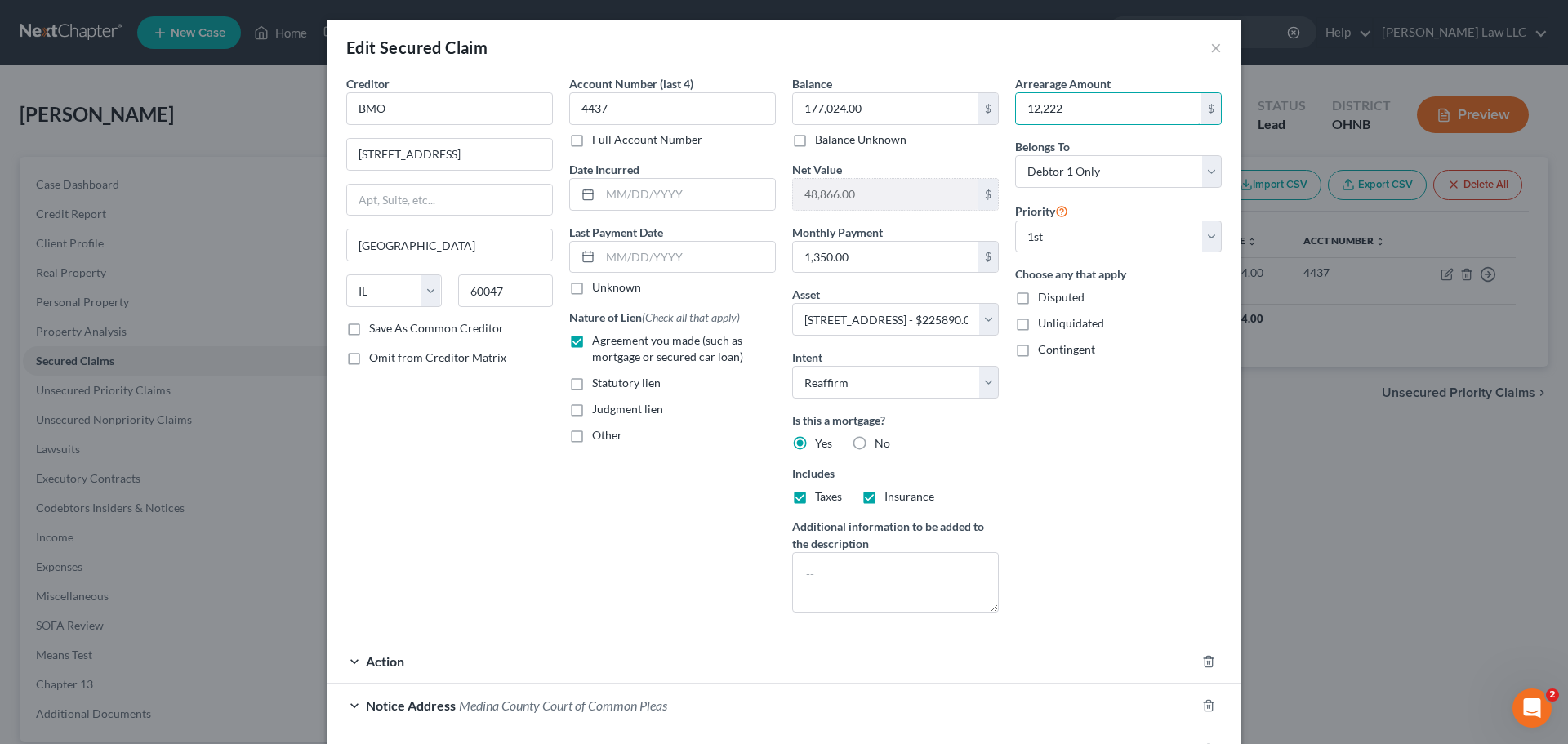
type input "12,222"
click at [942, 45] on div "Edit Secured Claim ×" at bounding box center [784, 47] width 915 height 56
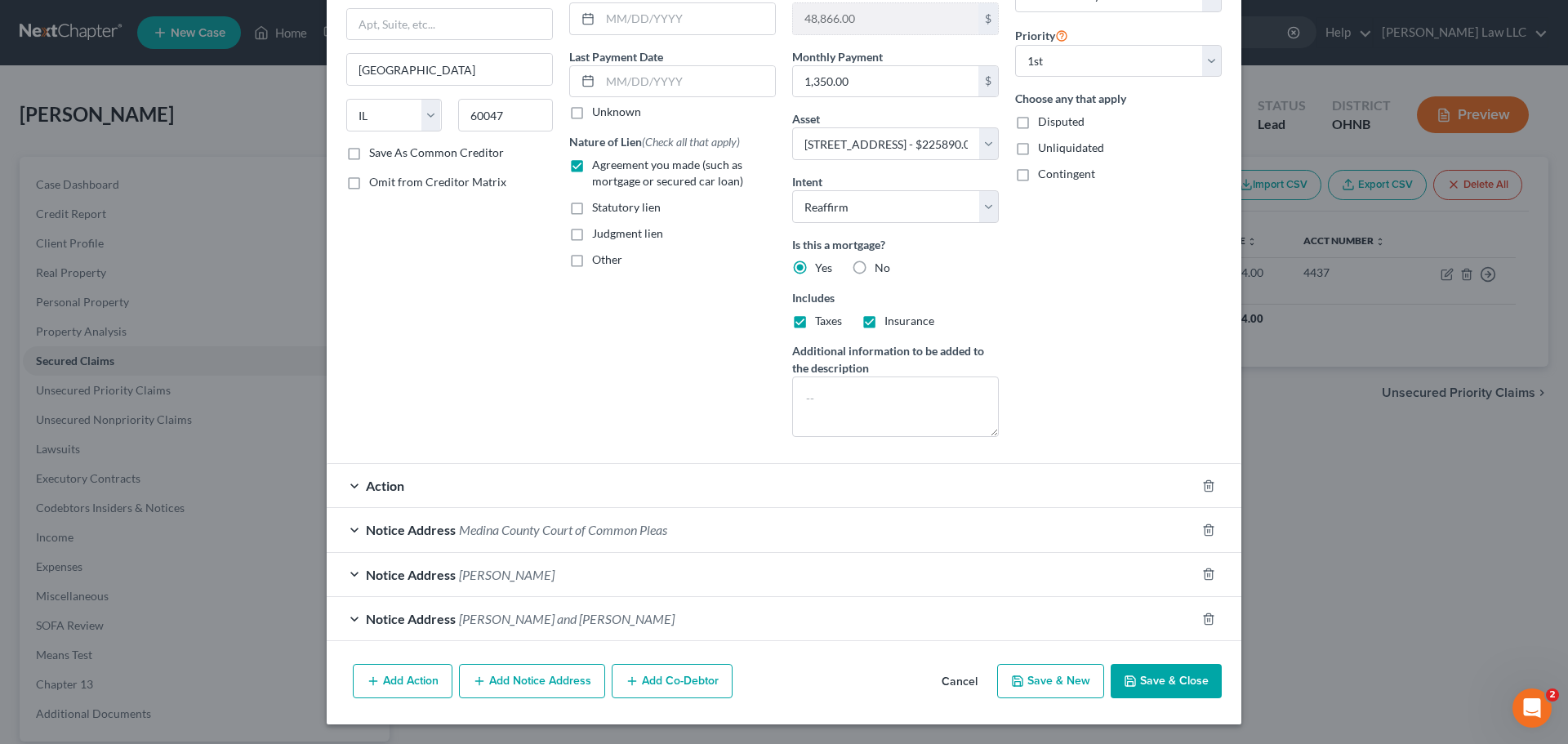
click at [1165, 683] on button "Save & Close" at bounding box center [1166, 681] width 111 height 34
select select
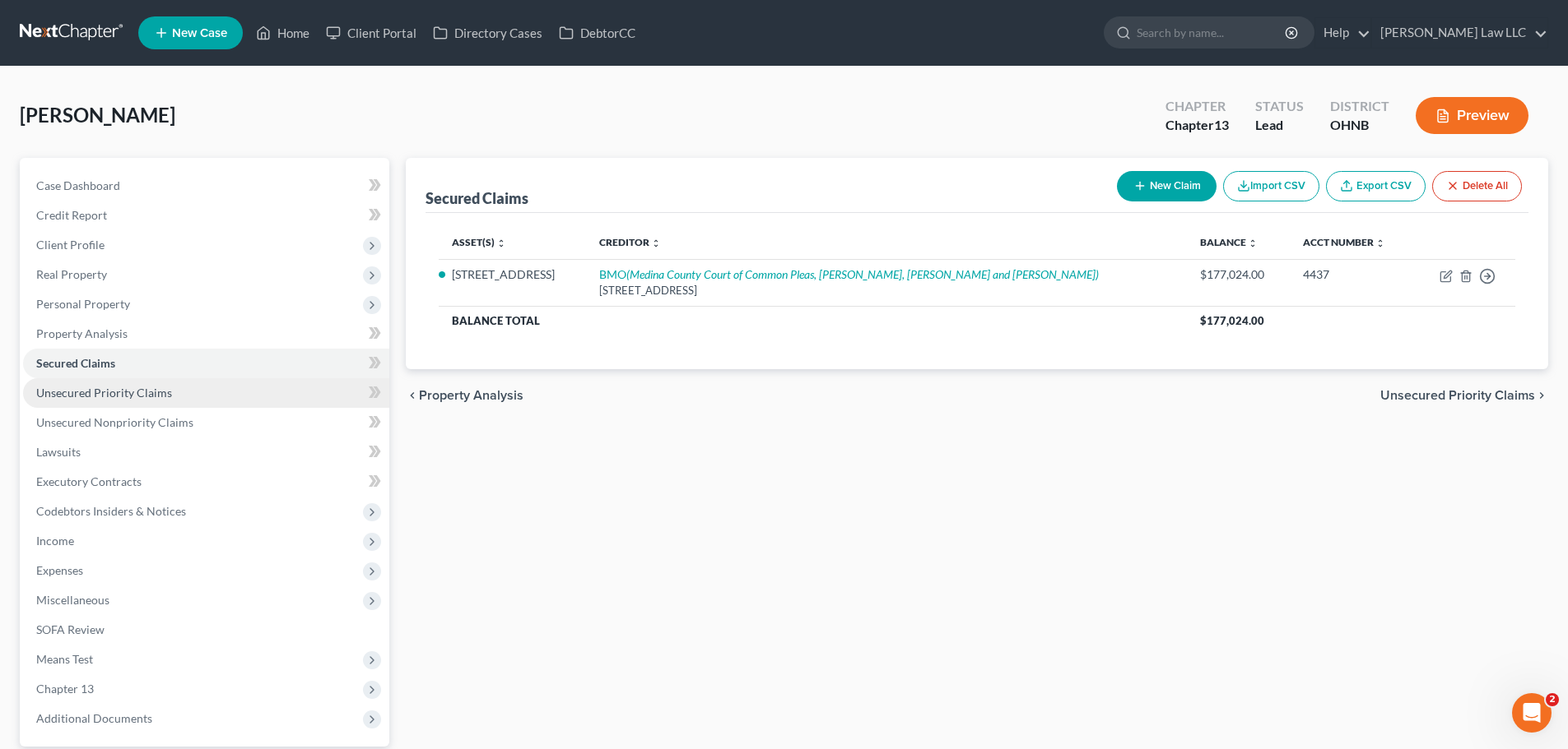
click at [147, 395] on span "Unsecured Priority Claims" at bounding box center [104, 393] width 136 height 14
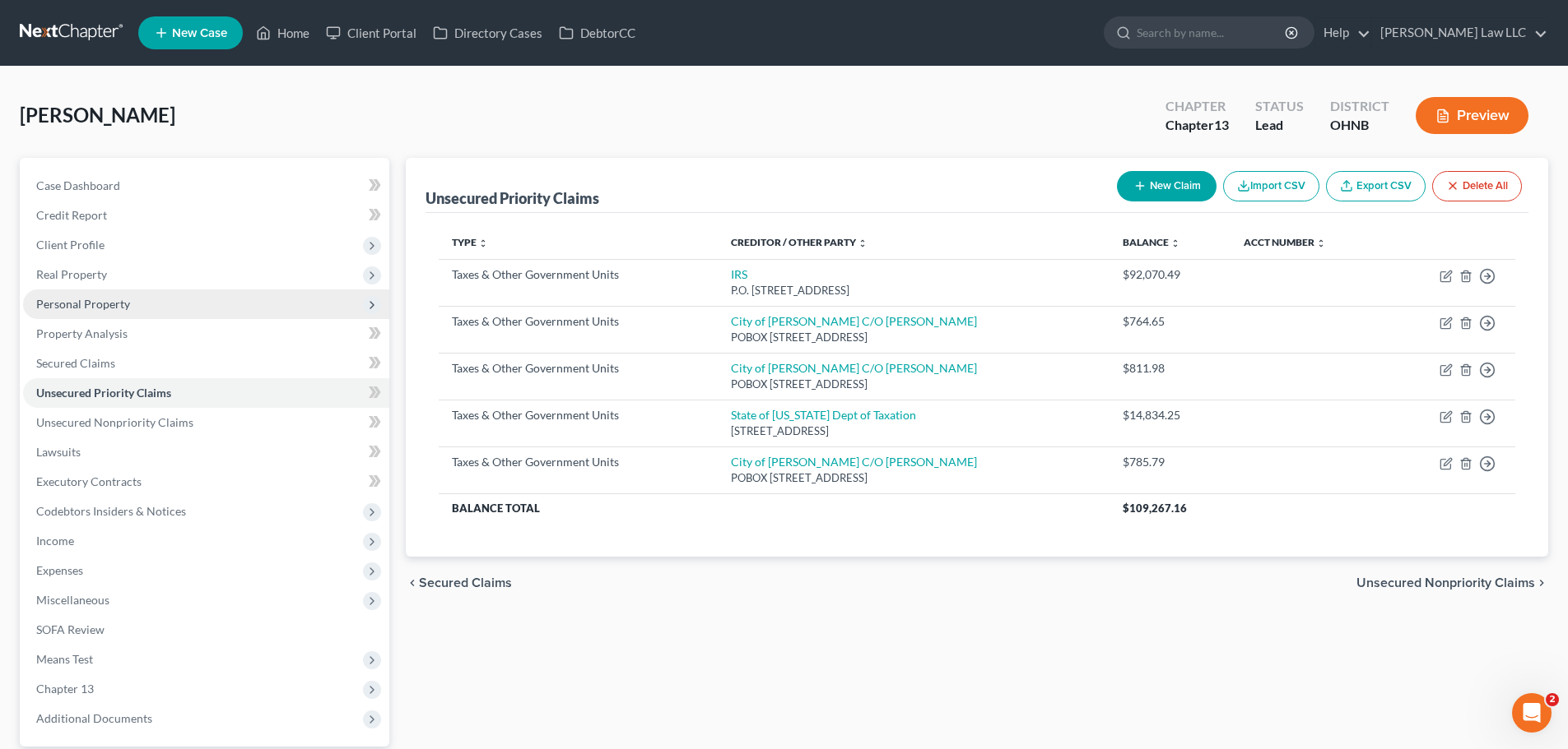
click at [130, 310] on span "Personal Property" at bounding box center [206, 305] width 366 height 30
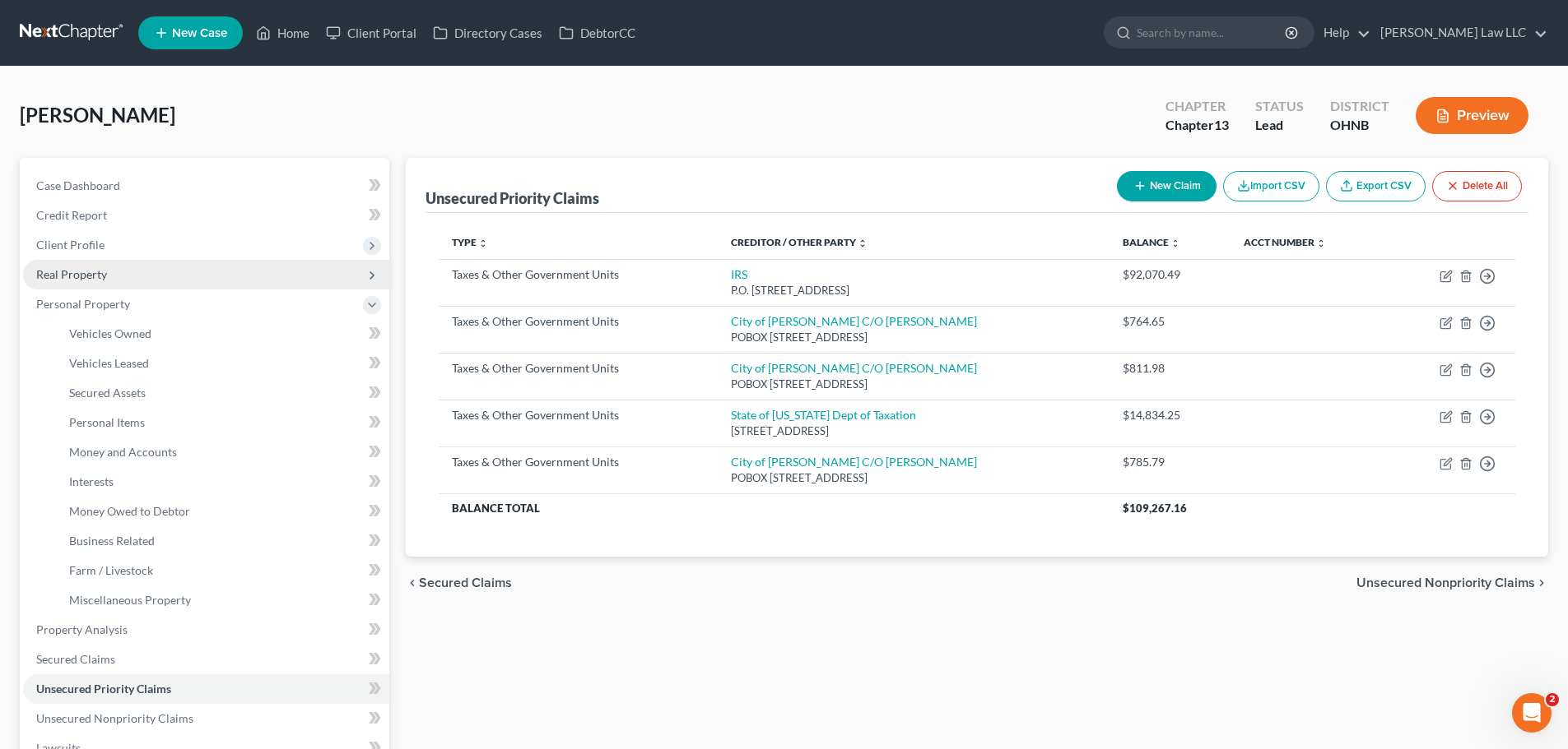
click at [131, 276] on span "Real Property" at bounding box center [206, 275] width 366 height 30
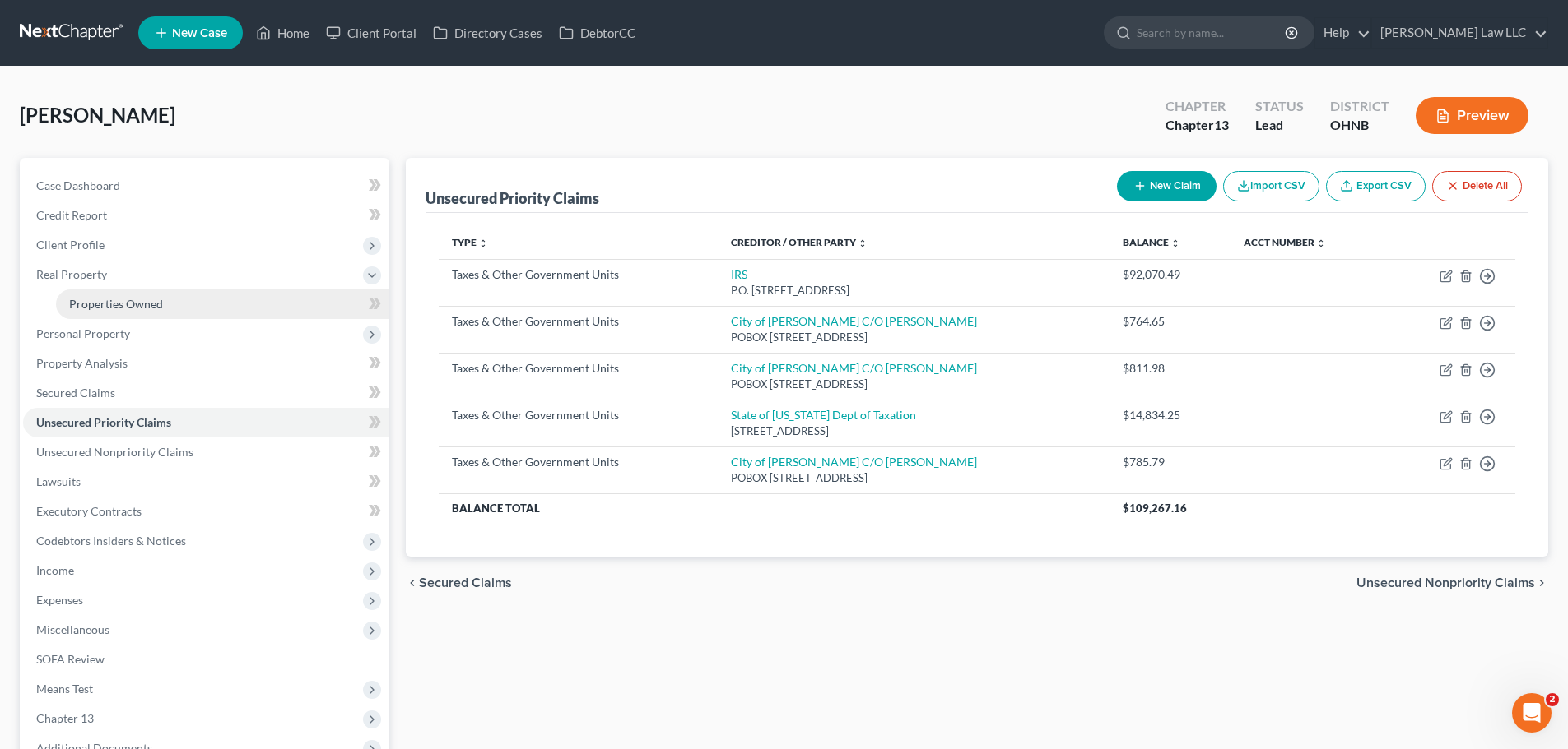
click at [142, 305] on span "Properties Owned" at bounding box center [116, 304] width 94 height 14
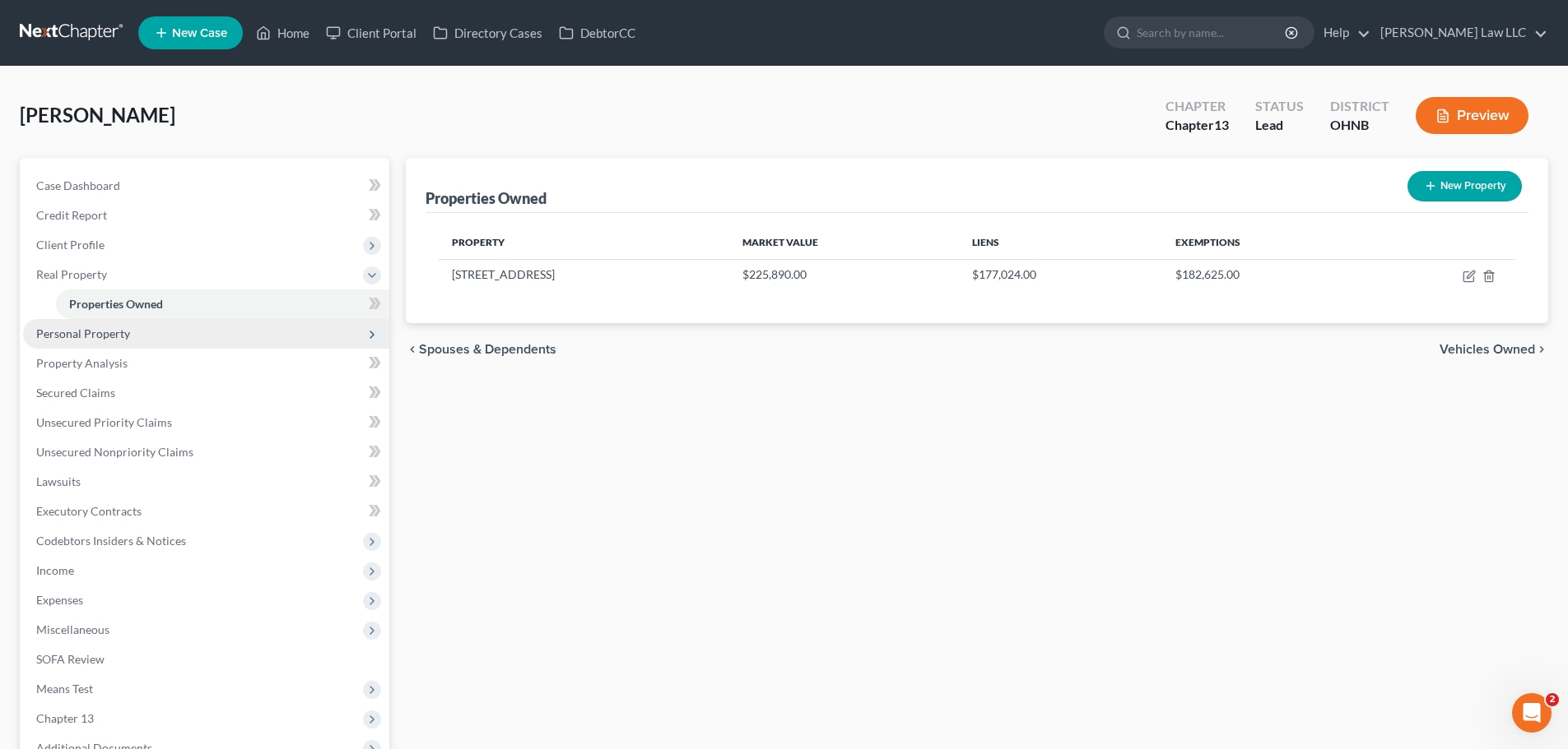
click at [97, 338] on span "Personal Property" at bounding box center [83, 333] width 94 height 14
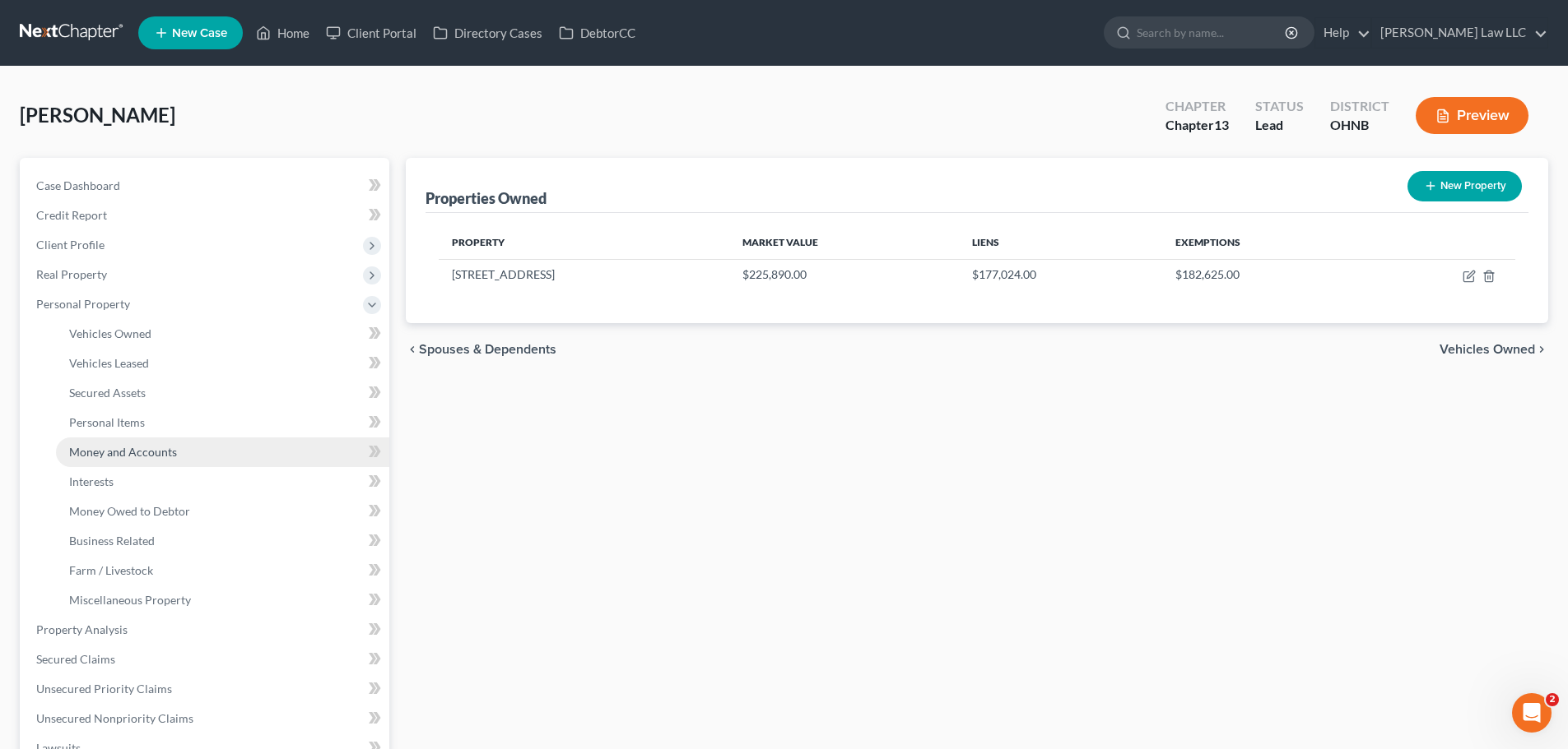
click at [143, 446] on span "Money and Accounts" at bounding box center [123, 452] width 108 height 14
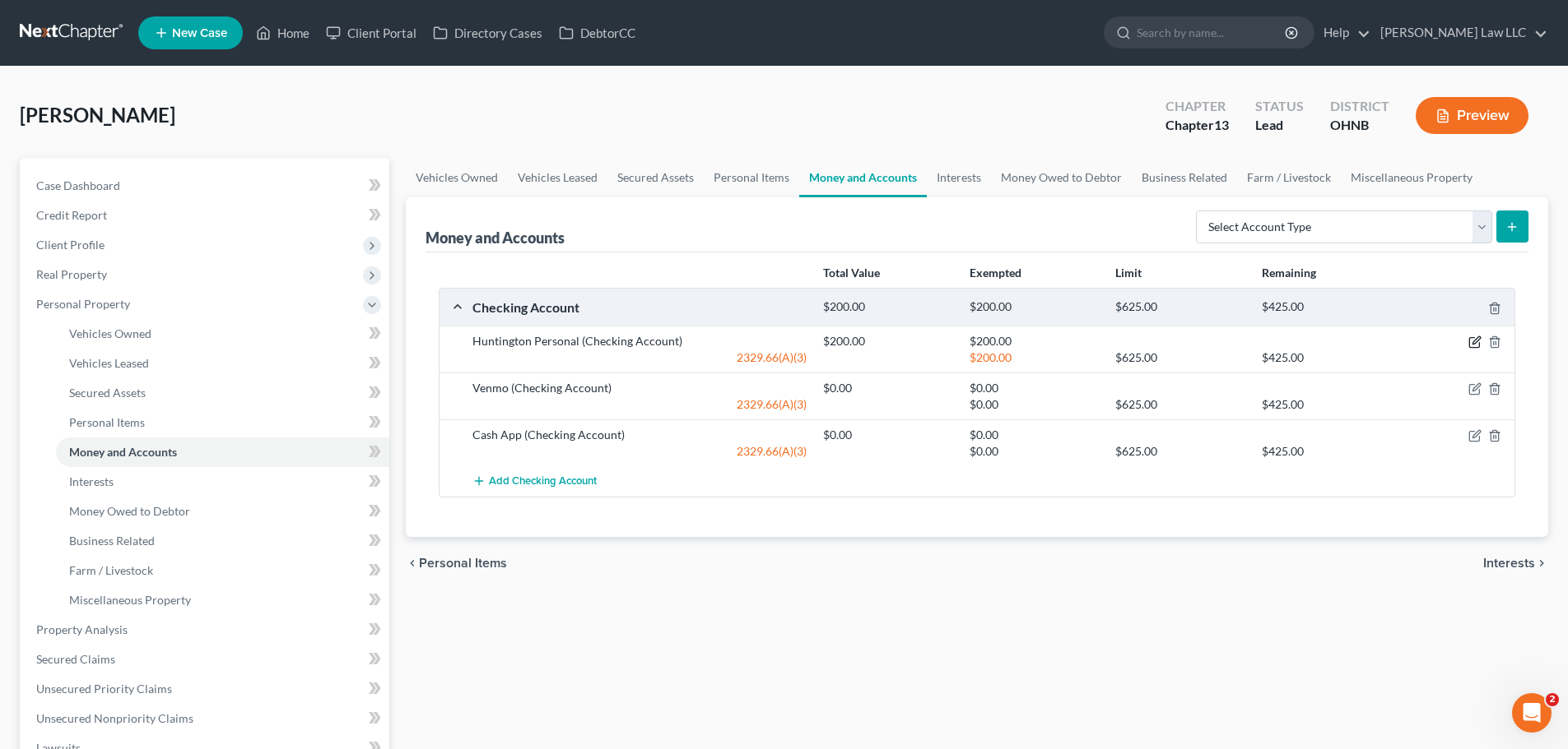
click at [1475, 340] on icon "button" at bounding box center [1475, 340] width 7 height 7
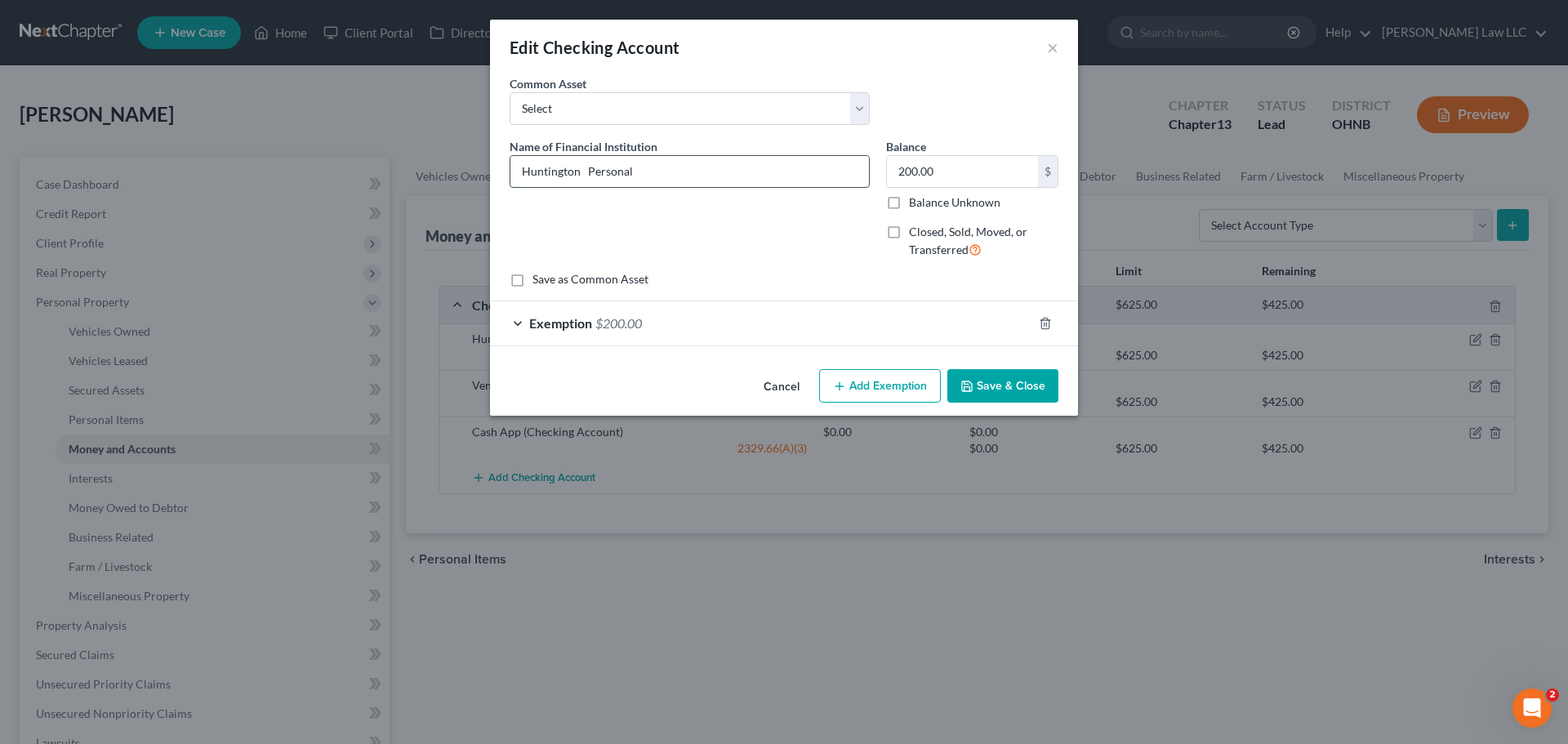
click at [776, 187] on input "Huntington Personal" at bounding box center [690, 172] width 359 height 31
type input "Huntington Personal 7950"
click at [1000, 381] on button "Save & Close" at bounding box center [1002, 386] width 111 height 34
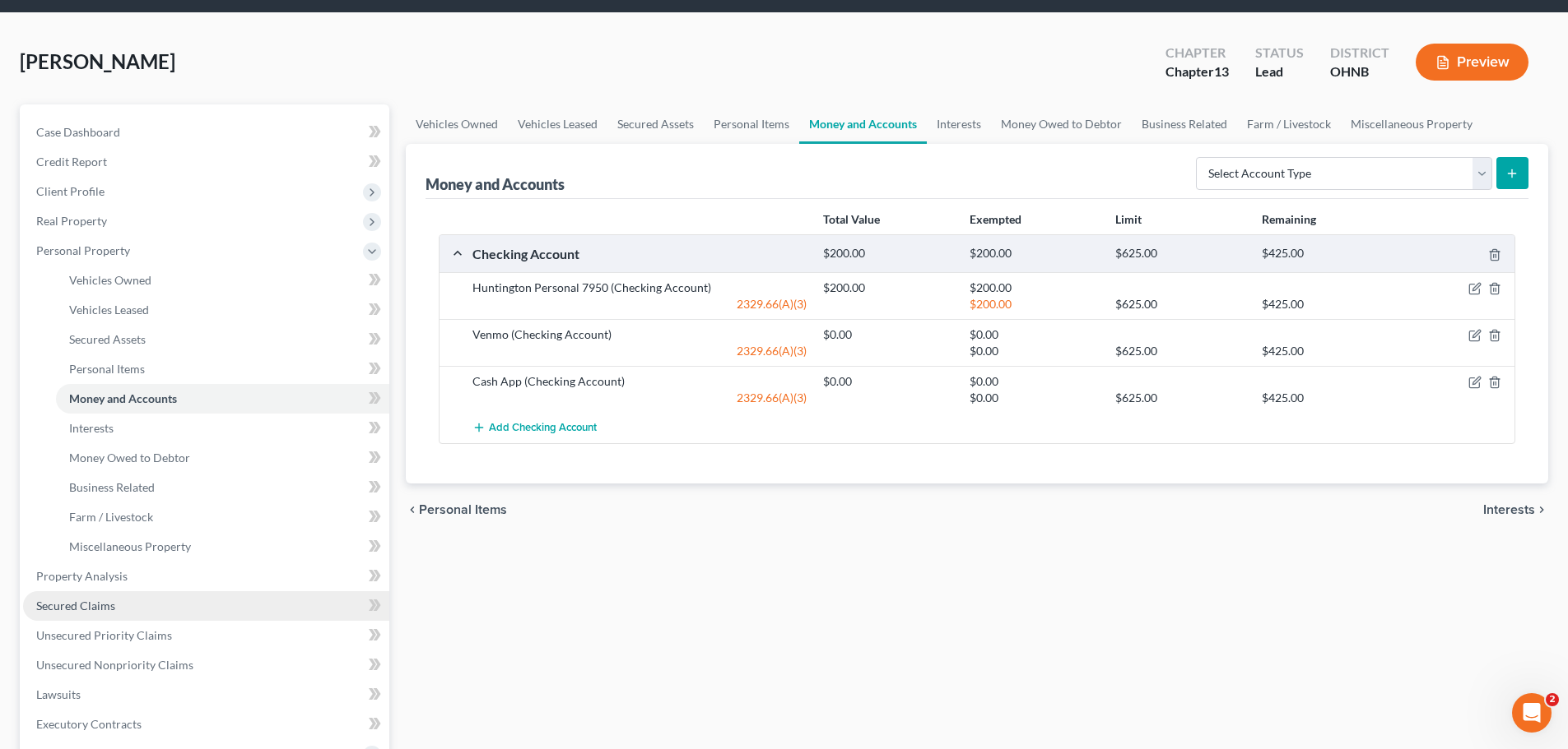
scroll to position [82, 0]
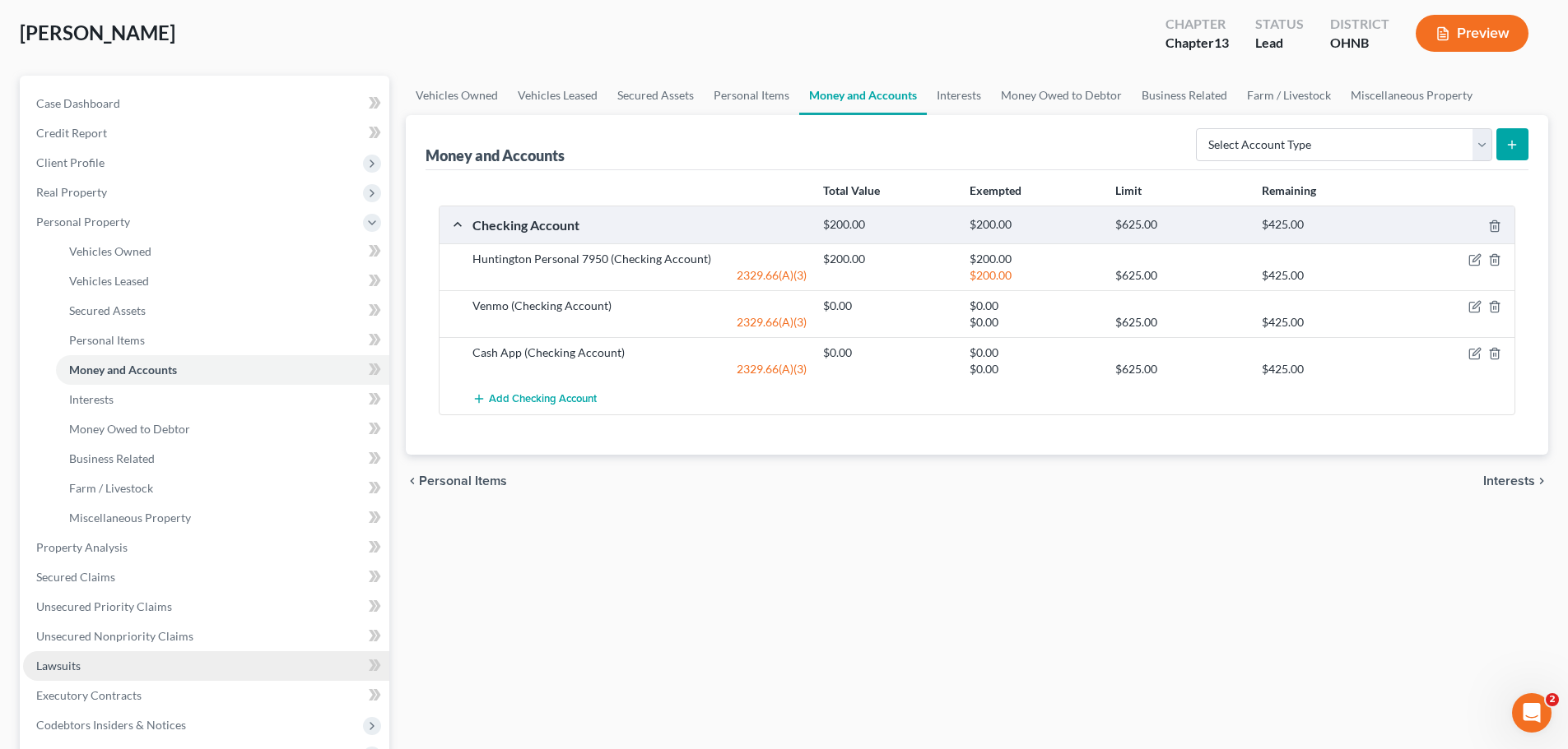
click at [86, 661] on link "Lawsuits" at bounding box center [206, 666] width 366 height 30
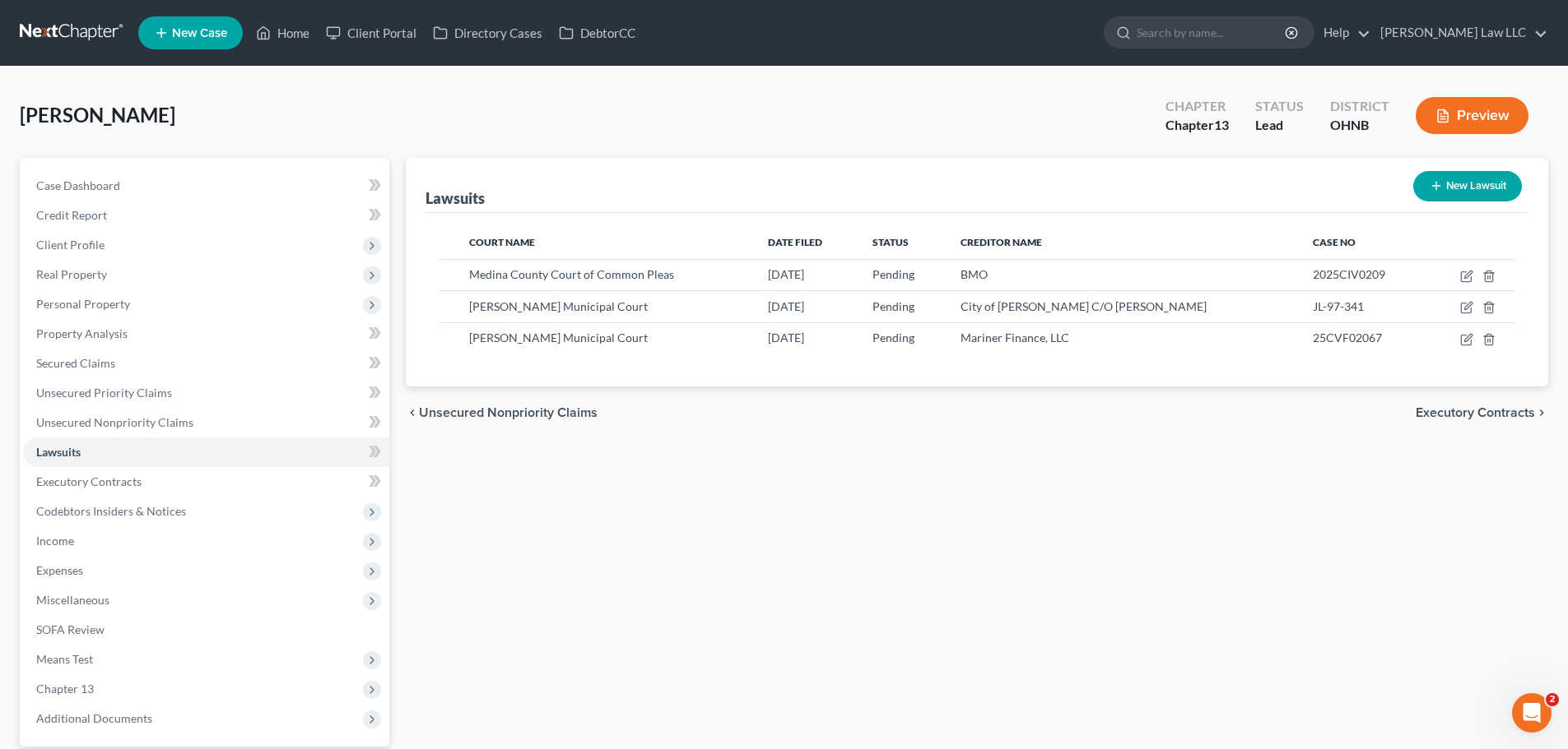
click at [1437, 188] on icon "button" at bounding box center [1435, 185] width 13 height 13
select select "0"
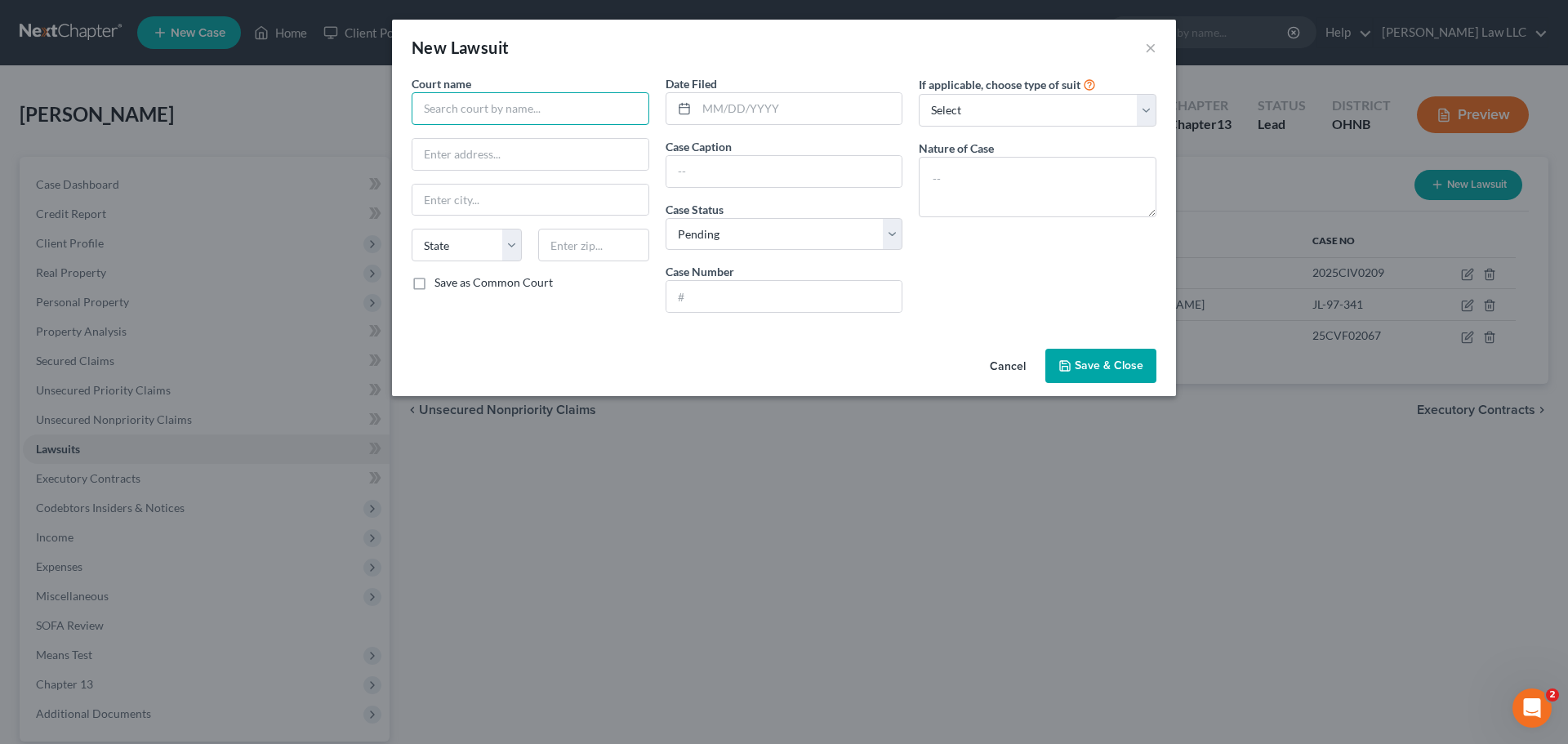
click at [506, 123] on input "text" at bounding box center [531, 108] width 238 height 32
click at [518, 149] on input "text" at bounding box center [531, 154] width 236 height 31
click at [524, 133] on div "Court name * [PERSON_NAME] co State [US_STATE] AK AR AZ CA CO CT DE DC [GEOGRAP…" at bounding box center [531, 200] width 254 height 251
click at [506, 105] on input "[PERSON_NAME] co" at bounding box center [531, 108] width 238 height 32
click at [516, 137] on div "Medina County Court of Common Pleas" at bounding box center [526, 137] width 203 height 17
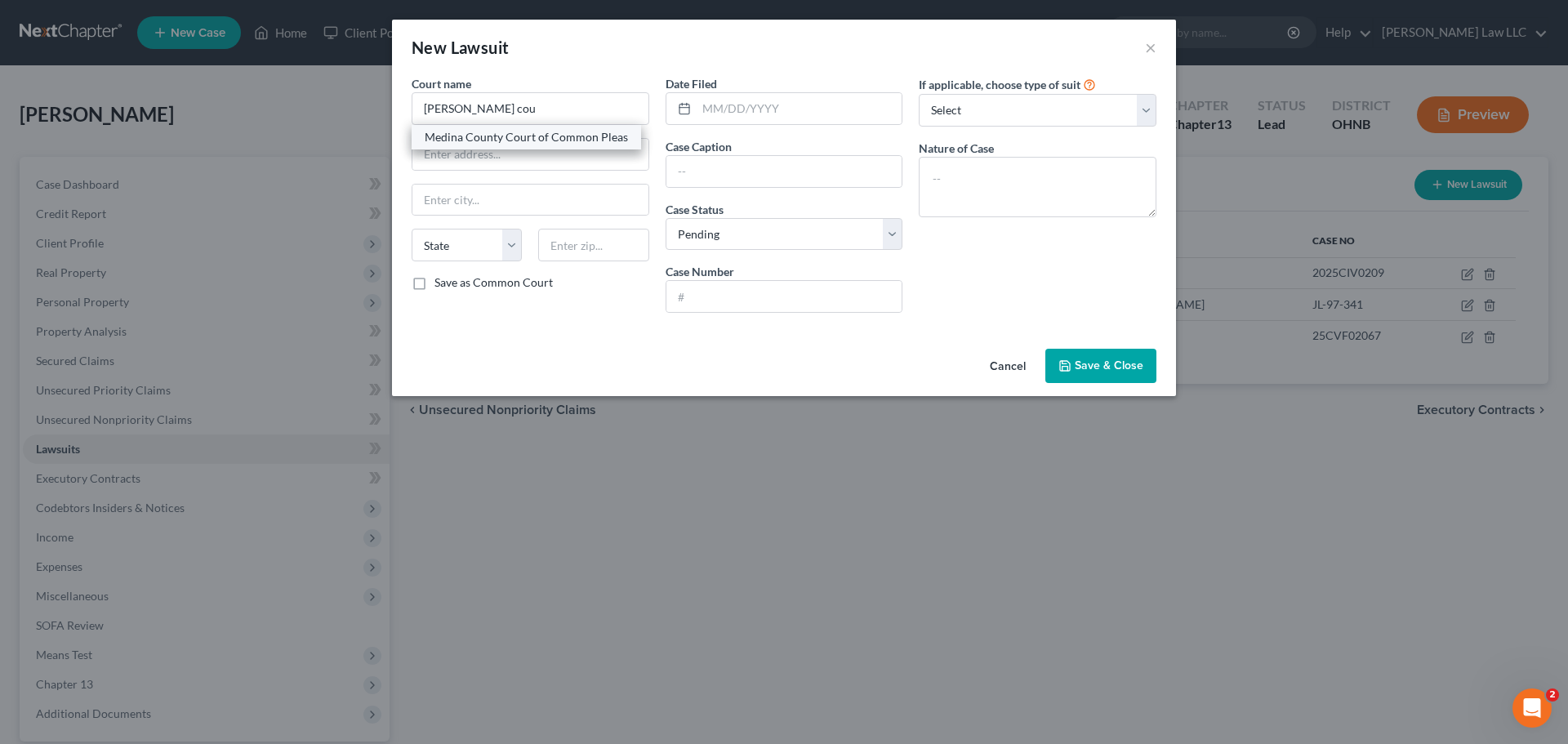
type input "Medina County Court of Common Pleas"
type input "[STREET_ADDRESS][US_STATE]"
type input "[PERSON_NAME]"
select select "36"
type input "44256"
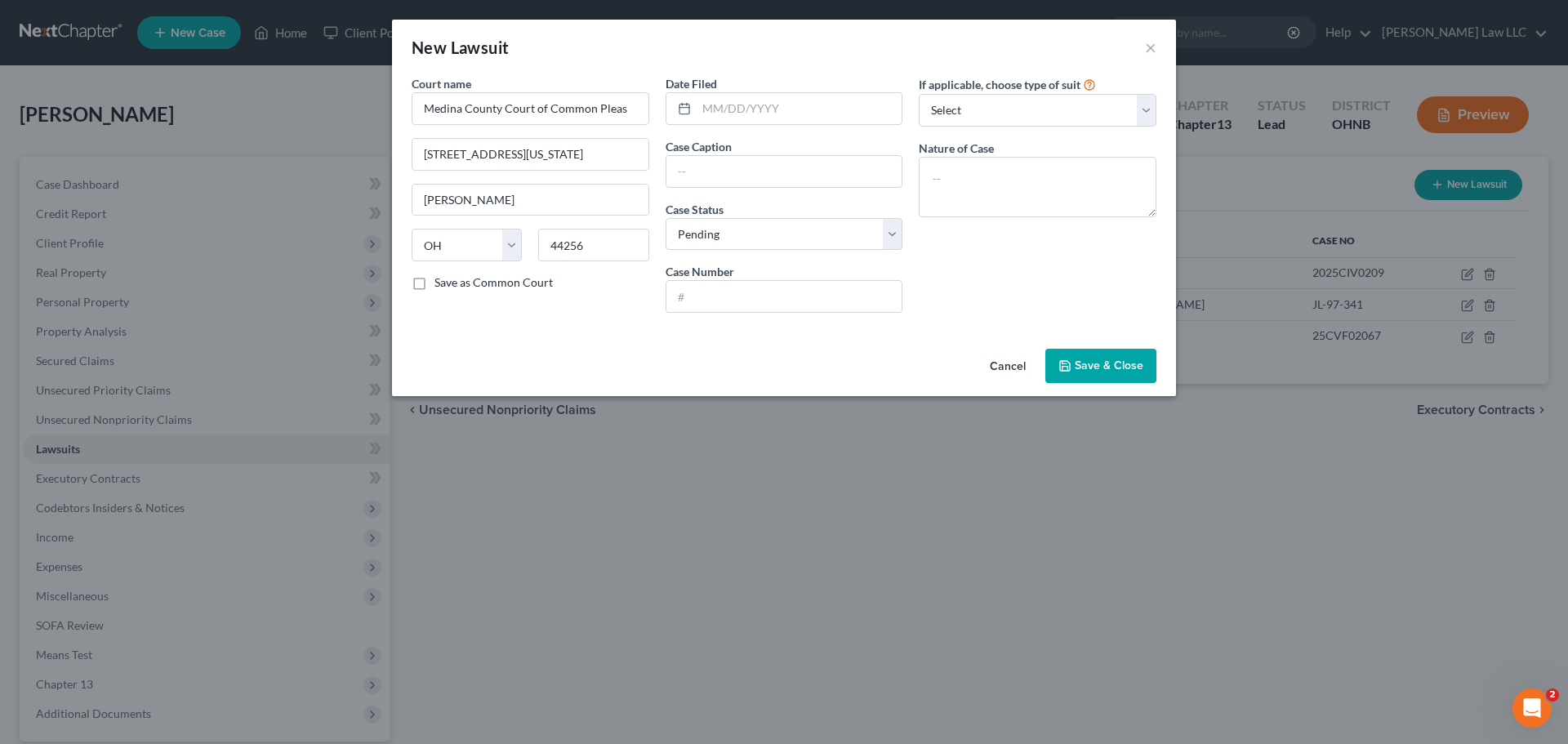
click at [544, 80] on div "Court name * Medina County Court of Common Pleas" at bounding box center [531, 99] width 238 height 50
click at [750, 118] on input "text" at bounding box center [799, 109] width 205 height 31
type input "3"
type input "[DATE]"
click at [790, 62] on div "New Lawsuit ×" at bounding box center [784, 47] width 784 height 56
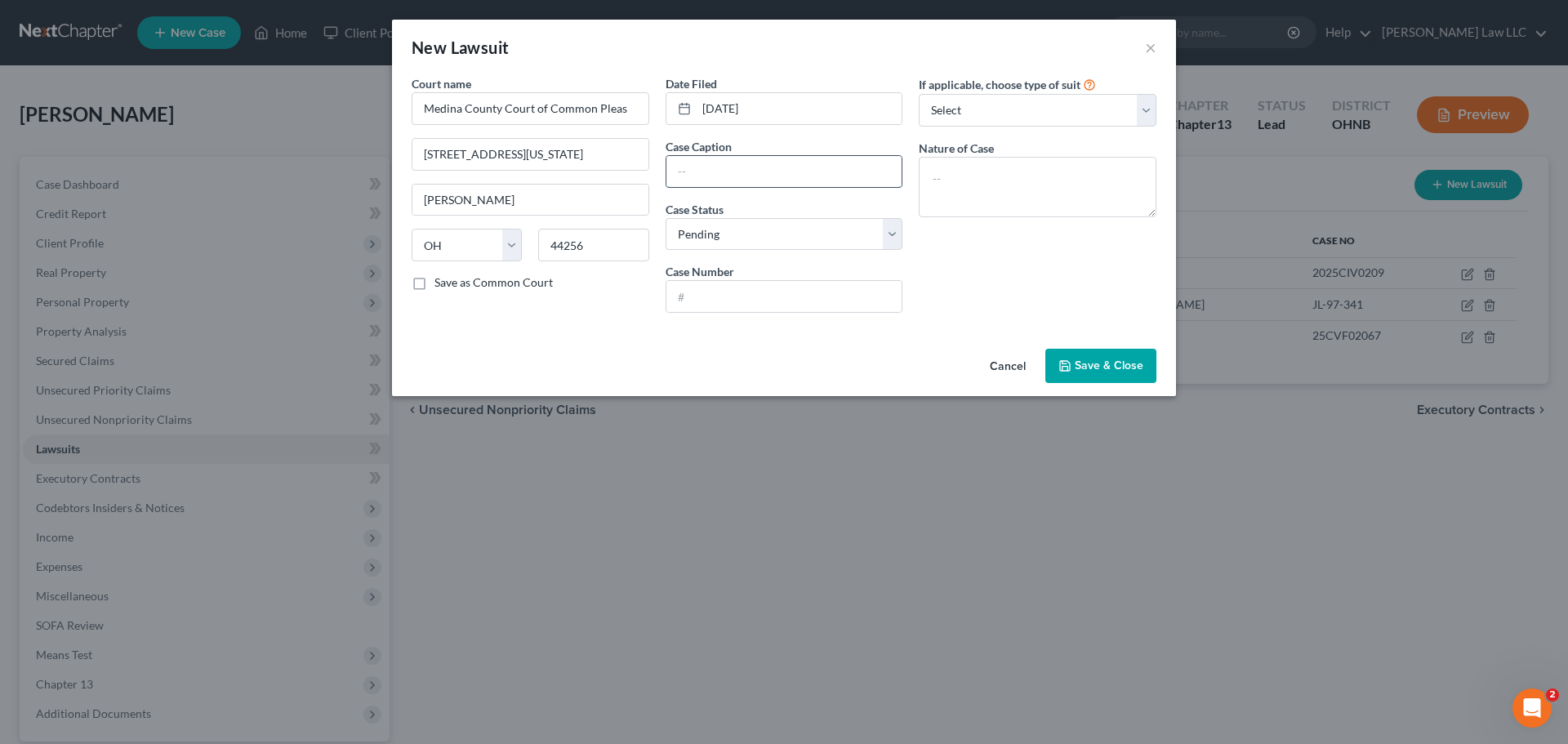
click at [770, 165] on input "text" at bounding box center [784, 172] width 236 height 31
click at [670, 38] on div "New Lawsuit ×" at bounding box center [784, 47] width 784 height 56
click at [791, 168] on input "text" at bounding box center [784, 172] width 236 height 31
click at [611, 342] on div "Court name * Medina County Court of Common Pleas [GEOGRAPHIC_DATA][US_STATE][PE…" at bounding box center [784, 208] width 784 height 267
click at [713, 294] on input "text" at bounding box center [784, 297] width 236 height 31
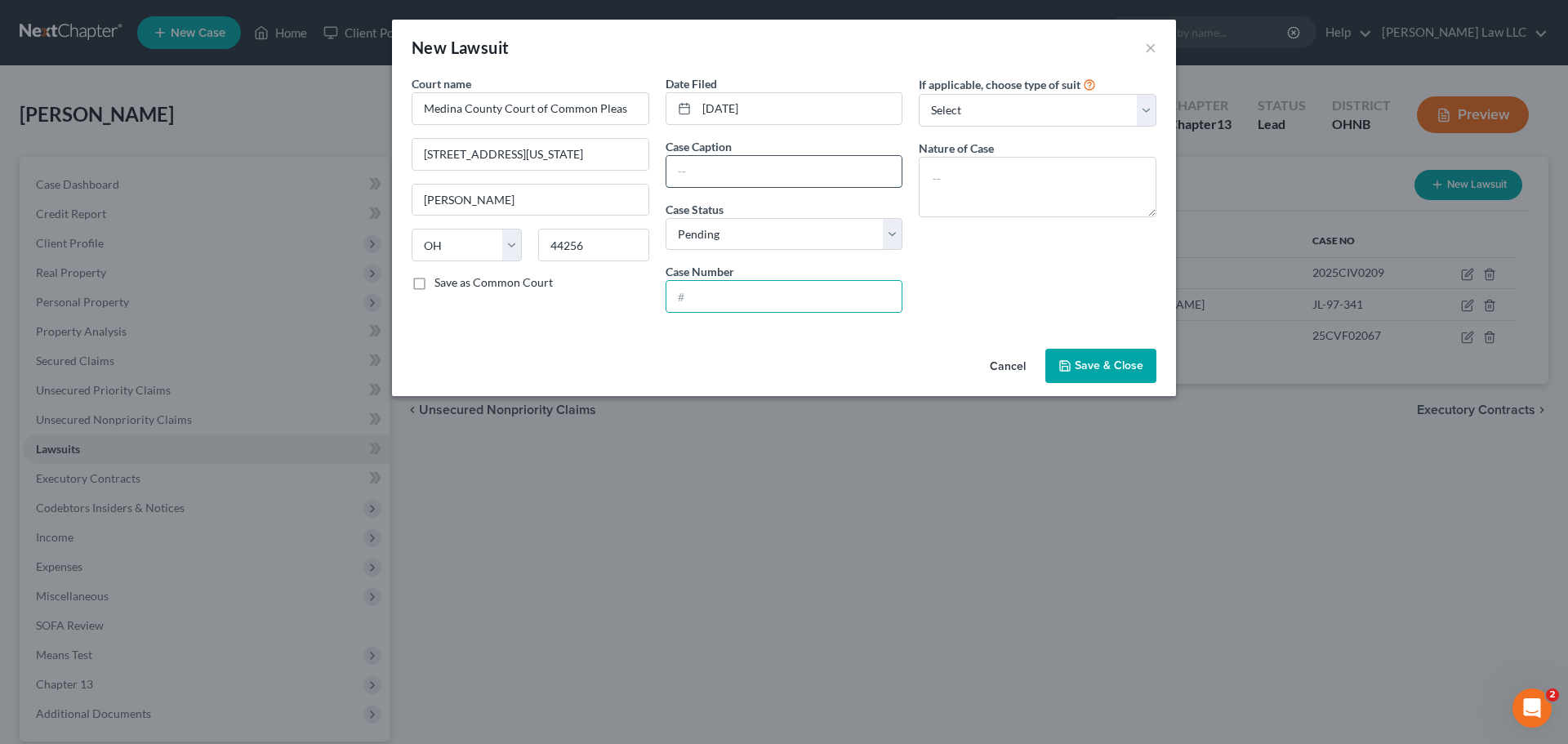
click at [762, 172] on input "text" at bounding box center [784, 172] width 236 height 31
click at [644, 80] on div "Court name * Medina County Court of Common Pleas" at bounding box center [531, 99] width 238 height 50
click at [757, 176] on input "text" at bounding box center [784, 172] width 236 height 31
click at [756, 175] on input "text" at bounding box center [784, 172] width 236 height 31
click at [700, 174] on input "text" at bounding box center [784, 172] width 236 height 31
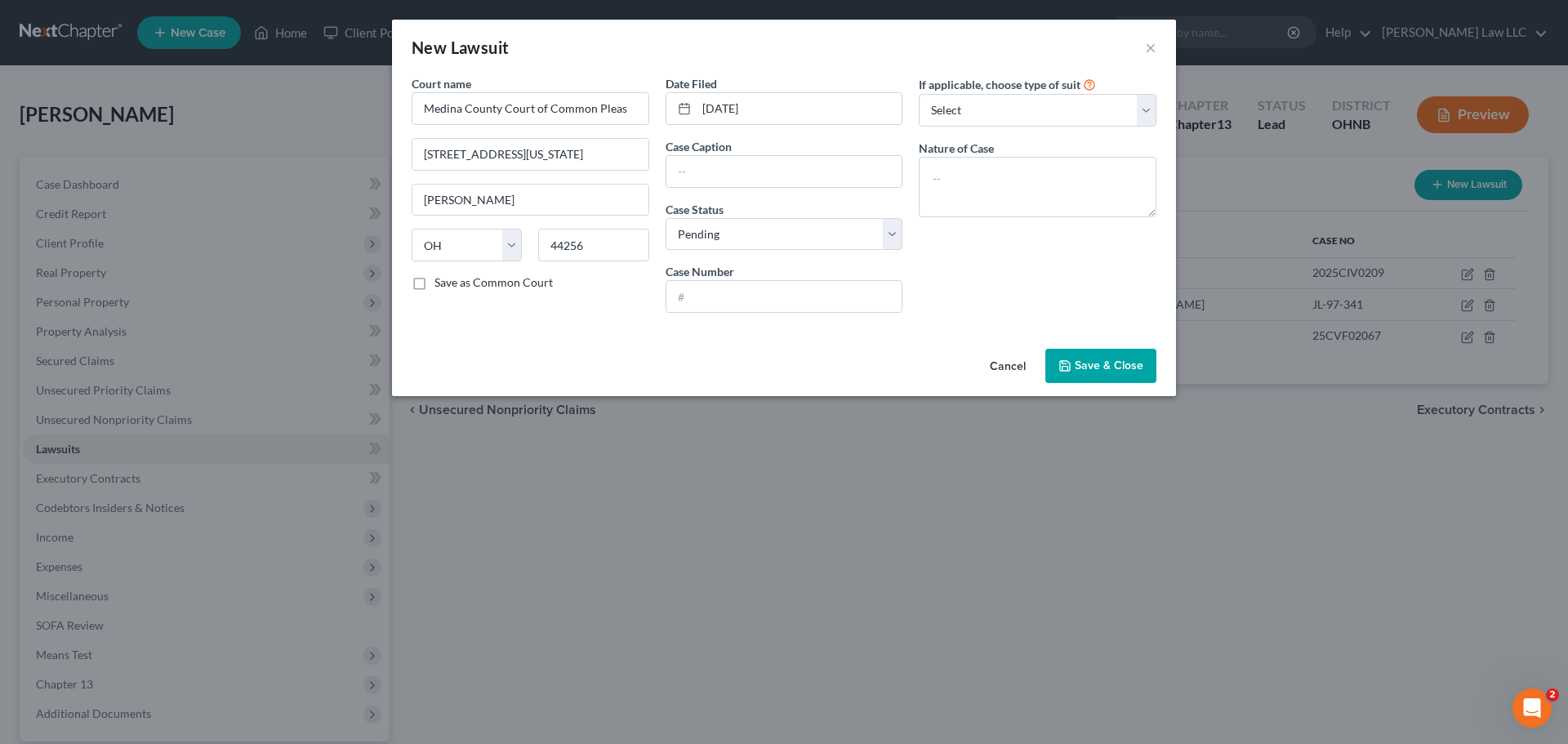
click at [661, 314] on div "Date Filed [DATE] Case Caption Case Status * Select Pending On Appeal Concluded…" at bounding box center [784, 200] width 254 height 251
click at [699, 168] on input "text" at bounding box center [784, 172] width 236 height 31
type input "j"
type input "J"
drag, startPoint x: 752, startPoint y: 175, endPoint x: 613, endPoint y: 152, distance: 140.9
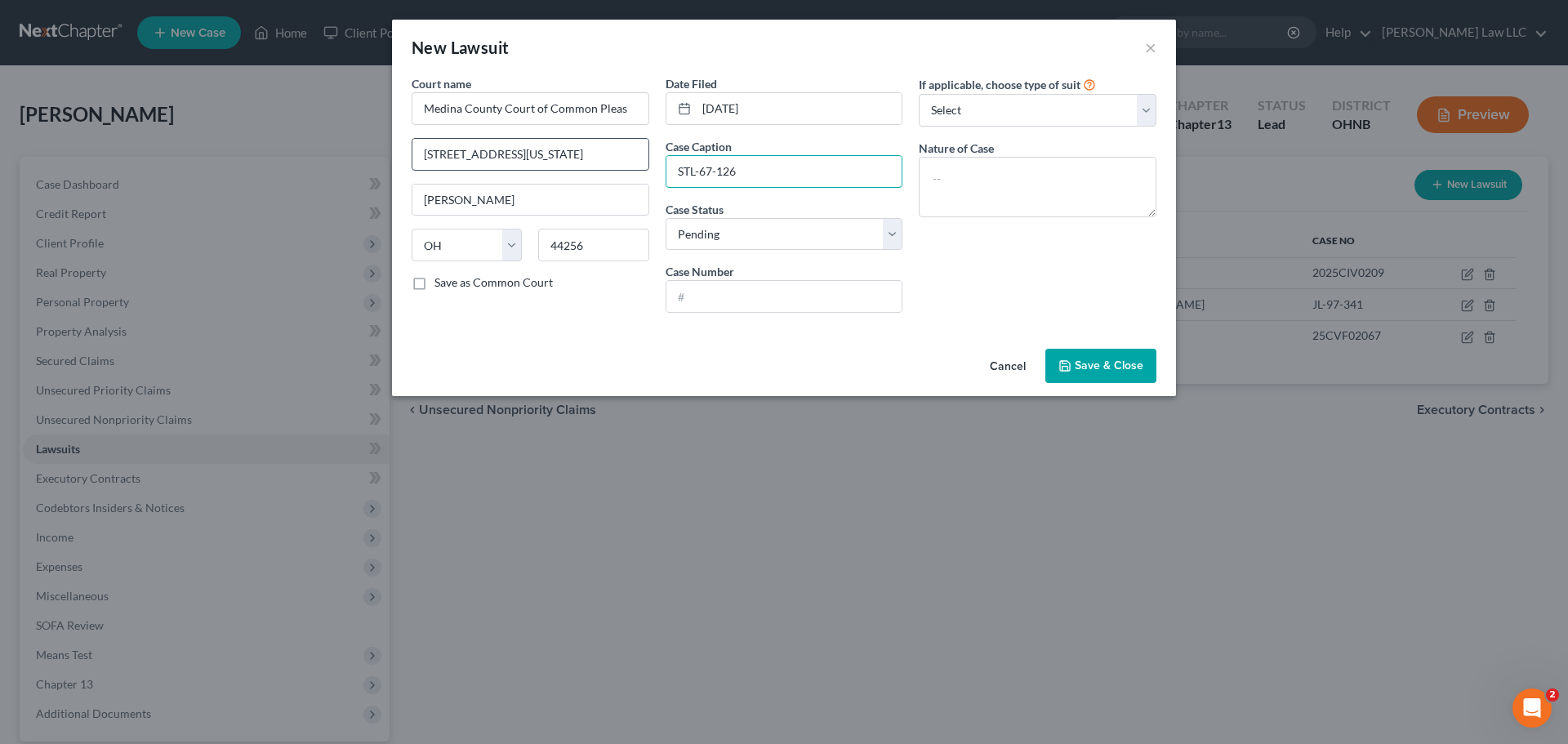
click at [613, 152] on div "Court name * Medina County Court of Common Pleas [GEOGRAPHIC_DATA][US_STATE][PE…" at bounding box center [784, 200] width 761 height 251
type input "STL-67-126"
click at [746, 303] on input "text" at bounding box center [784, 297] width 236 height 31
paste input "STL-67-126"
type input "STL-67-126"
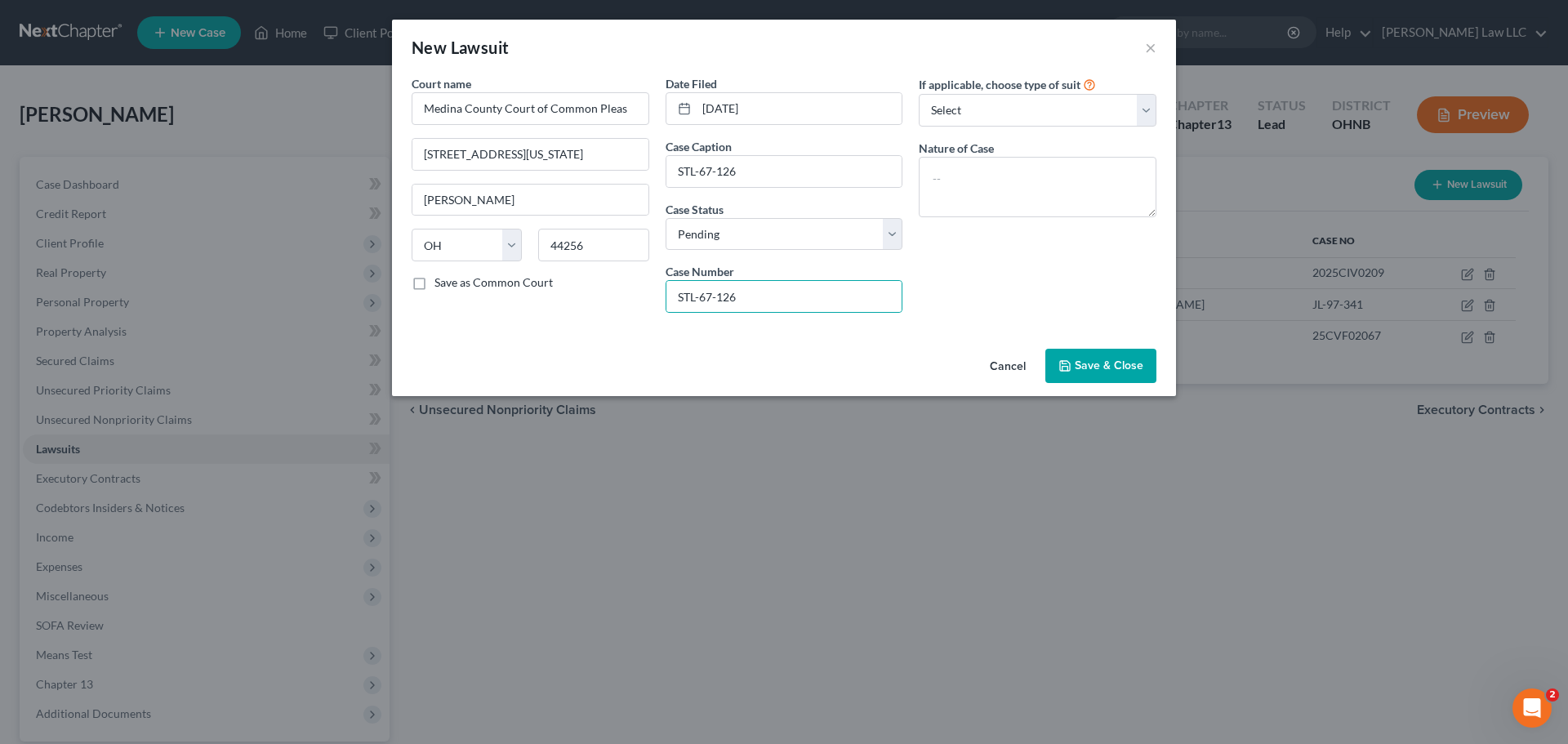
click at [1014, 301] on div "If applicable, choose type of suit Select Repossession Garnishment Foreclosure …" at bounding box center [1037, 200] width 254 height 251
click at [1017, 109] on select "Select Repossession Garnishment Foreclosure Attached, Seized, Or Levied Other" at bounding box center [1037, 110] width 238 height 32
select select "4"
click at [919, 94] on select "Select Repossession Garnishment Foreclosure Attached, Seized, Or Levied Other" at bounding box center [1037, 110] width 238 height 32
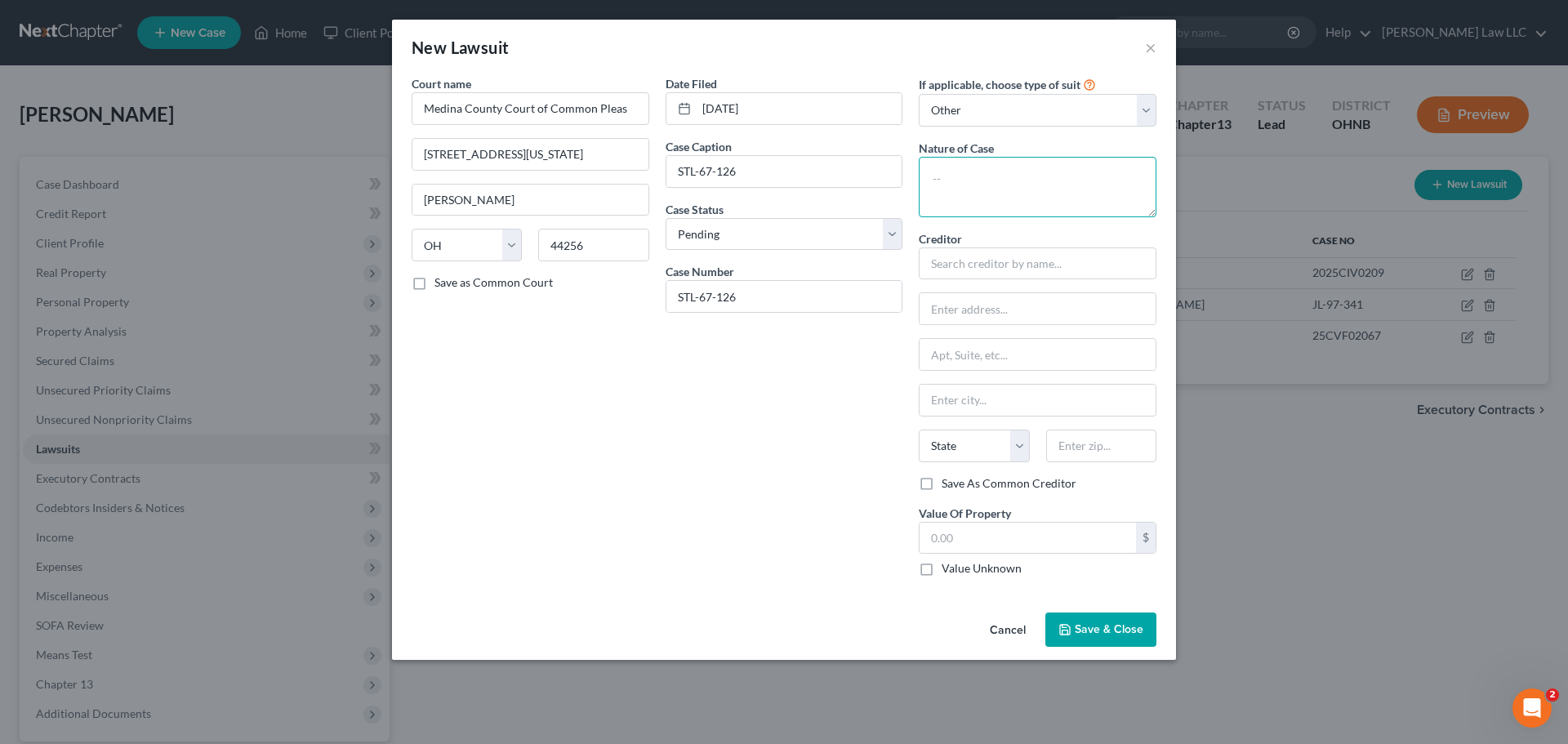
click at [980, 190] on textarea at bounding box center [1037, 188] width 238 height 61
type textarea "o"
type textarea "[US_STATE] Tax"
click at [976, 266] on input "text" at bounding box center [1037, 263] width 238 height 32
type input "O"
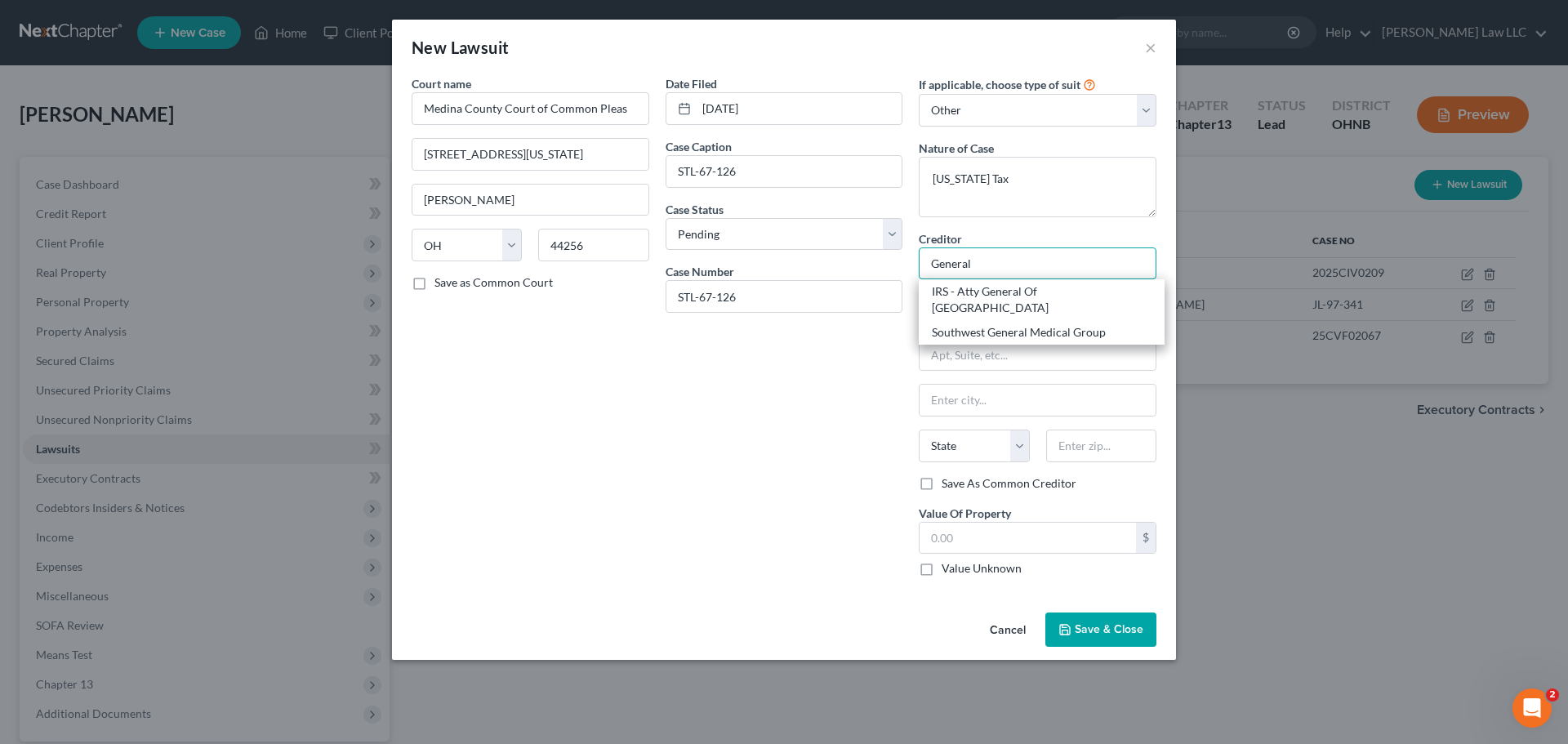
click at [973, 249] on input "General" at bounding box center [1037, 263] width 238 height 32
drag, startPoint x: 996, startPoint y: 258, endPoint x: 868, endPoint y: 258, distance: 128.0
click at [868, 258] on div "Court name * Medina County Court of Common Pleas [GEOGRAPHIC_DATA][US_STATE][PE…" at bounding box center [784, 332] width 761 height 515
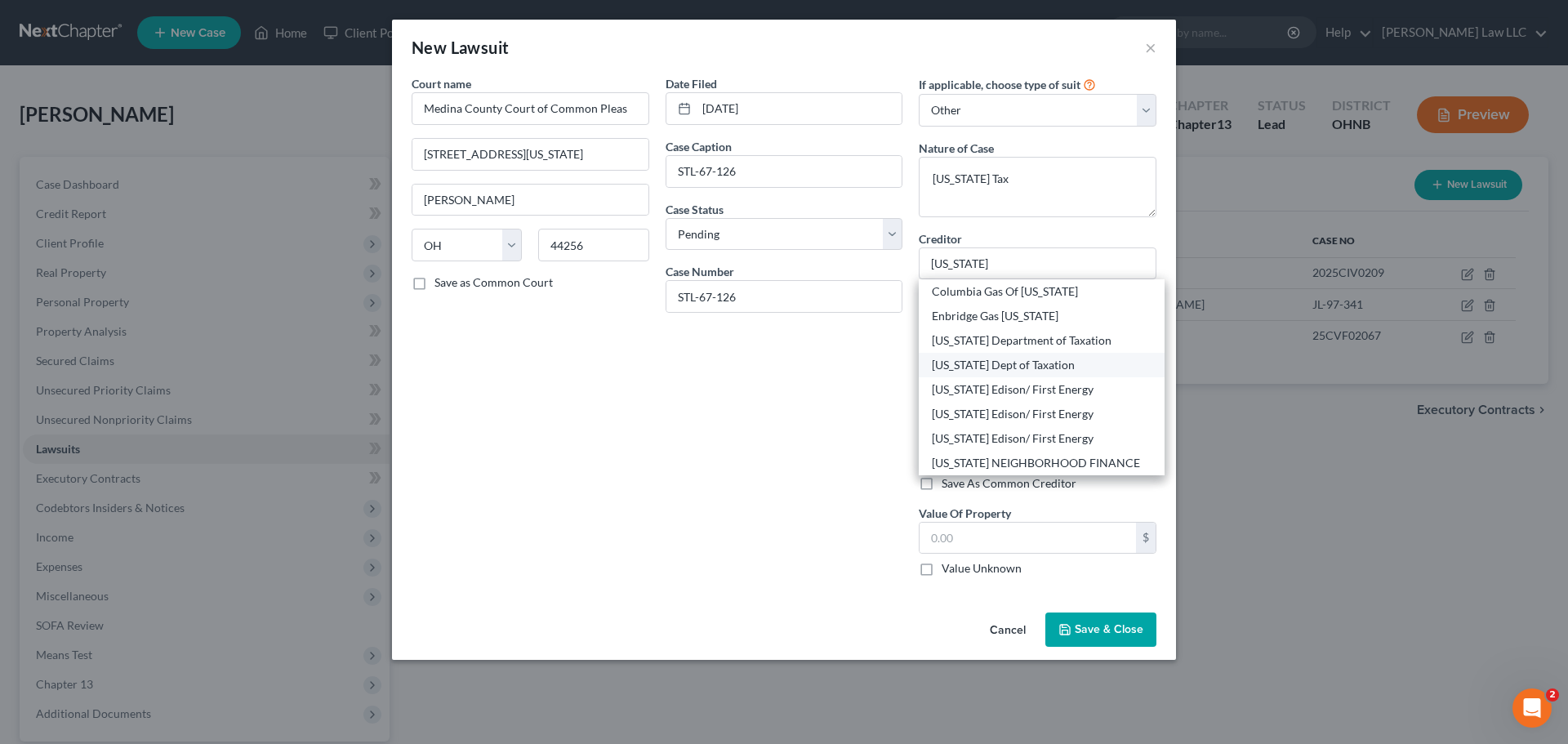
click at [988, 363] on div "[US_STATE] Dept of Taxation" at bounding box center [1042, 365] width 220 height 17
type input "[US_STATE] Dept of Taxation"
type input "P.O. Box 2679"
type input "Columbus"
select select "36"
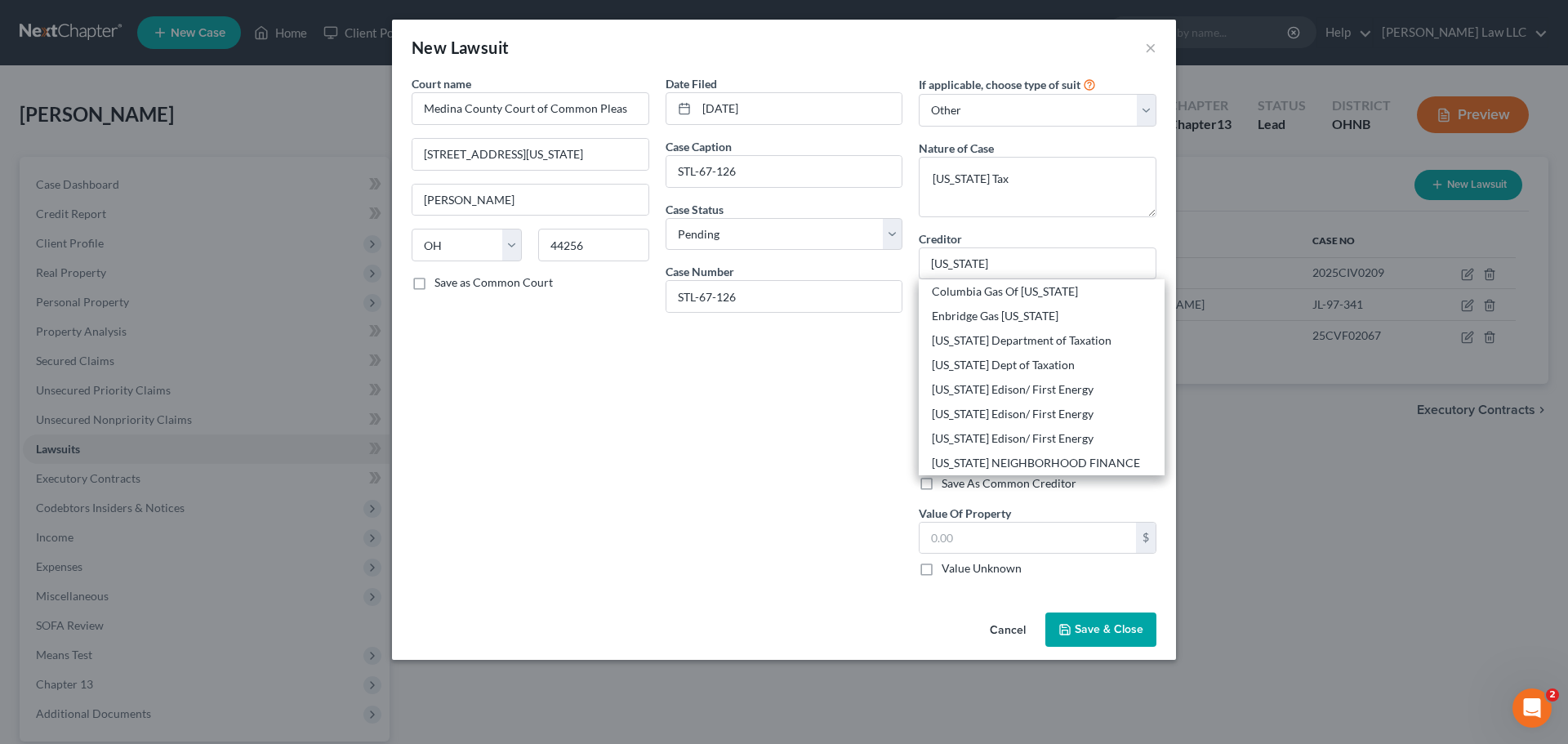
type input "43270"
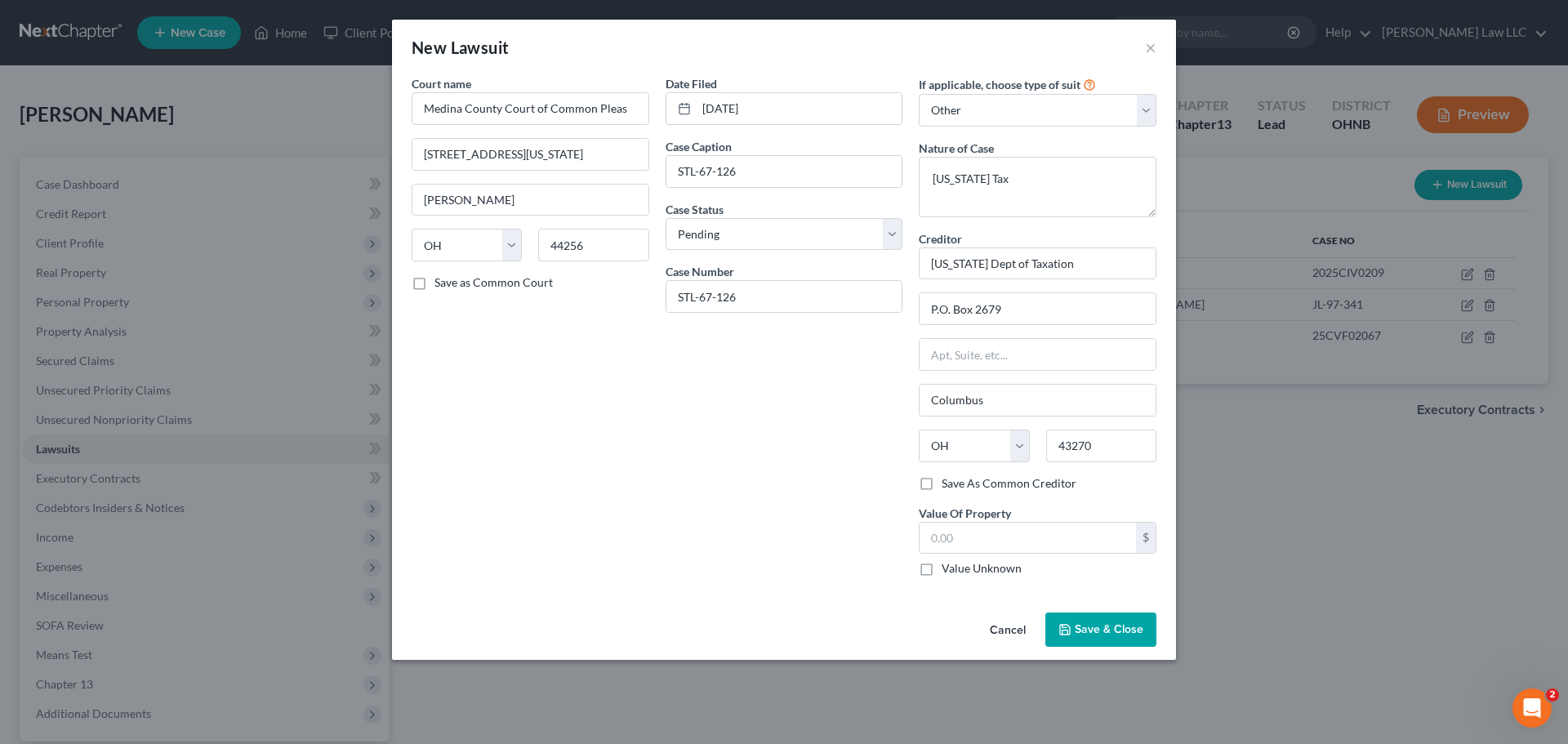
click at [812, 424] on div "Date Filed [DATE] Case Caption STL-67-126 Case Status * Select Pending On Appea…" at bounding box center [784, 332] width 254 height 515
click at [988, 540] on input "text" at bounding box center [1028, 539] width 216 height 31
type input "19,117.21"
click at [854, 476] on div "Date Filed [DATE] Case Caption STL-67-126 Case Status * Select Pending On Appea…" at bounding box center [784, 332] width 254 height 515
click at [1101, 637] on span "Save & Close" at bounding box center [1109, 629] width 69 height 14
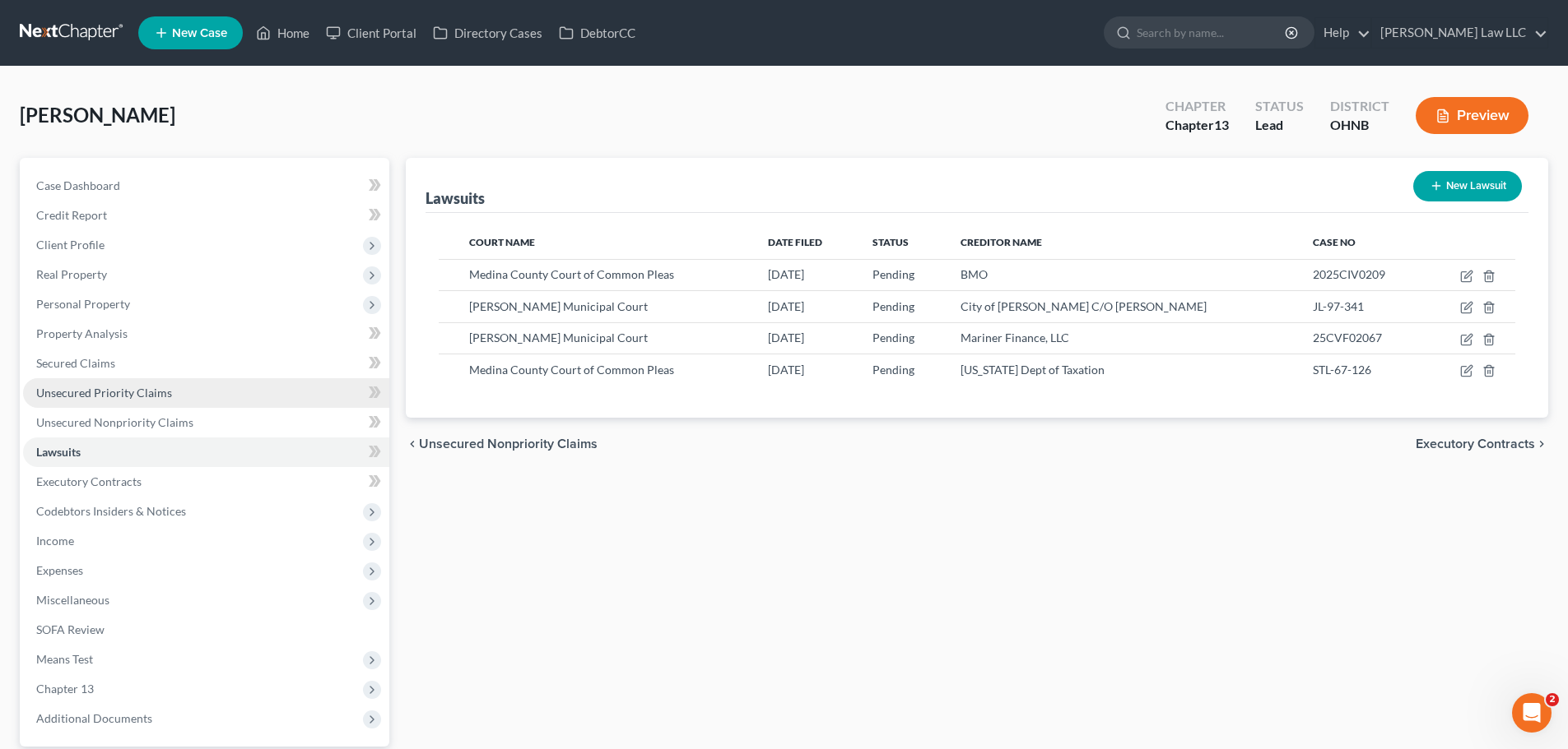
click at [110, 399] on link "Unsecured Priority Claims" at bounding box center [206, 393] width 366 height 30
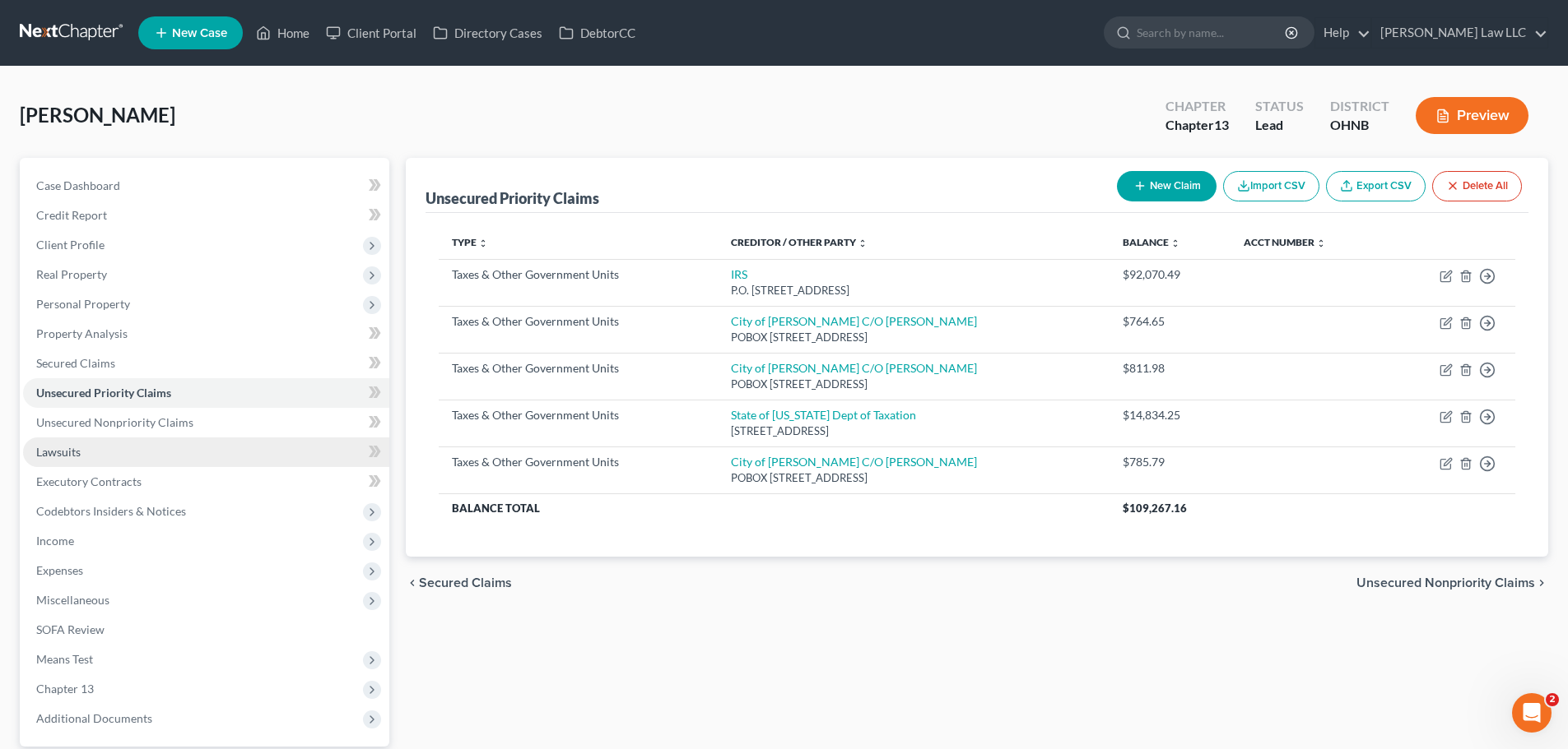
click at [51, 457] on span "Lawsuits" at bounding box center [58, 452] width 45 height 14
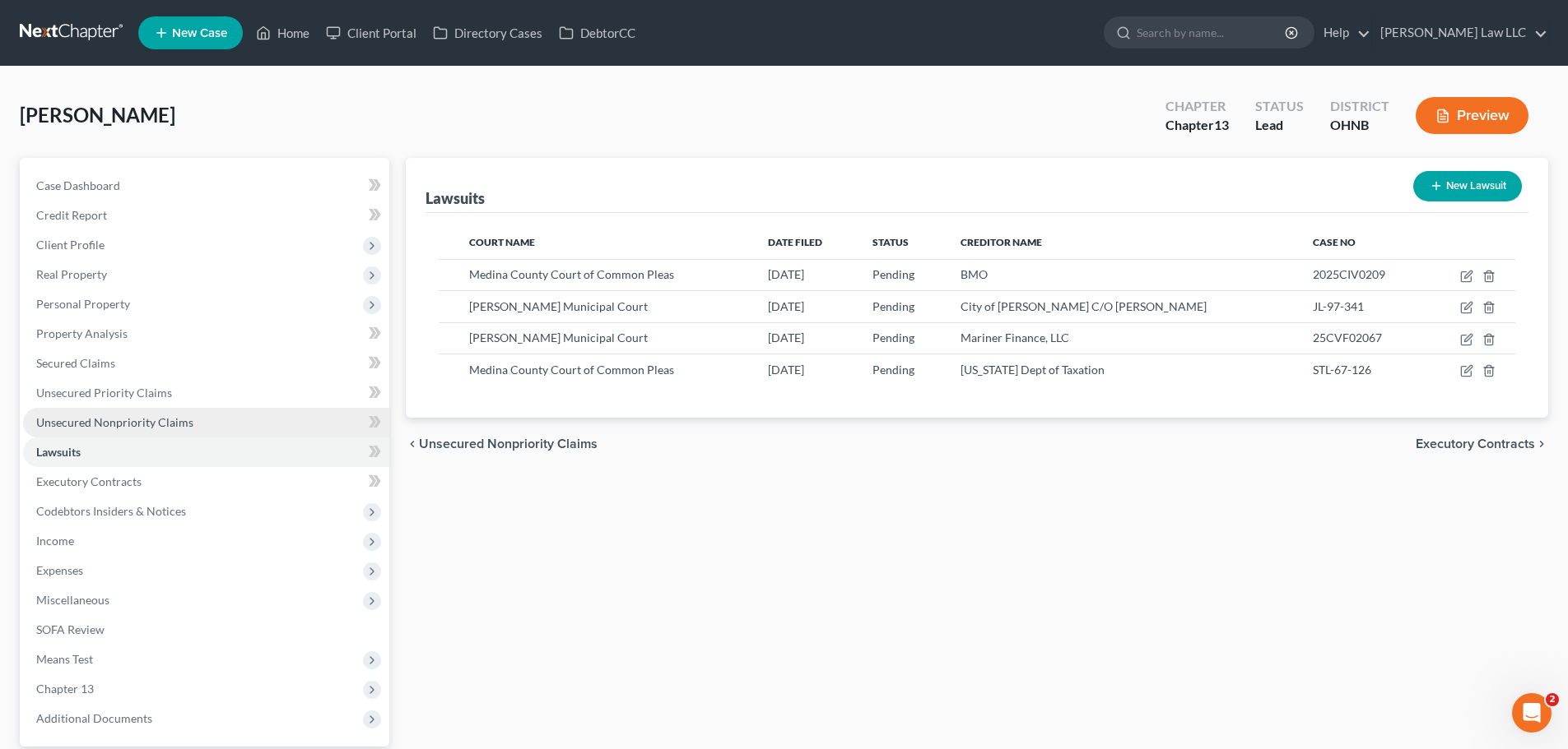
click at [101, 423] on span "Unsecured Nonpriority Claims" at bounding box center [115, 422] width 157 height 14
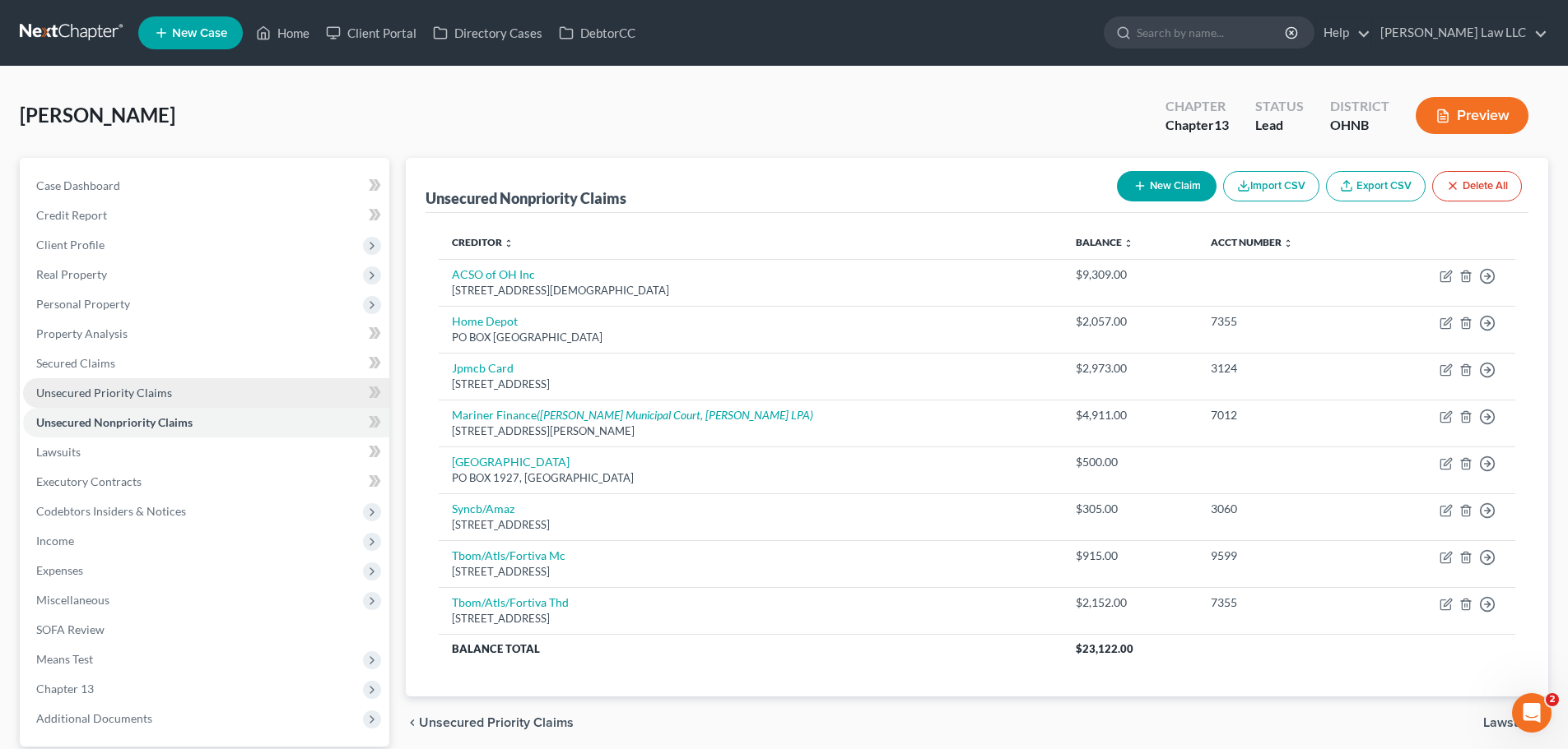
click at [110, 398] on span "Unsecured Priority Claims" at bounding box center [104, 393] width 136 height 14
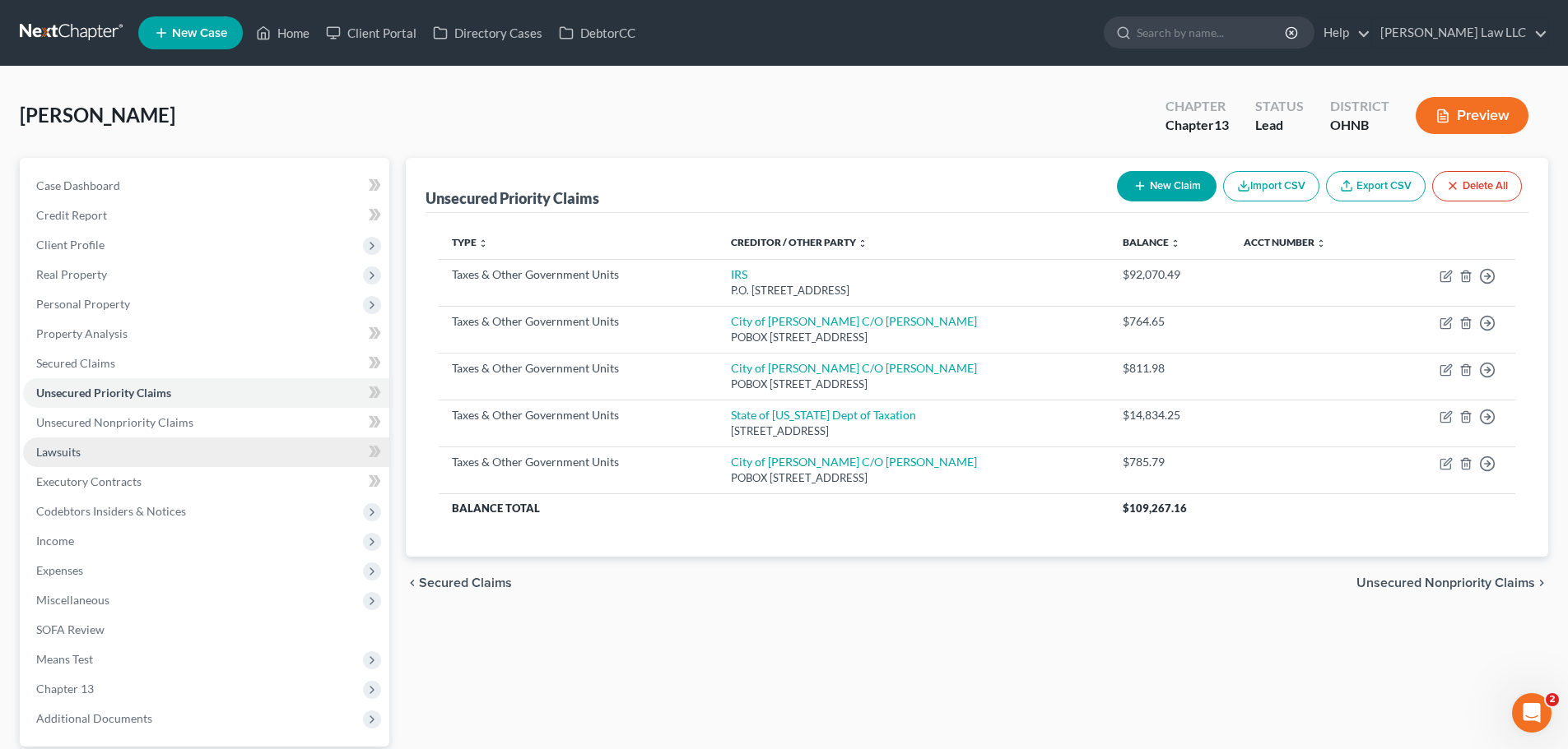
click at [123, 457] on link "Lawsuits" at bounding box center [206, 452] width 366 height 30
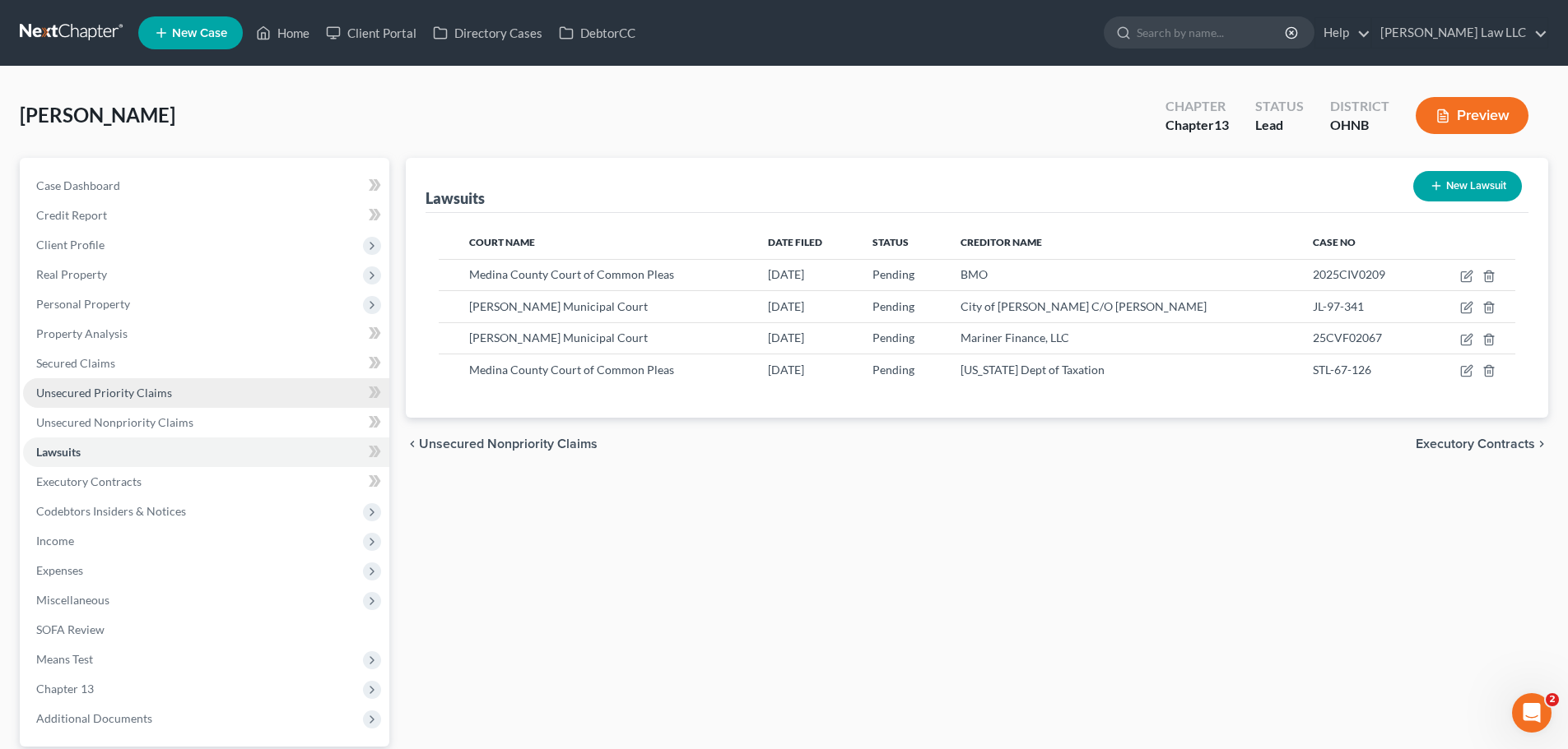
click at [78, 398] on span "Unsecured Priority Claims" at bounding box center [104, 393] width 136 height 14
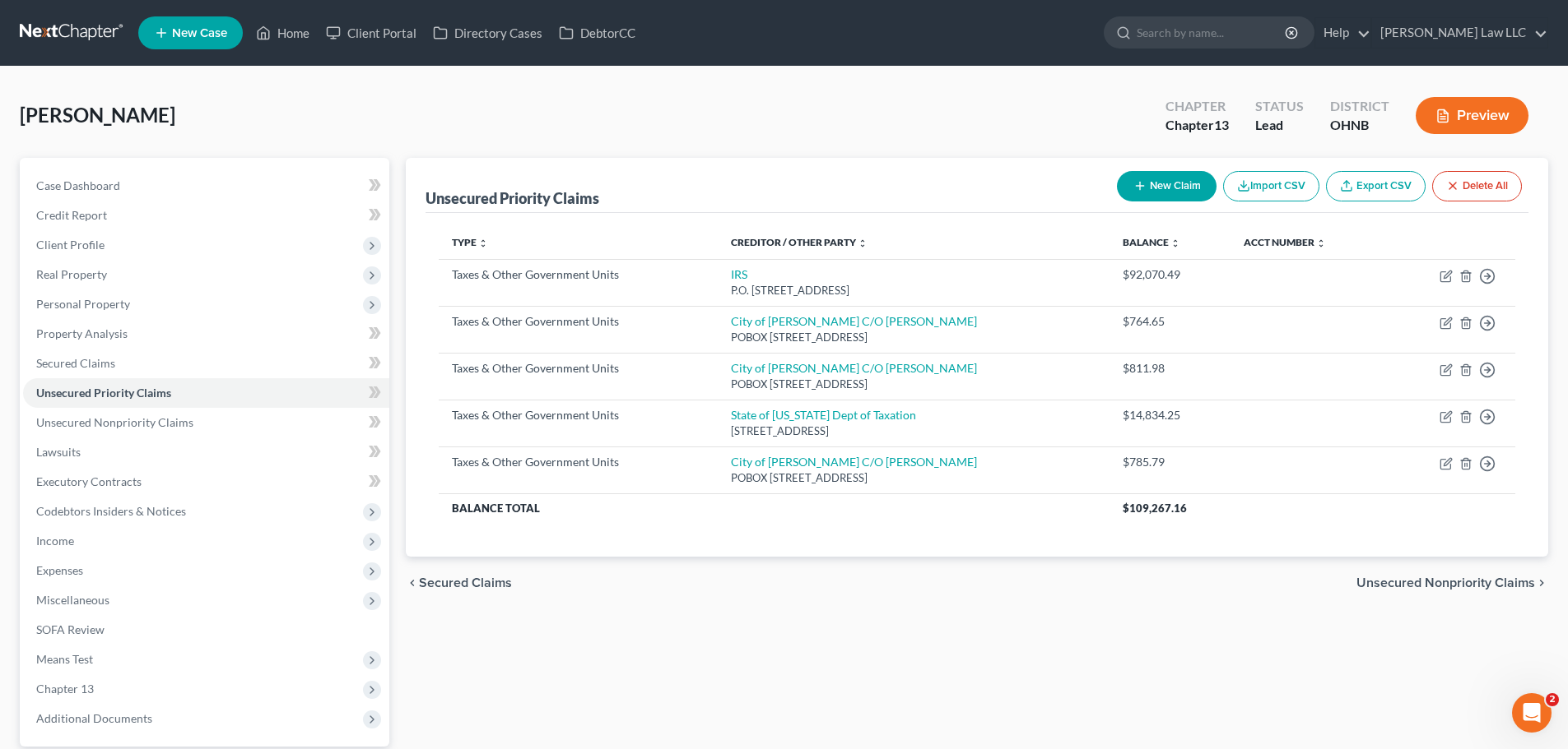
click at [1160, 177] on button "New Claim" at bounding box center [1166, 186] width 100 height 31
select select "0"
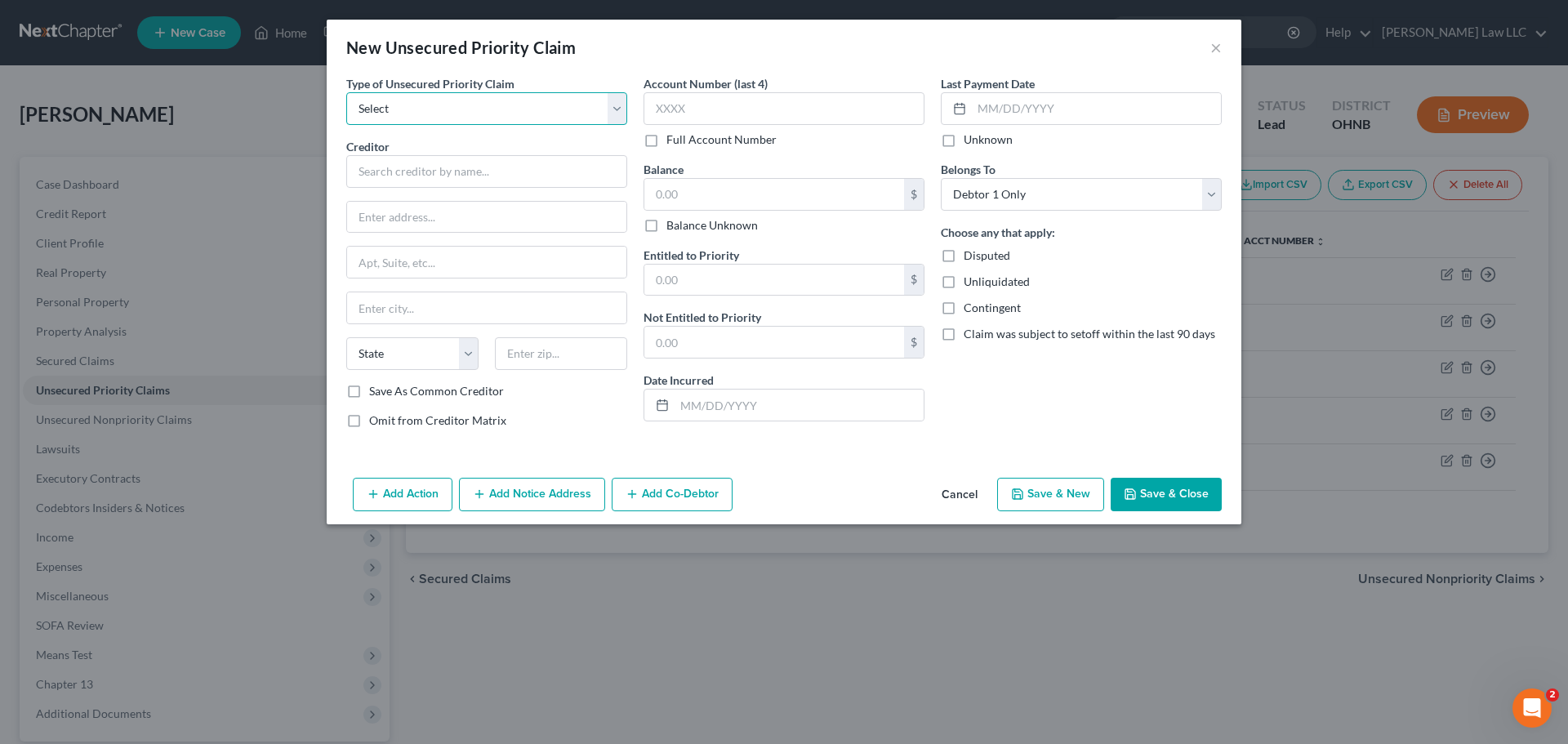
click at [445, 109] on select "Select Taxes & Other Government Units Domestic Support Obligations Extensions o…" at bounding box center [486, 108] width 281 height 32
select select "0"
click at [346, 92] on select "Select Taxes & Other Government Units Domestic Support Obligations Extensions o…" at bounding box center [486, 108] width 281 height 32
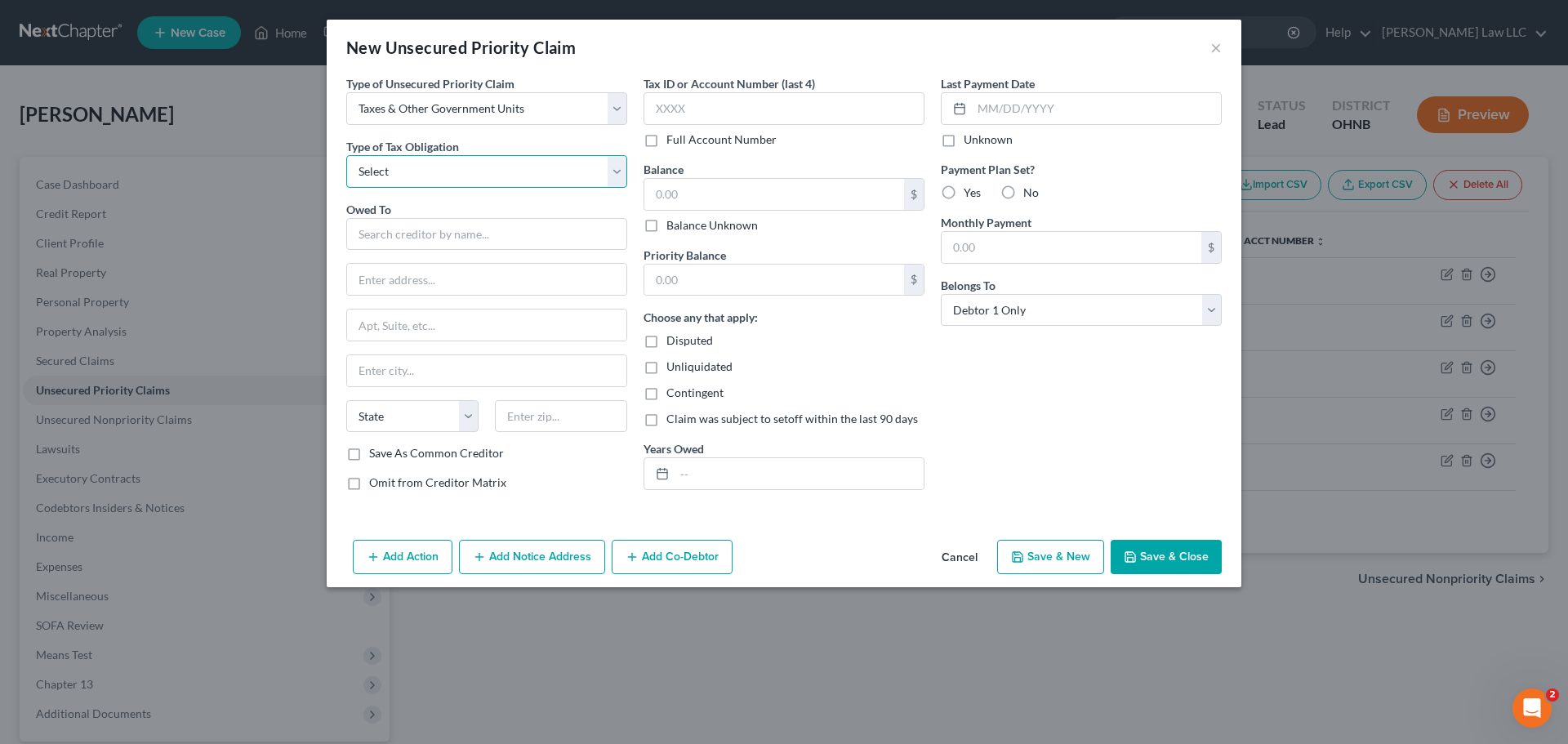
click at [432, 174] on select "Select Federal City State Franchise Tax Board Other" at bounding box center [486, 171] width 281 height 32
select select "2"
click at [346, 155] on select "Select Federal City State Franchise Tax Board Other" at bounding box center [486, 171] width 281 height 32
click at [408, 229] on input "text" at bounding box center [486, 234] width 281 height 32
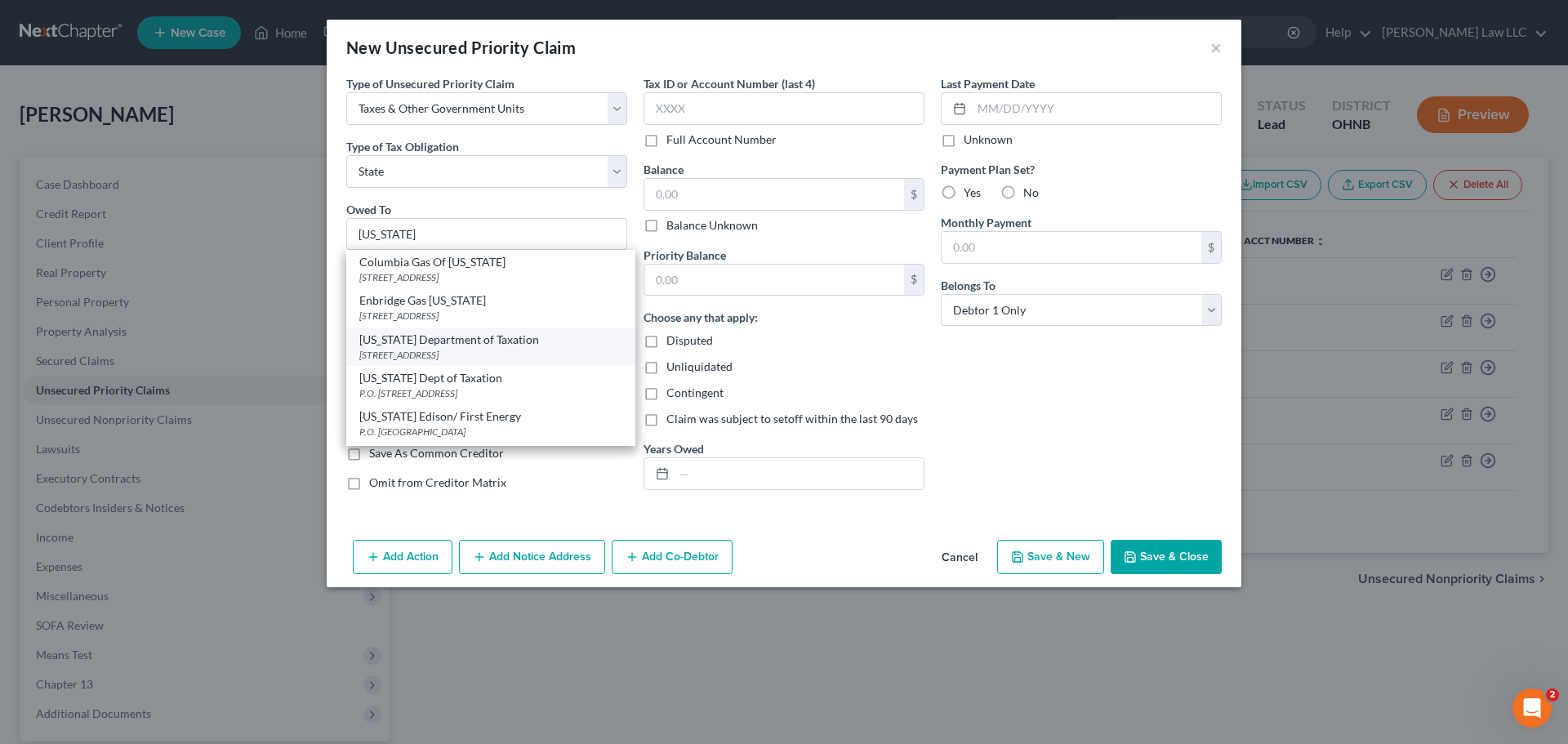
click at [439, 349] on div "[STREET_ADDRESS]" at bounding box center [491, 355] width 263 height 14
type input "[US_STATE] Department of Taxation"
type input "PO Box 530"
type input "Columbus"
select select "36"
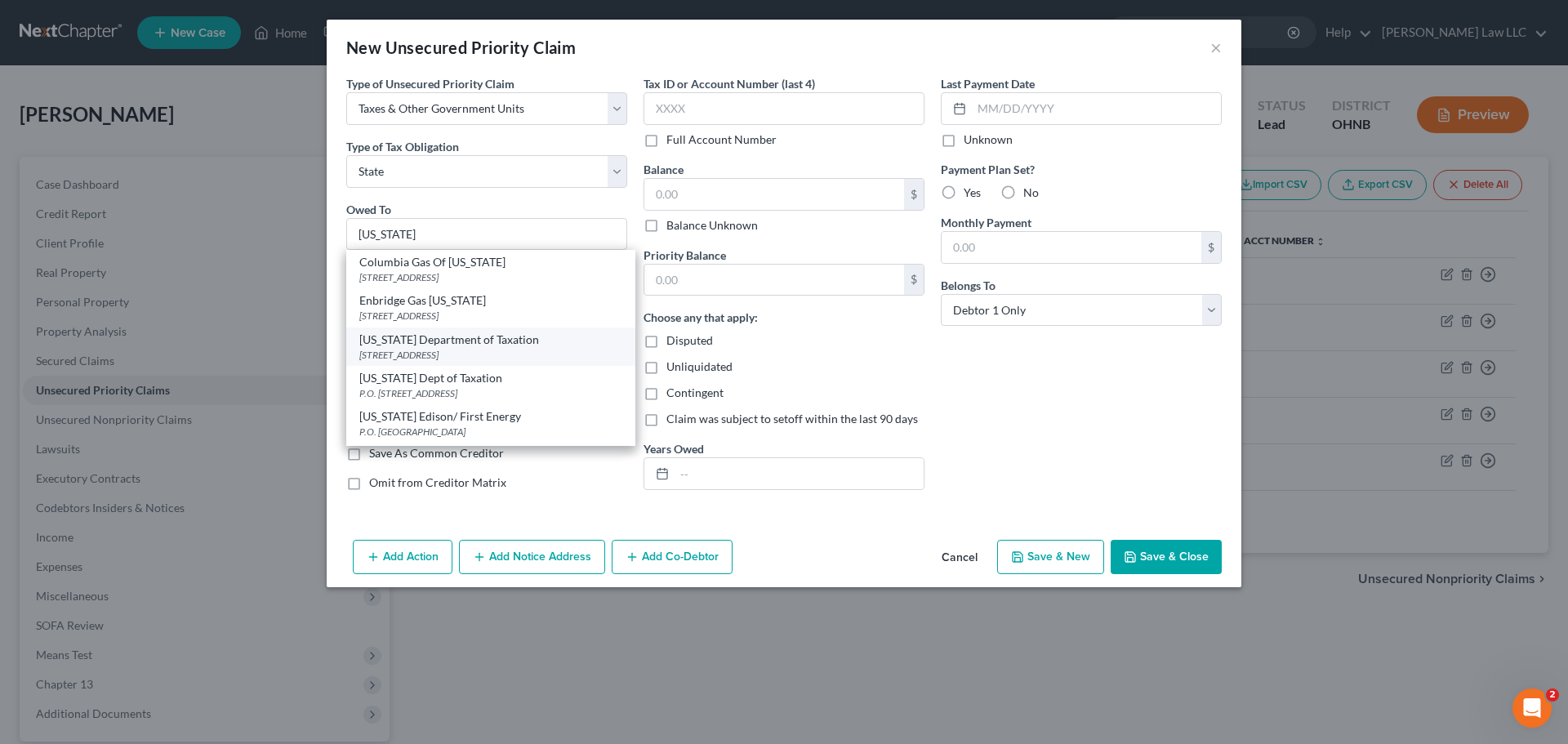
type input "43216"
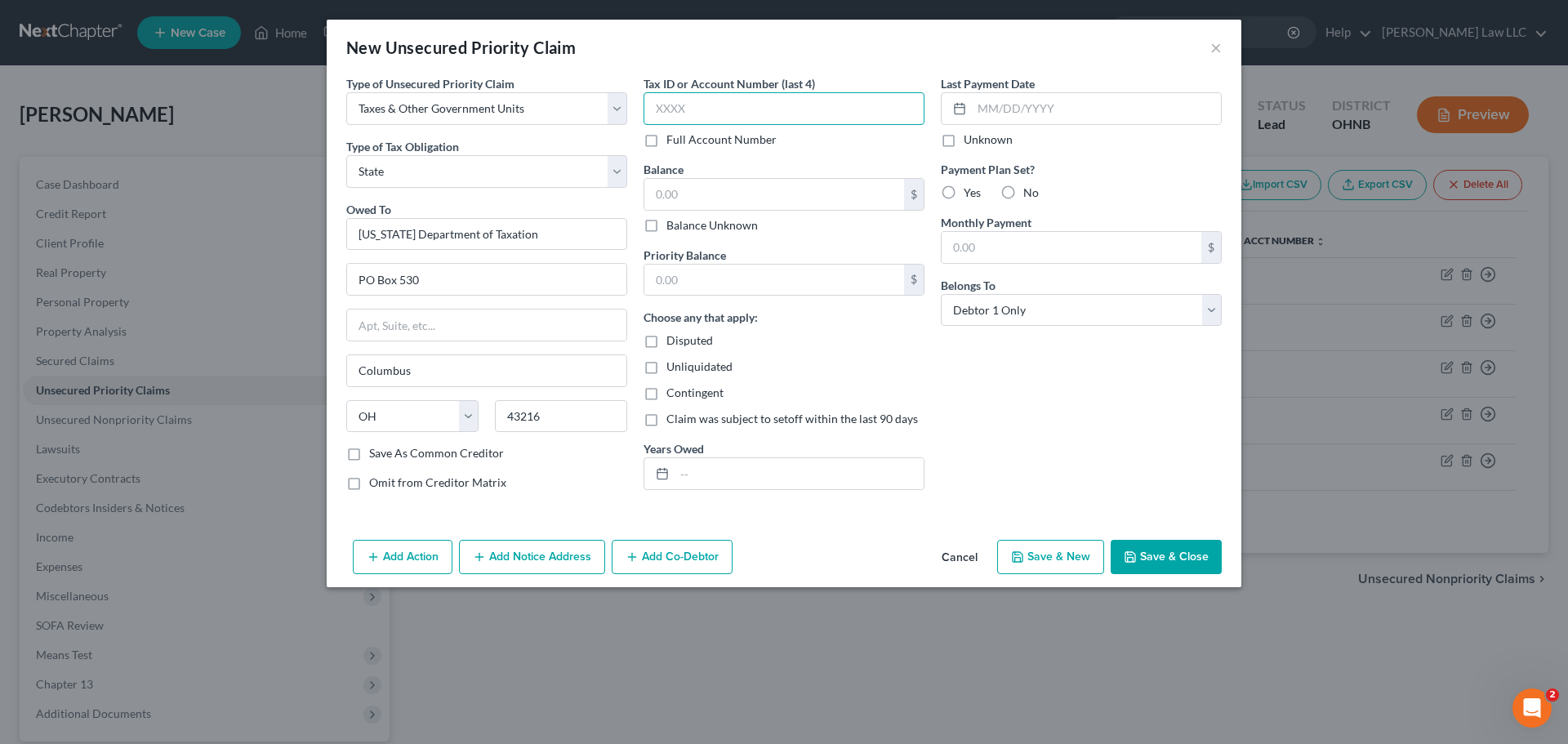
click at [722, 114] on input "text" at bounding box center [784, 108] width 281 height 32
click at [690, 136] on label "Full Account Number" at bounding box center [721, 140] width 110 height 17
click at [684, 136] on input "Full Account Number" at bounding box center [678, 137] width 11 height 11
click at [707, 117] on input "text" at bounding box center [784, 108] width 281 height 32
type input "133837.001"
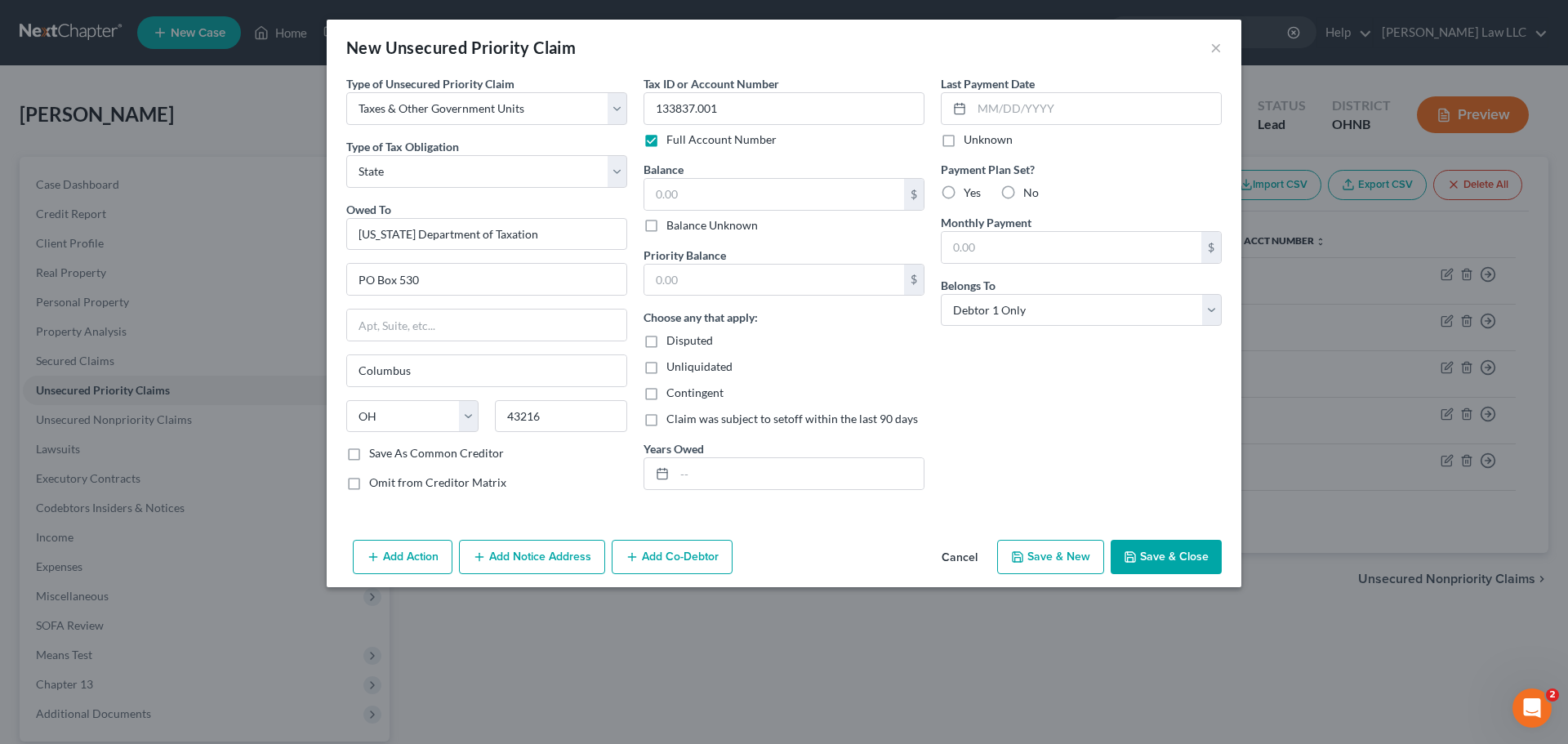
click at [701, 47] on div "New Unsecured Priority Claim ×" at bounding box center [784, 47] width 915 height 56
click at [673, 110] on input "133837.001" at bounding box center [784, 108] width 281 height 32
click at [694, 106] on input "133837.001" at bounding box center [784, 108] width 281 height 32
click at [734, 196] on input "text" at bounding box center [774, 195] width 259 height 31
type input "19,117.21"
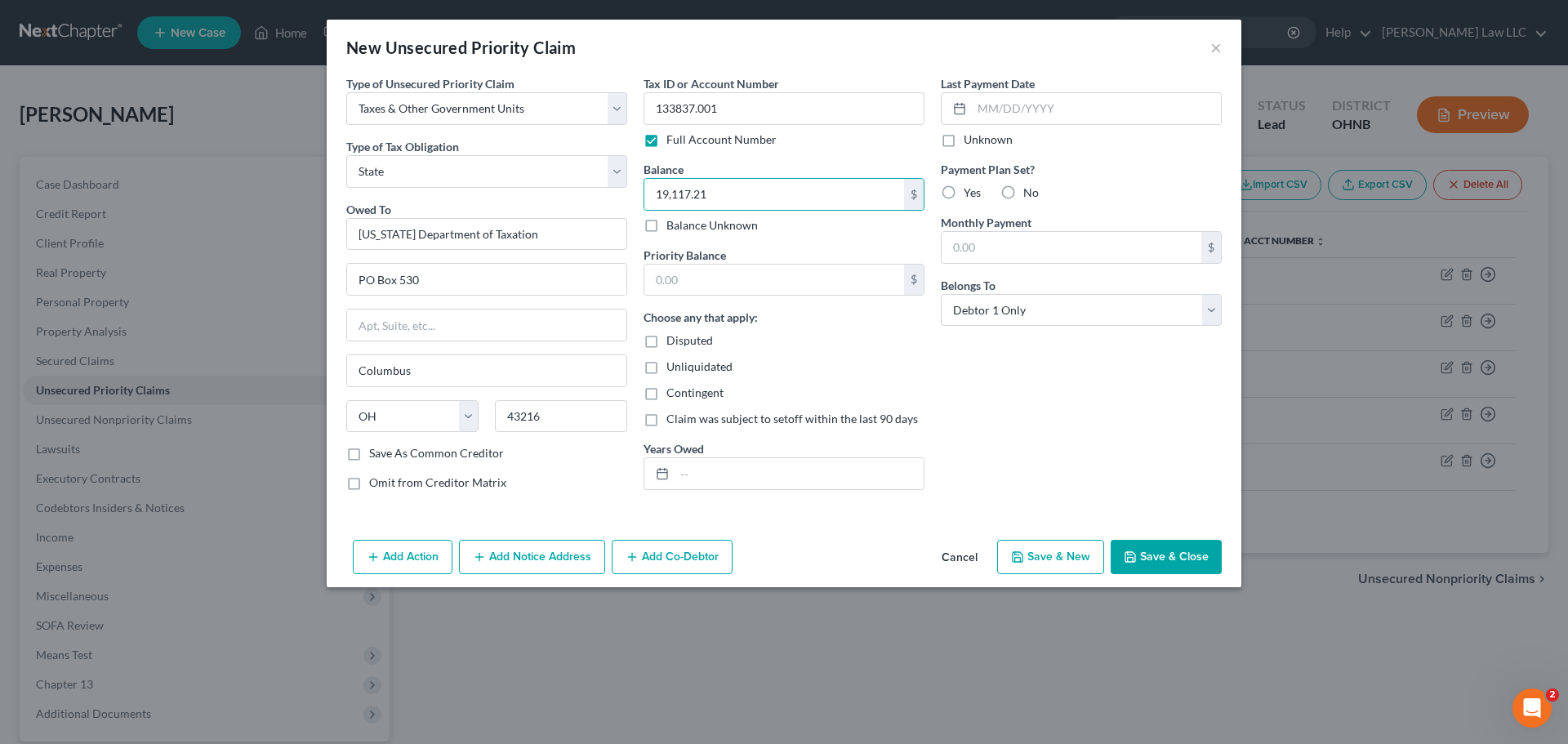
click at [985, 464] on div "Last Payment Date Unknown Payment Plan Set? Yes No Monthly Payment $ Belongs To…" at bounding box center [1081, 289] width 298 height 429
click at [1177, 553] on button "Save & Close" at bounding box center [1166, 557] width 111 height 34
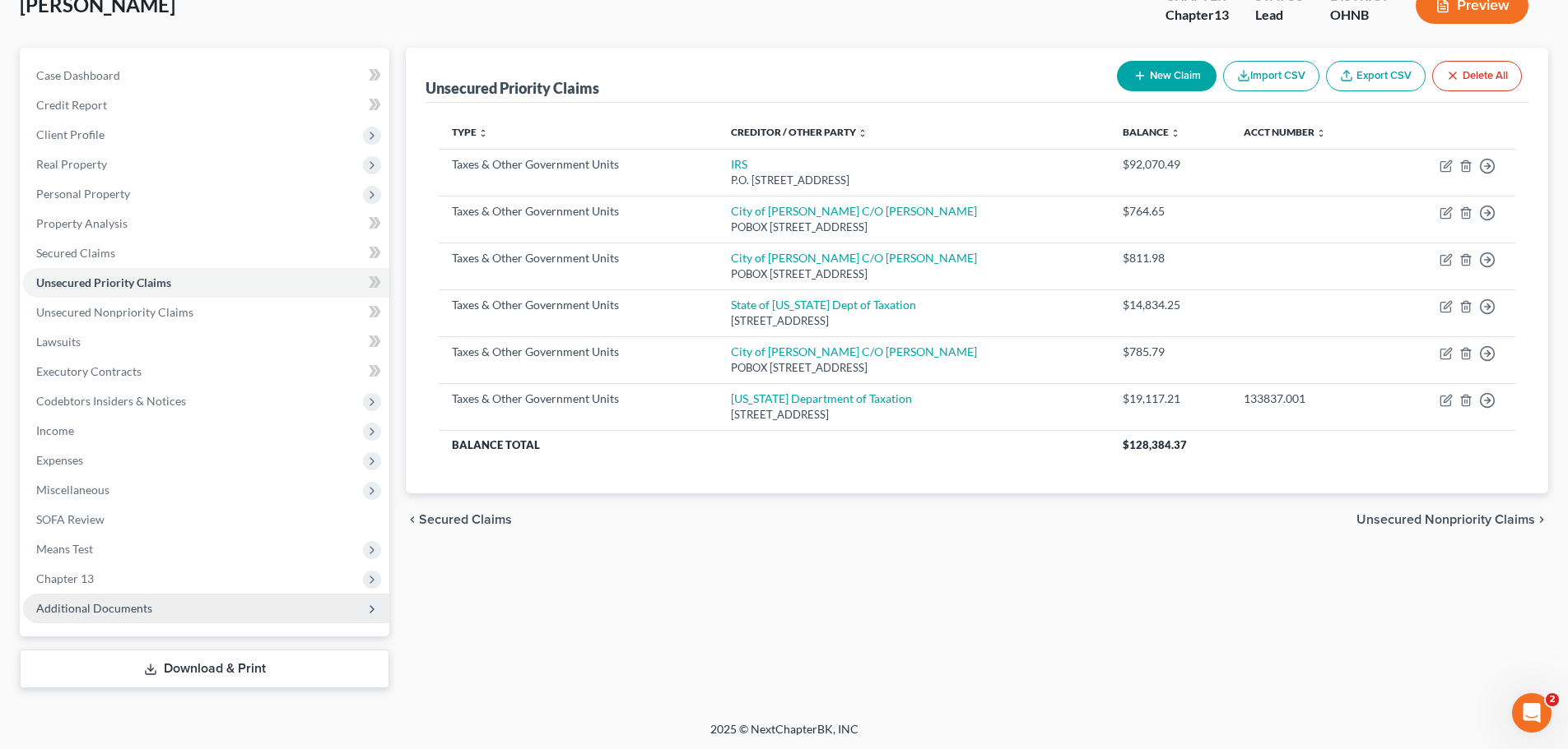
scroll to position [112, 0]
click at [156, 604] on span "Additional Documents" at bounding box center [206, 608] width 366 height 30
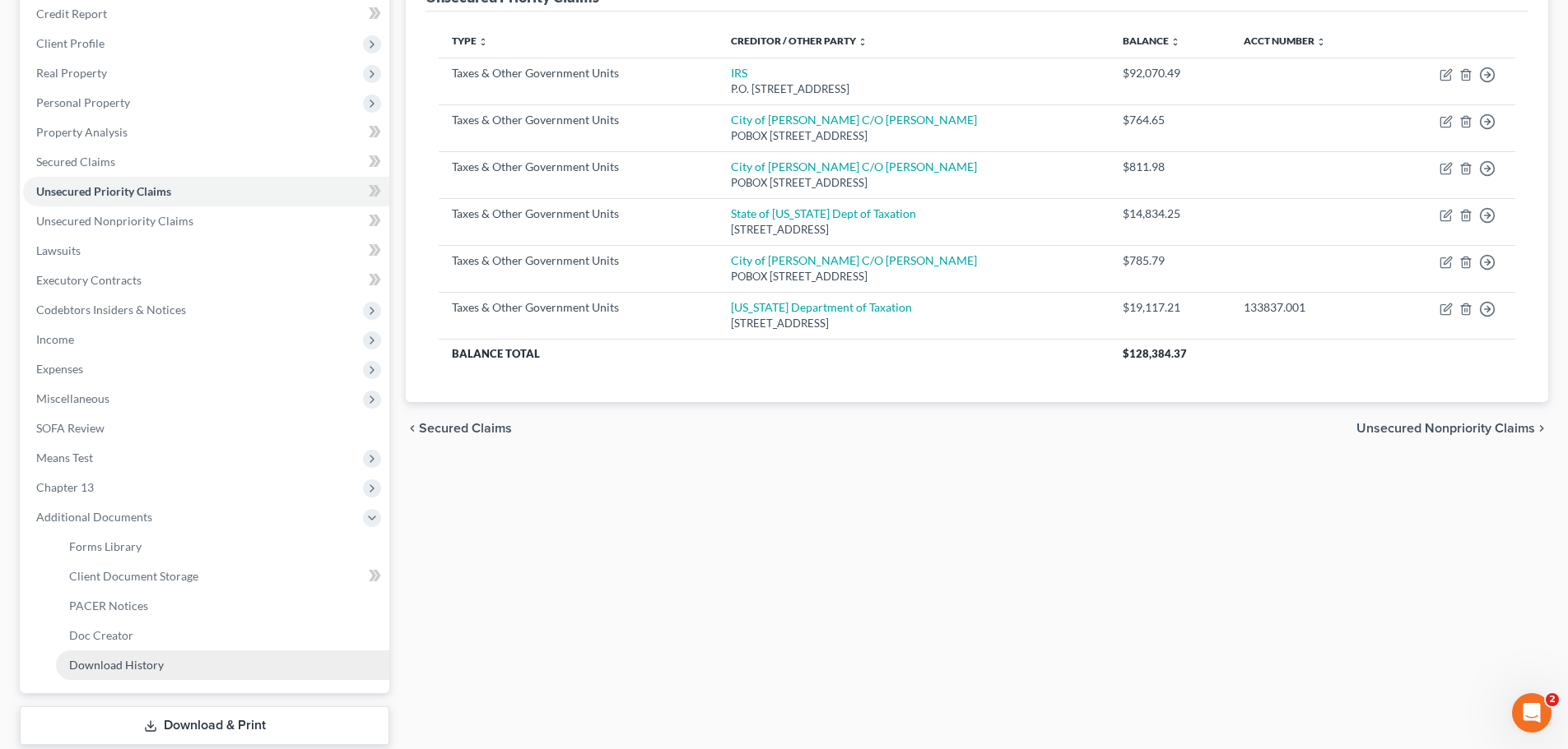
scroll to position [260, 0]
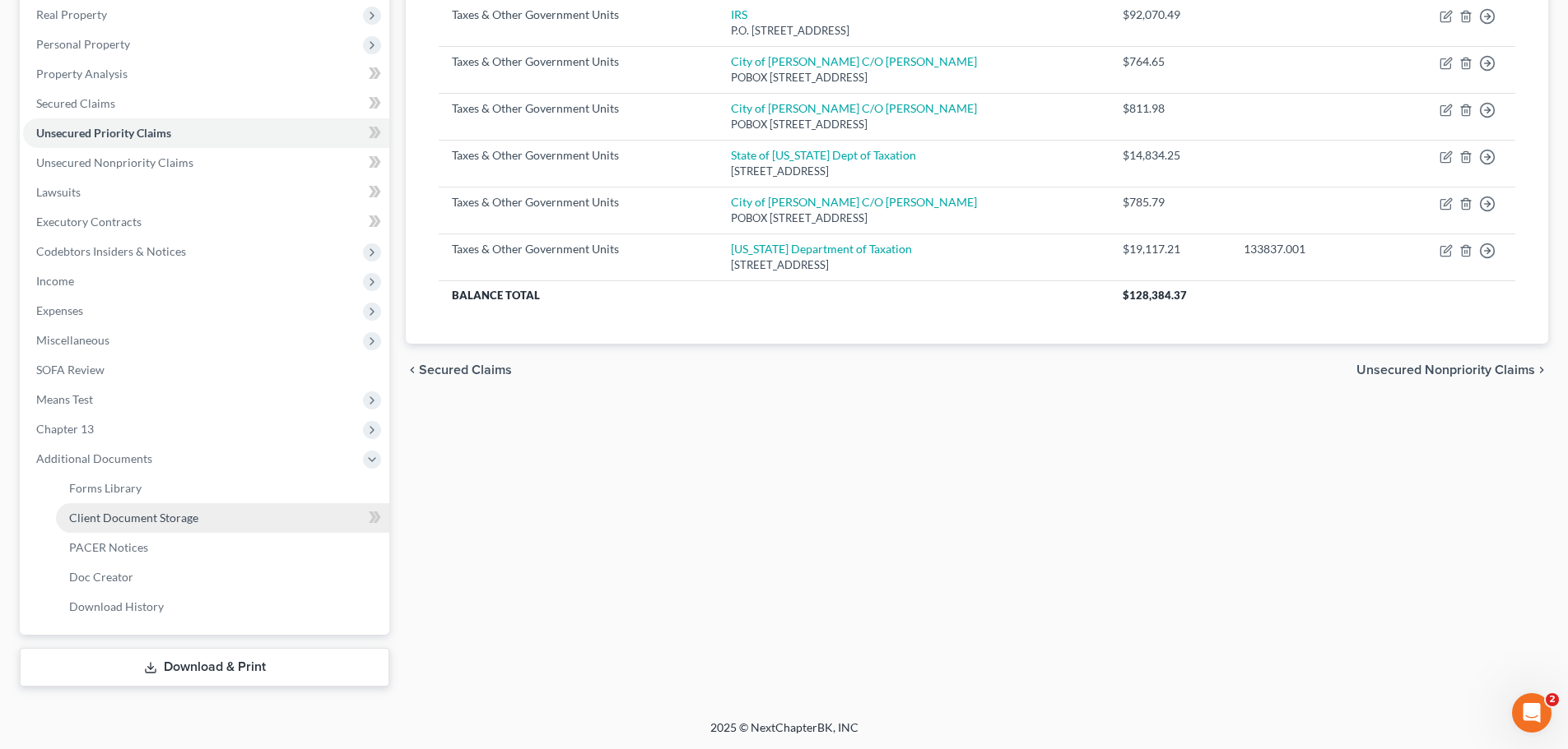
click at [157, 515] on span "Client Document Storage" at bounding box center [134, 517] width 130 height 14
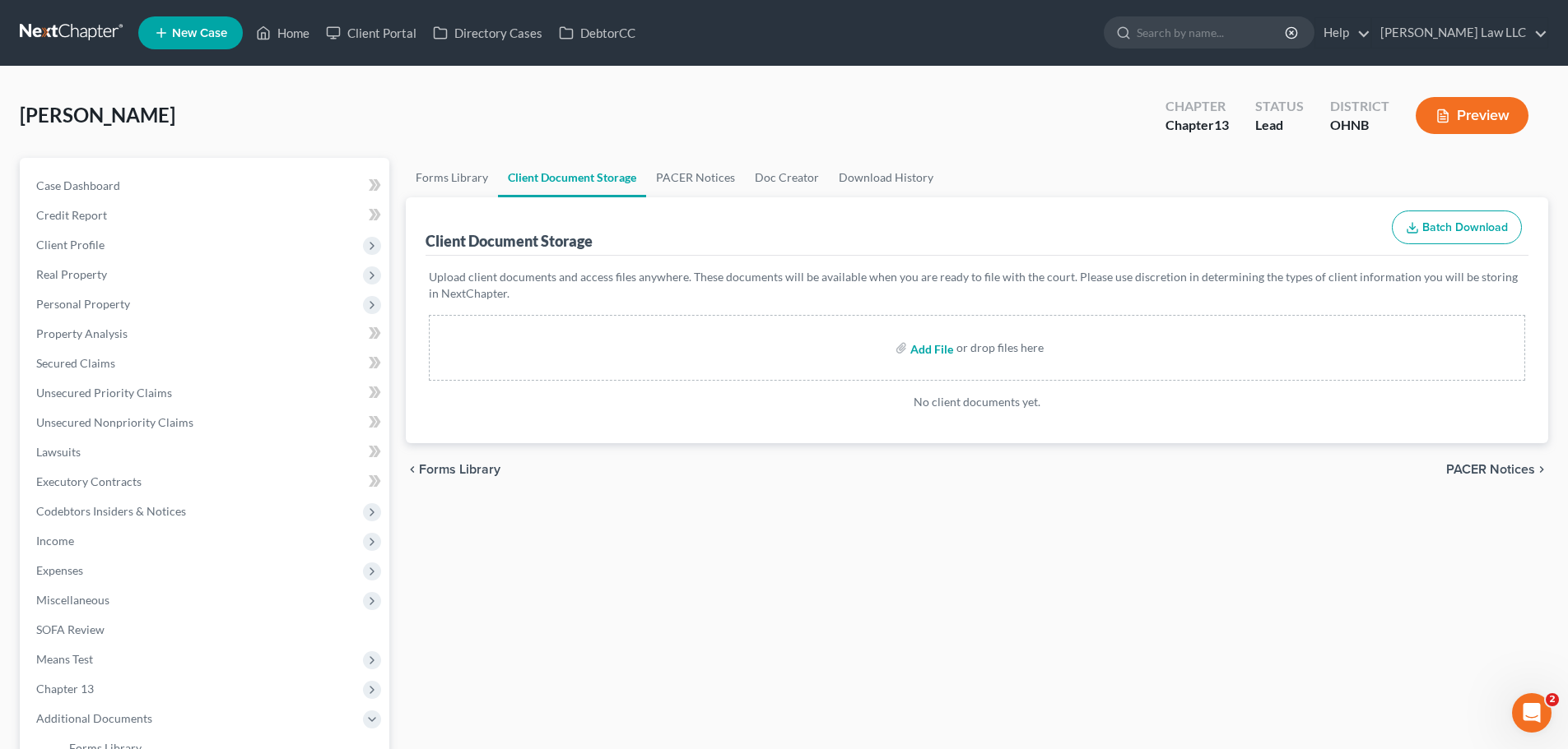
click at [937, 347] on input "file" at bounding box center [930, 348] width 40 height 30
type input "C:\fakepath\RECENT PAY.pdf"
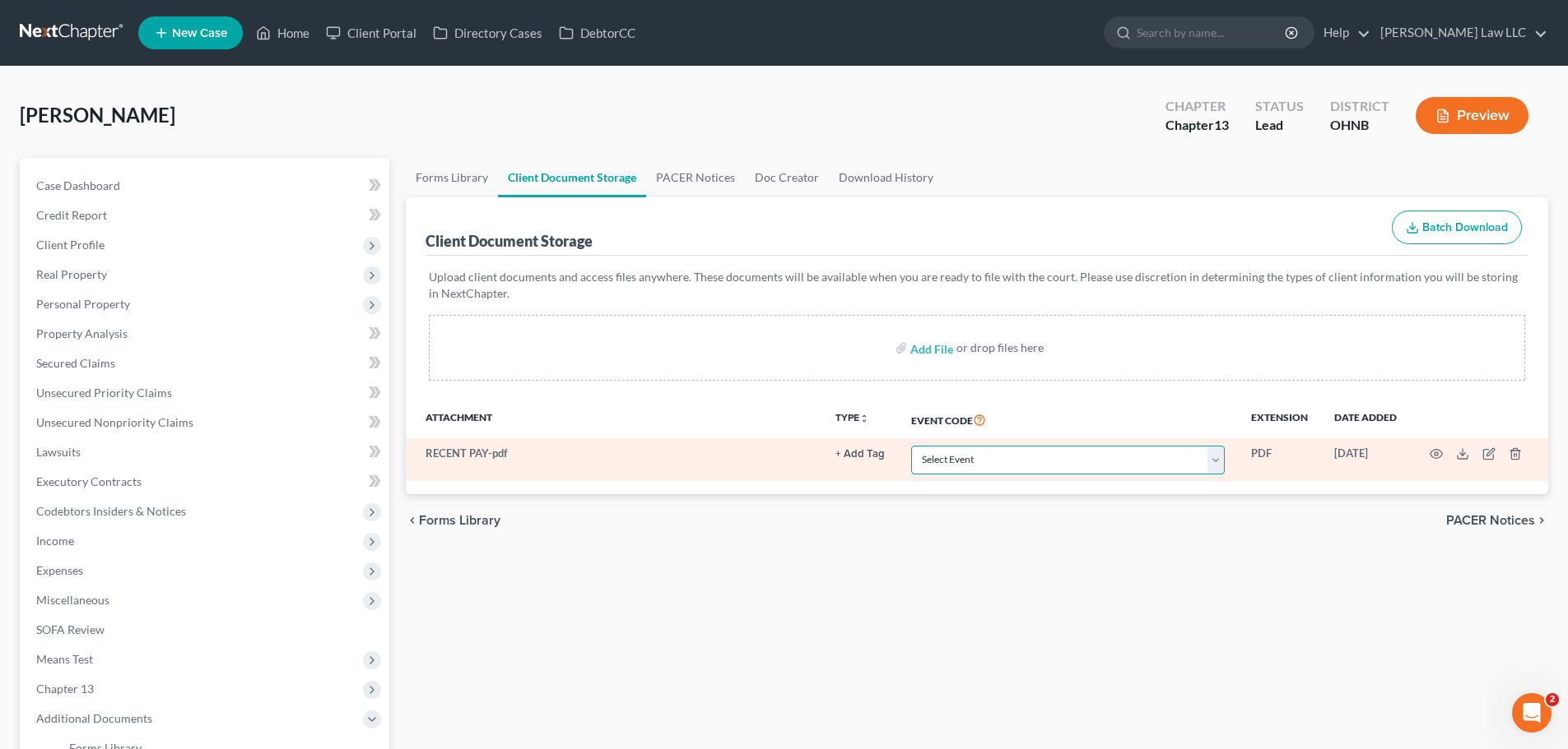
click at [985, 461] on select "Select Event 20 Largest Unsecured Creditors Amended List of Creditors (Fee) Ame…" at bounding box center [1067, 460] width 314 height 29
select select "20"
click at [911, 446] on select "Select Event 20 Largest Unsecured Creditors Amended List of Creditors (Fee) Ame…" at bounding box center [1067, 460] width 314 height 29
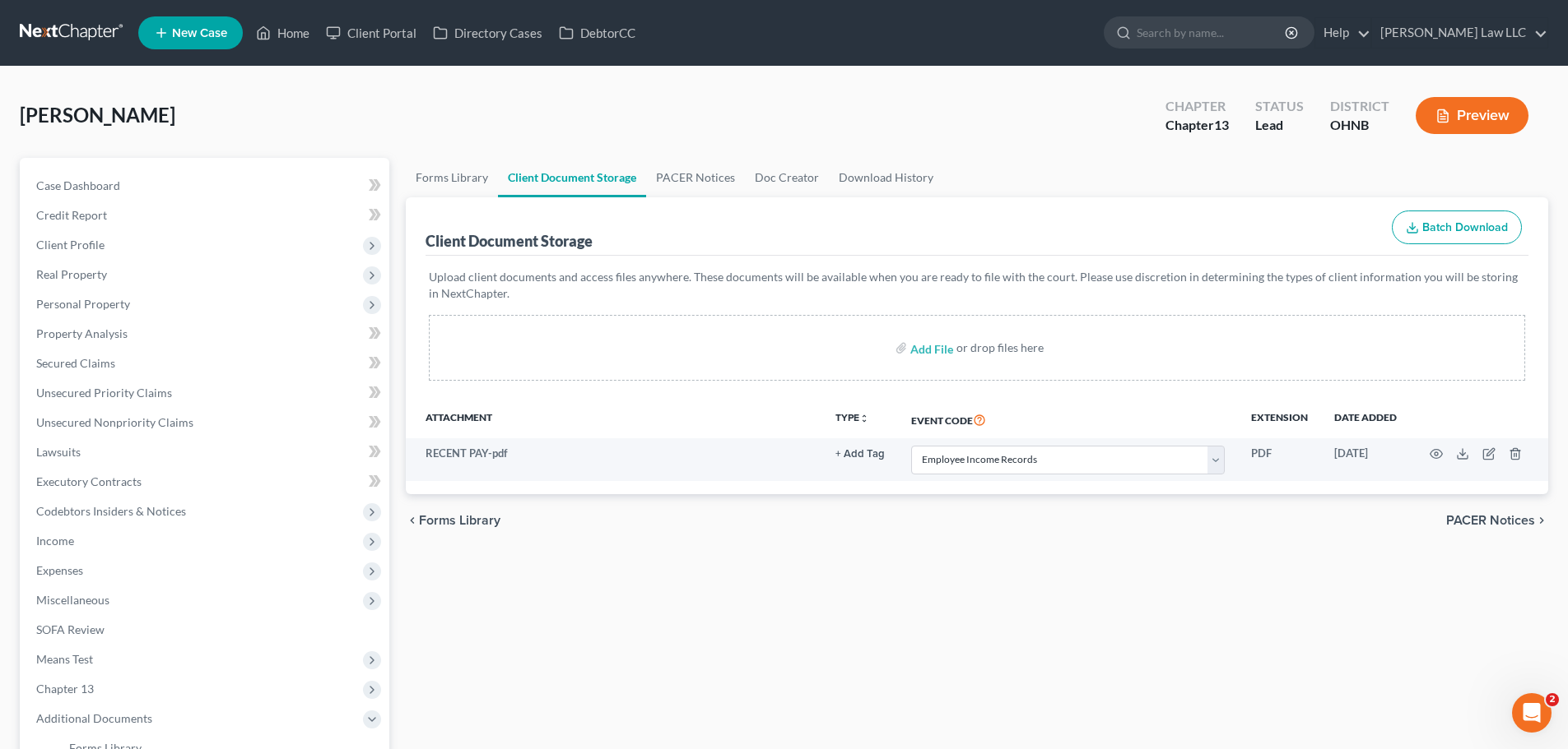
click at [968, 557] on div "Forms Library Client Document Storage PACER Notices Doc Creator Download Histor…" at bounding box center [977, 552] width 1159 height 789
click at [931, 353] on input "file" at bounding box center [930, 348] width 40 height 30
click at [1227, 30] on input "search" at bounding box center [1212, 32] width 150 height 31
type input "[PERSON_NAME]"
